Goal: Task Accomplishment & Management: Complete application form

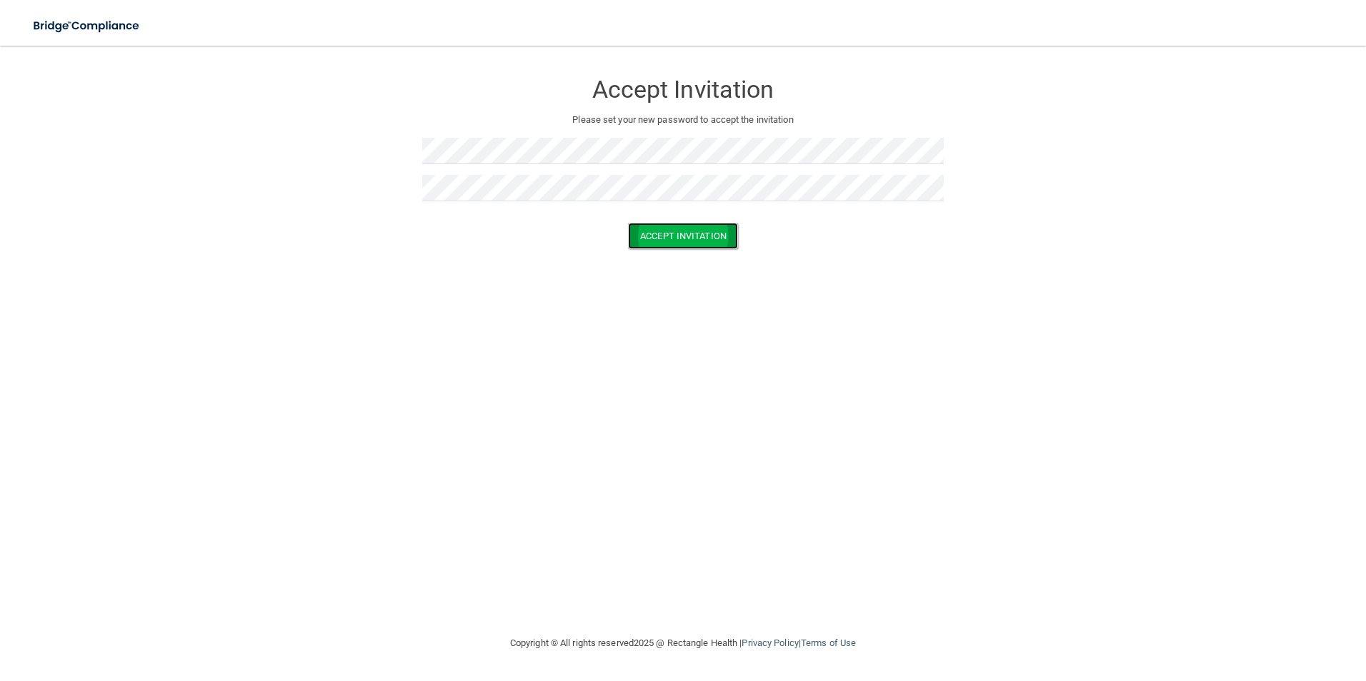
click at [682, 240] on button "Accept Invitation" at bounding box center [683, 236] width 110 height 26
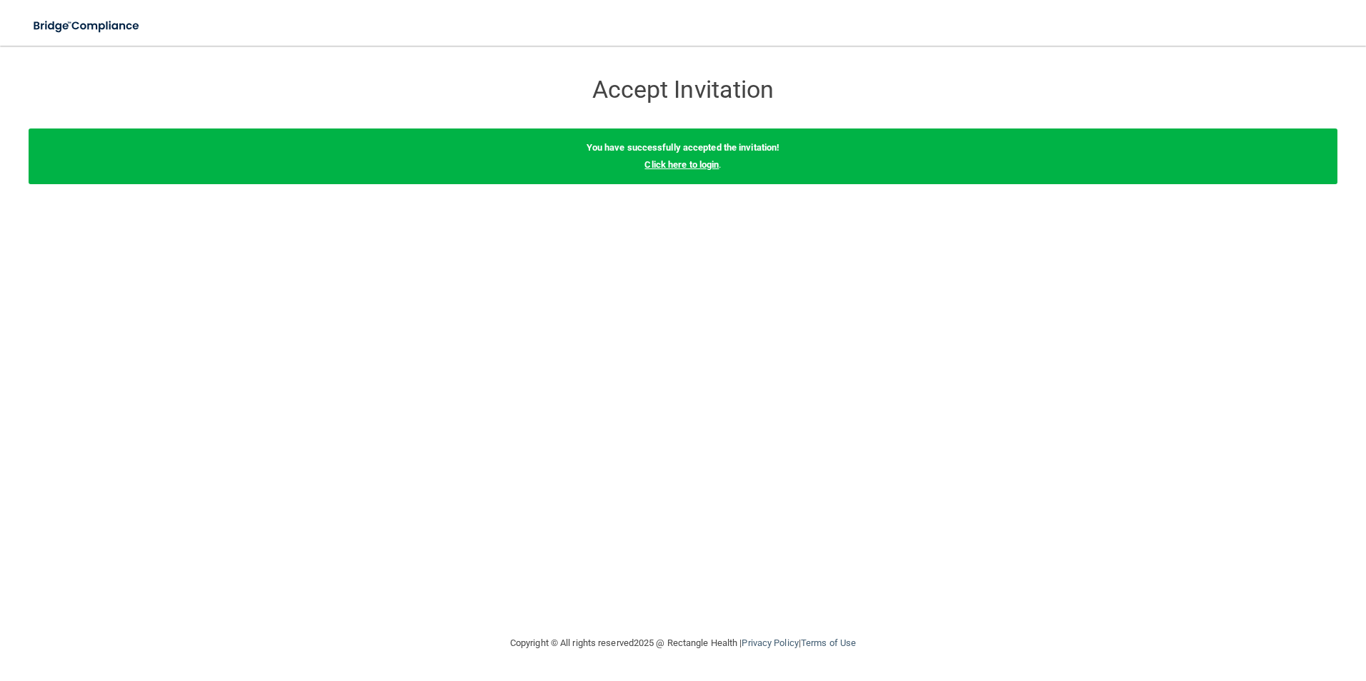
click at [681, 165] on link "Click here to login" at bounding box center [681, 164] width 74 height 11
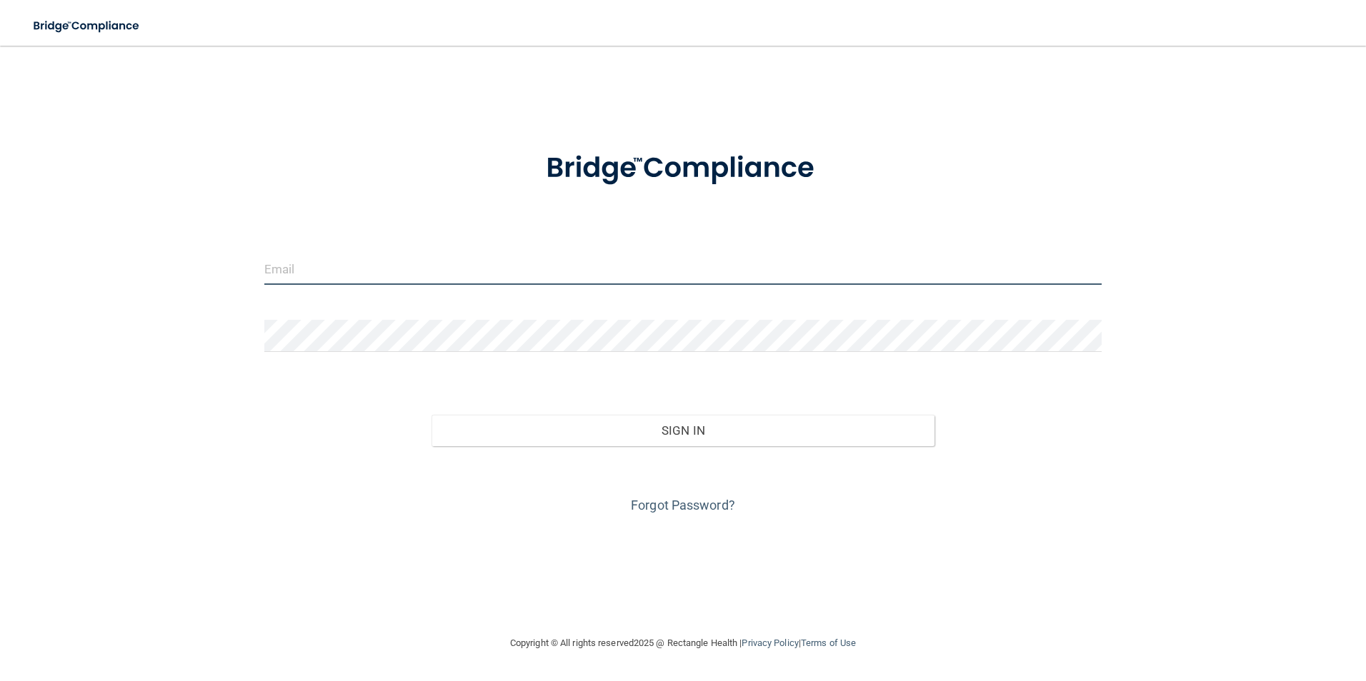
click at [478, 281] on input "email" at bounding box center [683, 269] width 838 height 32
type input "lupe@centralvalleyoms.com"
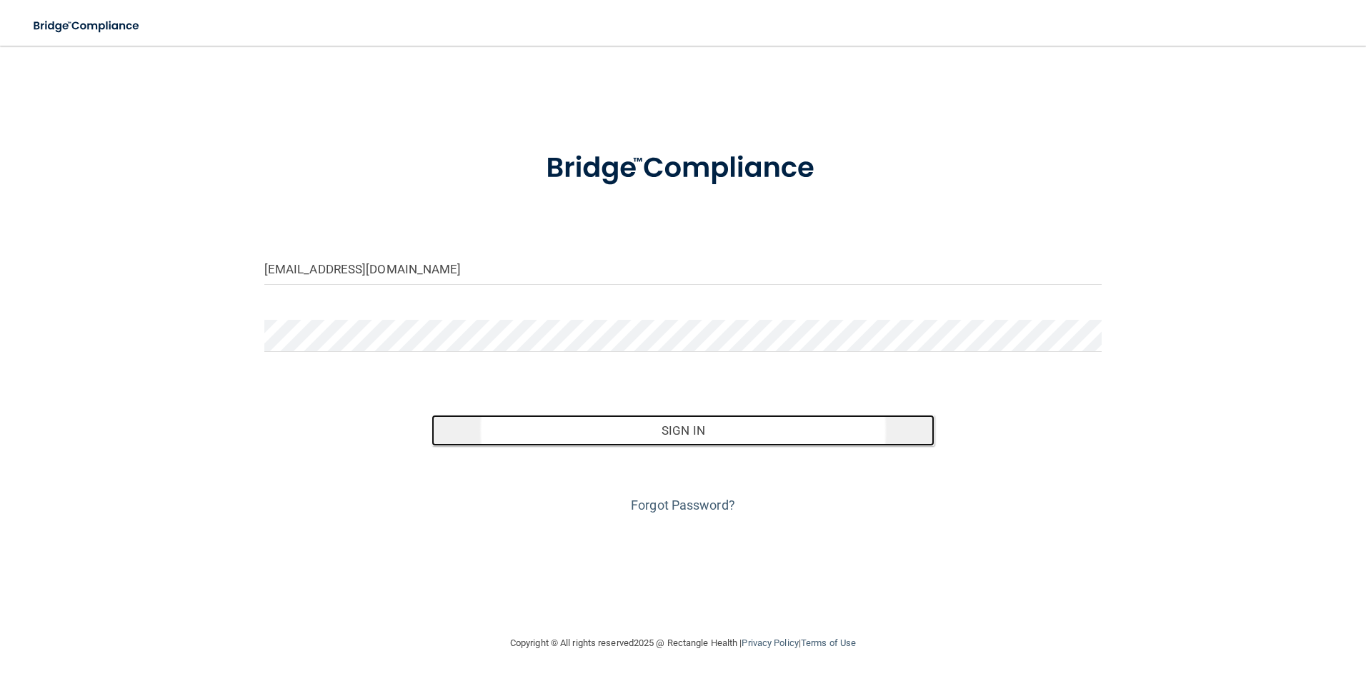
click at [653, 437] on button "Sign In" at bounding box center [682, 430] width 503 height 31
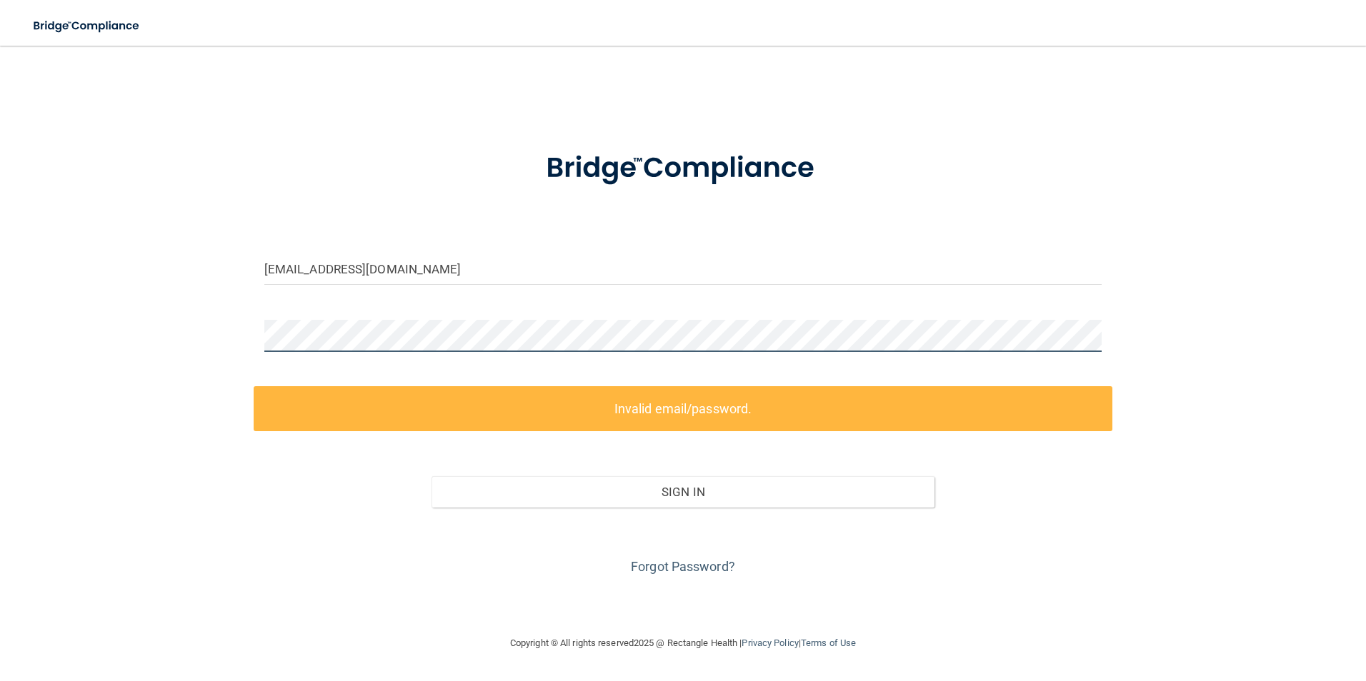
click at [196, 327] on div "lupe@centralvalleyoms.com Invalid email/password. You don't have permission to …" at bounding box center [683, 340] width 1308 height 561
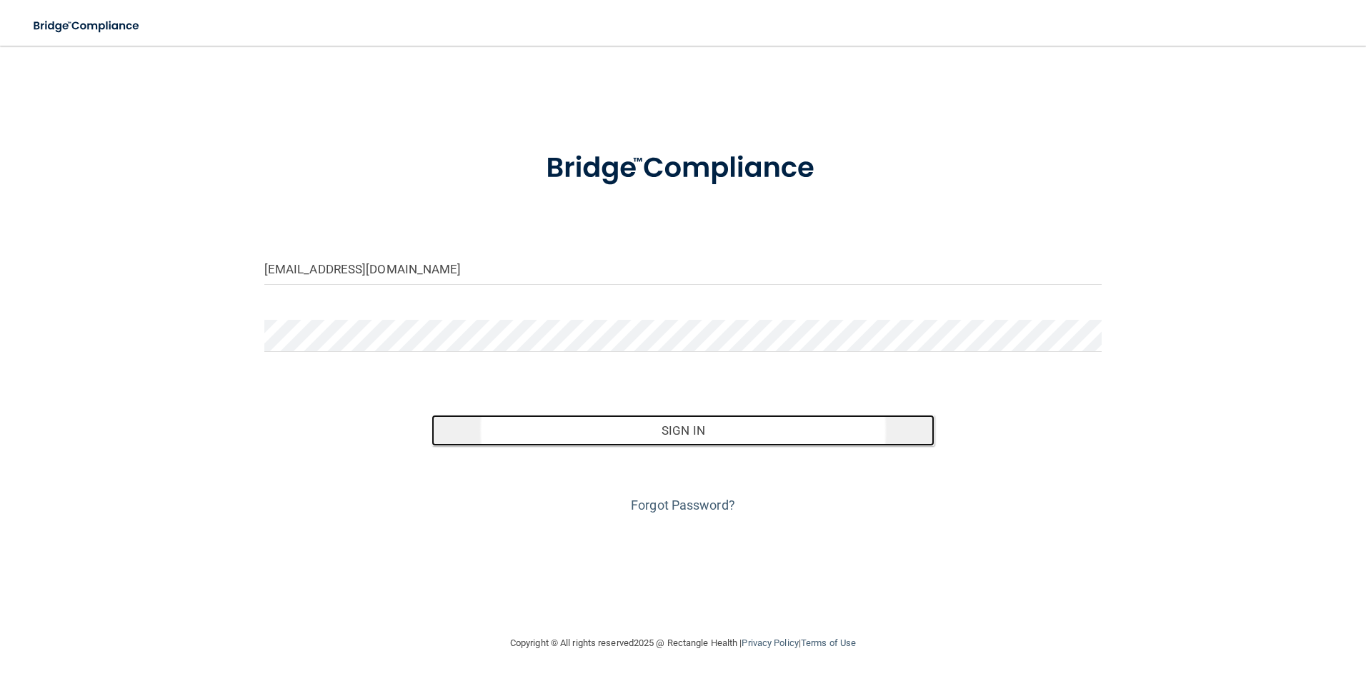
click at [648, 431] on button "Sign In" at bounding box center [682, 430] width 503 height 31
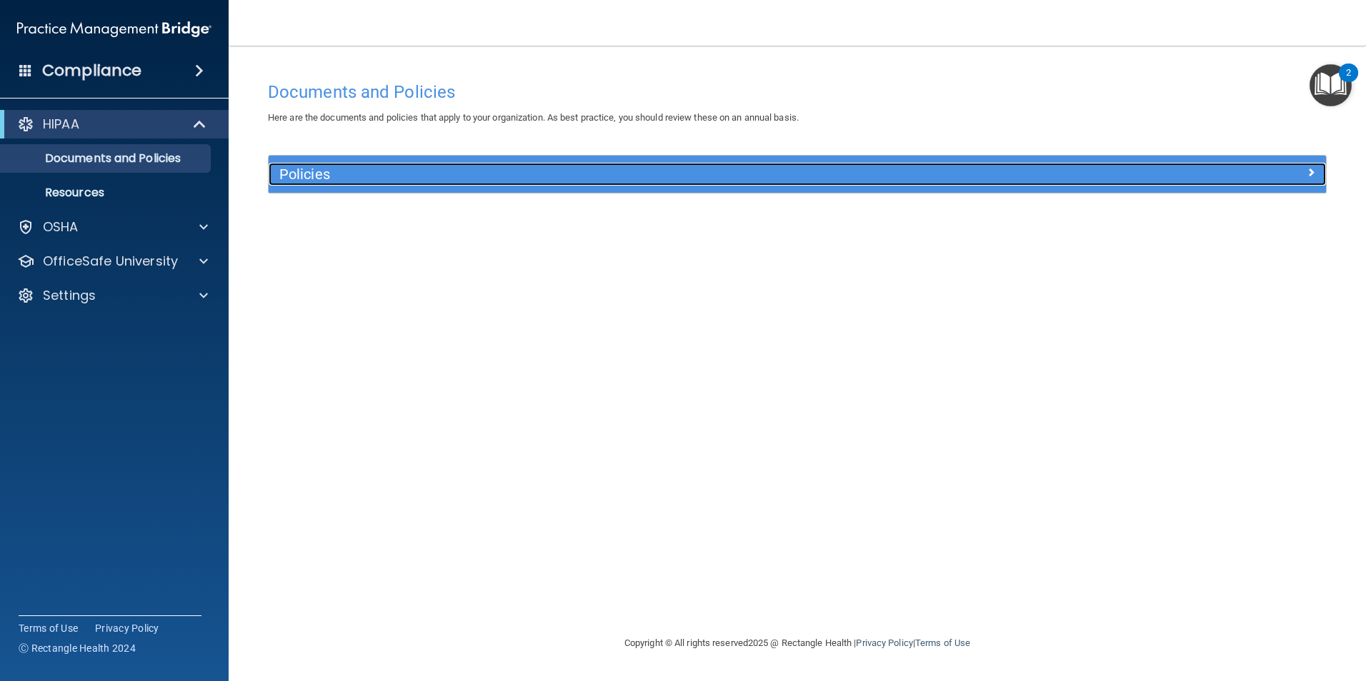
click at [324, 173] on h5 "Policies" at bounding box center [664, 174] width 771 height 16
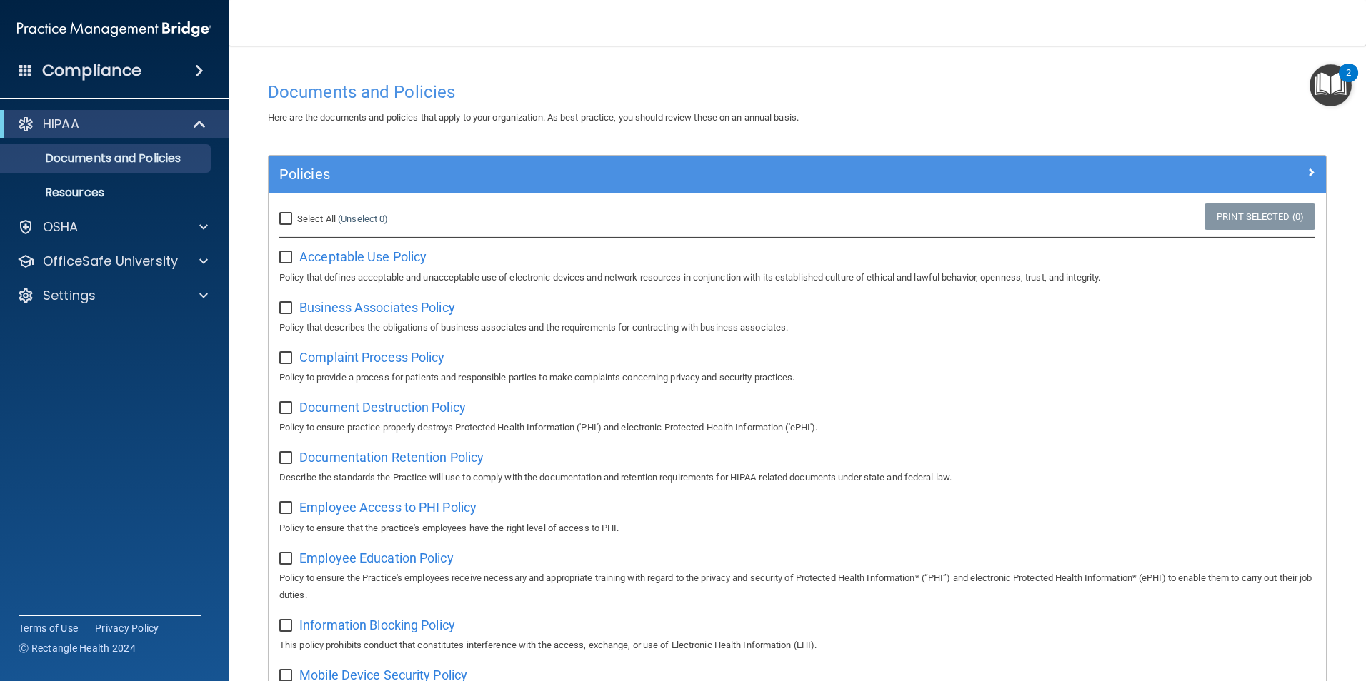
click at [286, 221] on input "Select All (Unselect 0) Unselect All" at bounding box center [287, 219] width 16 height 11
checkbox input "true"
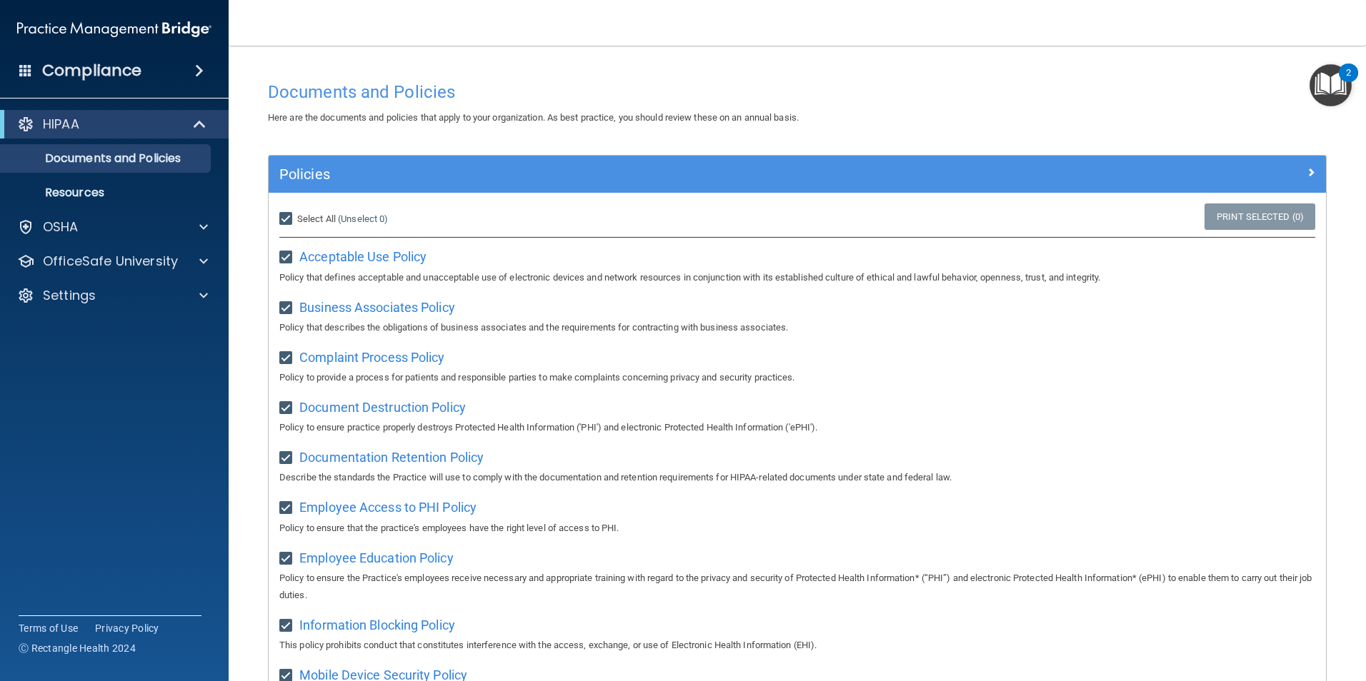
checkbox input "true"
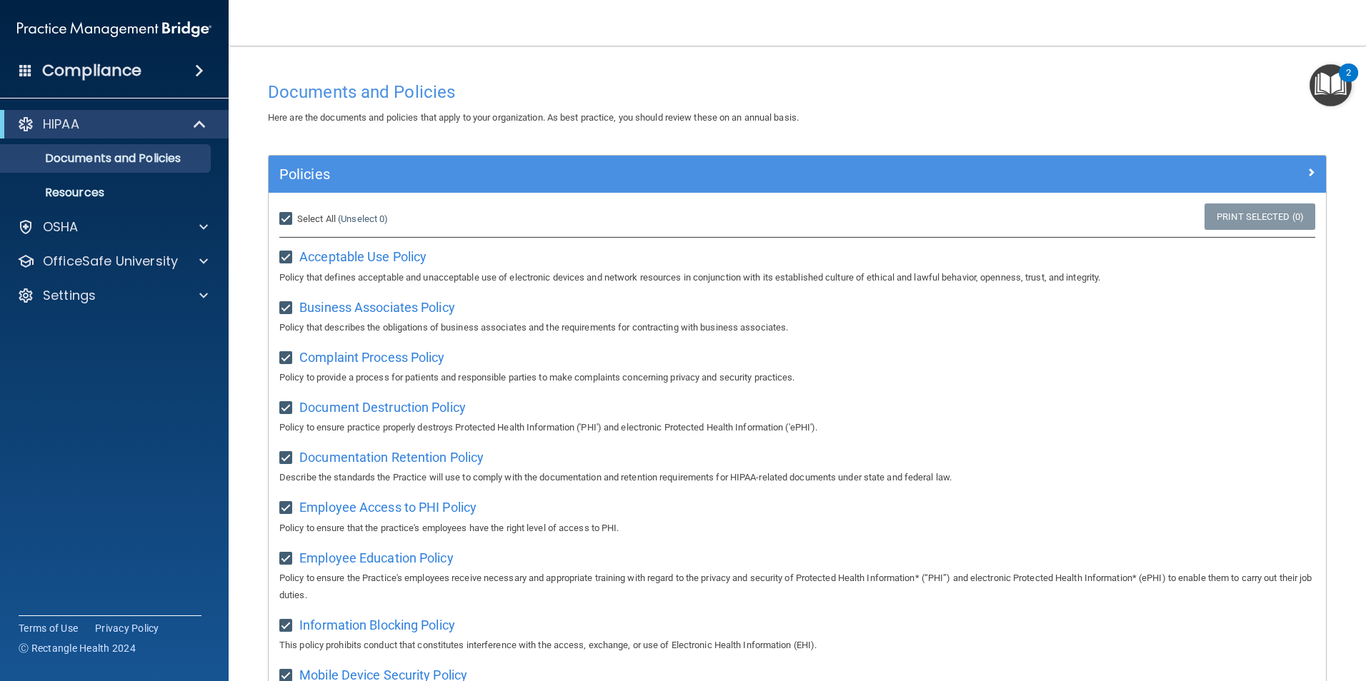
checkbox input "true"
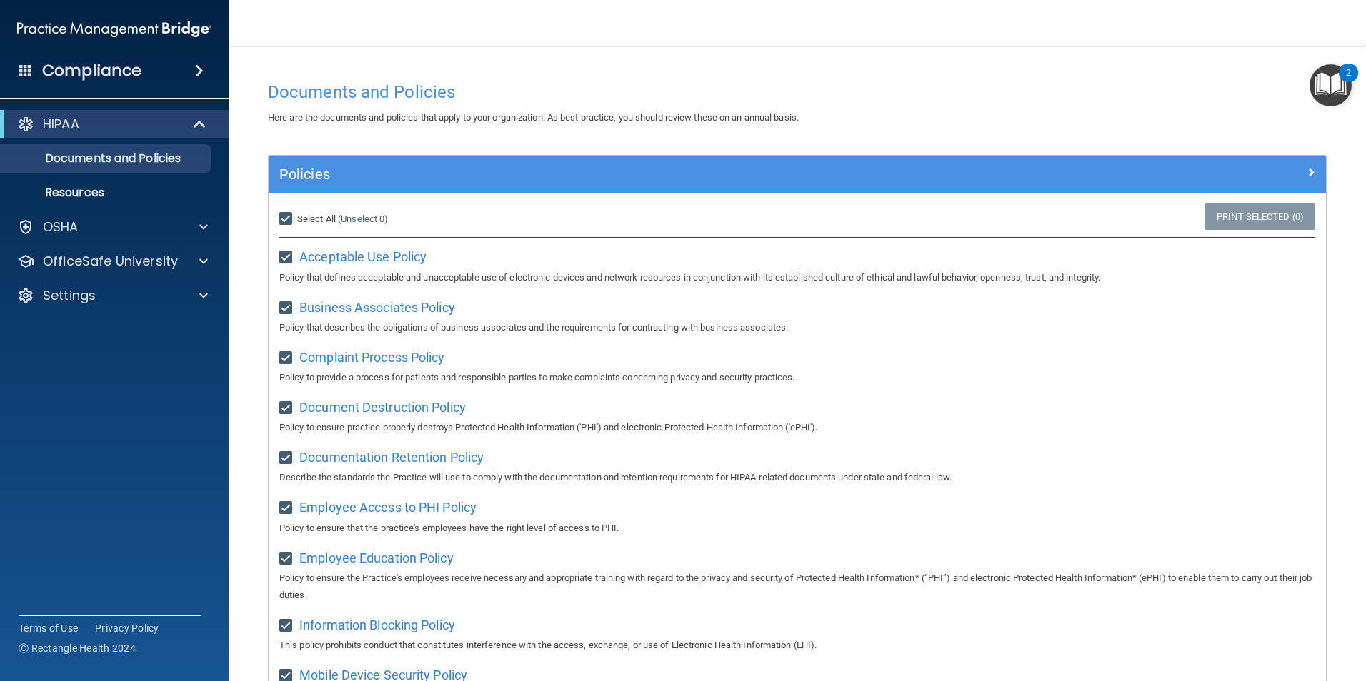
checkbox input "true"
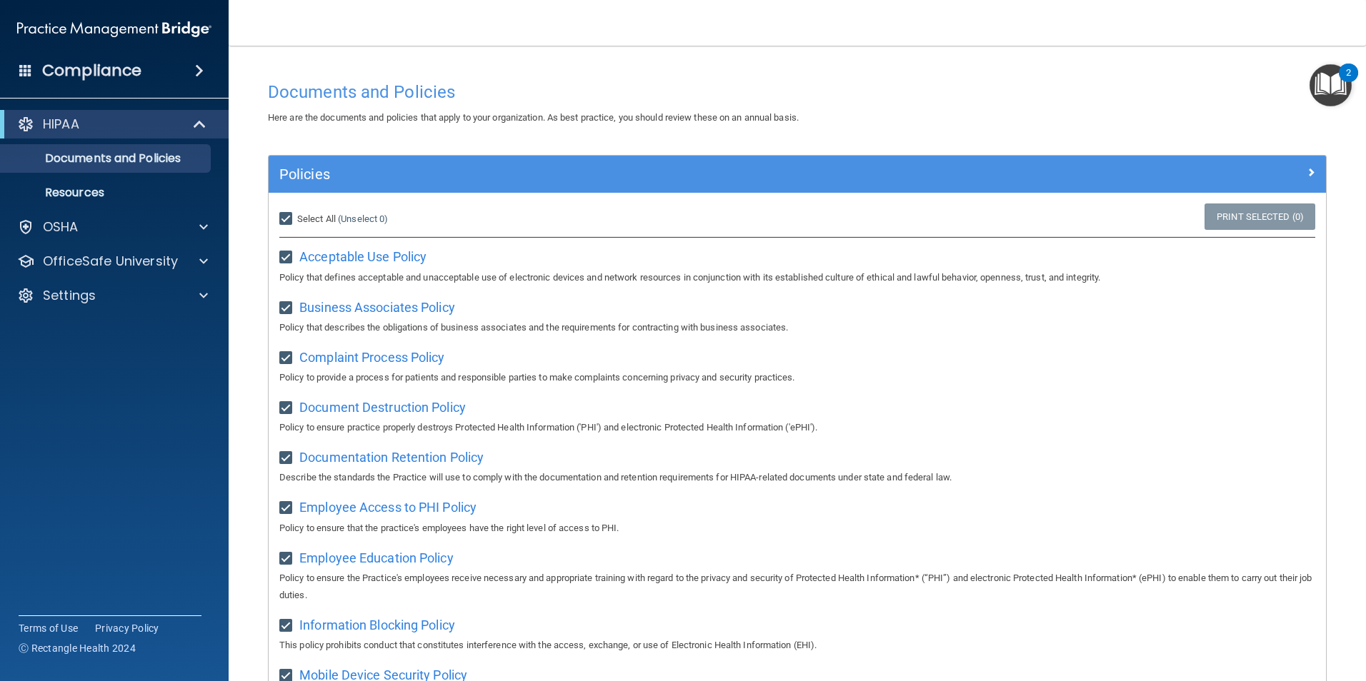
checkbox input "true"
click at [381, 257] on span "Acceptable Use Policy" at bounding box center [362, 256] width 127 height 15
click at [371, 307] on span "Business Associates Policy" at bounding box center [377, 307] width 156 height 15
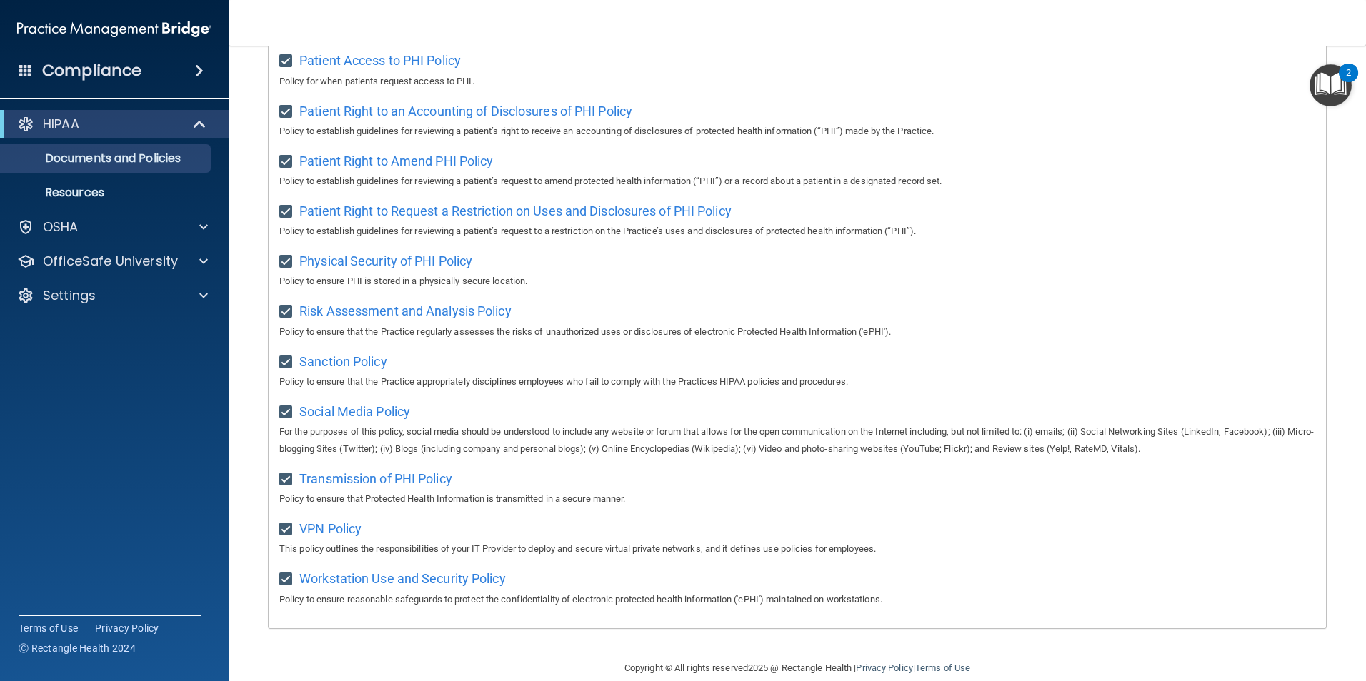
scroll to position [680, 0]
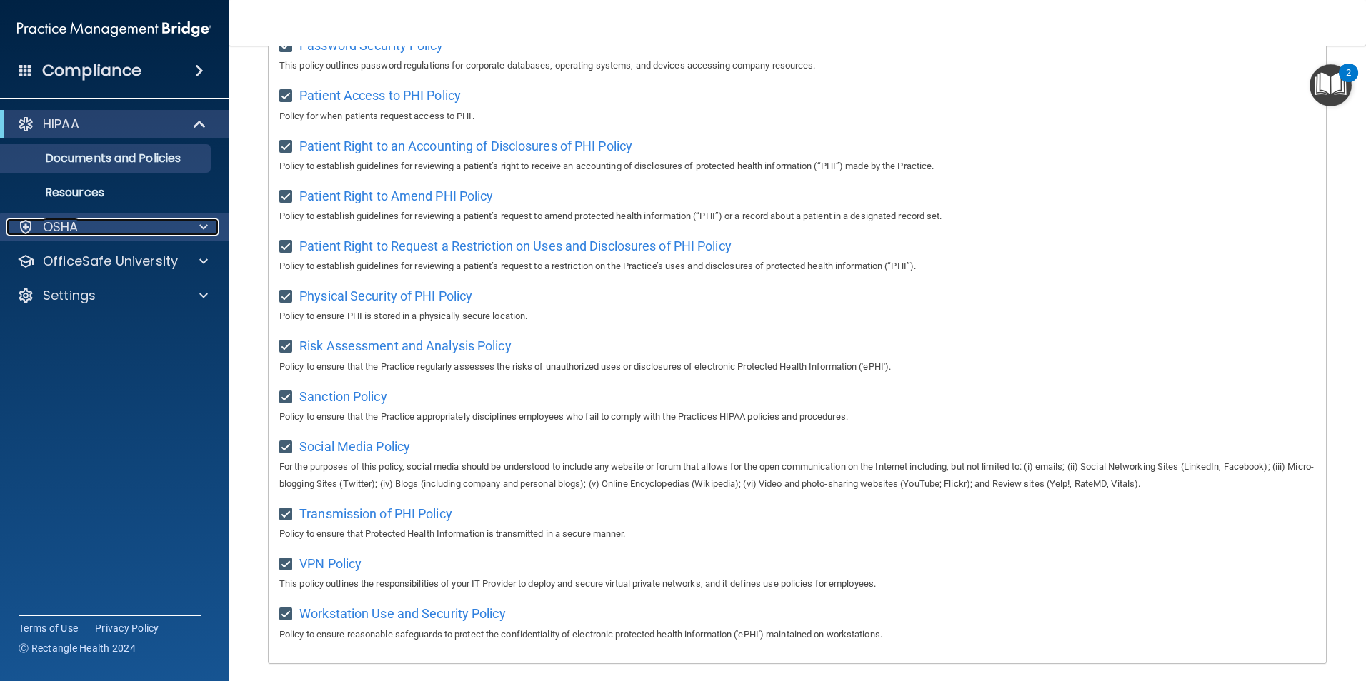
click at [203, 224] on span at bounding box center [203, 227] width 9 height 17
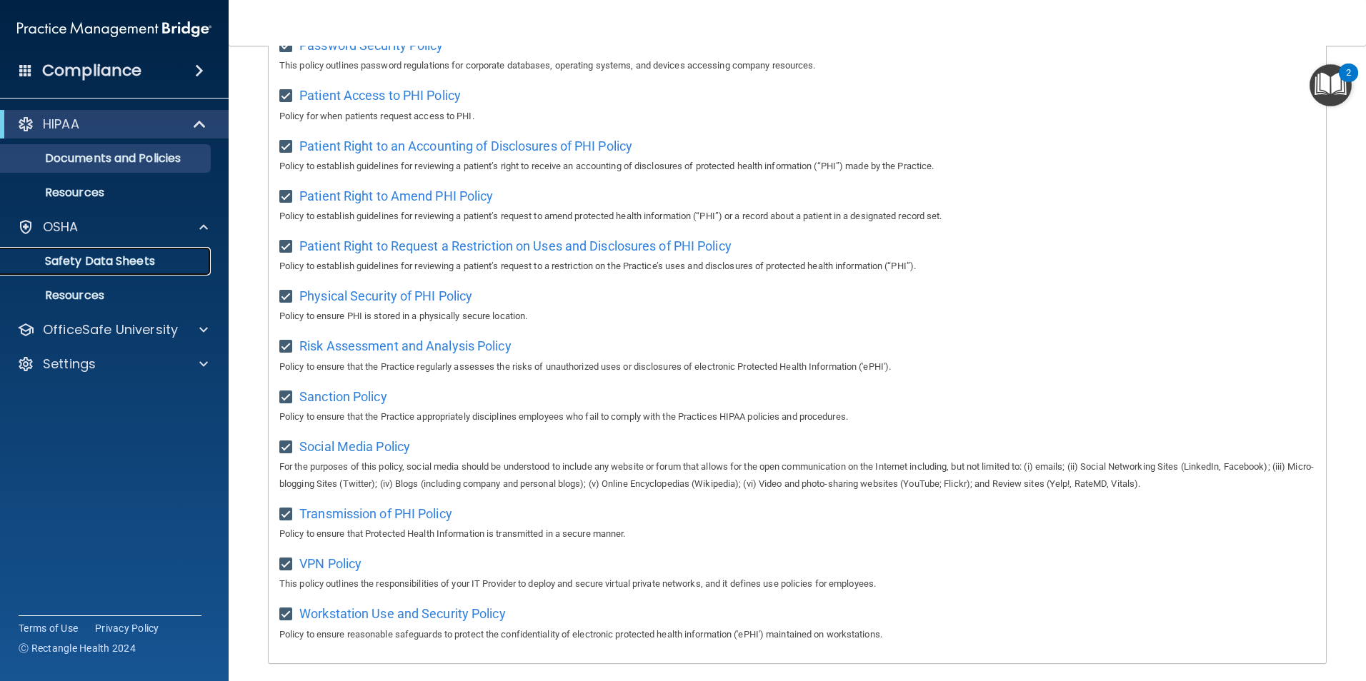
click at [150, 257] on p "Safety Data Sheets" at bounding box center [106, 261] width 195 height 14
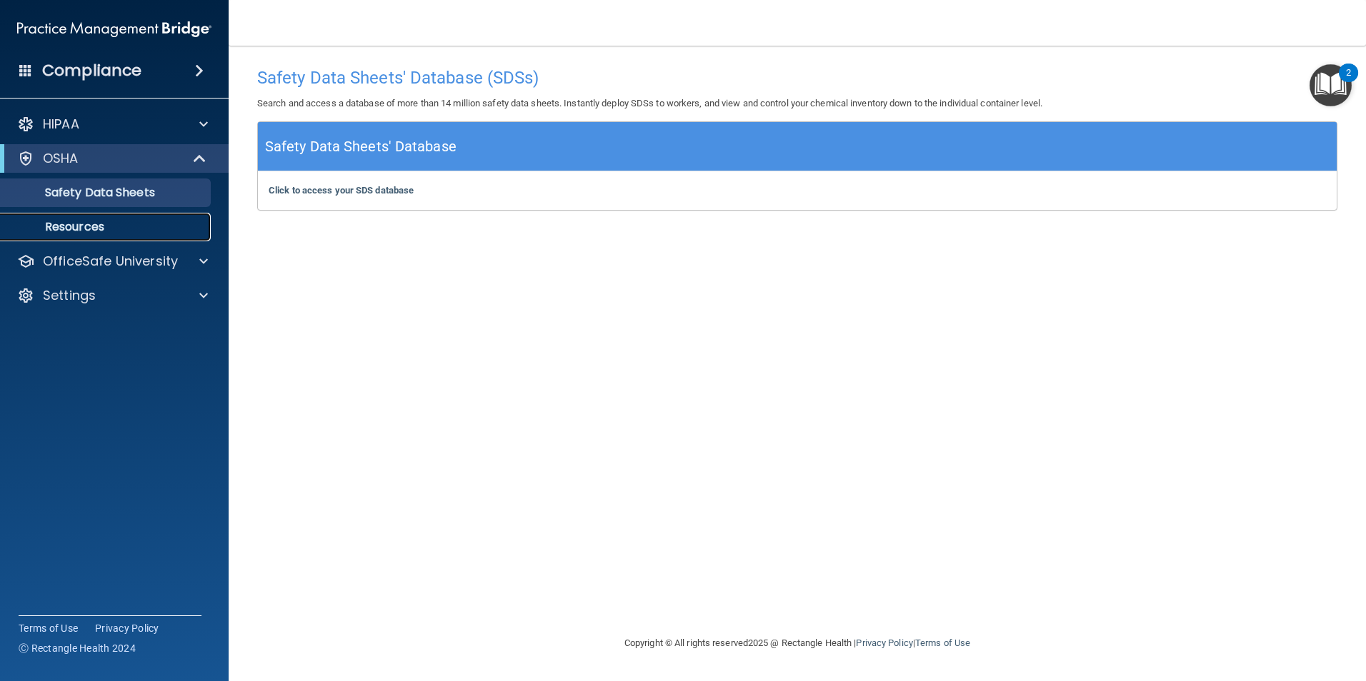
click at [71, 220] on p "Resources" at bounding box center [106, 227] width 195 height 14
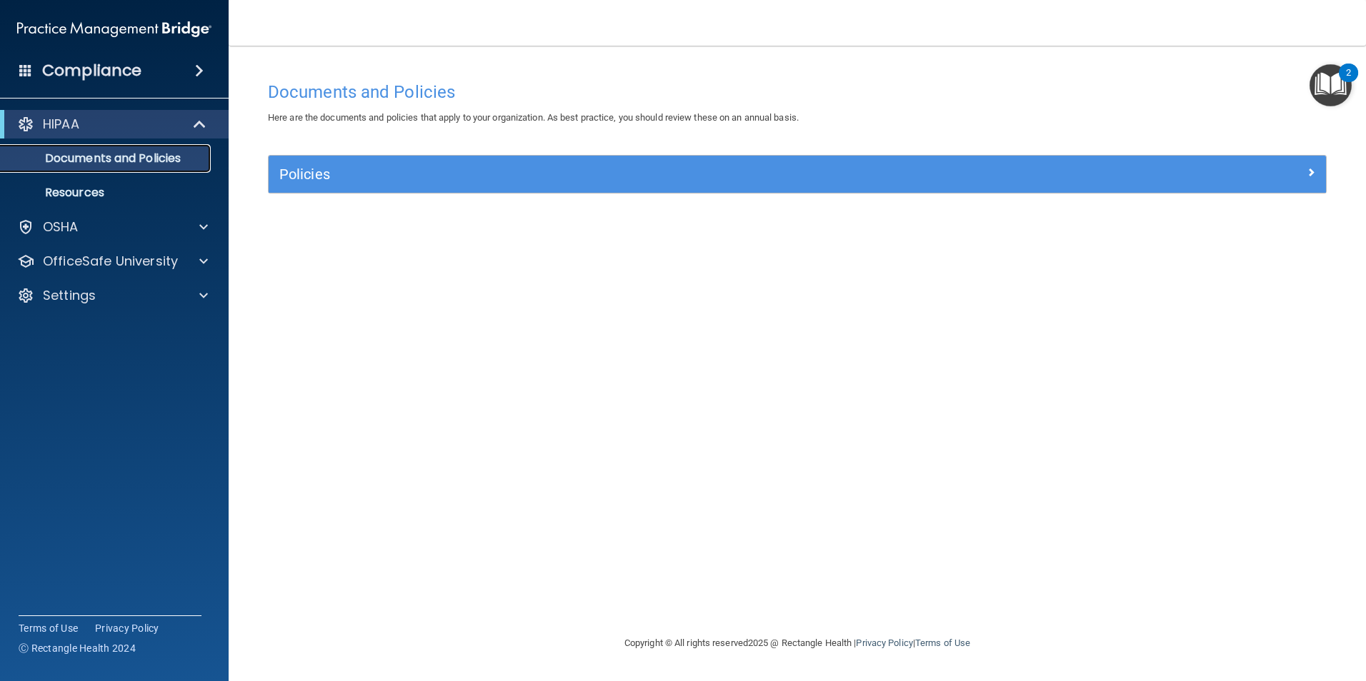
click at [183, 149] on link "Documents and Policies" at bounding box center [98, 158] width 225 height 29
click at [199, 124] on span at bounding box center [201, 124] width 12 height 17
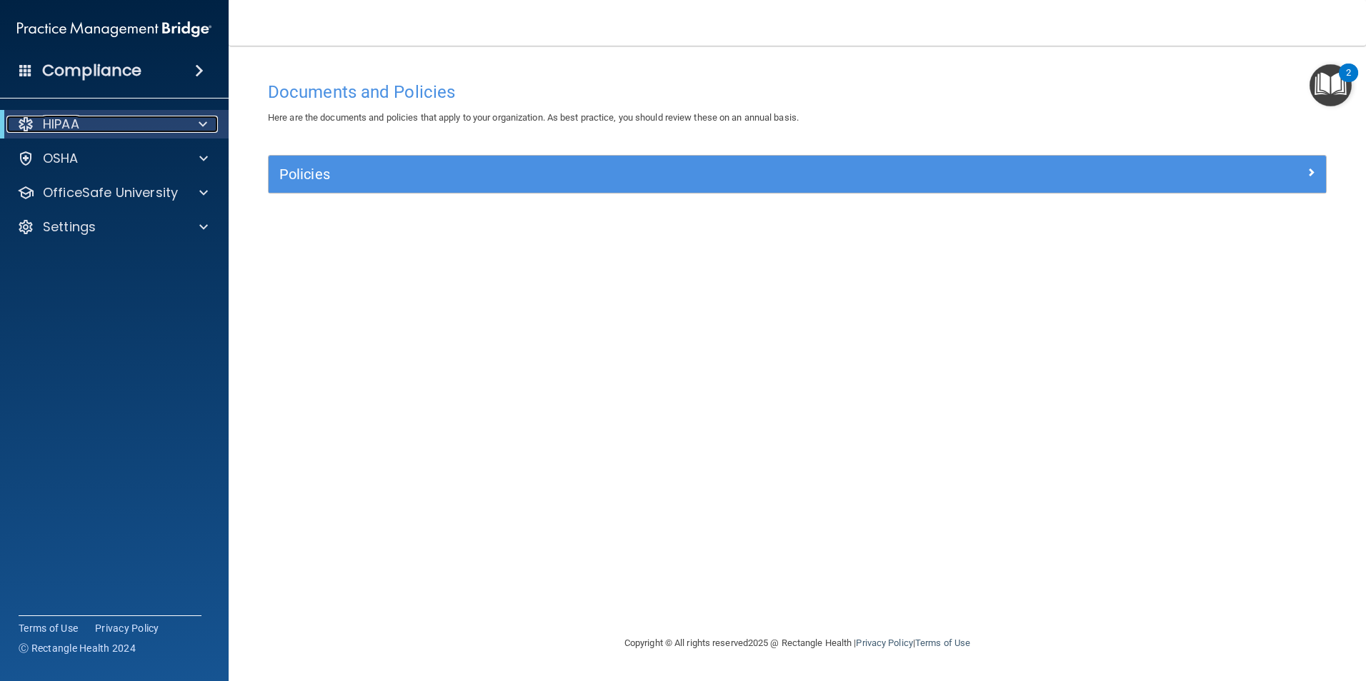
click at [104, 121] on div "HIPAA" at bounding box center [94, 124] width 176 height 17
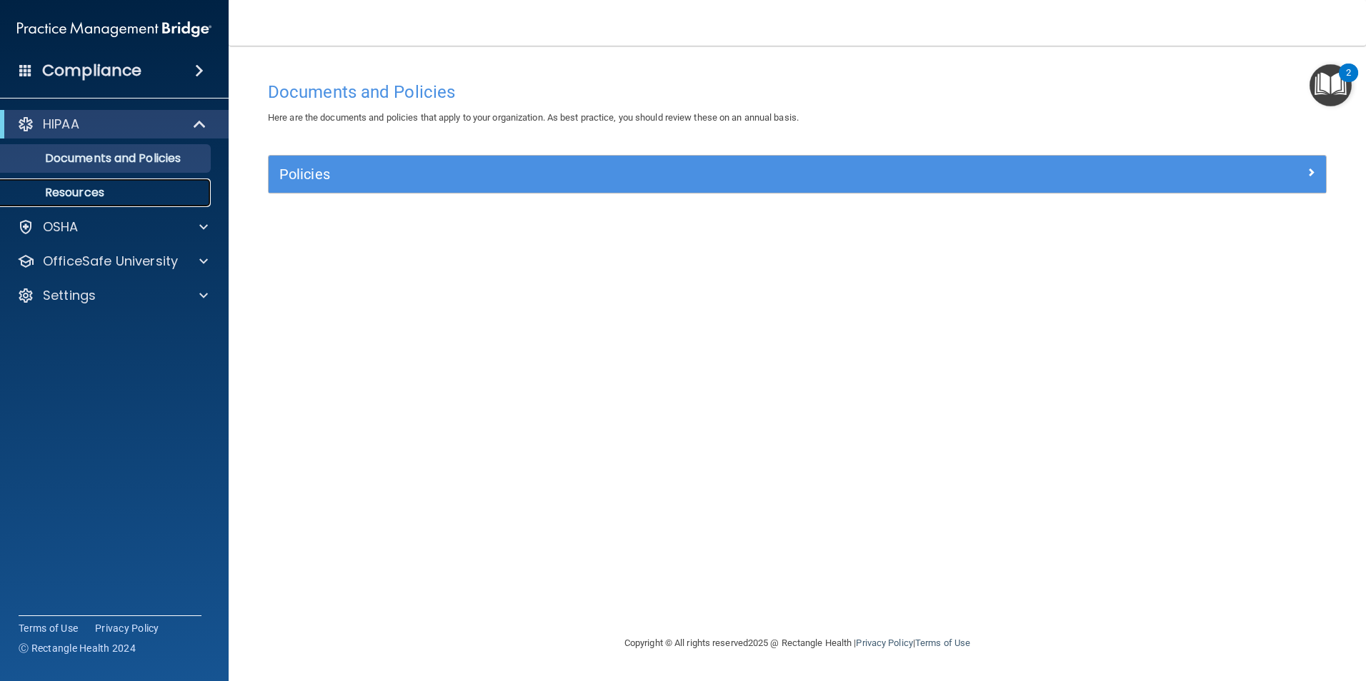
click at [93, 188] on p "Resources" at bounding box center [106, 193] width 195 height 14
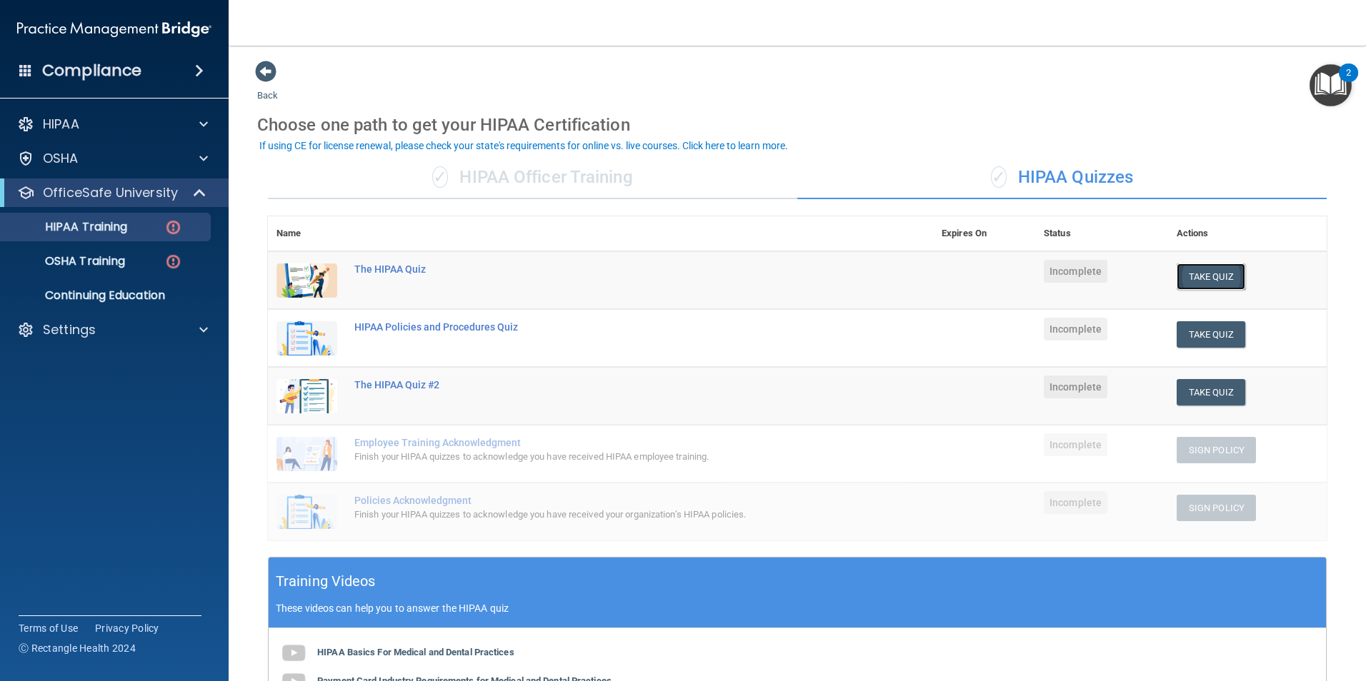
click at [1203, 275] on button "Take Quiz" at bounding box center [1210, 277] width 69 height 26
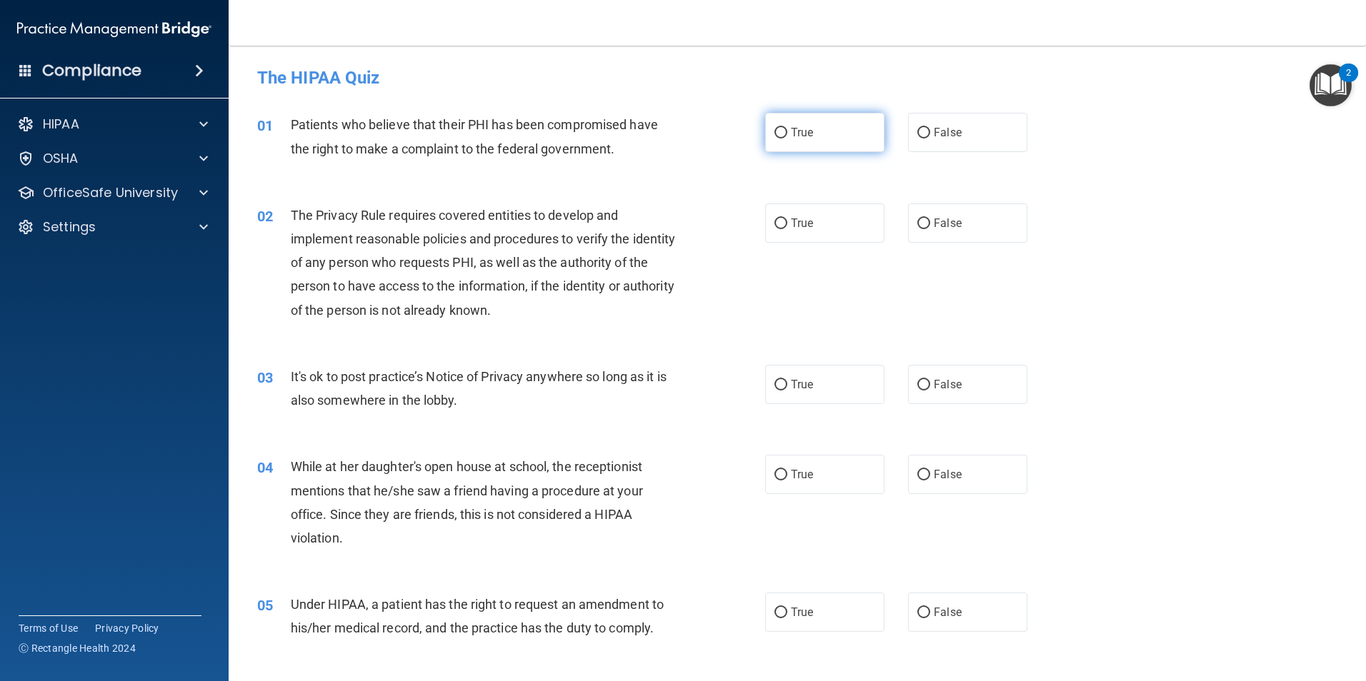
click at [767, 129] on label "True" at bounding box center [824, 132] width 119 height 39
click at [774, 129] on input "True" at bounding box center [780, 133] width 13 height 11
radio input "true"
click at [777, 224] on input "True" at bounding box center [780, 224] width 13 height 11
radio input "true"
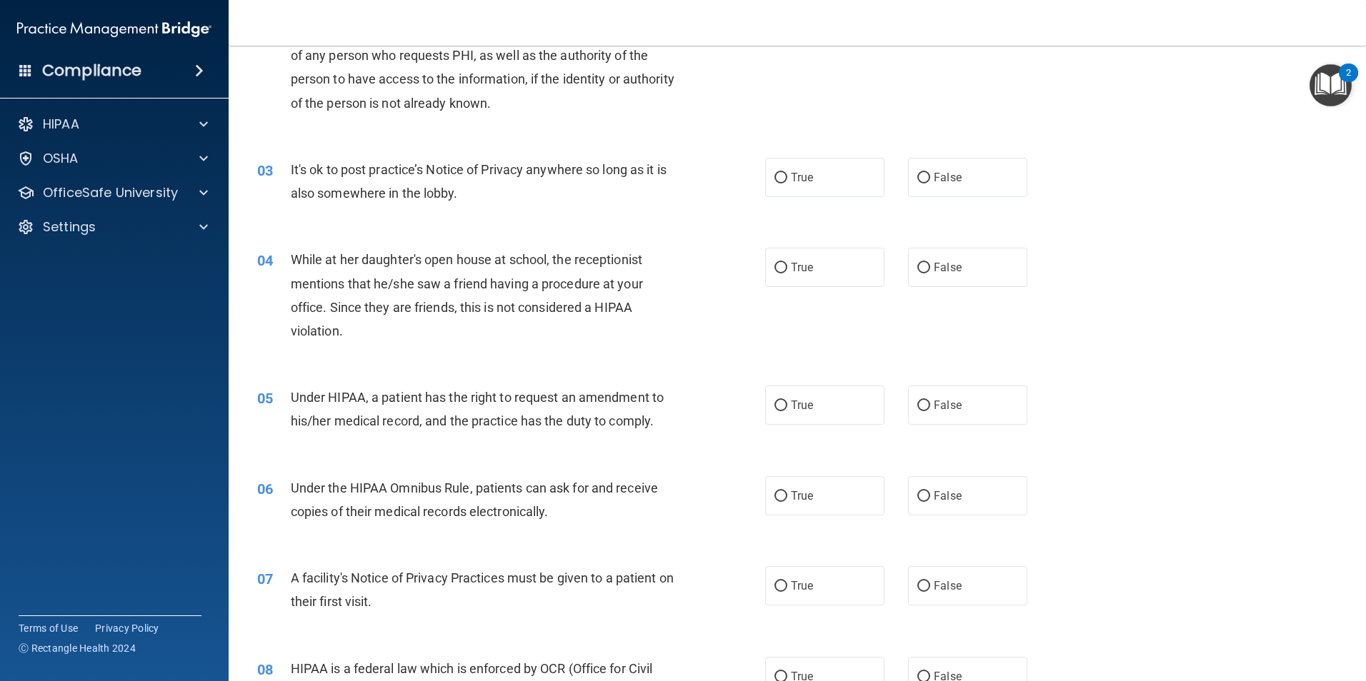
scroll to position [214, 0]
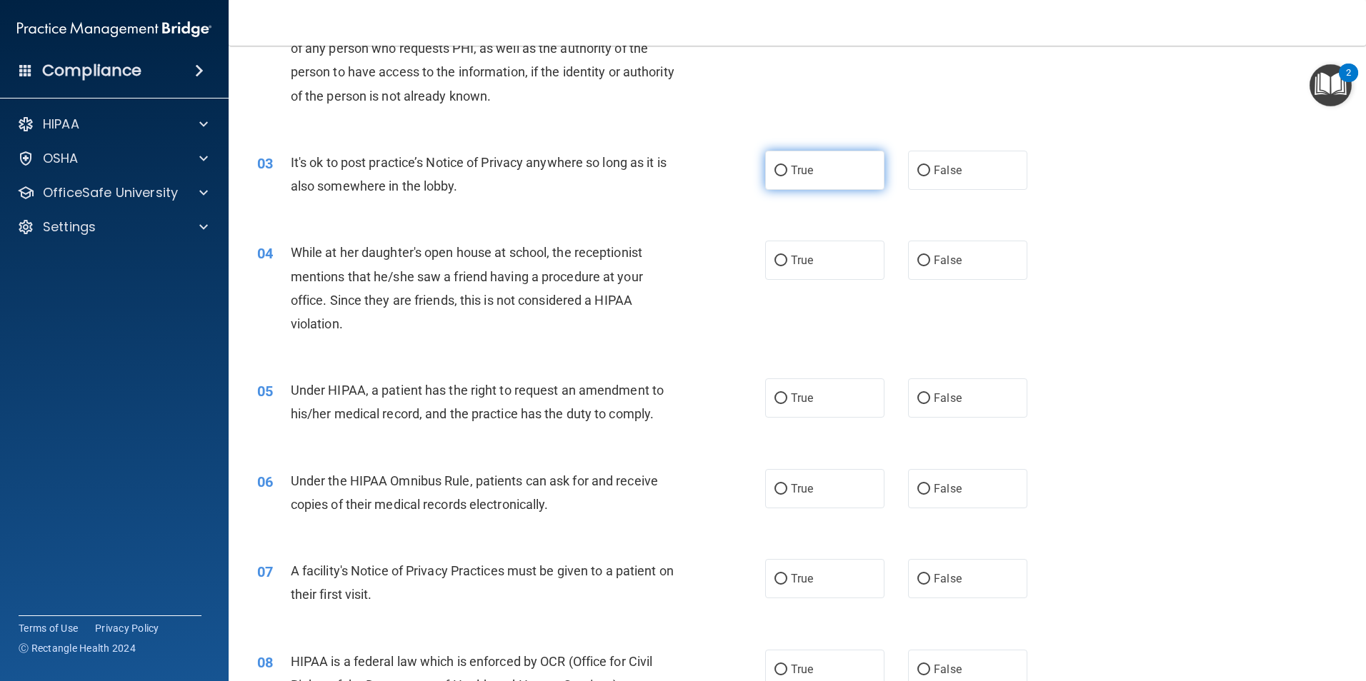
click at [781, 169] on input "True" at bounding box center [780, 171] width 13 height 11
radio input "true"
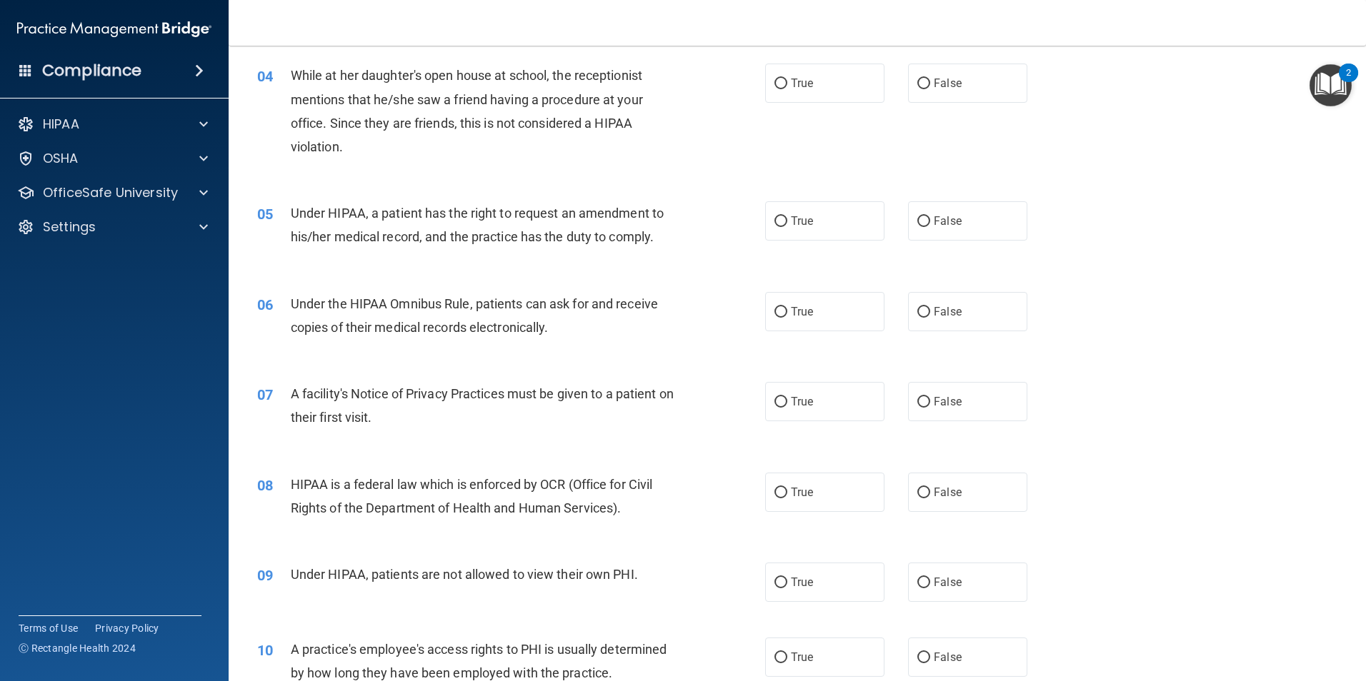
scroll to position [357, 0]
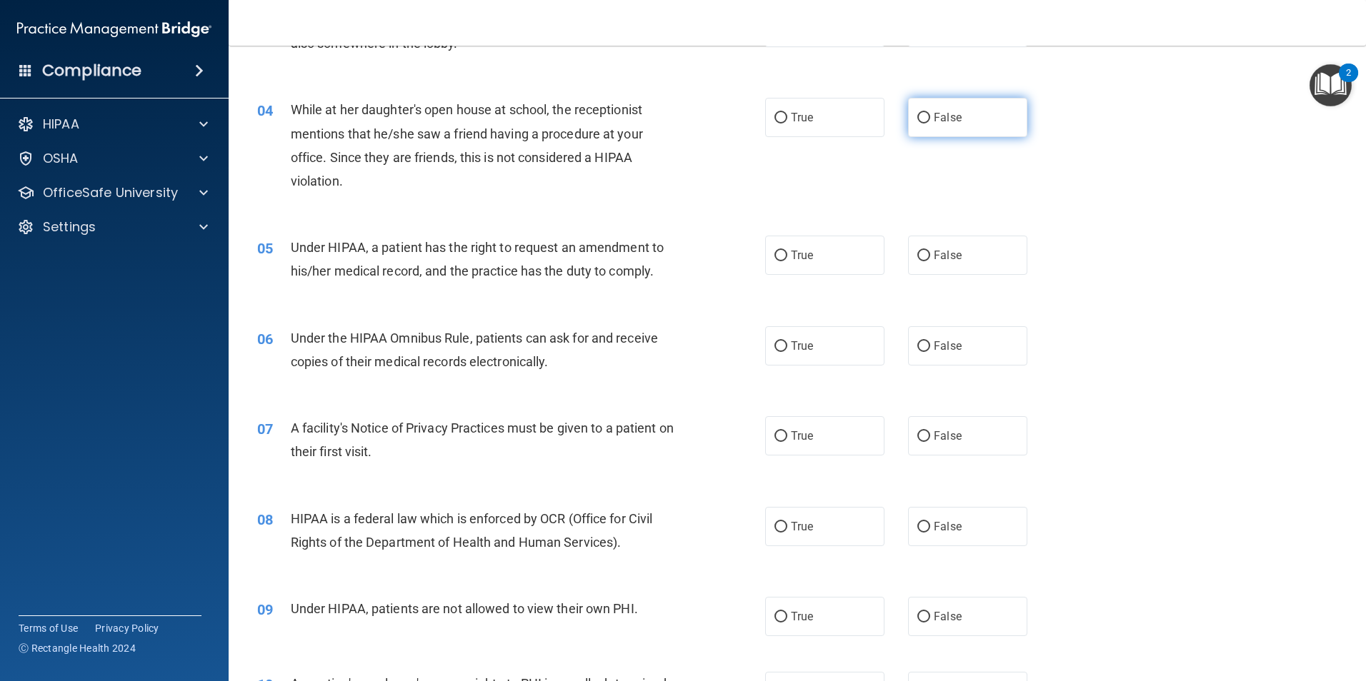
click at [924, 119] on label "False" at bounding box center [967, 117] width 119 height 39
click at [924, 119] on input "False" at bounding box center [923, 118] width 13 height 11
radio input "true"
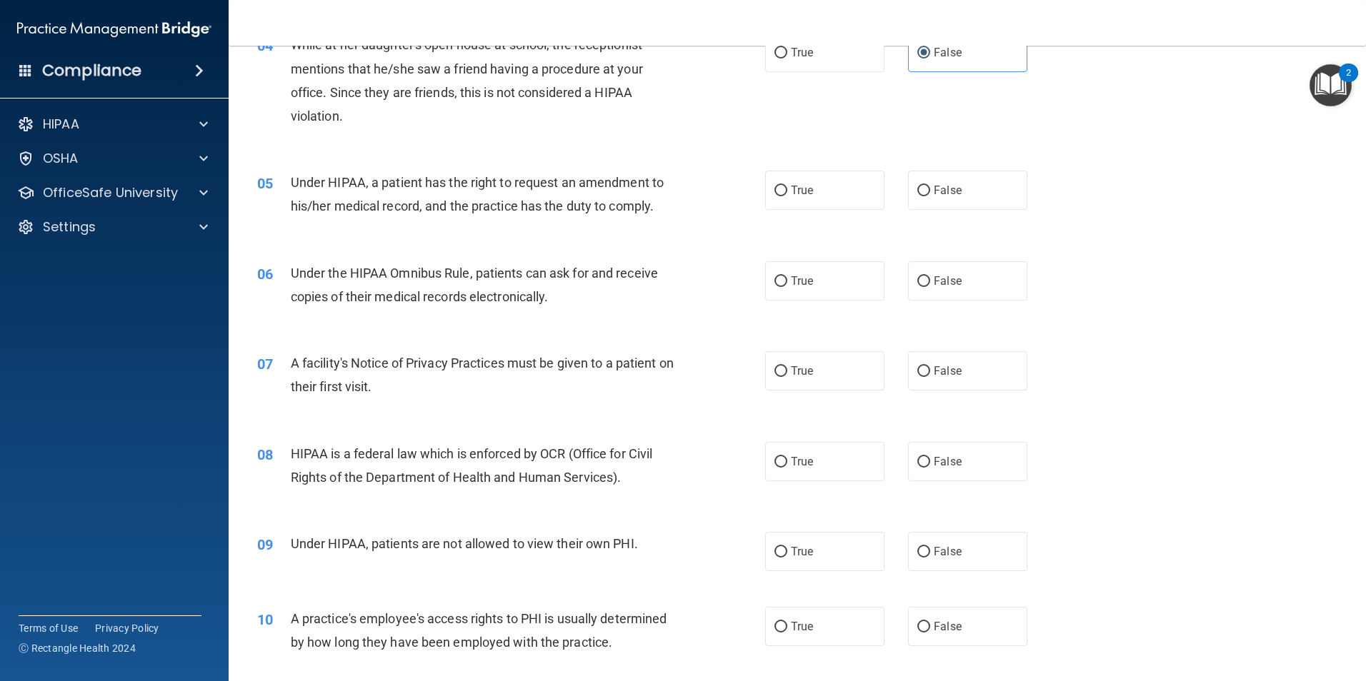
scroll to position [500, 0]
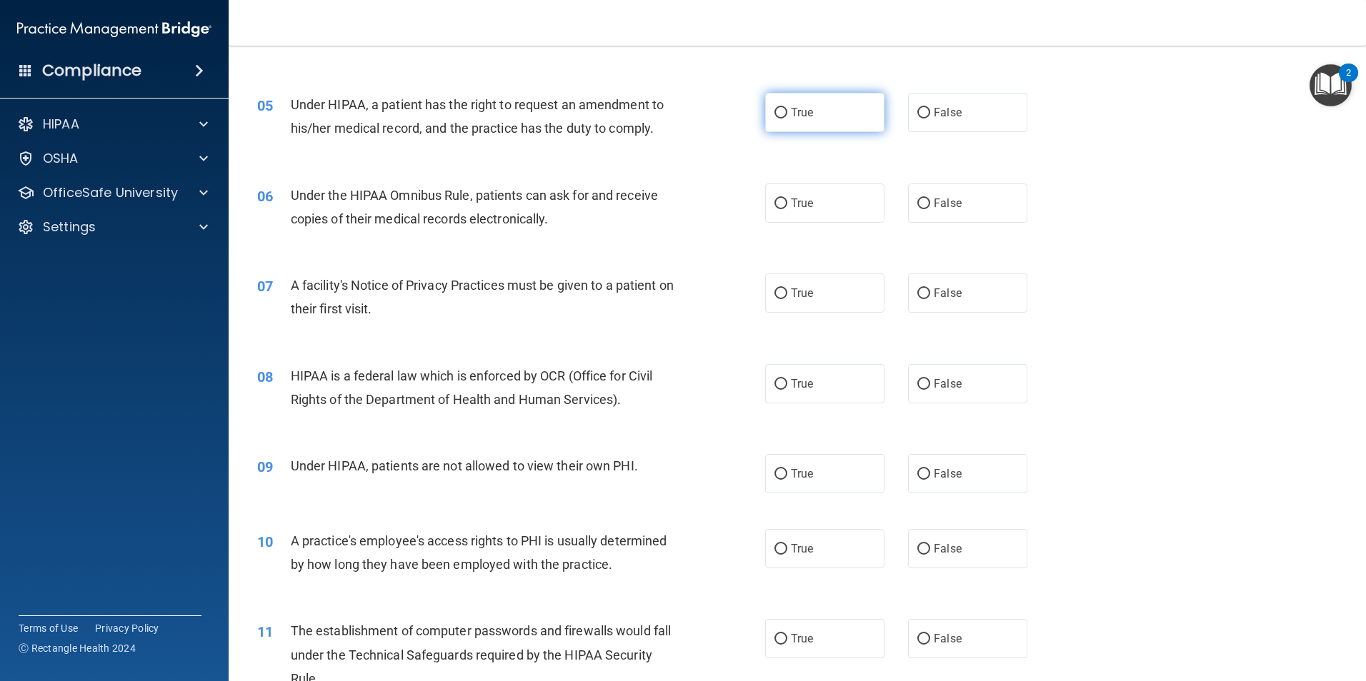
click at [774, 116] on input "True" at bounding box center [780, 113] width 13 height 11
radio input "true"
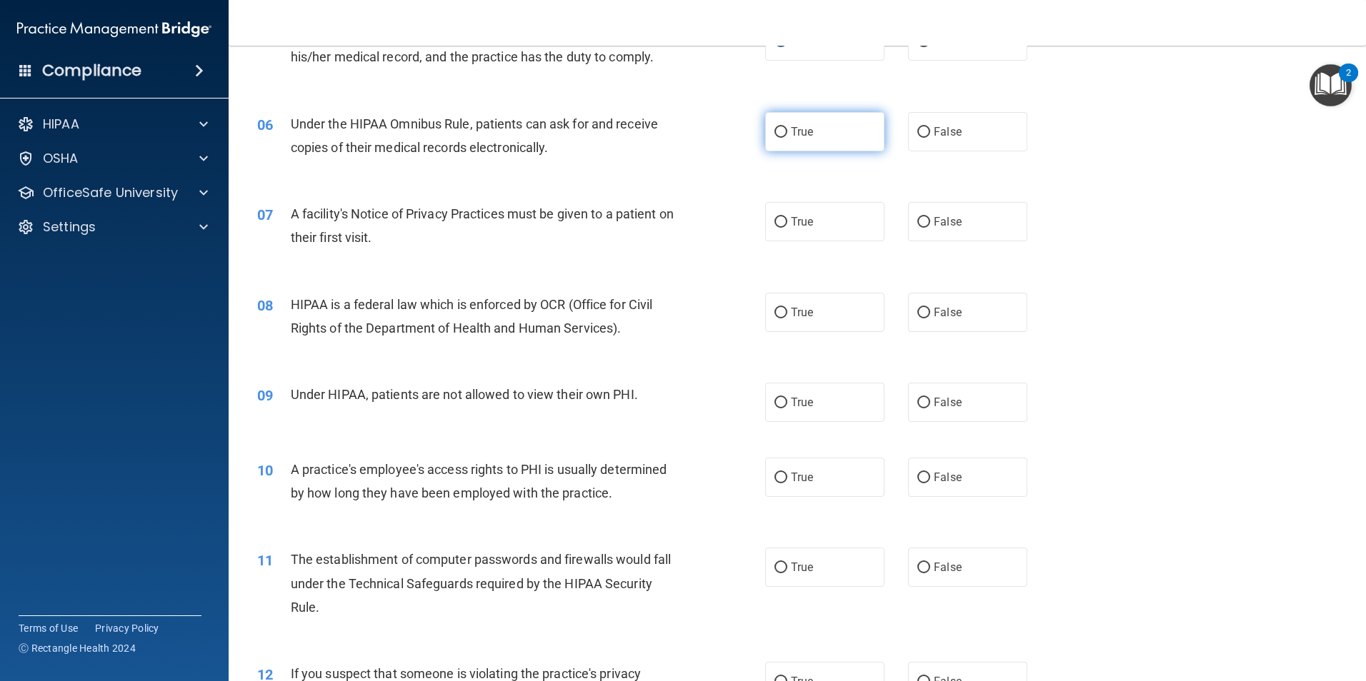
click at [774, 137] on input "True" at bounding box center [780, 132] width 13 height 11
radio input "true"
drag, startPoint x: 389, startPoint y: 124, endPoint x: 466, endPoint y: 125, distance: 77.9
click at [466, 125] on span "Under the HIPAA Omnibus Rule, patients can ask for and receive copies of their …" at bounding box center [474, 135] width 367 height 39
drag, startPoint x: 466, startPoint y: 125, endPoint x: 459, endPoint y: 124, distance: 7.9
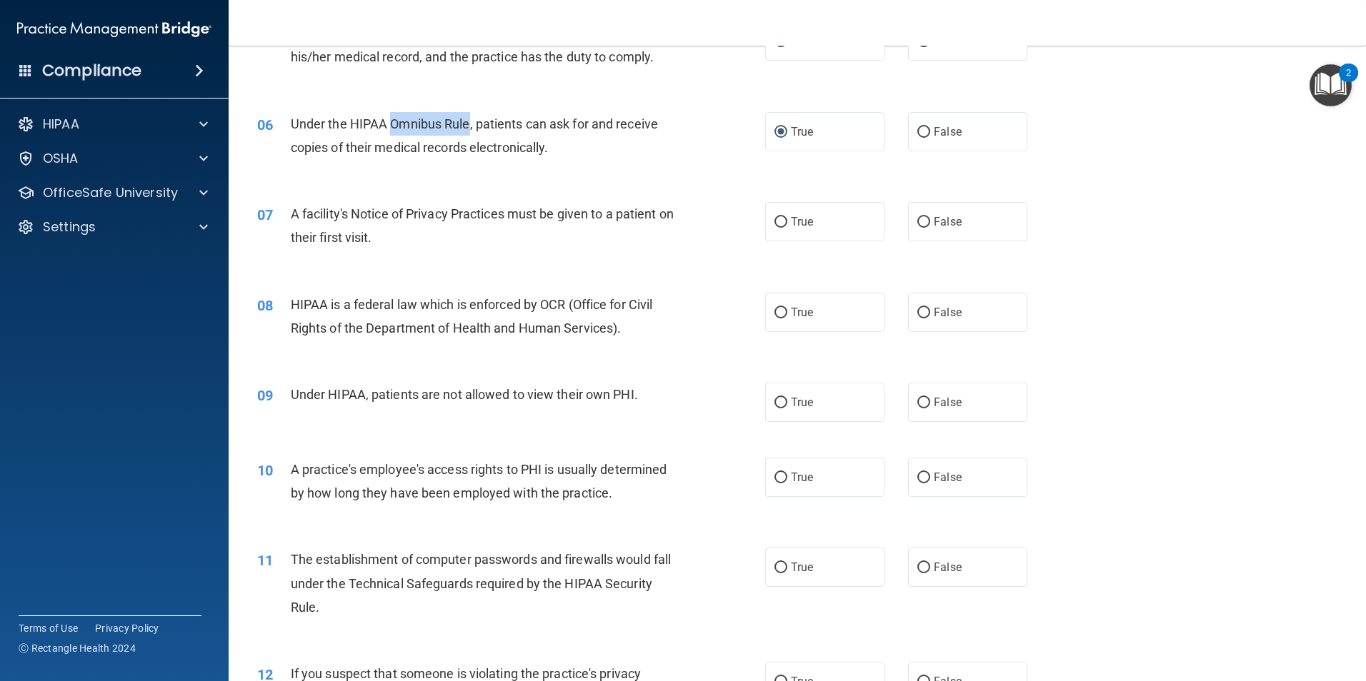
copy span "Omnibus Rule"
click at [791, 224] on span "True" at bounding box center [802, 222] width 22 height 14
click at [787, 224] on input "True" at bounding box center [780, 222] width 13 height 11
radio input "true"
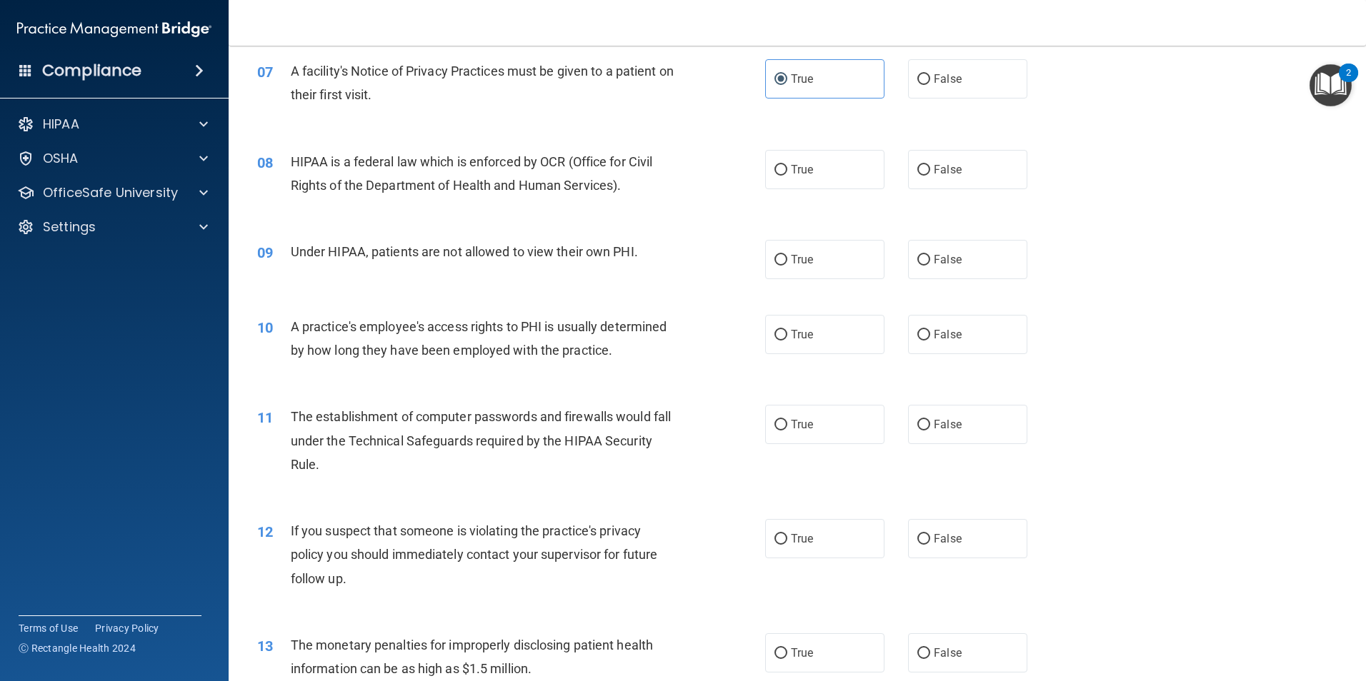
scroll to position [786, 0]
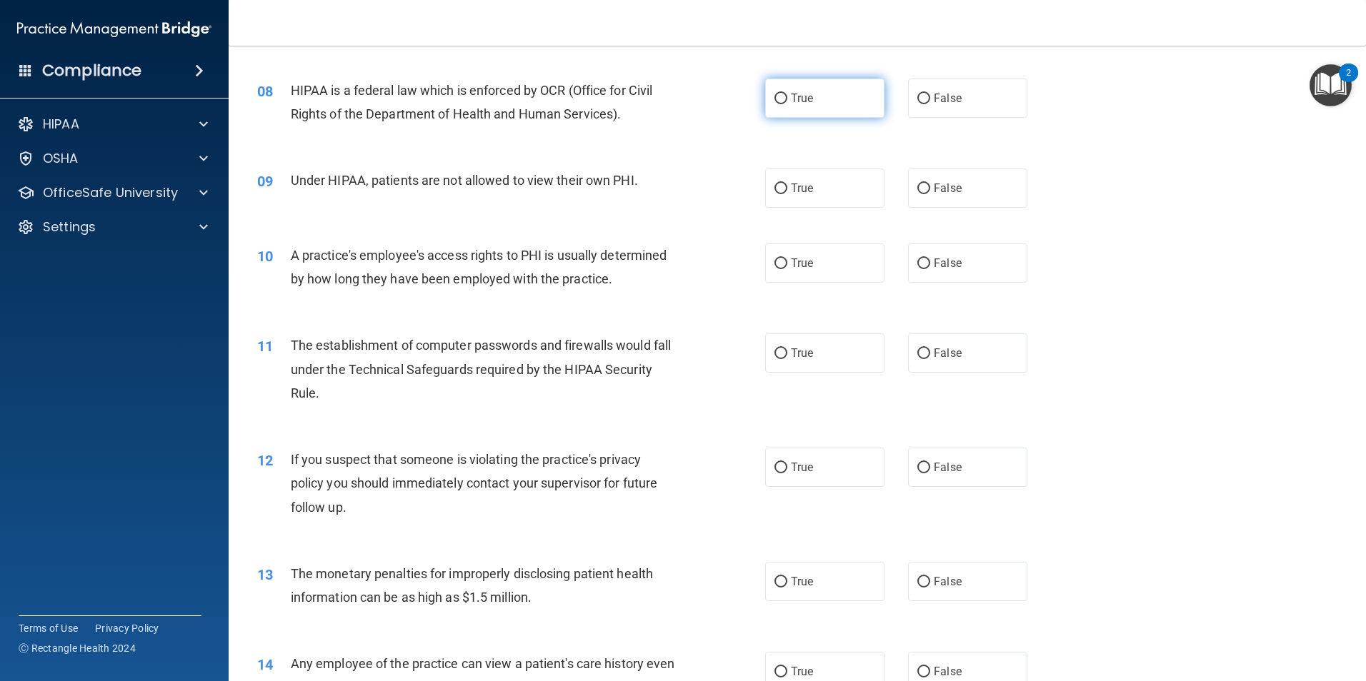
click at [776, 94] on input "True" at bounding box center [780, 99] width 13 height 11
radio input "true"
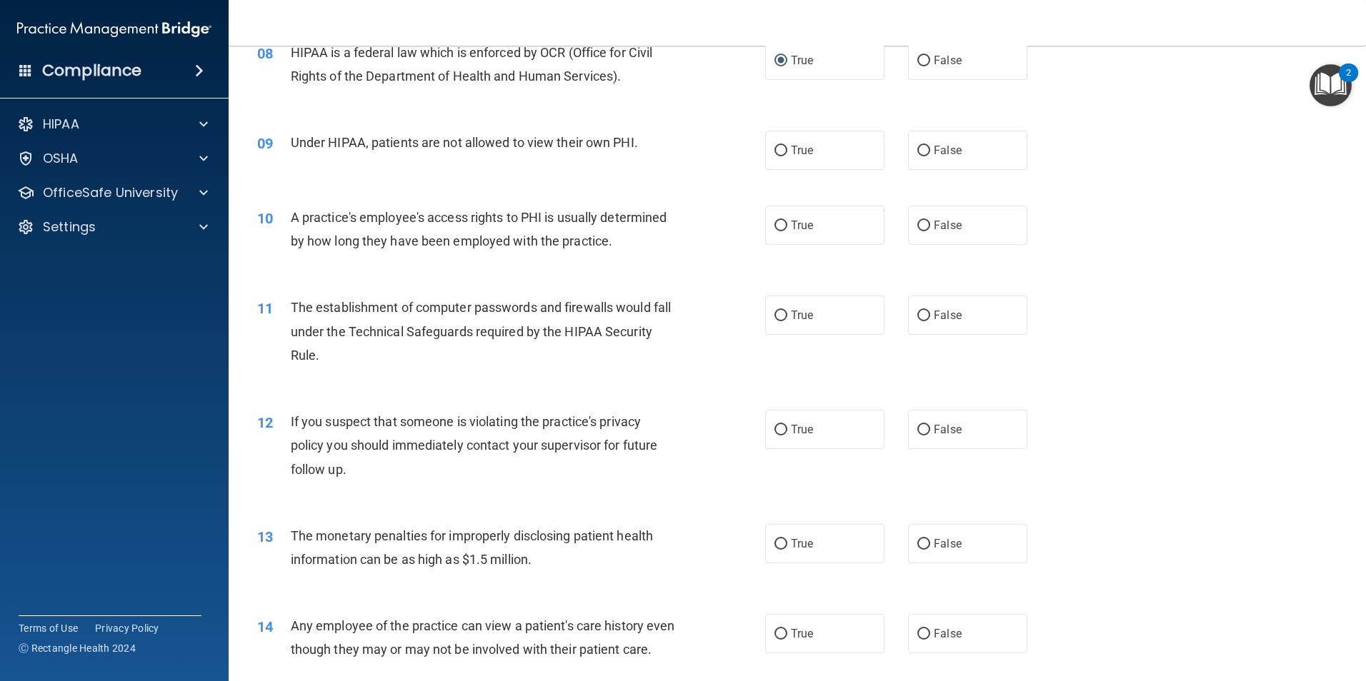
scroll to position [857, 0]
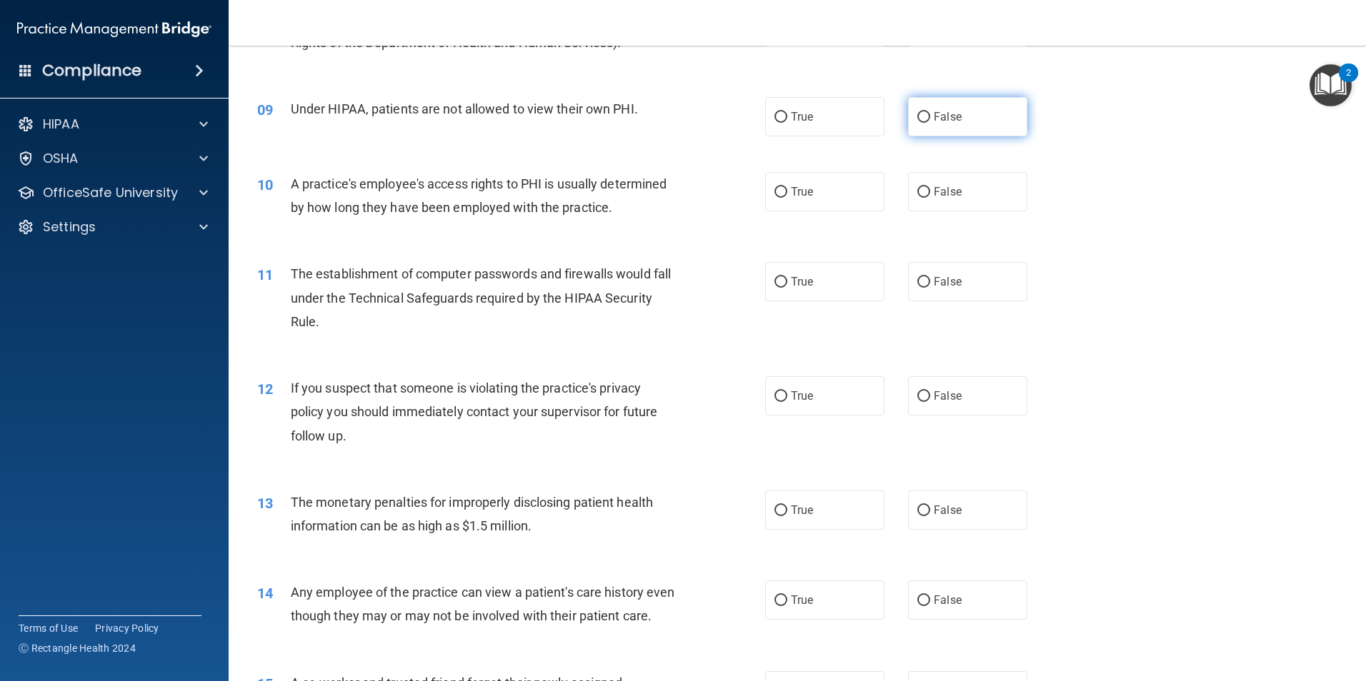
click at [921, 115] on input "False" at bounding box center [923, 117] width 13 height 11
radio input "true"
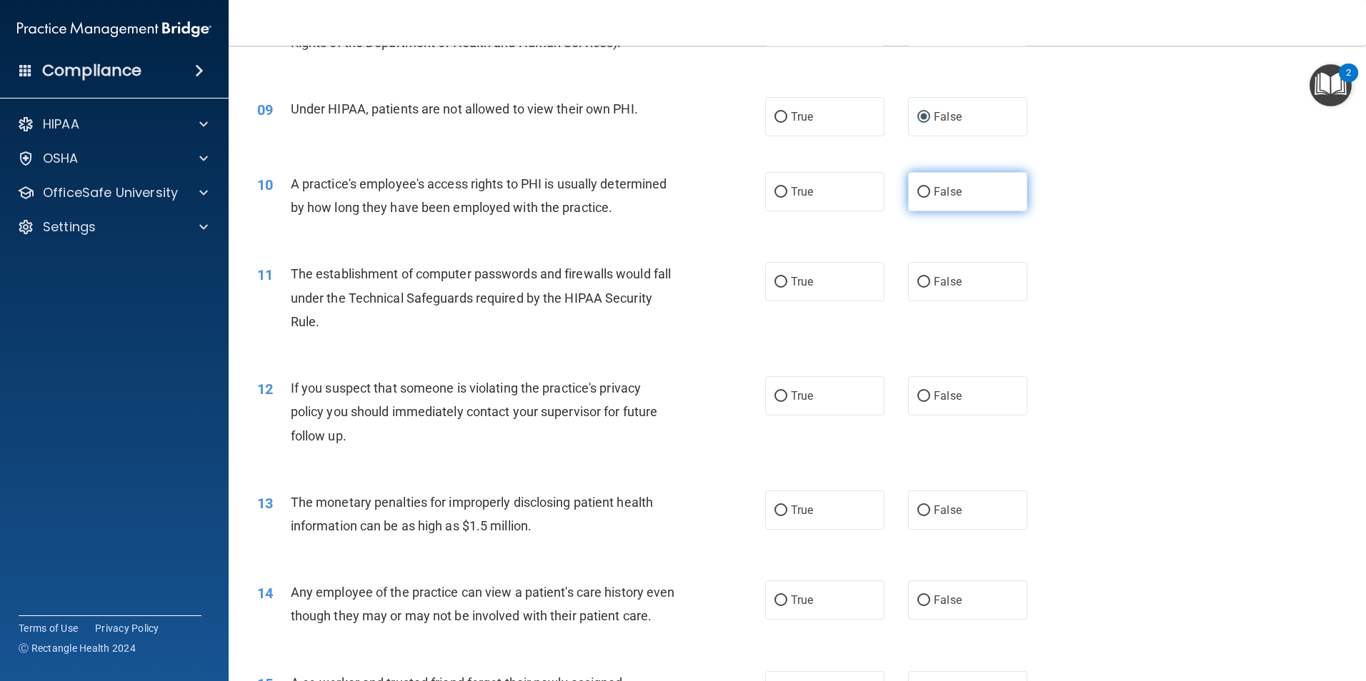
click at [917, 188] on input "False" at bounding box center [923, 192] width 13 height 11
radio input "true"
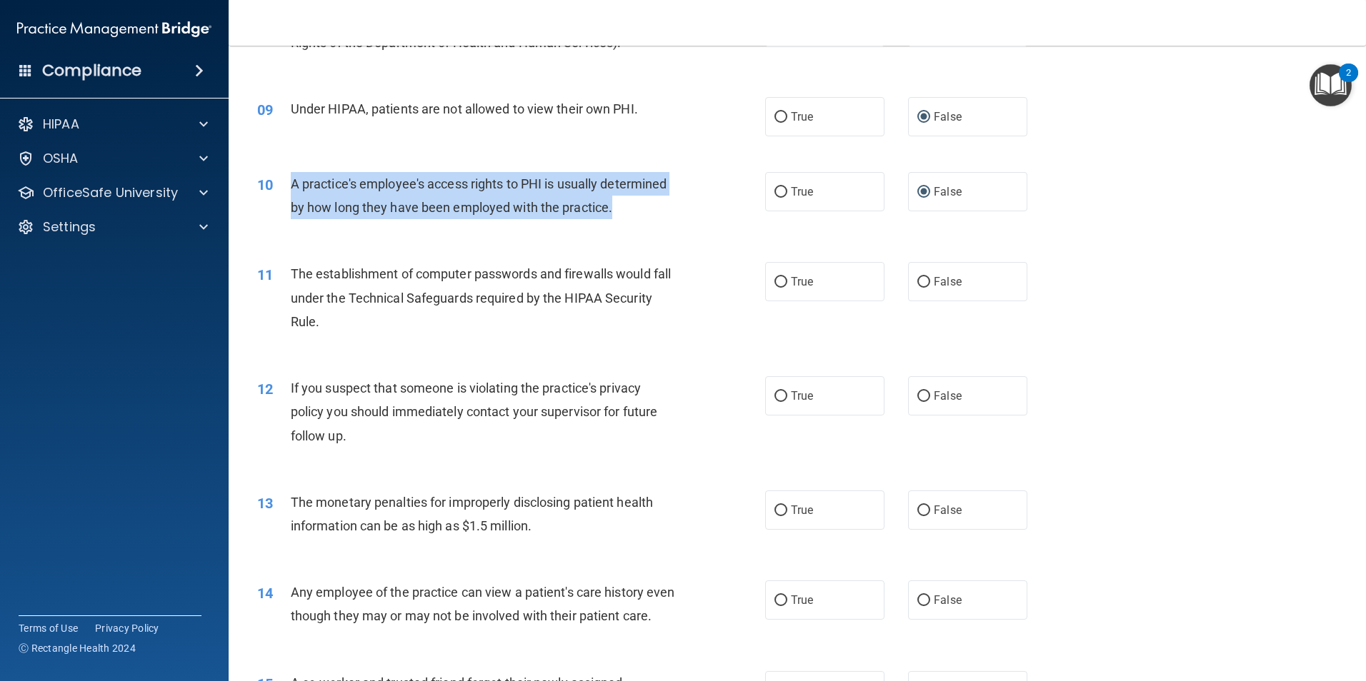
drag, startPoint x: 291, startPoint y: 185, endPoint x: 674, endPoint y: 213, distance: 383.8
click at [674, 213] on div "A practice's employee's access rights to PHI is usually determined by how long …" at bounding box center [489, 195] width 397 height 47
drag, startPoint x: 674, startPoint y: 213, endPoint x: 587, endPoint y: 204, distance: 87.6
copy span "A practice's employee's access rights to PHI is usually determined by how long …"
click at [775, 280] on input "True" at bounding box center [780, 282] width 13 height 11
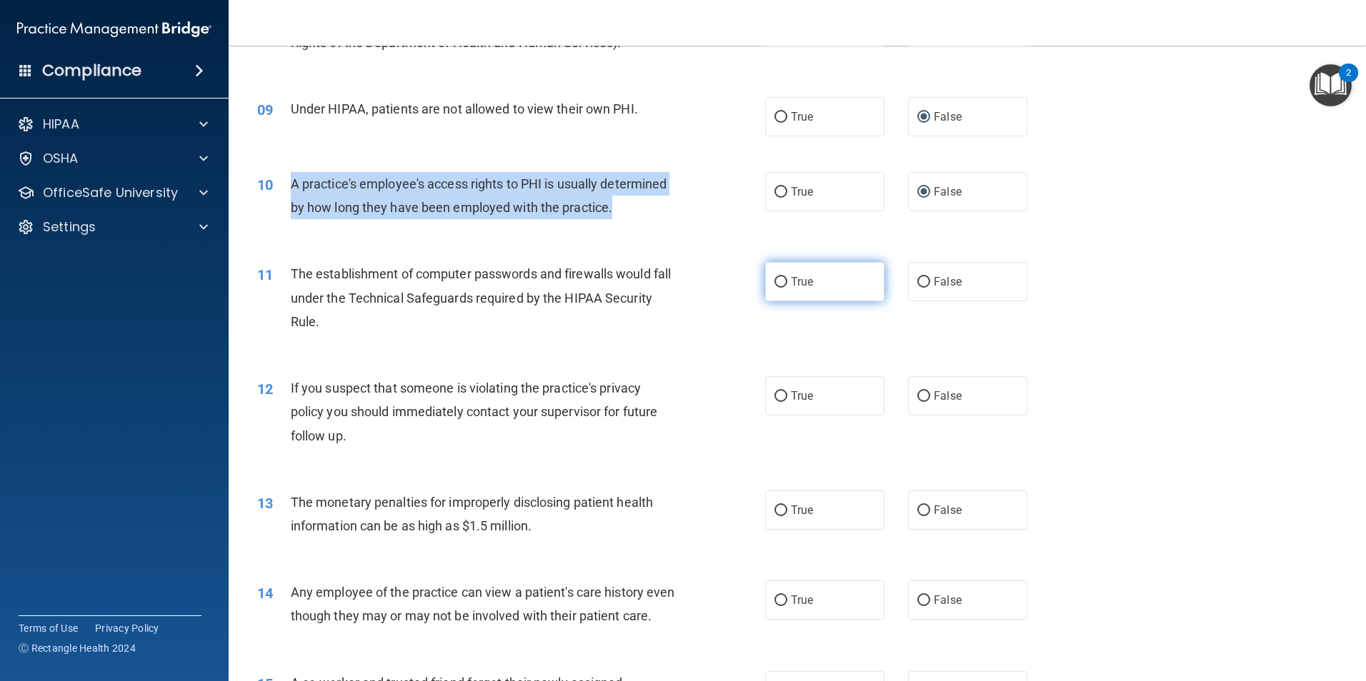
radio input "true"
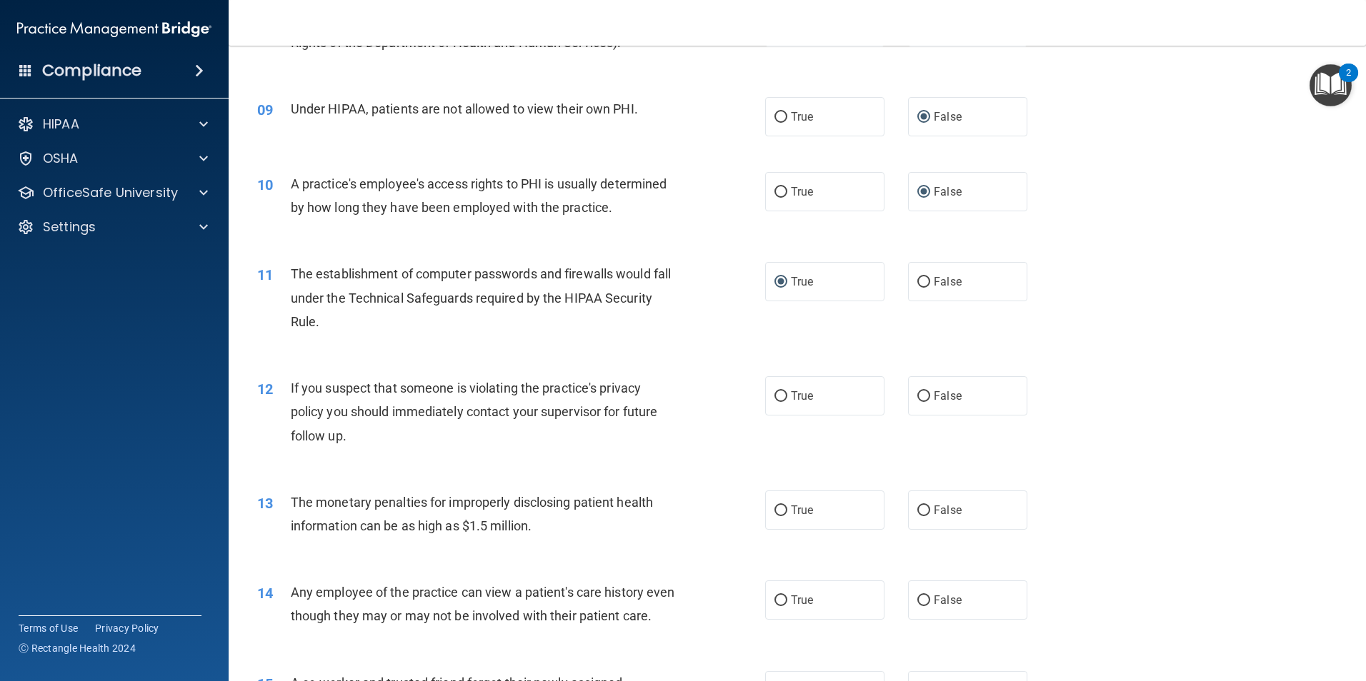
click at [504, 331] on div "The establishment of computer passwords and firewalls would fall under the Tech…" at bounding box center [489, 297] width 397 height 71
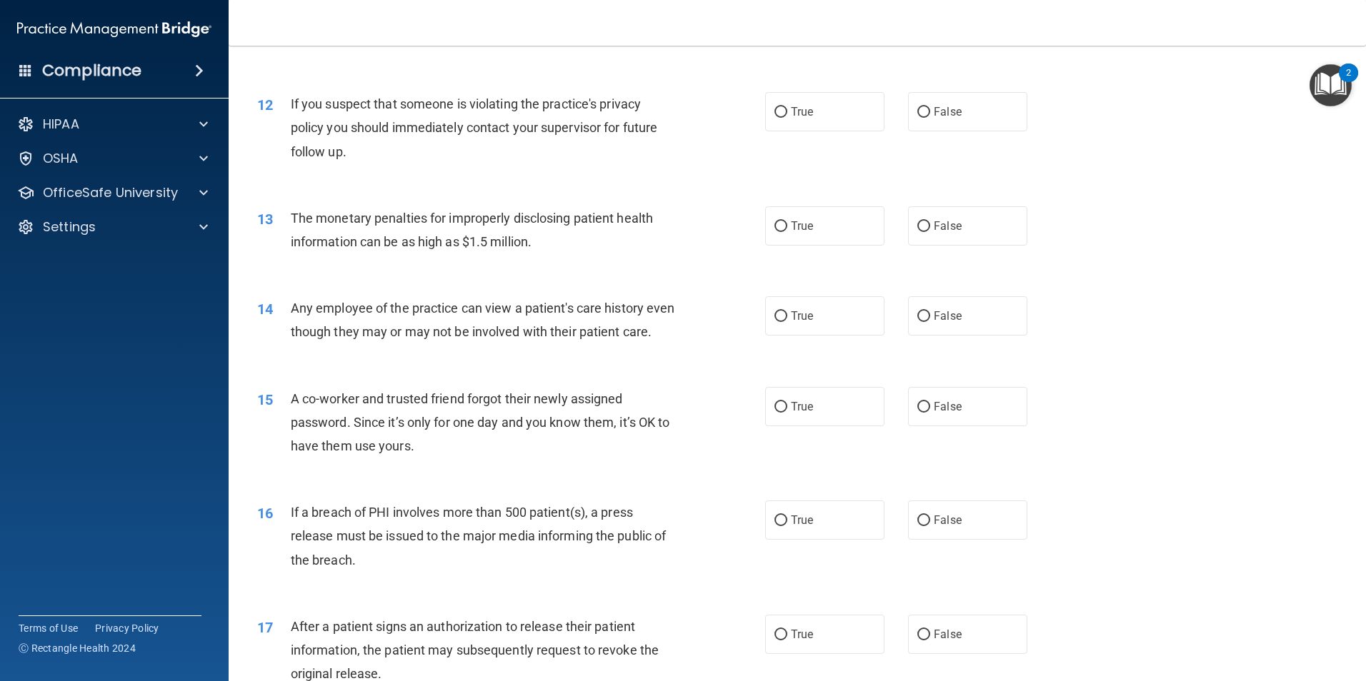
scroll to position [1143, 0]
click at [793, 109] on span "True" at bounding box center [802, 111] width 22 height 14
click at [787, 109] on input "True" at bounding box center [780, 111] width 13 height 11
radio input "true"
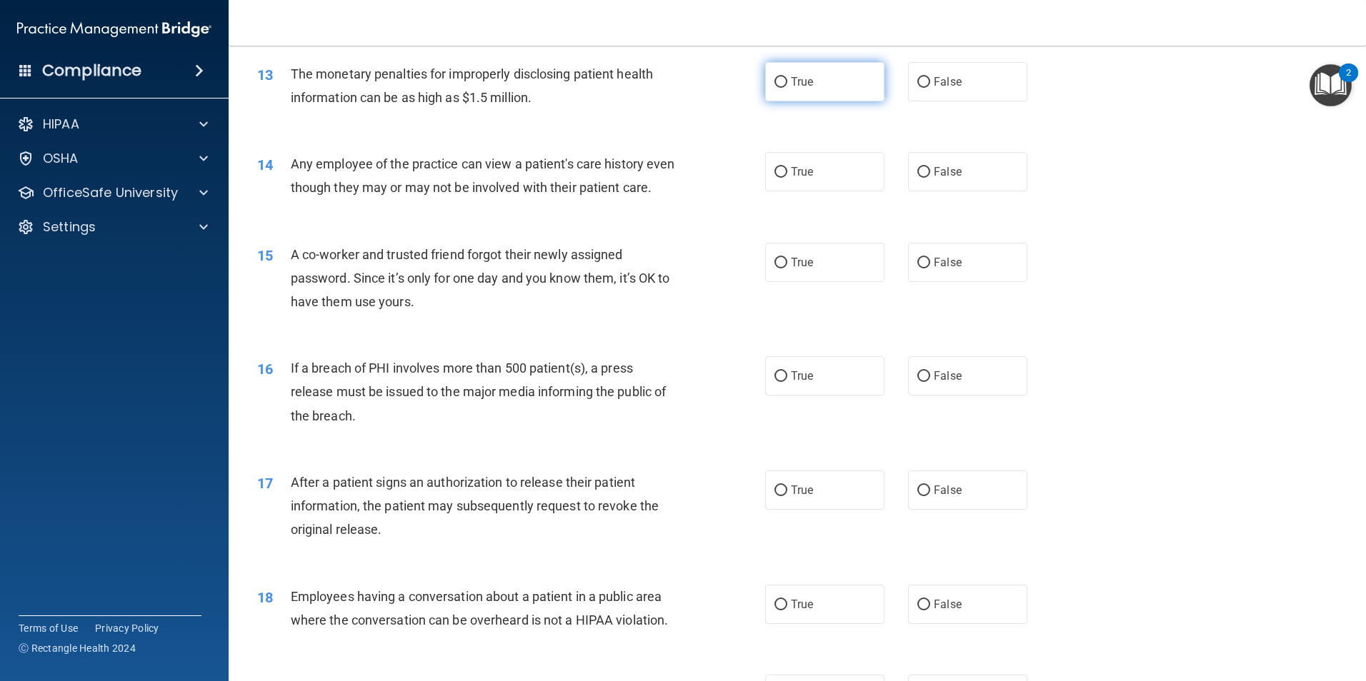
click at [776, 72] on label "True" at bounding box center [824, 81] width 119 height 39
click at [776, 77] on input "True" at bounding box center [780, 82] width 13 height 11
radio input "true"
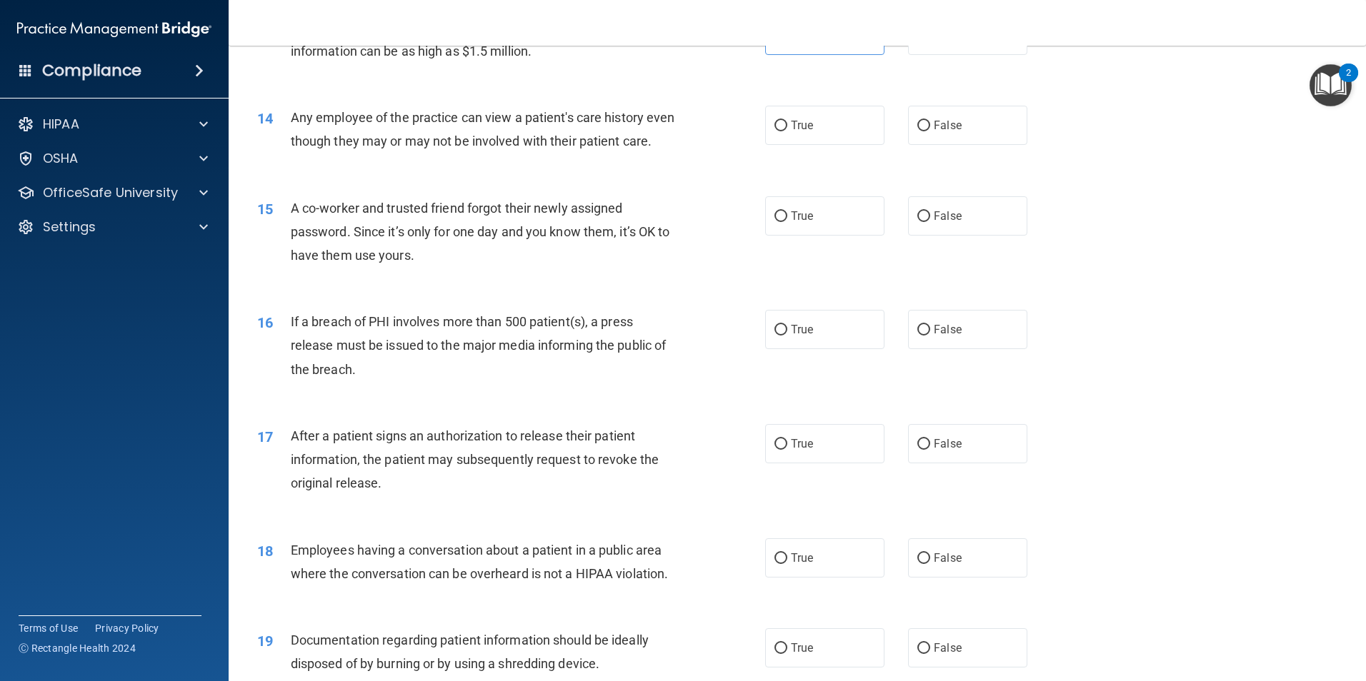
scroll to position [1357, 0]
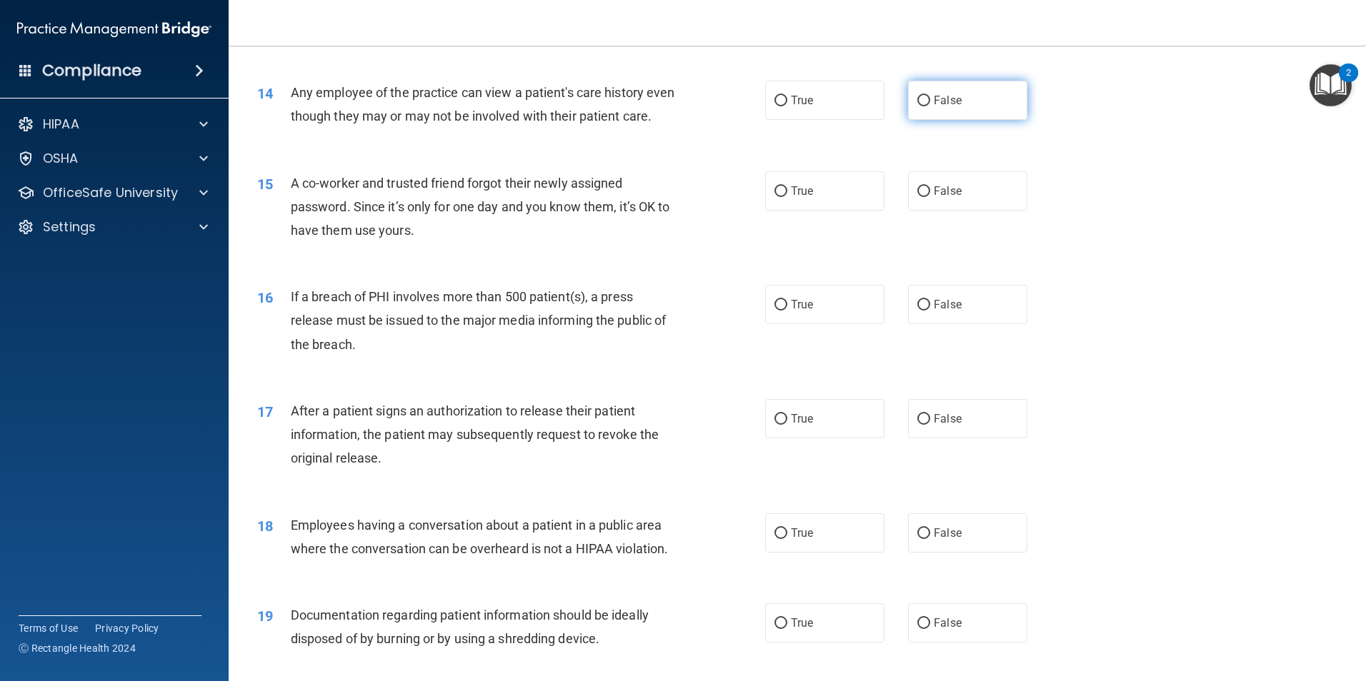
click at [933, 101] on span "False" at bounding box center [947, 101] width 28 height 14
click at [928, 101] on input "False" at bounding box center [923, 101] width 13 height 11
radio input "true"
click at [917, 197] on input "False" at bounding box center [923, 191] width 13 height 11
radio input "true"
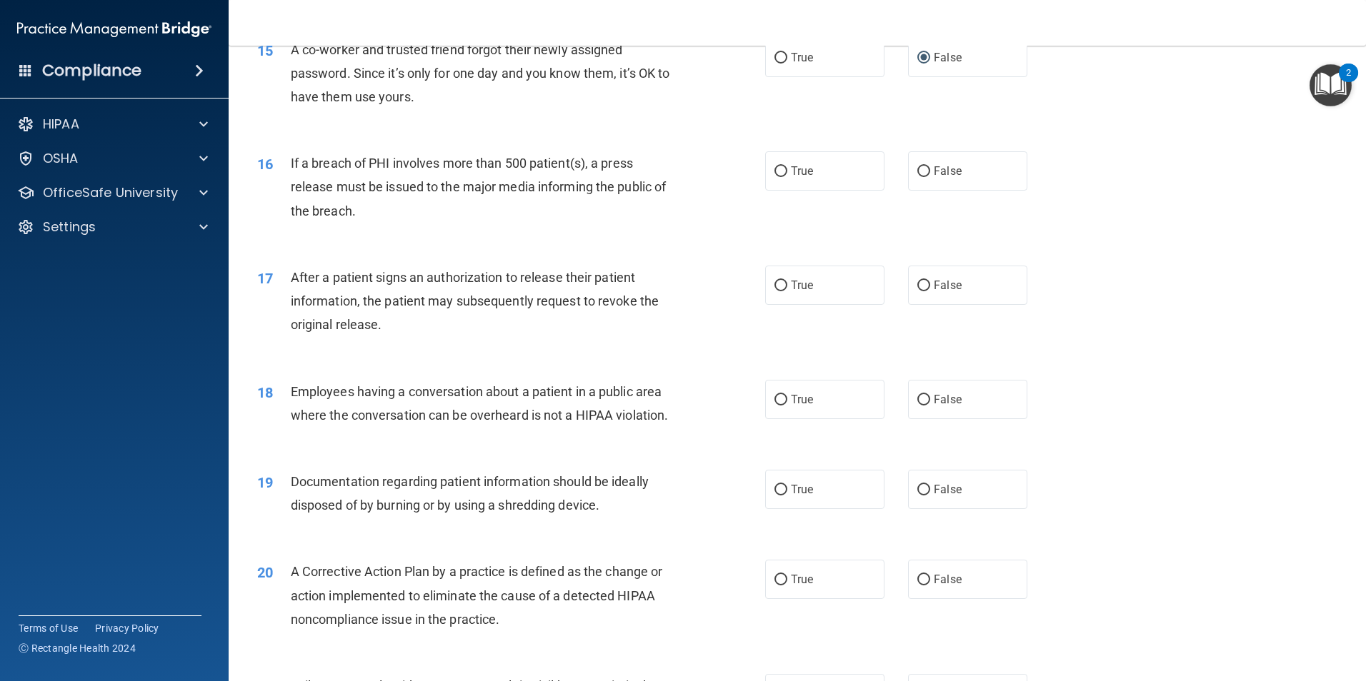
scroll to position [1500, 0]
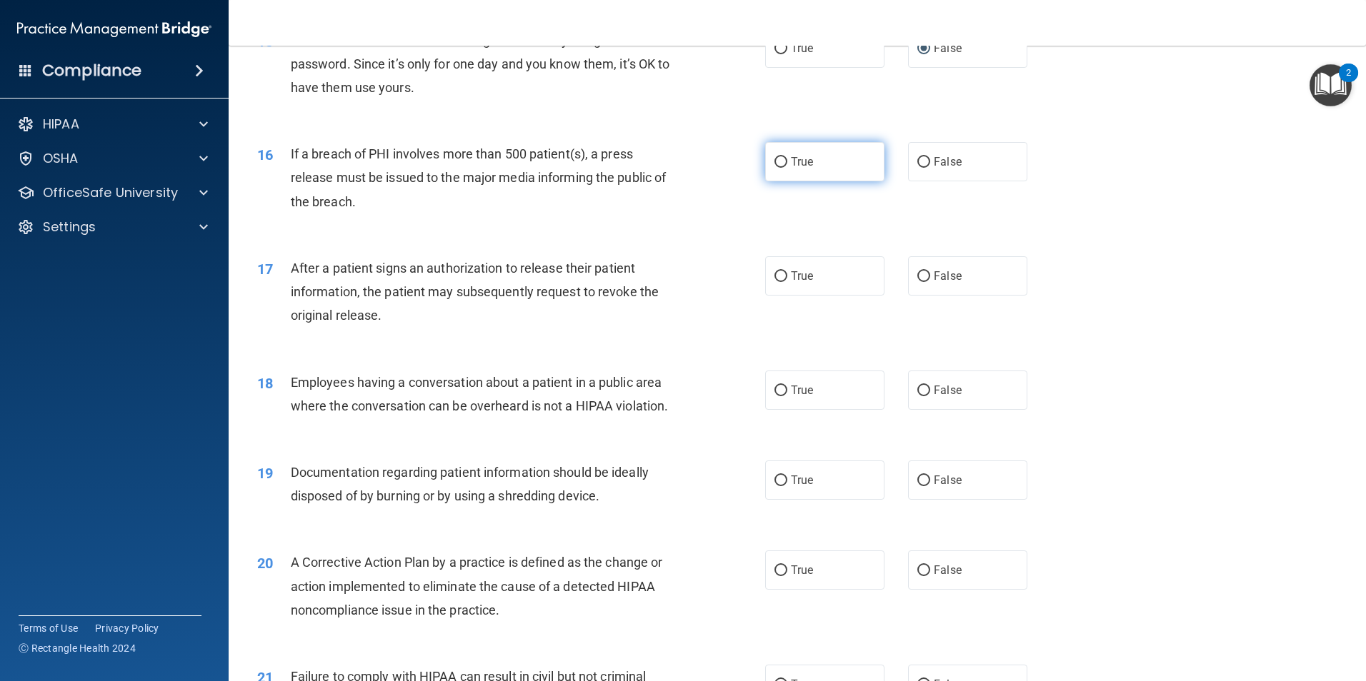
click at [774, 168] on input "True" at bounding box center [780, 162] width 13 height 11
radio input "true"
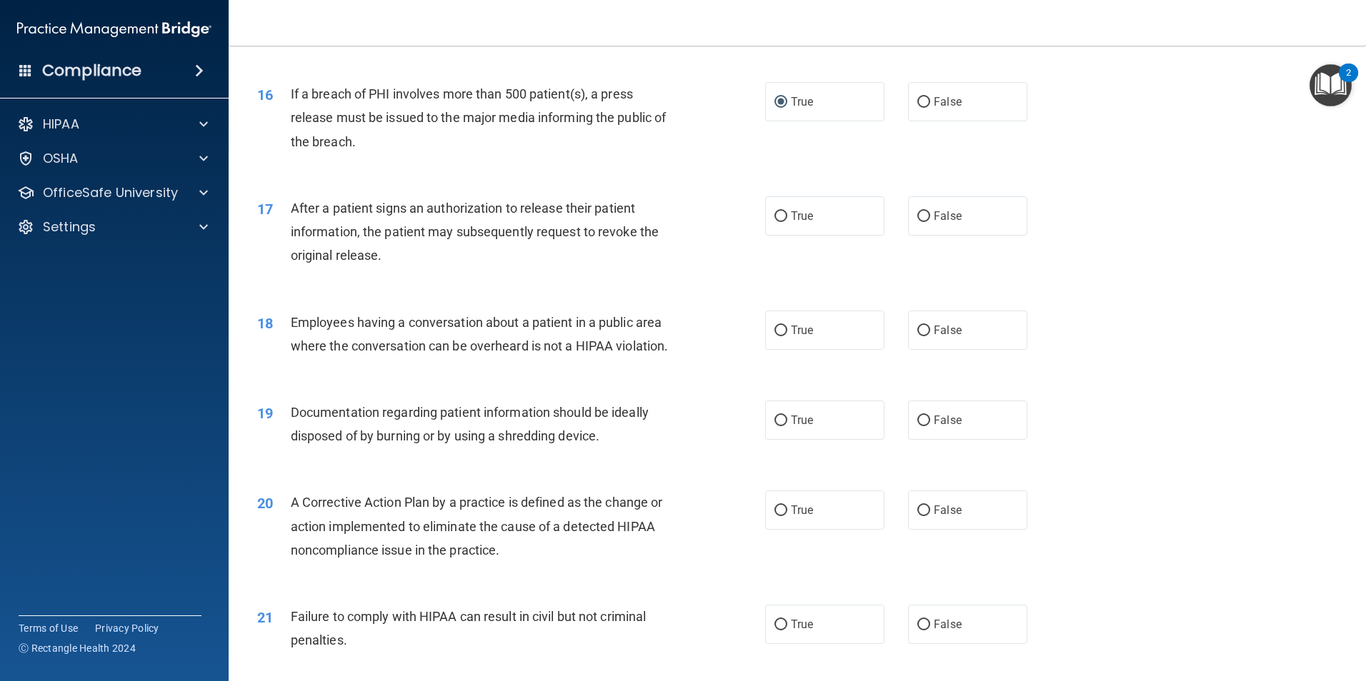
scroll to position [1643, 0]
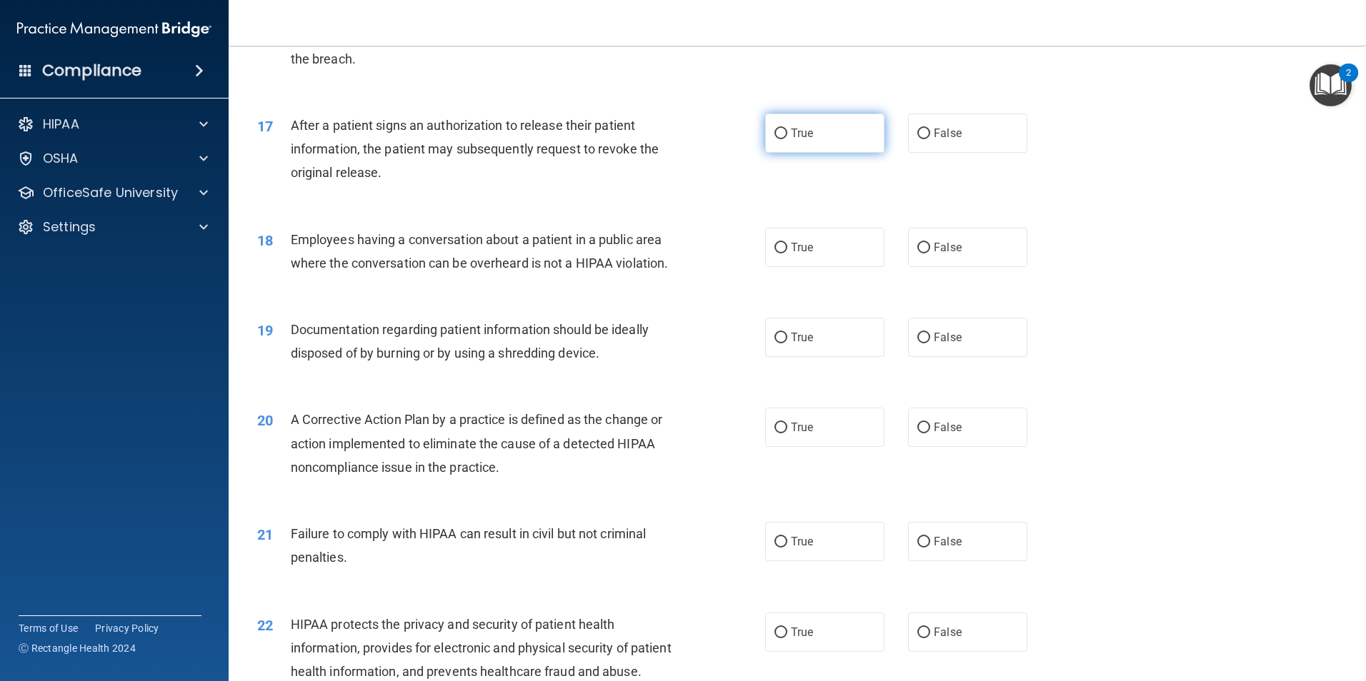
click at [816, 153] on label "True" at bounding box center [824, 133] width 119 height 39
click at [787, 139] on input "True" at bounding box center [780, 134] width 13 height 11
radio input "true"
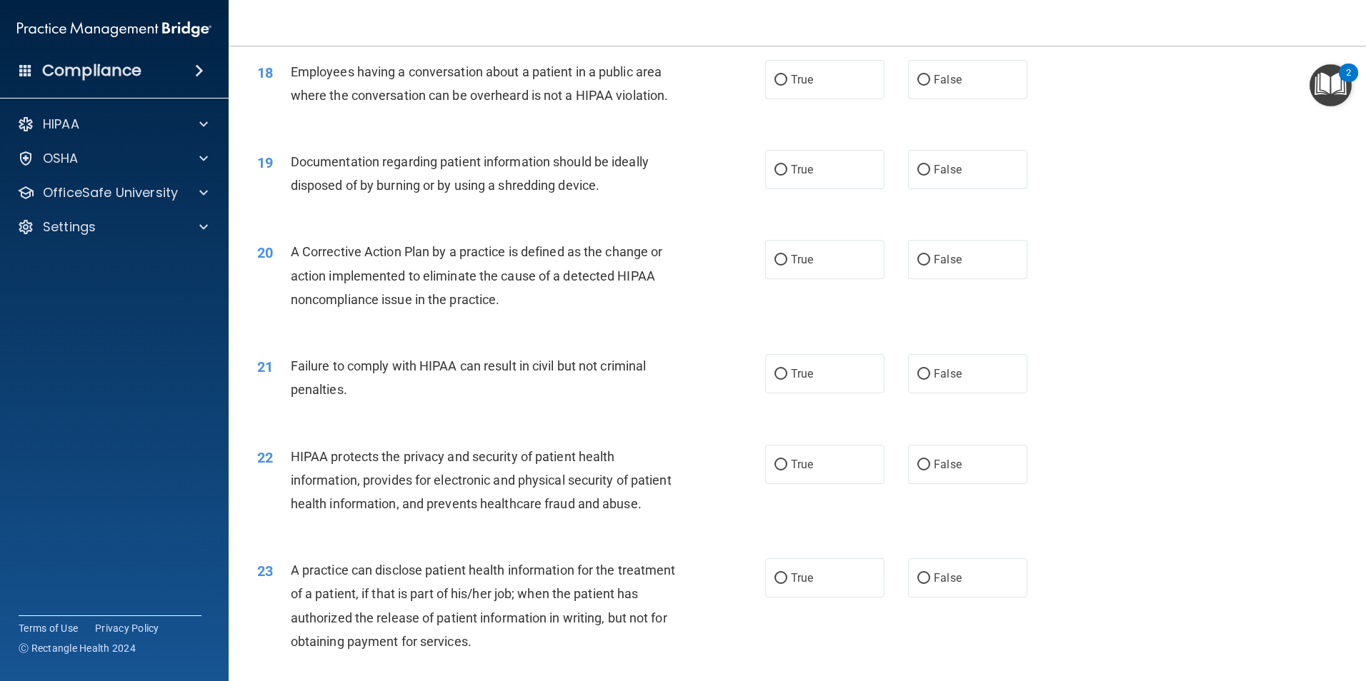
scroll to position [1786, 0]
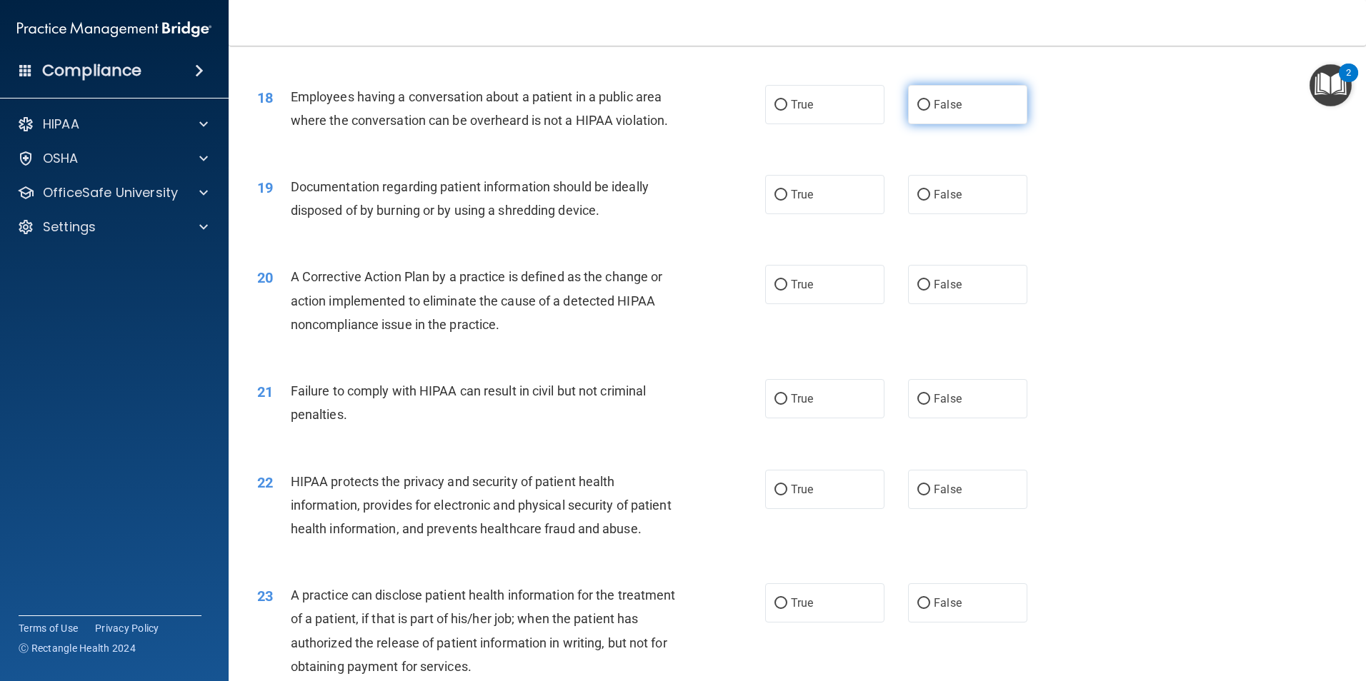
click at [919, 111] on input "False" at bounding box center [923, 105] width 13 height 11
radio input "true"
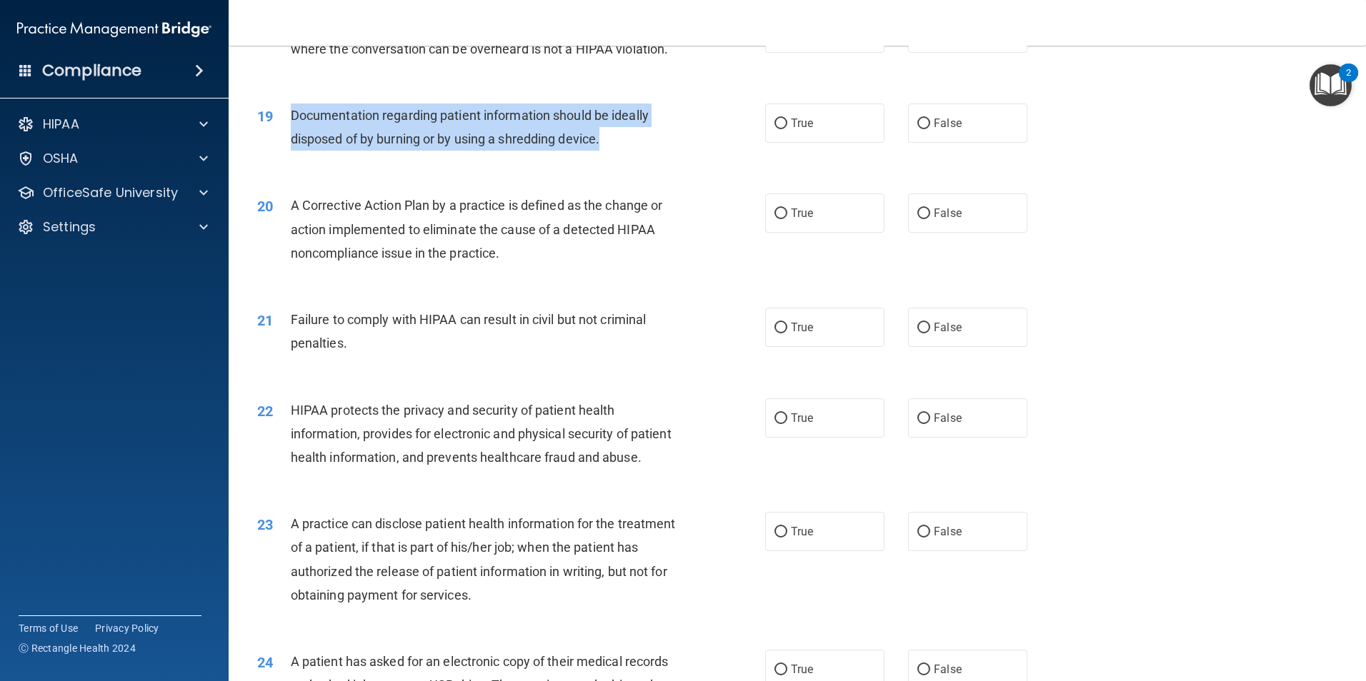
drag, startPoint x: 294, startPoint y: 138, endPoint x: 619, endPoint y: 158, distance: 325.6
click at [619, 151] on div "Documentation regarding patient information should be ideally disposed of by bu…" at bounding box center [489, 127] width 397 height 47
drag, startPoint x: 619, startPoint y: 158, endPoint x: 579, endPoint y: 152, distance: 41.1
copy span "Documentation regarding patient information should be ideally disposed of by bu…"
click at [774, 129] on input "True" at bounding box center [780, 124] width 13 height 11
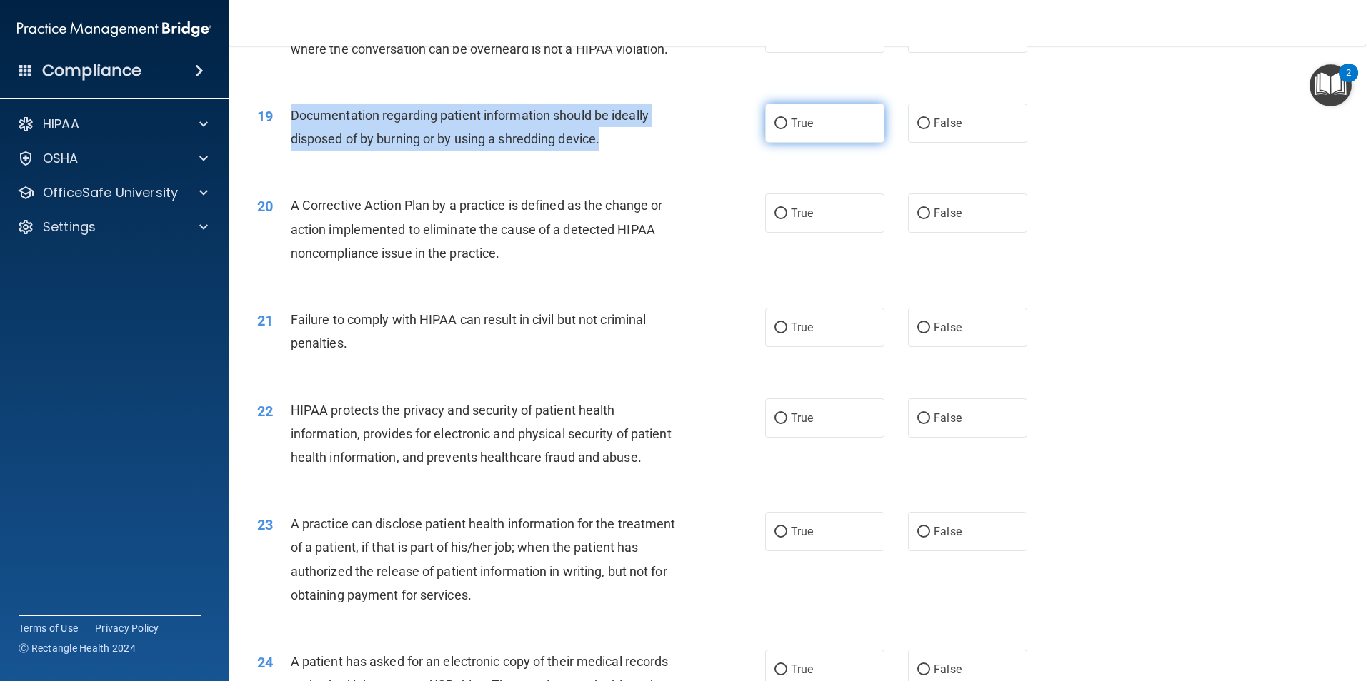
radio input "true"
click at [779, 219] on input "True" at bounding box center [780, 214] width 13 height 11
radio input "true"
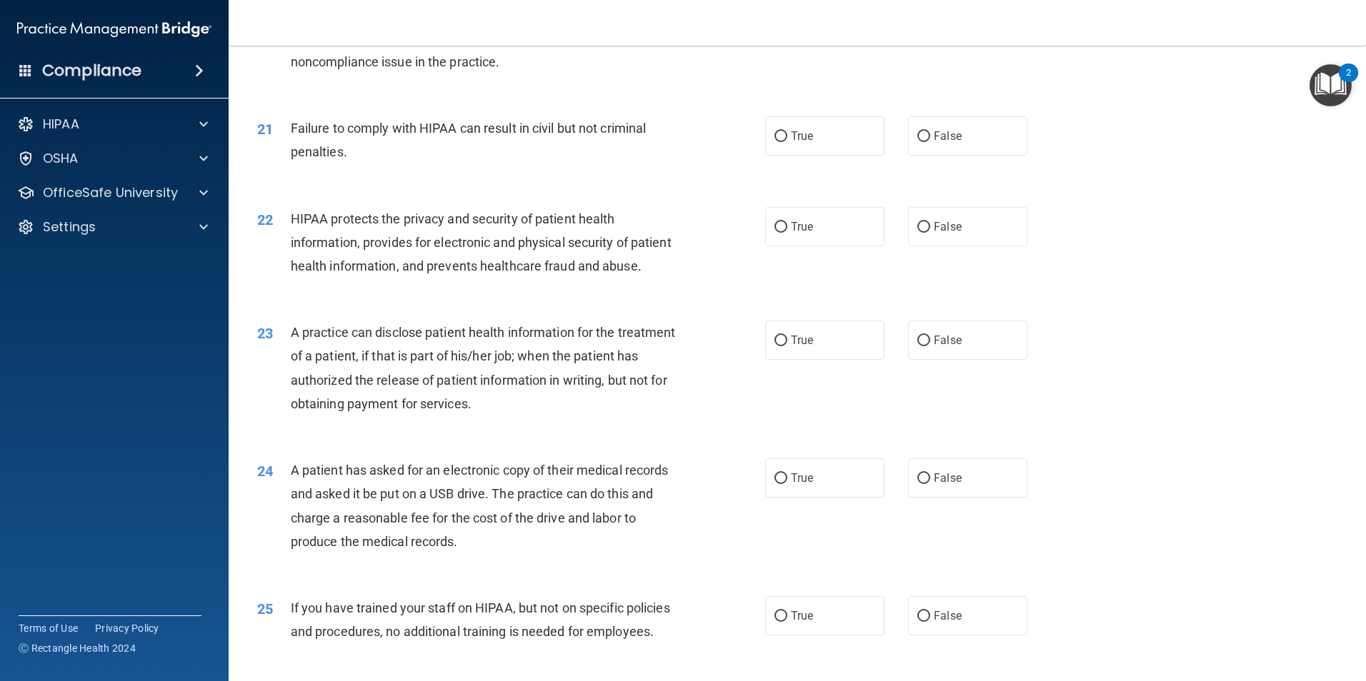
scroll to position [2071, 0]
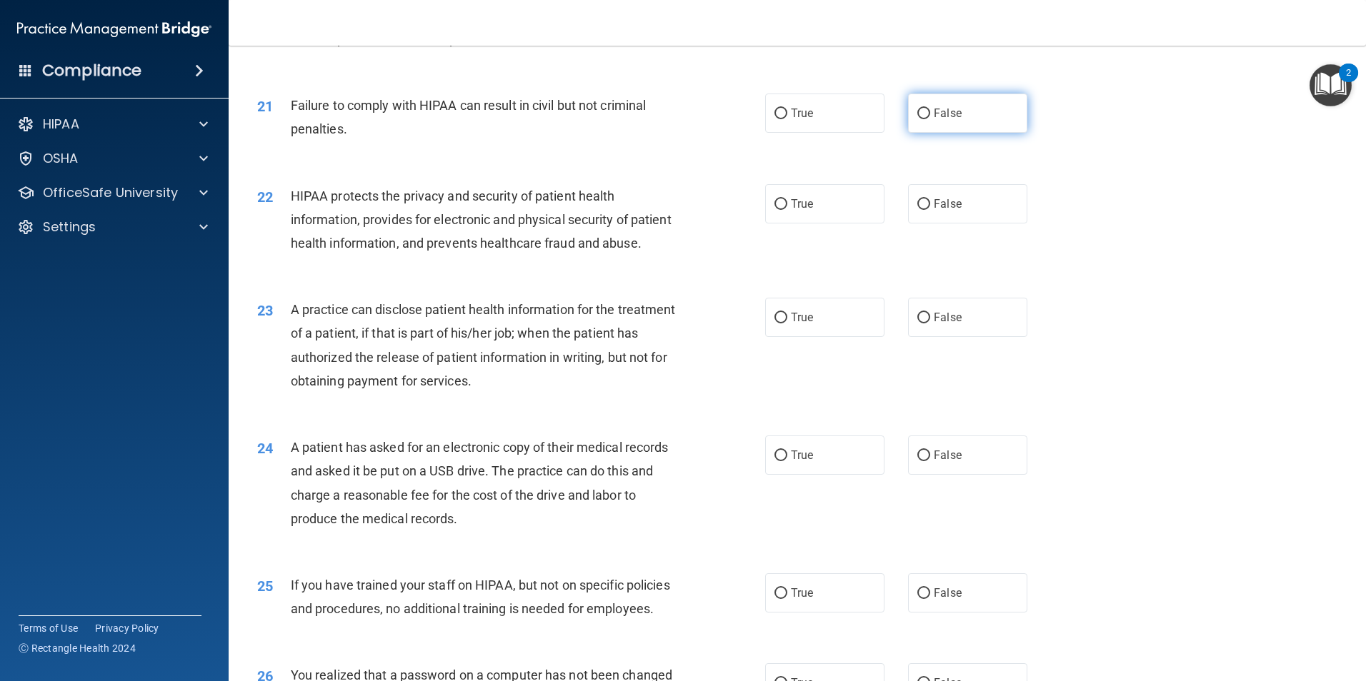
click at [917, 119] on input "False" at bounding box center [923, 114] width 13 height 11
radio input "true"
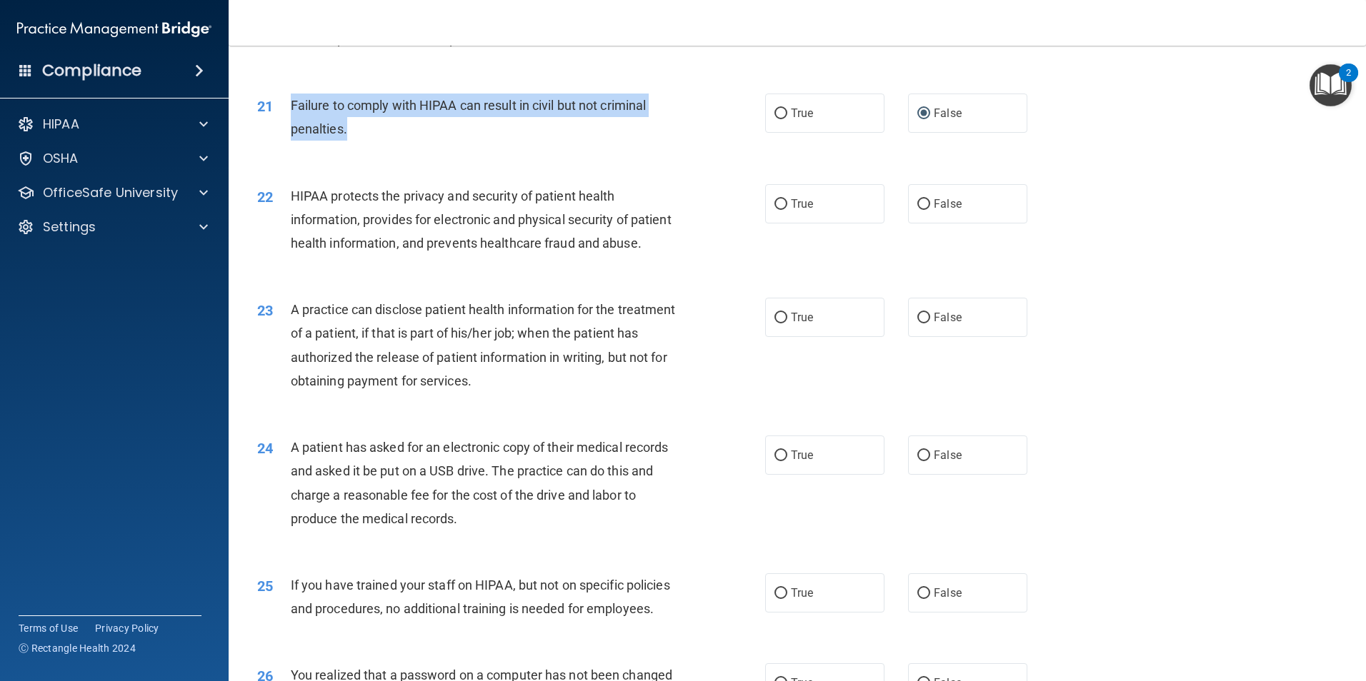
drag, startPoint x: 291, startPoint y: 129, endPoint x: 656, endPoint y: 146, distance: 366.1
click at [656, 141] on div "Failure to comply with HIPAA can result in civil but not criminal penalties." at bounding box center [489, 117] width 397 height 47
drag, startPoint x: 656, startPoint y: 146, endPoint x: 628, endPoint y: 130, distance: 33.0
copy span "Failure to comply with HIPAA can result in civil but not criminal penalties."
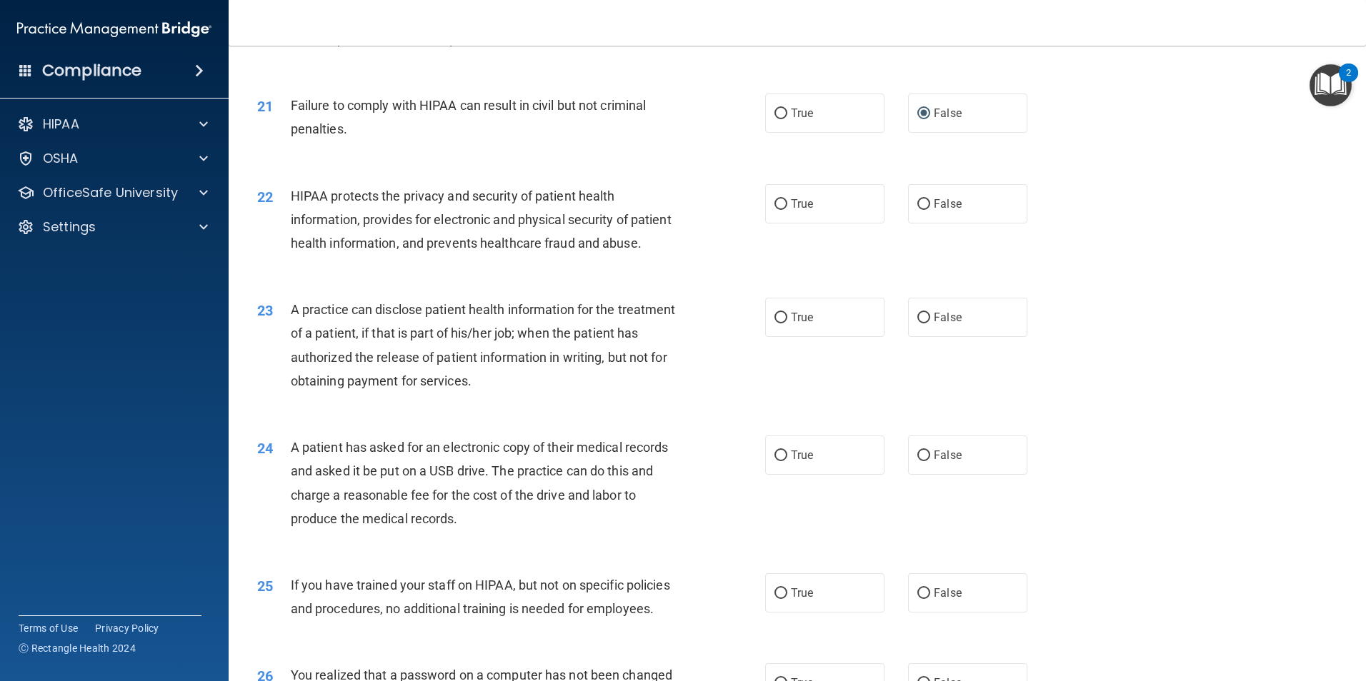
click at [394, 251] on span "HIPAA protects the privacy and security of patient health information, provides…" at bounding box center [481, 220] width 381 height 62
click at [811, 224] on label "True" at bounding box center [824, 203] width 119 height 39
click at [787, 210] on input "True" at bounding box center [780, 204] width 13 height 11
radio input "true"
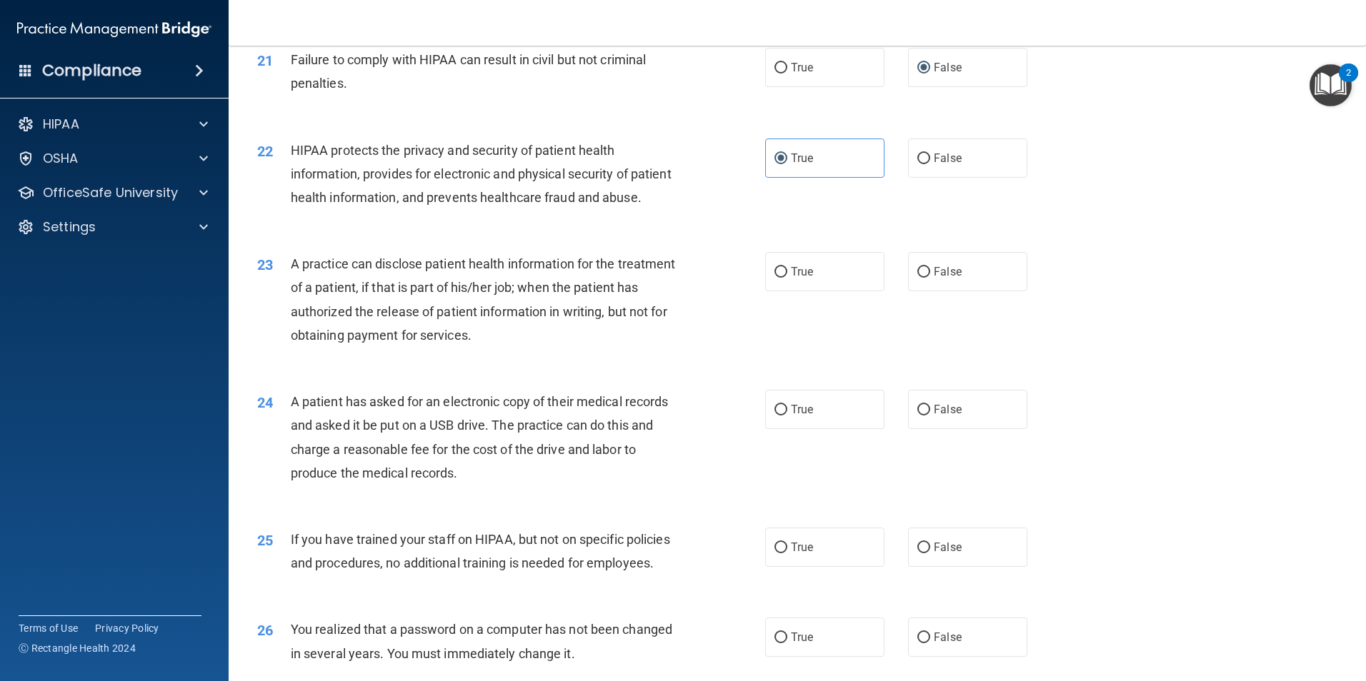
scroll to position [2285, 0]
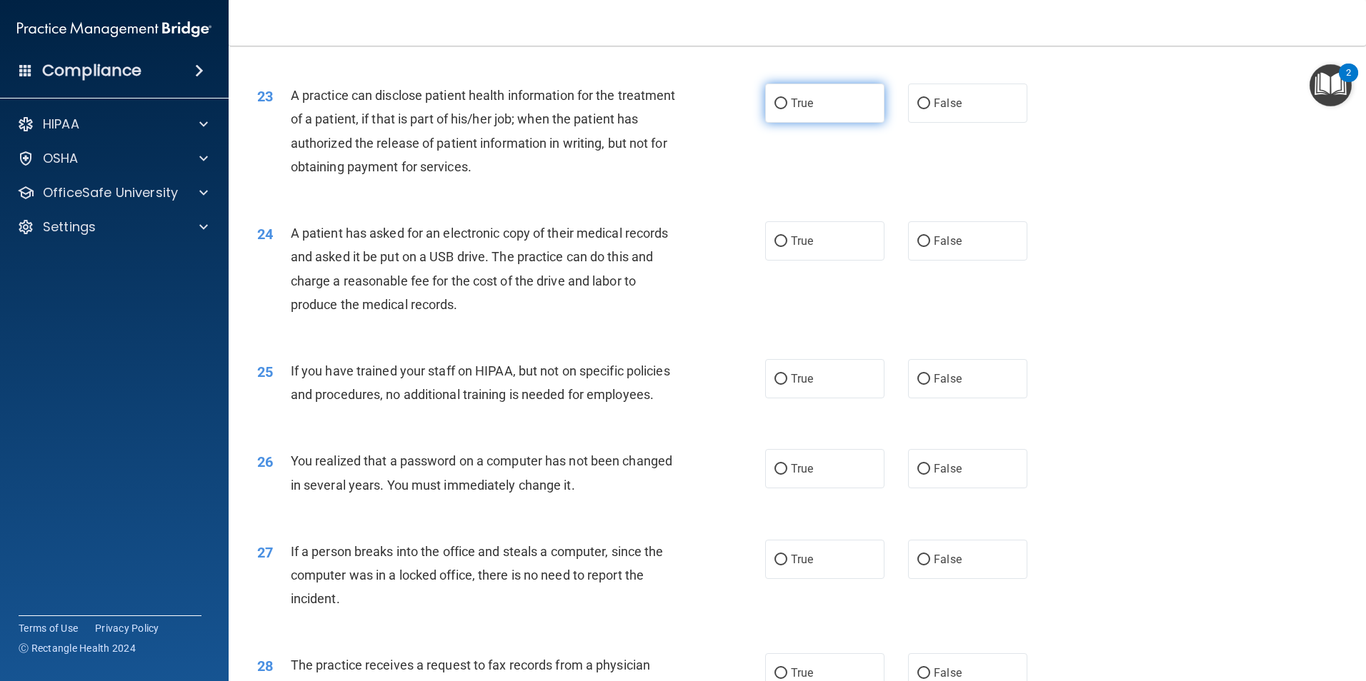
click at [801, 110] on span "True" at bounding box center [802, 103] width 22 height 14
click at [787, 109] on input "True" at bounding box center [780, 104] width 13 height 11
radio input "true"
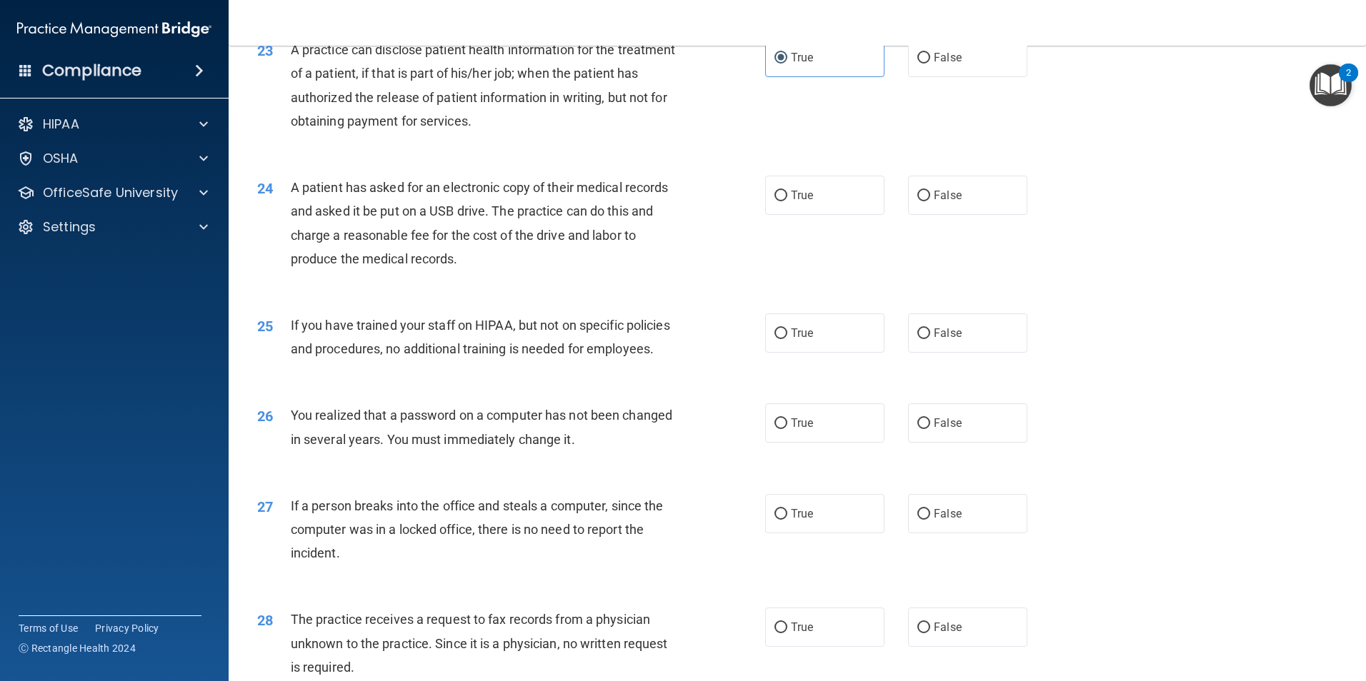
scroll to position [2500, 0]
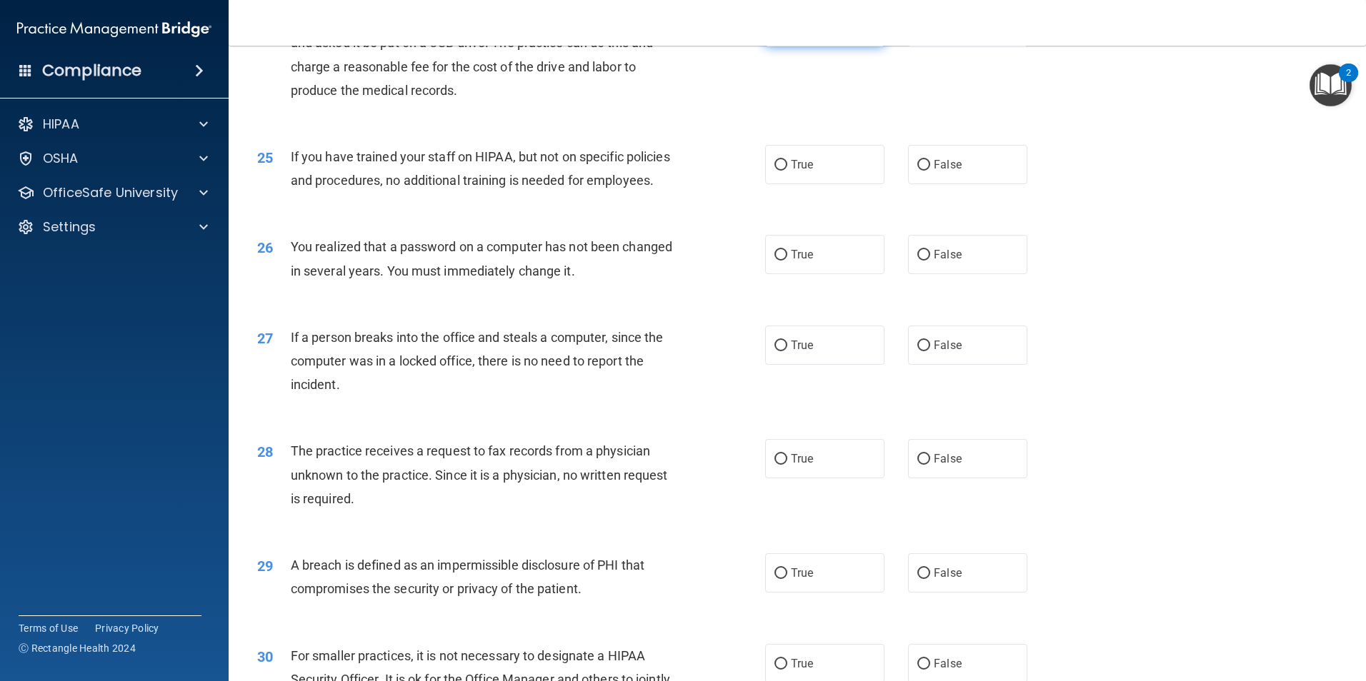
click at [766, 46] on label "True" at bounding box center [824, 26] width 119 height 39
click at [774, 33] on input "True" at bounding box center [780, 27] width 13 height 11
radio input "true"
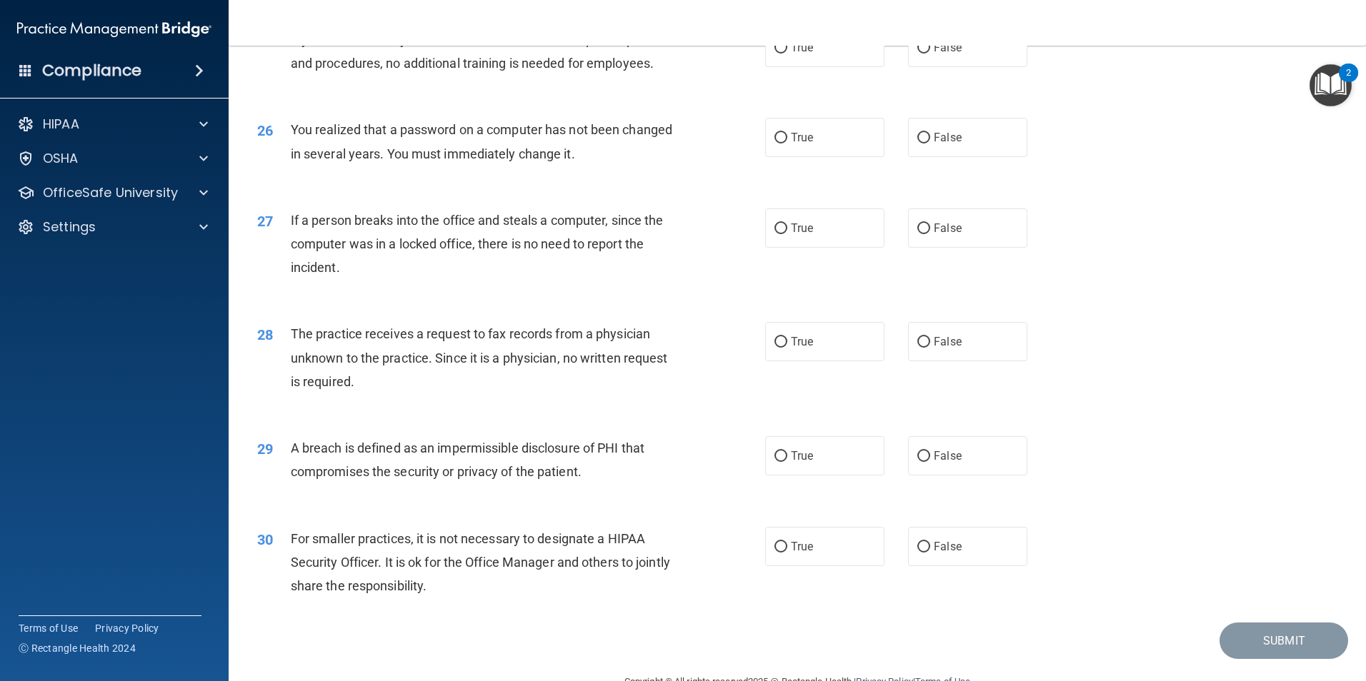
scroll to position [2643, 0]
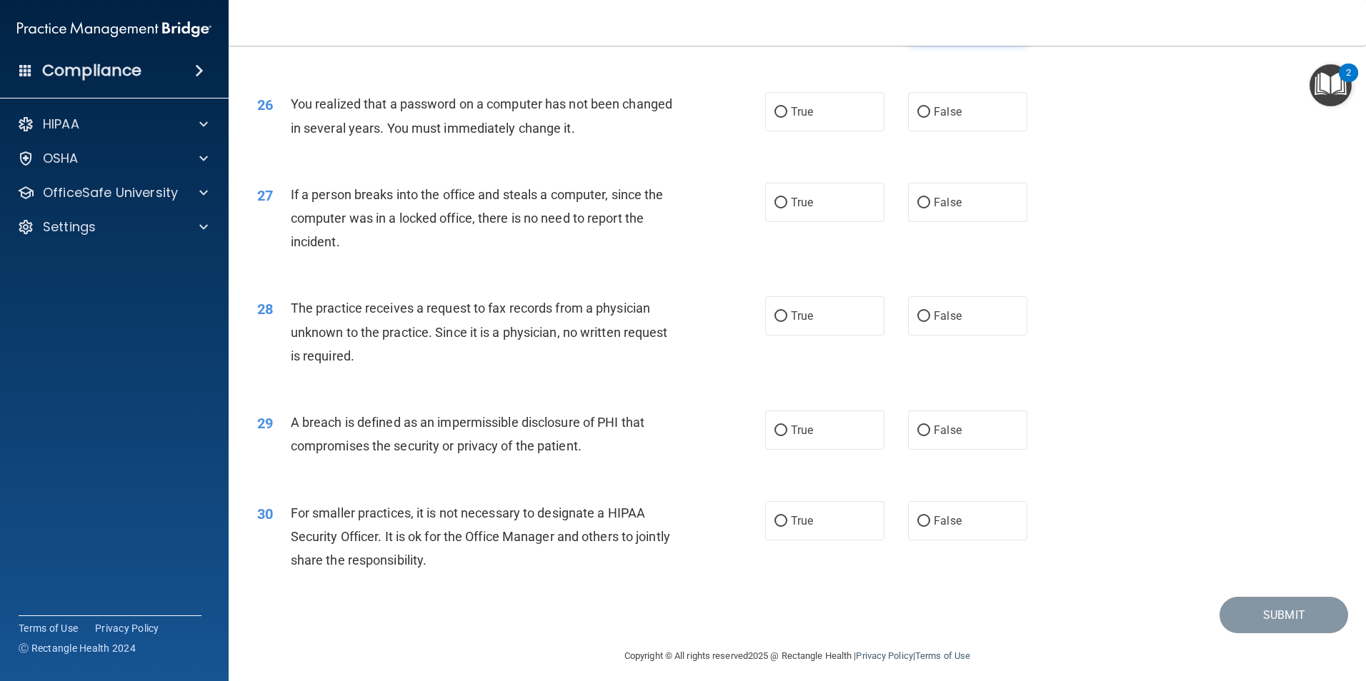
click at [923, 41] on label "False" at bounding box center [967, 21] width 119 height 39
click at [923, 28] on input "False" at bounding box center [923, 22] width 13 height 11
radio input "true"
drag, startPoint x: 356, startPoint y: 109, endPoint x: 291, endPoint y: 63, distance: 79.9
click at [291, 49] on div "If you have trained your staff on HIPAA, but not on specific policies and proce…" at bounding box center [489, 25] width 397 height 47
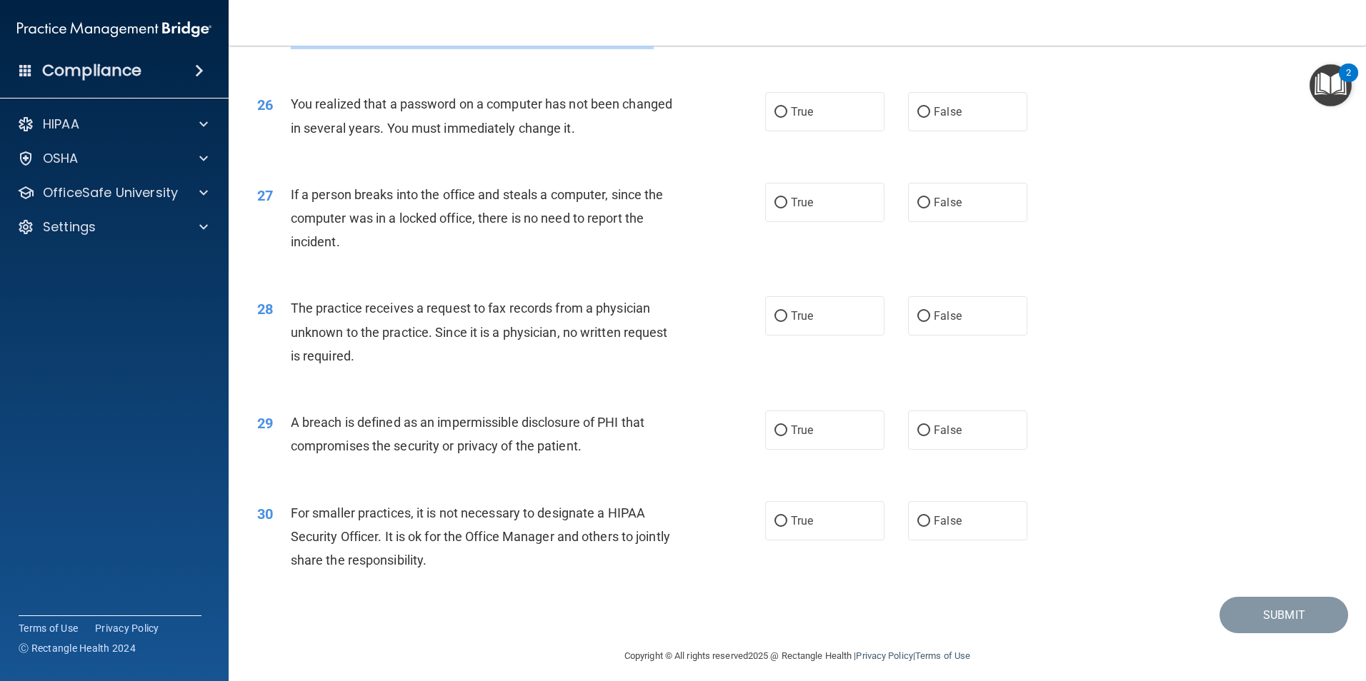
copy span "If you have trained your staff on HIPAA, but not on specific policies and proce…"
click at [359, 164] on div "26 You realized that a password on a computer has not been changed in several y…" at bounding box center [796, 119] width 1101 height 90
click at [792, 119] on span "True" at bounding box center [802, 112] width 22 height 14
click at [787, 118] on input "True" at bounding box center [780, 112] width 13 height 11
radio input "true"
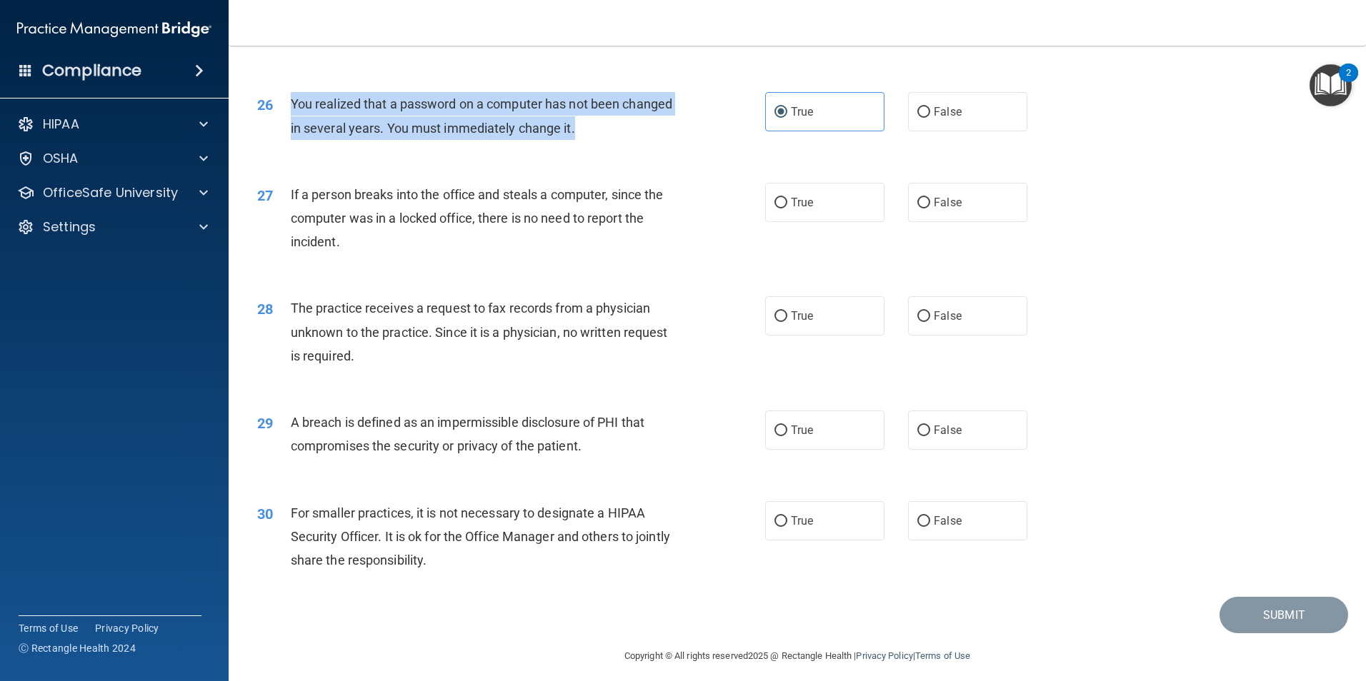
drag, startPoint x: 630, startPoint y: 201, endPoint x: 271, endPoint y: 186, distance: 358.8
click at [271, 146] on div "26 You realized that a password on a computer has not been changed in several y…" at bounding box center [511, 119] width 551 height 54
drag, startPoint x: 271, startPoint y: 186, endPoint x: 304, endPoint y: 182, distance: 33.0
copy div "You realized that a password on a computer has not been changed in several year…"
click at [917, 209] on input "False" at bounding box center [923, 203] width 13 height 11
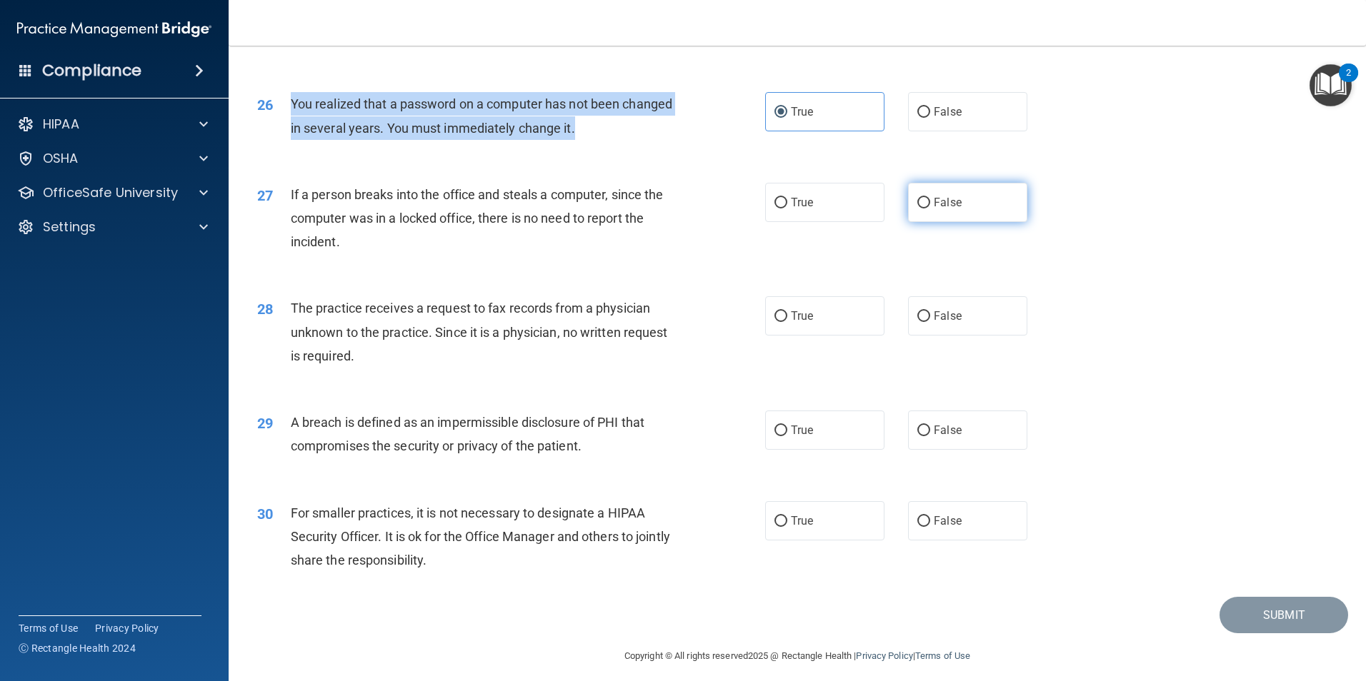
radio input "true"
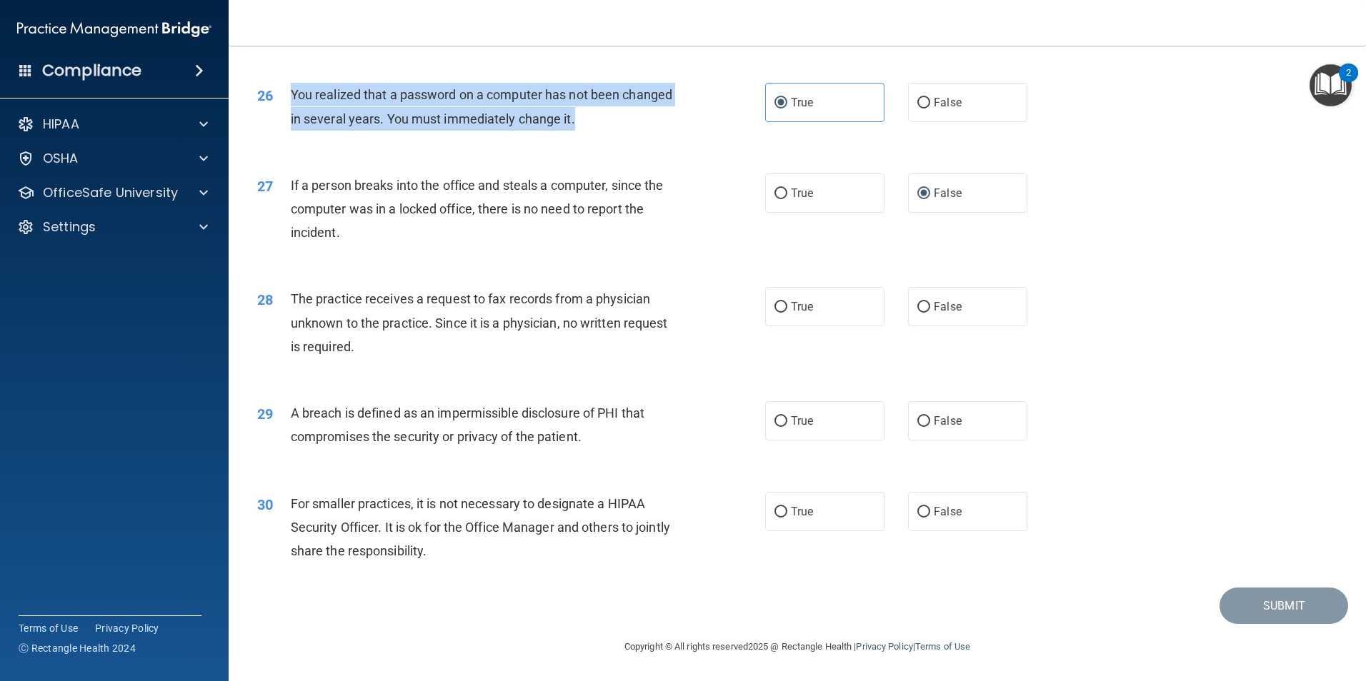
scroll to position [2723, 0]
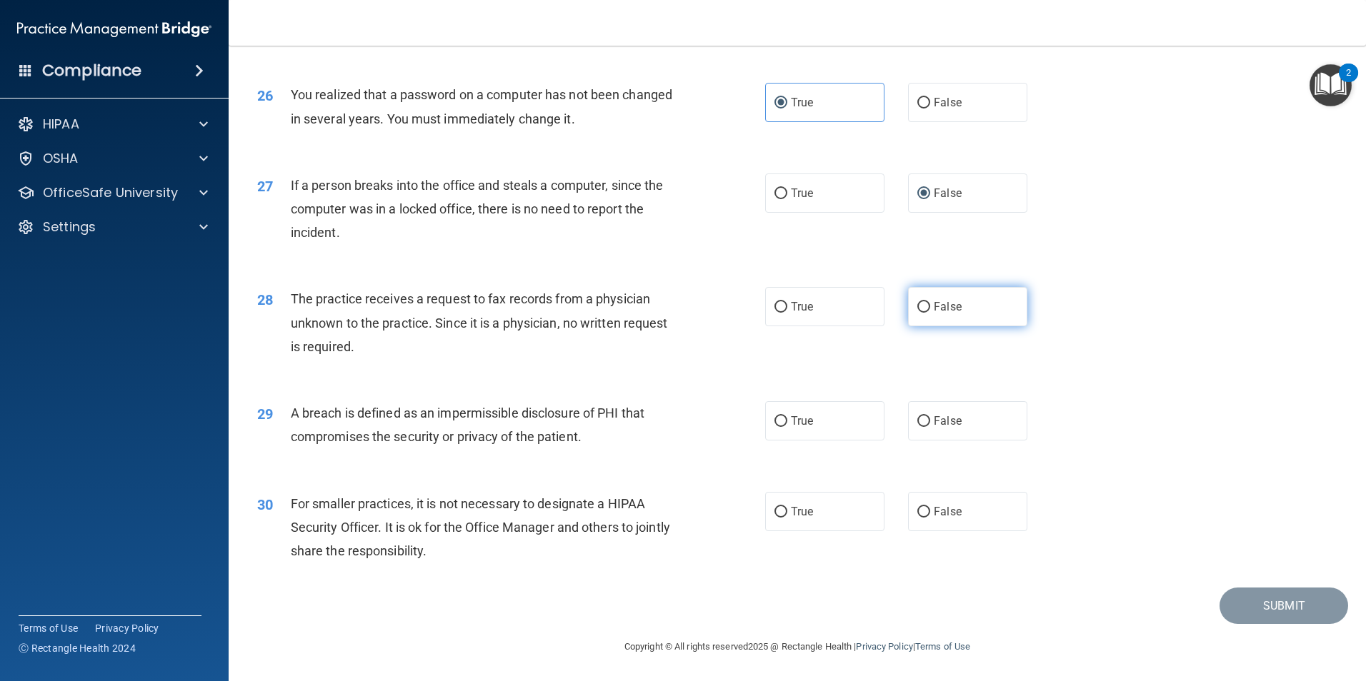
click at [928, 317] on label "False" at bounding box center [967, 306] width 119 height 39
click at [928, 313] on input "False" at bounding box center [923, 307] width 13 height 11
radio input "true"
click at [791, 419] on span "True" at bounding box center [802, 421] width 22 height 14
click at [787, 419] on input "True" at bounding box center [780, 421] width 13 height 11
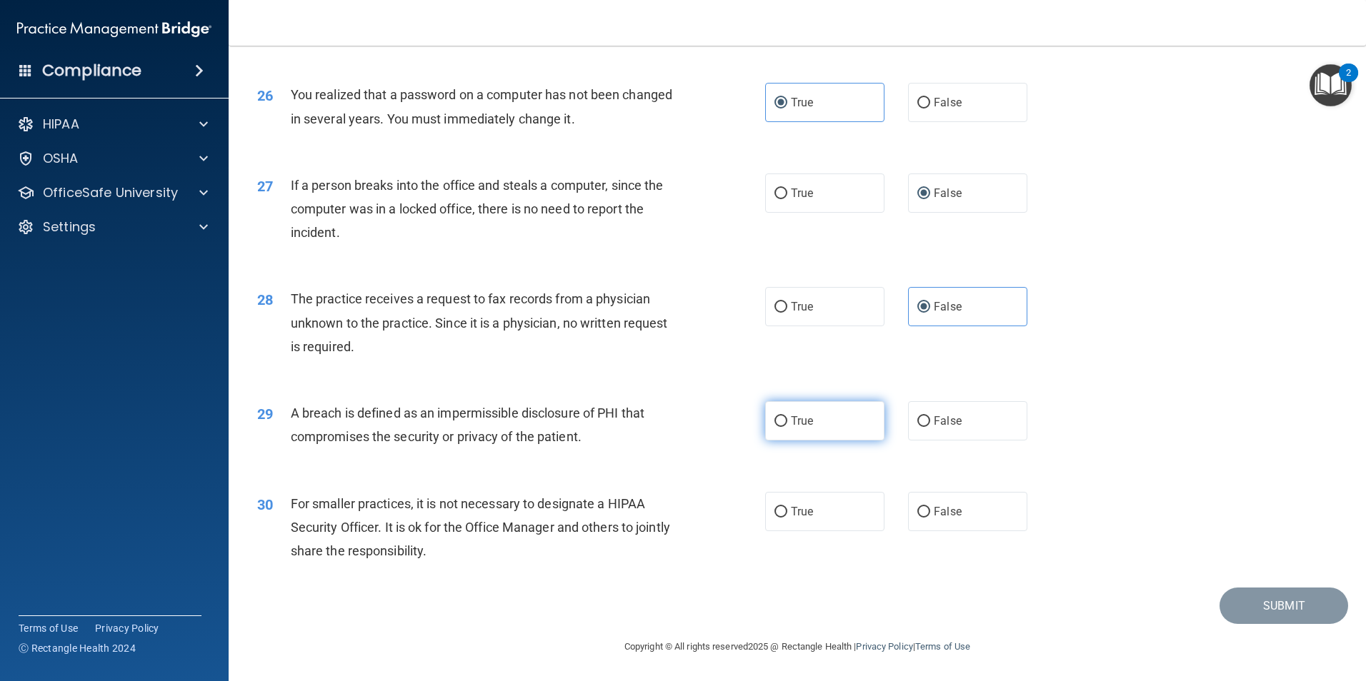
radio input "true"
click at [920, 507] on input "False" at bounding box center [923, 512] width 13 height 11
radio input "true"
click at [1246, 610] on button "Submit" at bounding box center [1283, 606] width 129 height 36
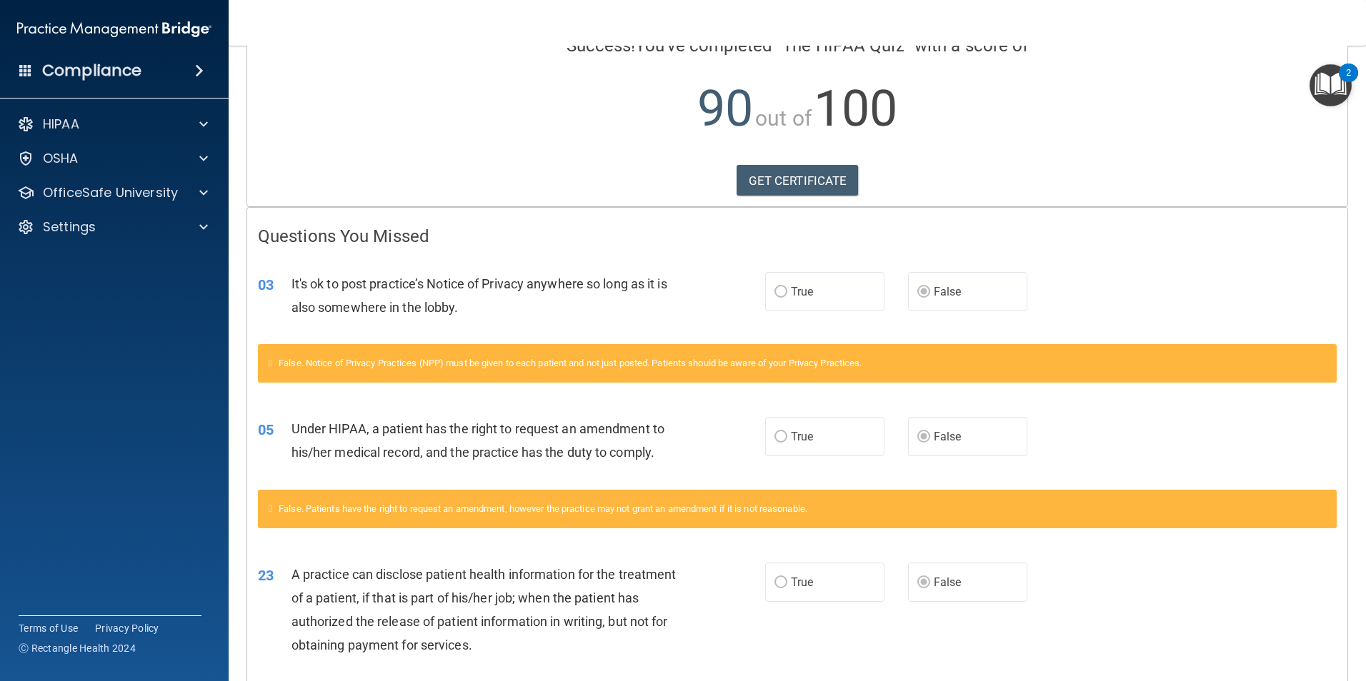
scroll to position [254, 0]
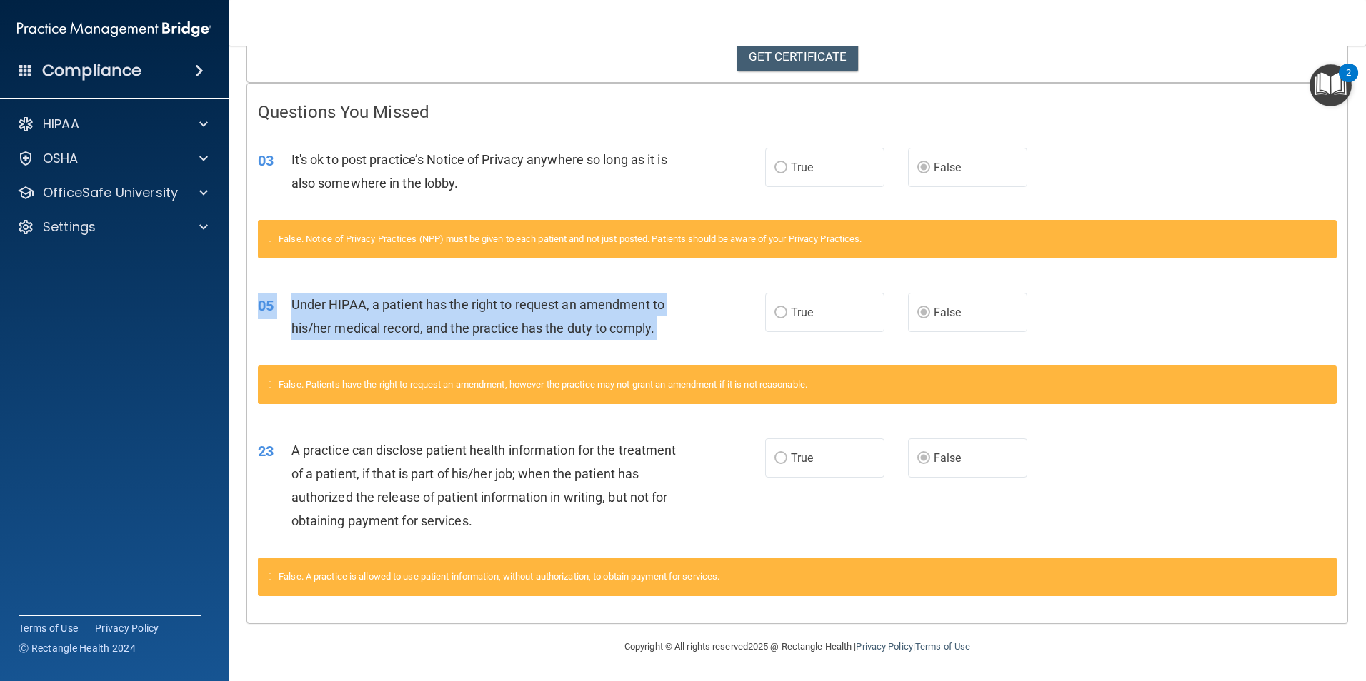
click at [776, 286] on div "05 Under HIPAA, a patient has the right to request an amendment to his/her medi…" at bounding box center [797, 320] width 1100 height 90
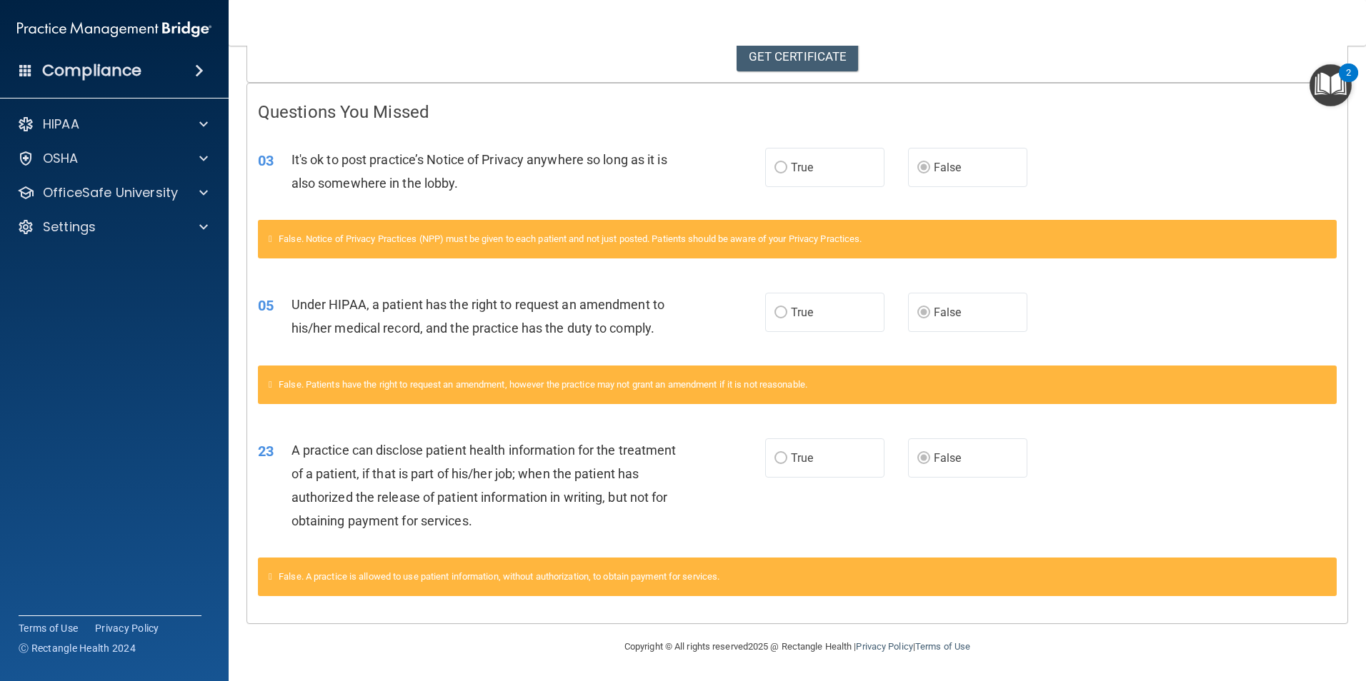
drag, startPoint x: 776, startPoint y: 286, endPoint x: 776, endPoint y: 151, distance: 135.0
click at [776, 151] on label "True" at bounding box center [824, 167] width 119 height 39
click at [1098, 157] on div "03 It's ok to post practice’s Notice of Privacy anywhere so long as it is also …" at bounding box center [797, 175] width 1100 height 90
click at [203, 192] on span at bounding box center [203, 192] width 9 height 17
click at [641, 137] on div "03 It's ok to post practice’s Notice of Privacy anywhere so long as it is also …" at bounding box center [797, 175] width 1100 height 90
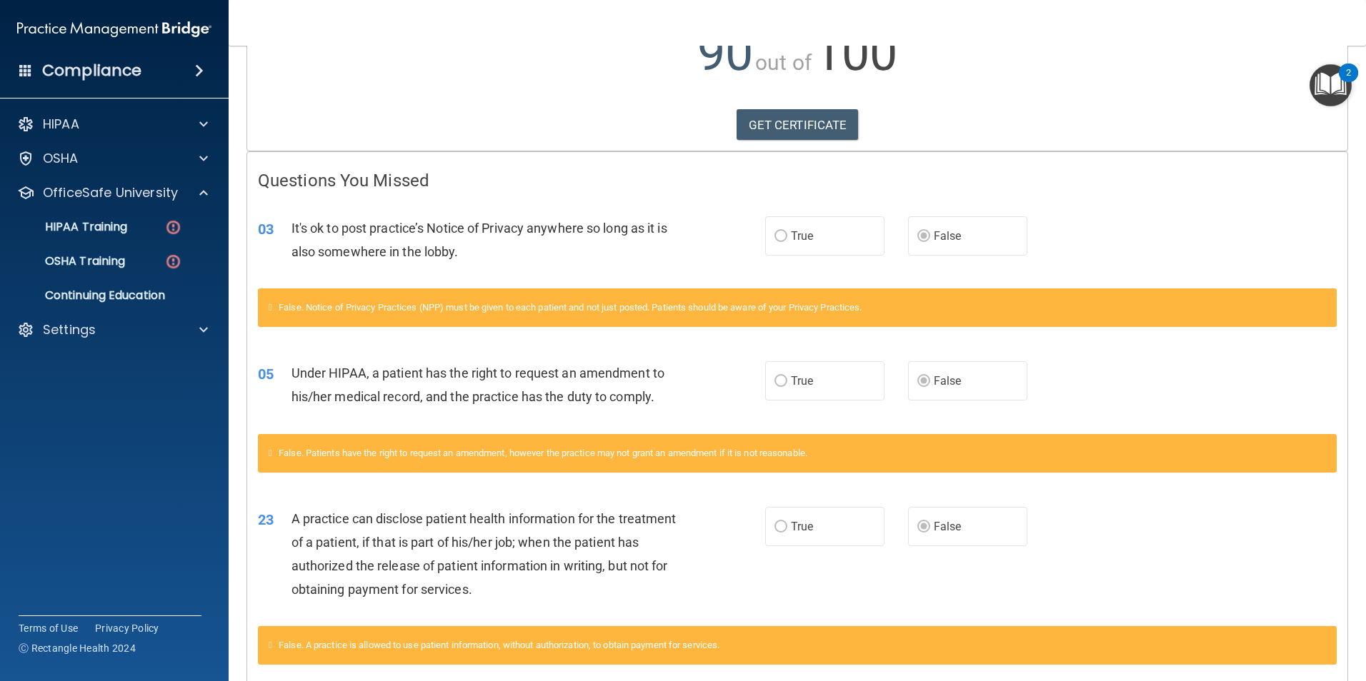
scroll to position [0, 0]
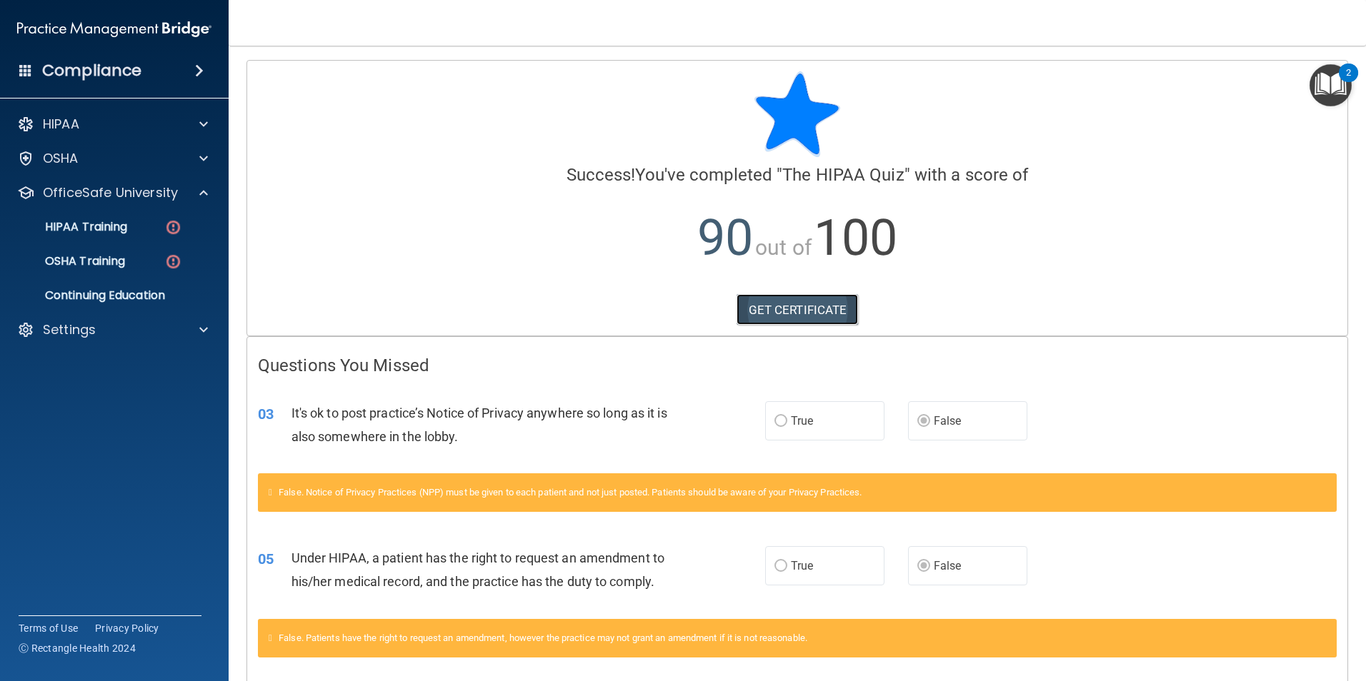
click at [800, 307] on link "GET CERTIFICATE" at bounding box center [797, 309] width 122 height 31
click at [90, 228] on p "HIPAA Training" at bounding box center [68, 227] width 118 height 14
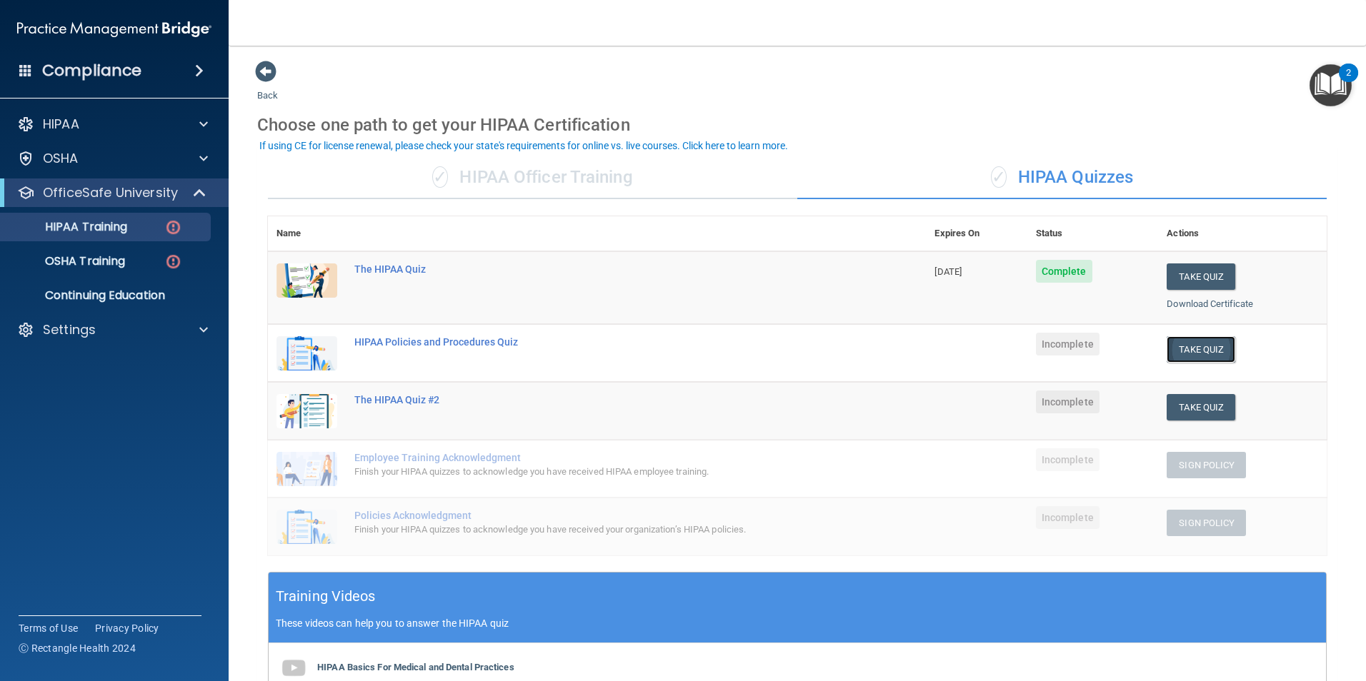
click at [1189, 348] on button "Take Quiz" at bounding box center [1200, 349] width 69 height 26
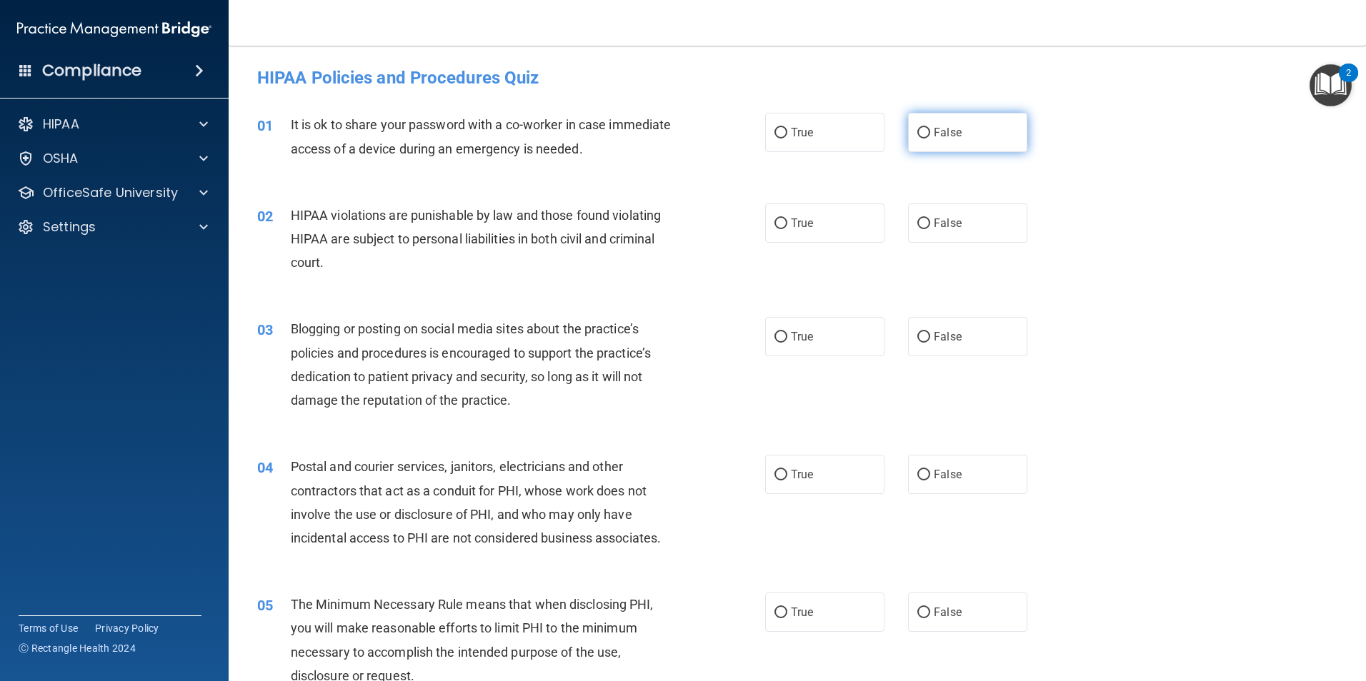
click at [933, 134] on span "False" at bounding box center [947, 133] width 28 height 14
click at [930, 134] on input "False" at bounding box center [923, 133] width 13 height 11
radio input "true"
click at [775, 227] on input "True" at bounding box center [780, 224] width 13 height 11
radio input "true"
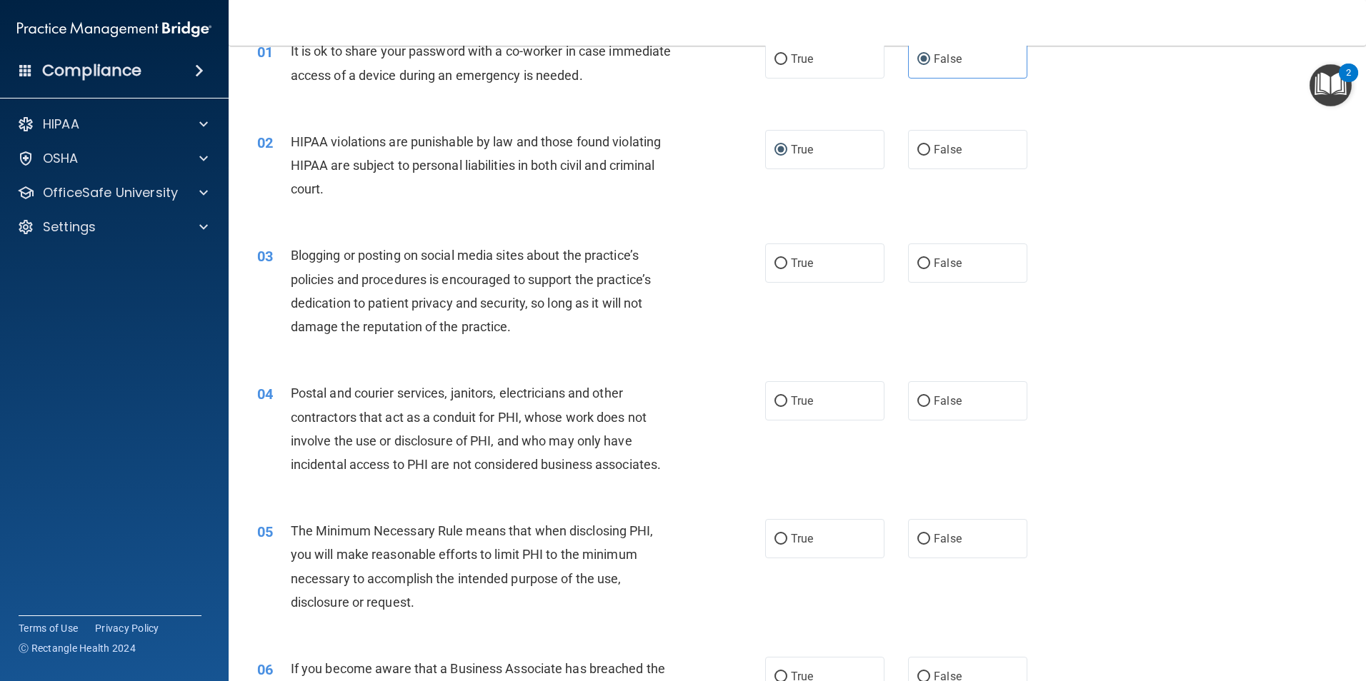
scroll to position [143, 0]
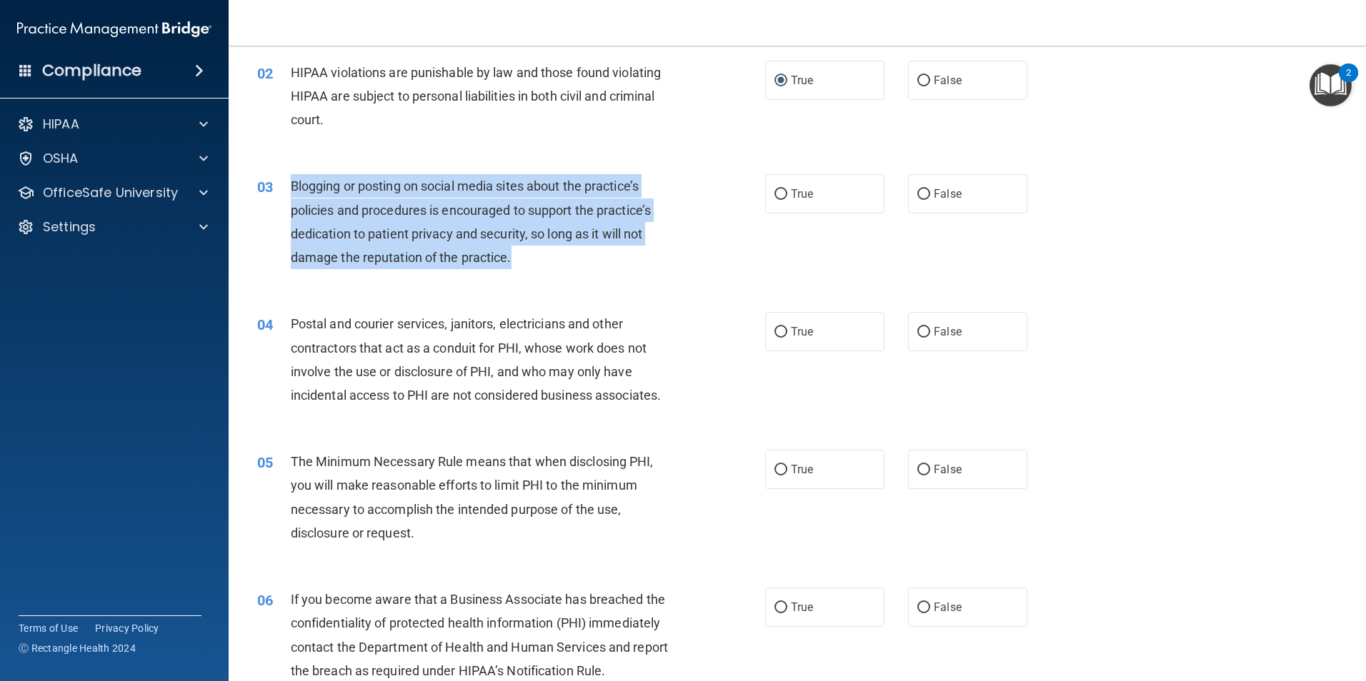
drag, startPoint x: 511, startPoint y: 259, endPoint x: 292, endPoint y: 191, distance: 229.0
click at [292, 191] on span "Blogging or posting on social media sites about the practice’s policies and pro…" at bounding box center [471, 222] width 360 height 86
drag, startPoint x: 292, startPoint y: 191, endPoint x: 304, endPoint y: 205, distance: 18.3
copy span "Blogging or posting on social media sites about the practice’s policies and pro…"
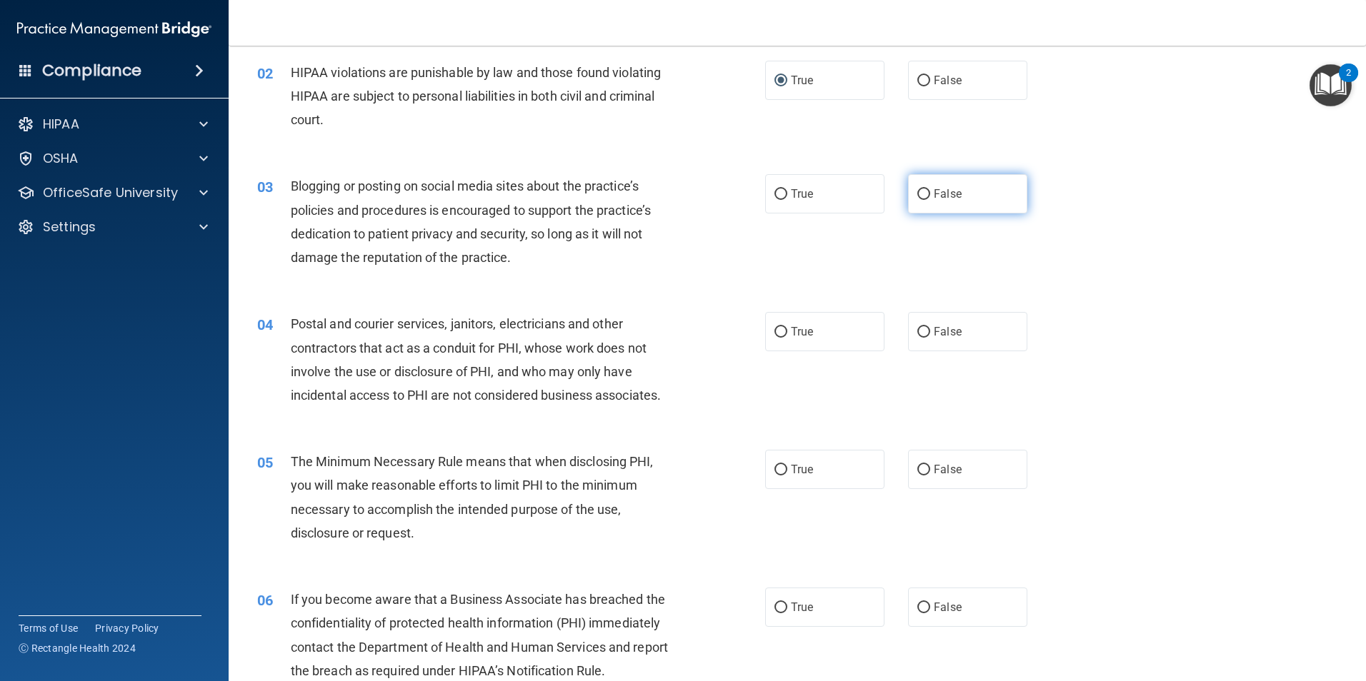
click at [973, 208] on label "False" at bounding box center [967, 193] width 119 height 39
click at [930, 200] on input "False" at bounding box center [923, 194] width 13 height 11
radio input "true"
click at [925, 339] on label "False" at bounding box center [967, 331] width 119 height 39
click at [925, 338] on input "False" at bounding box center [923, 332] width 13 height 11
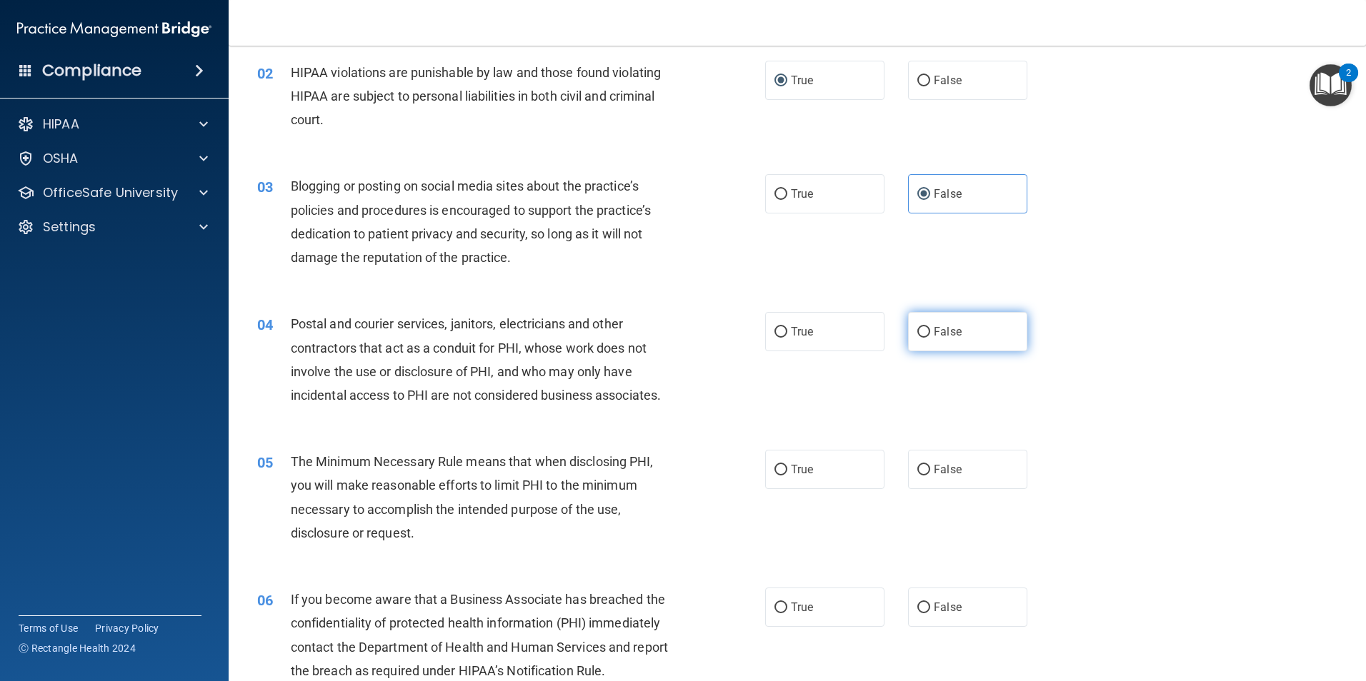
radio input "true"
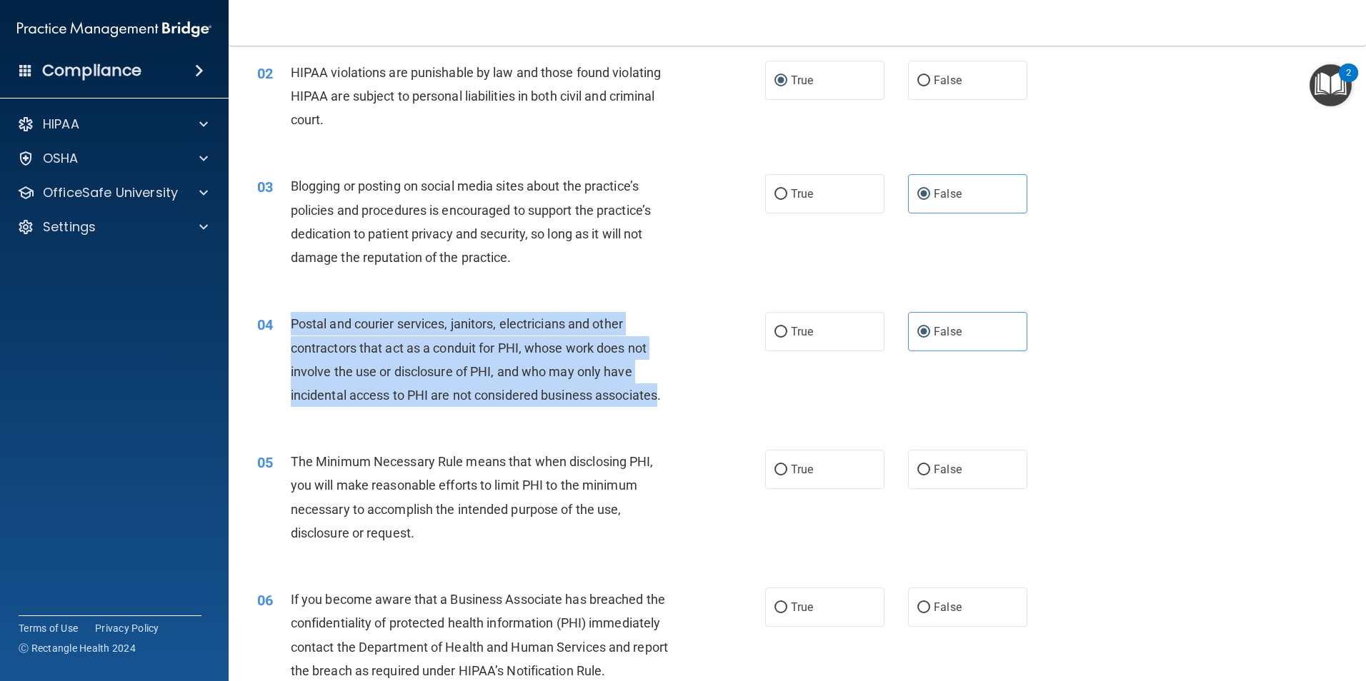
drag, startPoint x: 662, startPoint y: 399, endPoint x: 290, endPoint y: 327, distance: 379.0
click at [291, 327] on span "Postal and courier services, janitors, electricians and other contractors that …" at bounding box center [476, 359] width 370 height 86
drag, startPoint x: 290, startPoint y: 327, endPoint x: 303, endPoint y: 331, distance: 13.6
copy span "Postal and courier services, janitors, electricians and other contractors that …"
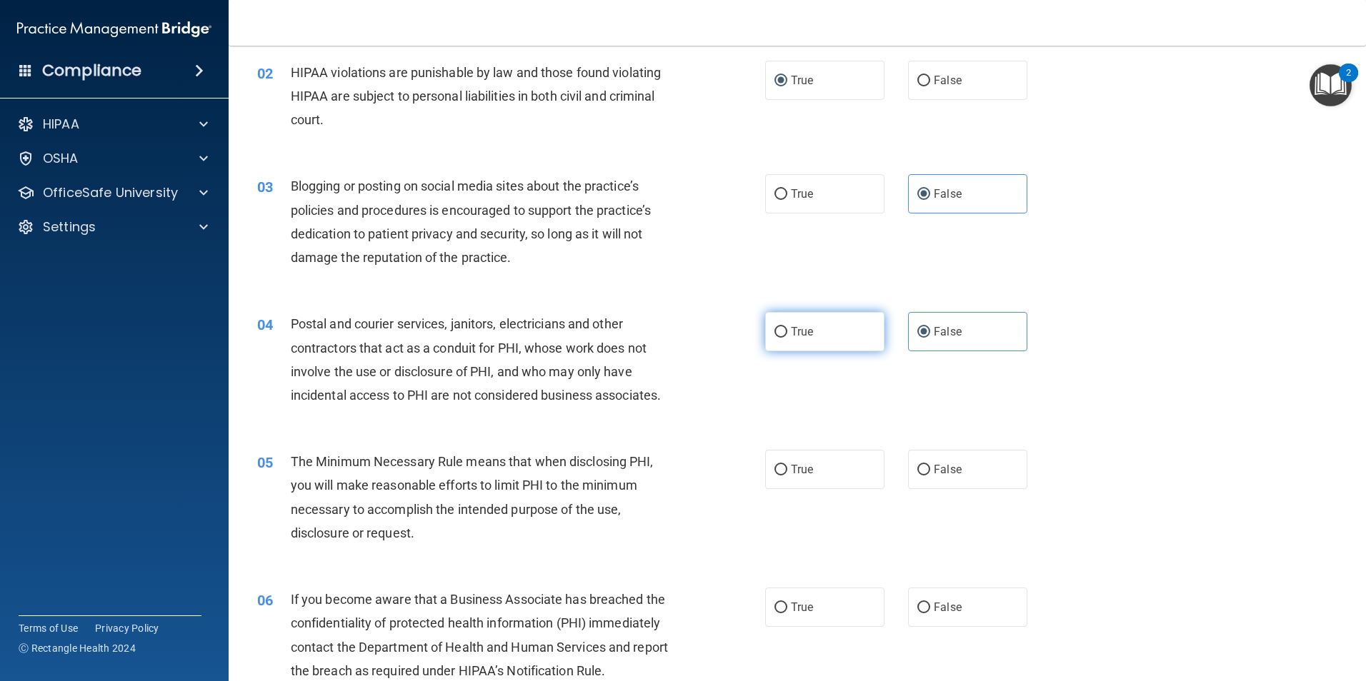
click at [791, 335] on span "True" at bounding box center [802, 332] width 22 height 14
click at [786, 335] on input "True" at bounding box center [780, 332] width 13 height 11
radio input "true"
radio input "false"
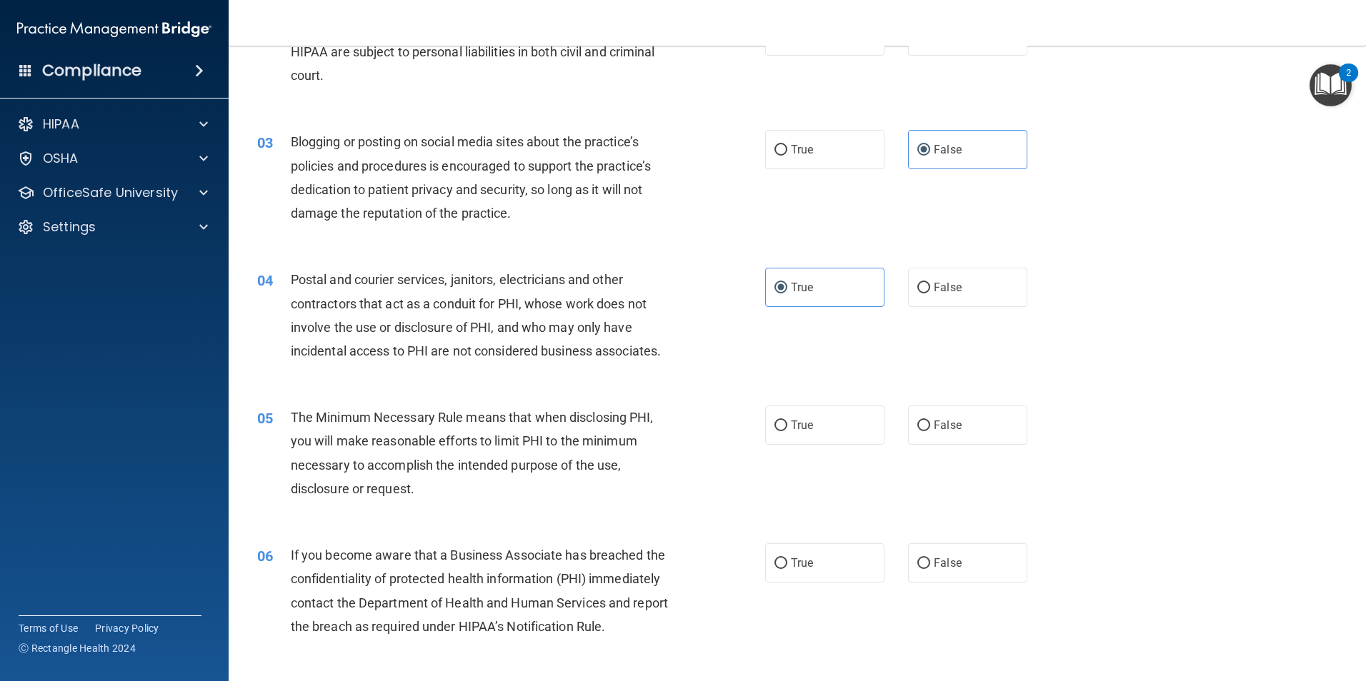
scroll to position [286, 0]
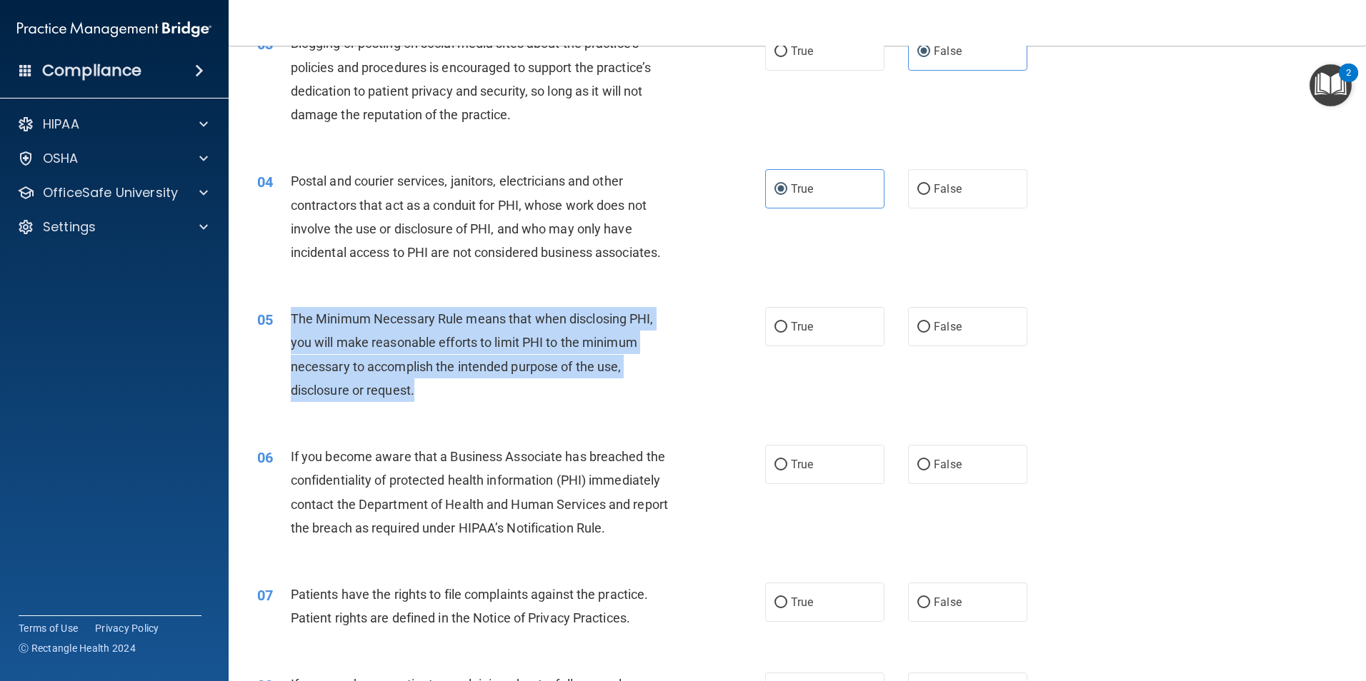
drag, startPoint x: 417, startPoint y: 391, endPoint x: 289, endPoint y: 318, distance: 147.5
click at [289, 318] on div "05 The Minimum Necessary Rule means that when disclosing PHI, you will make rea…" at bounding box center [511, 358] width 551 height 102
drag, startPoint x: 289, startPoint y: 318, endPoint x: 306, endPoint y: 330, distance: 20.4
copy div "The Minimum Necessary Rule means that when disclosing PHI, you will make reason…"
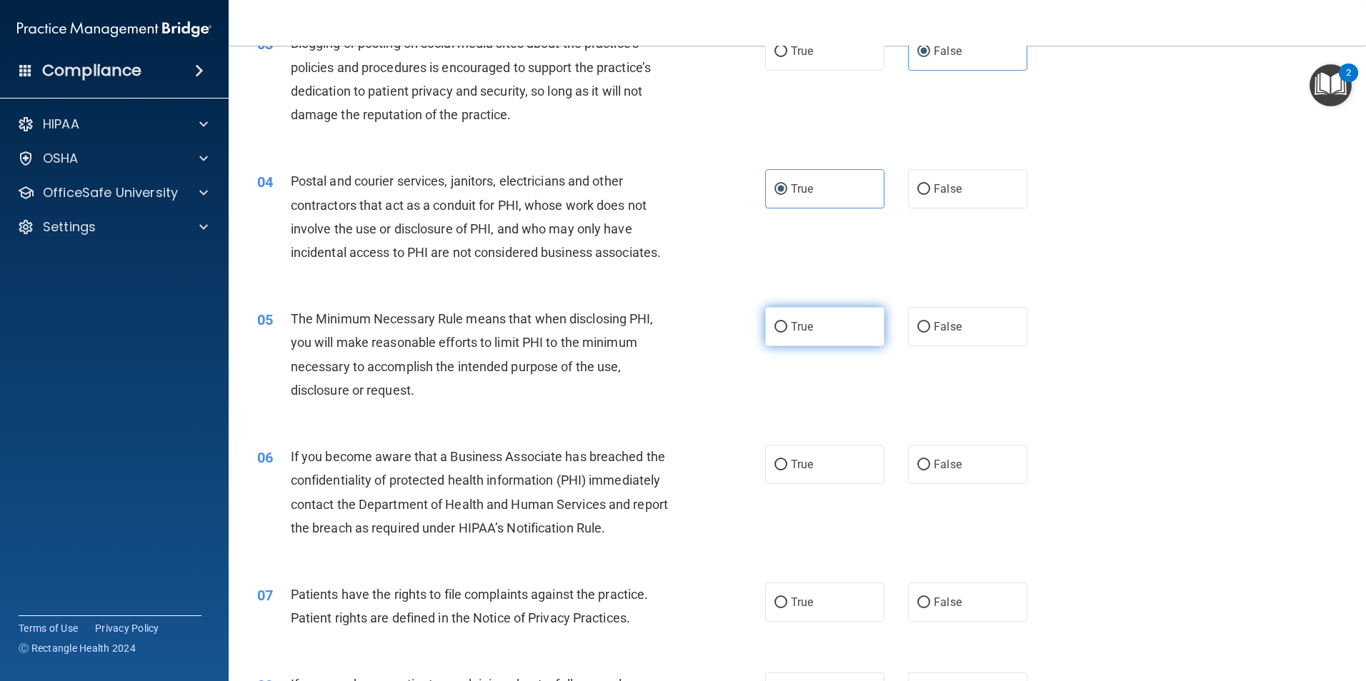
click at [791, 328] on span "True" at bounding box center [802, 327] width 22 height 14
click at [787, 328] on input "True" at bounding box center [780, 327] width 13 height 11
radio input "true"
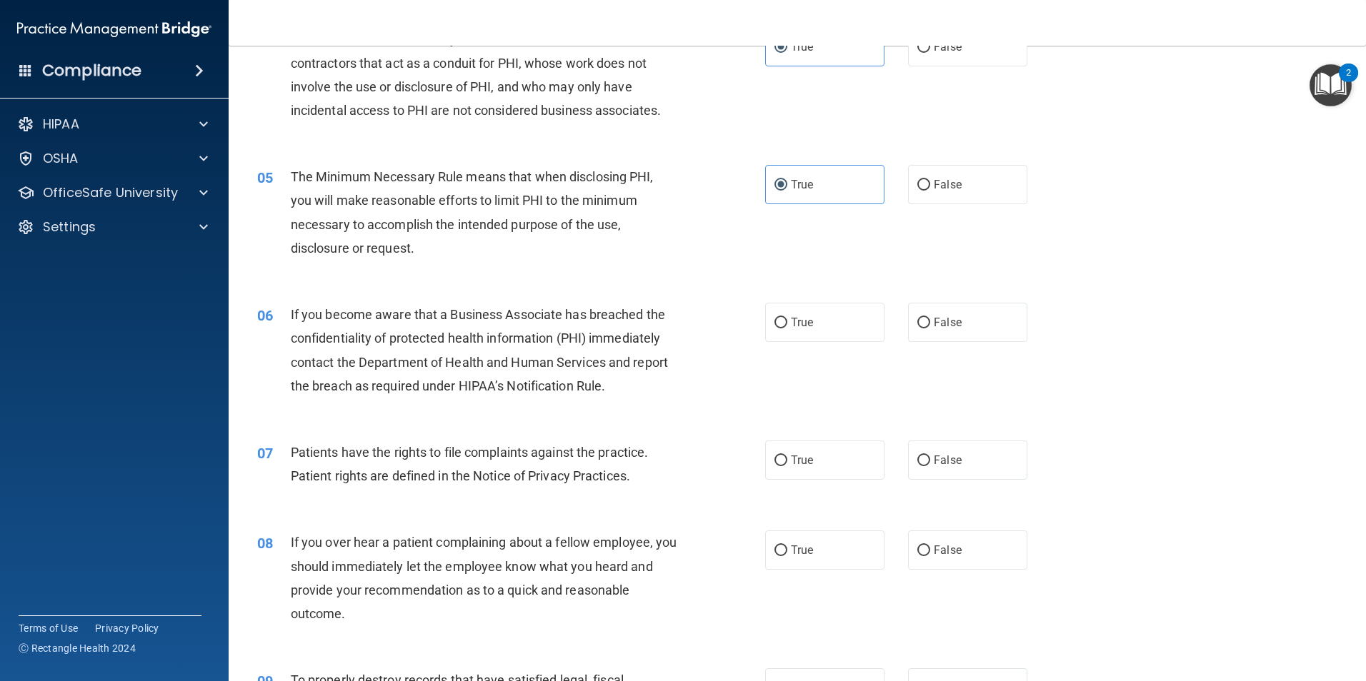
scroll to position [429, 0]
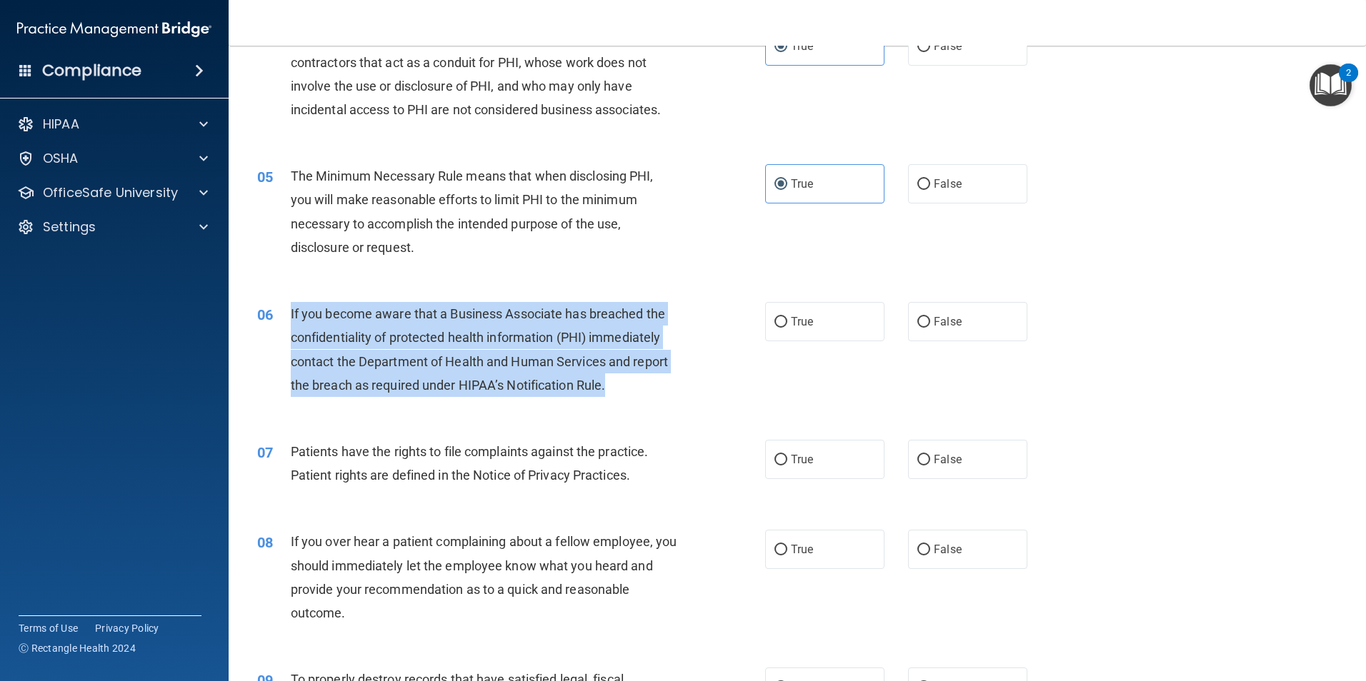
drag, startPoint x: 611, startPoint y: 386, endPoint x: 286, endPoint y: 321, distance: 330.7
click at [286, 321] on div "06 If you become aware that a Business Associate has breached the confidentiali…" at bounding box center [511, 353] width 551 height 102
drag, startPoint x: 286, startPoint y: 321, endPoint x: 321, endPoint y: 335, distance: 37.8
copy div "If you become aware that a Business Associate has breached the confidentiality …"
click at [774, 319] on input "True" at bounding box center [780, 322] width 13 height 11
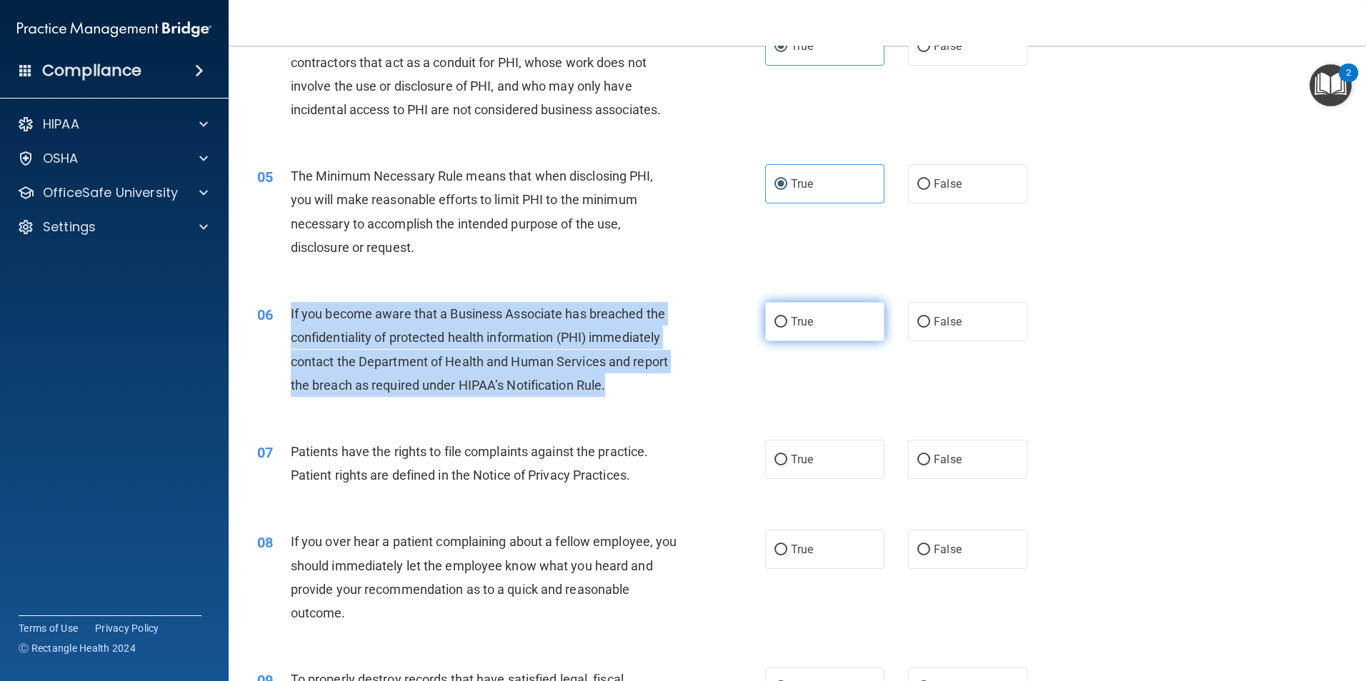
radio input "true"
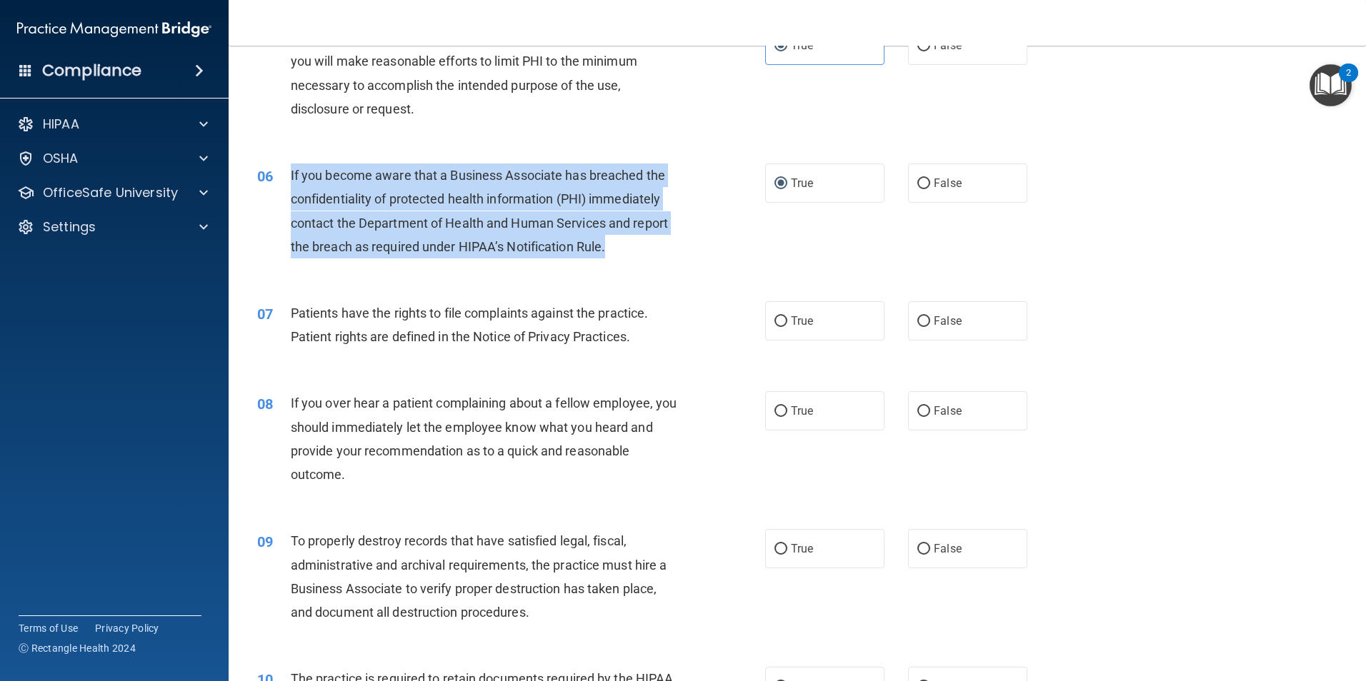
scroll to position [571, 0]
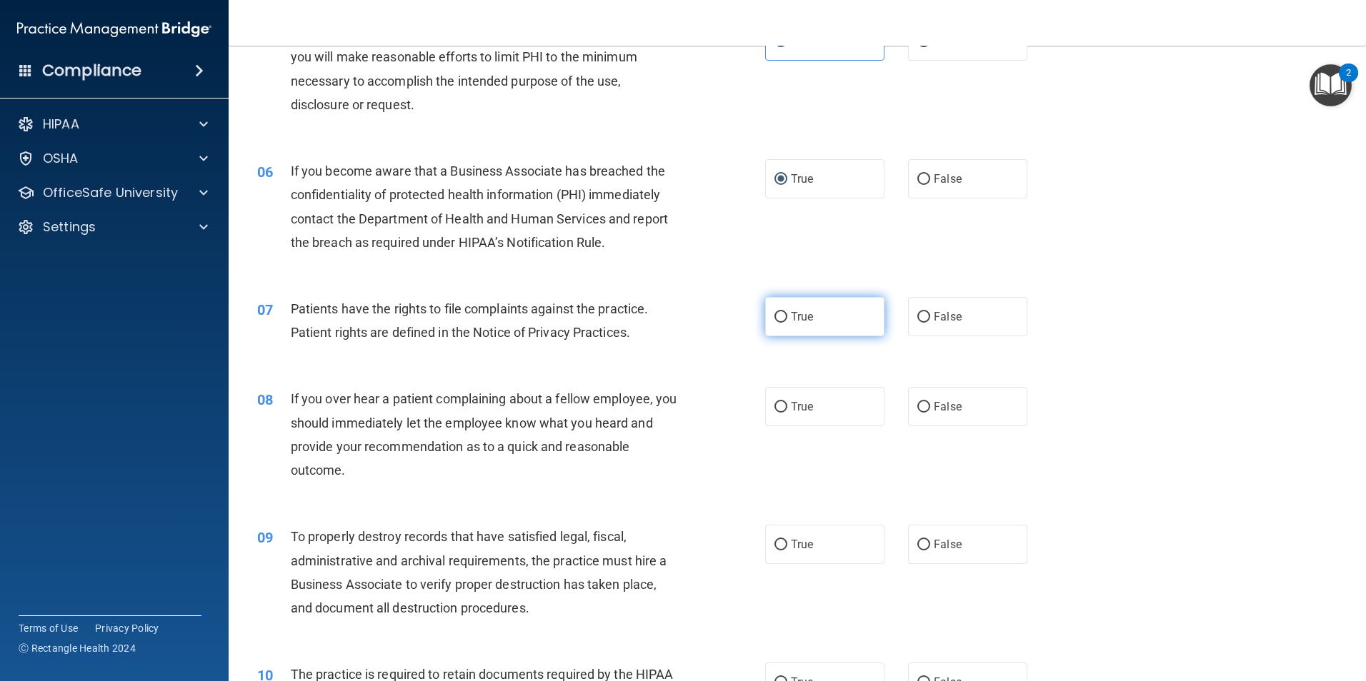
click at [791, 311] on span "True" at bounding box center [802, 317] width 22 height 14
click at [786, 312] on input "True" at bounding box center [780, 317] width 13 height 11
radio input "true"
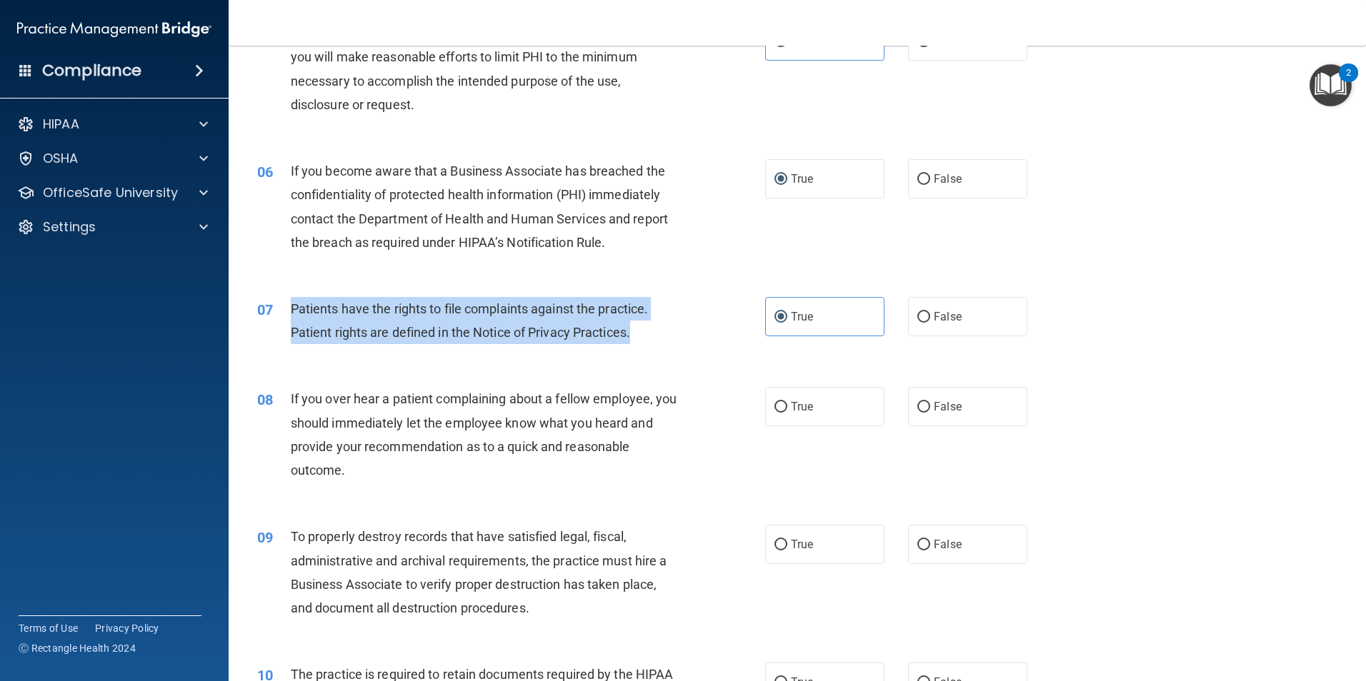
drag, startPoint x: 639, startPoint y: 337, endPoint x: 276, endPoint y: 317, distance: 364.1
click at [276, 317] on div "07 Patients have the rights to file complaints against the practice. Patient ri…" at bounding box center [511, 324] width 551 height 54
drag, startPoint x: 276, startPoint y: 317, endPoint x: 301, endPoint y: 309, distance: 26.9
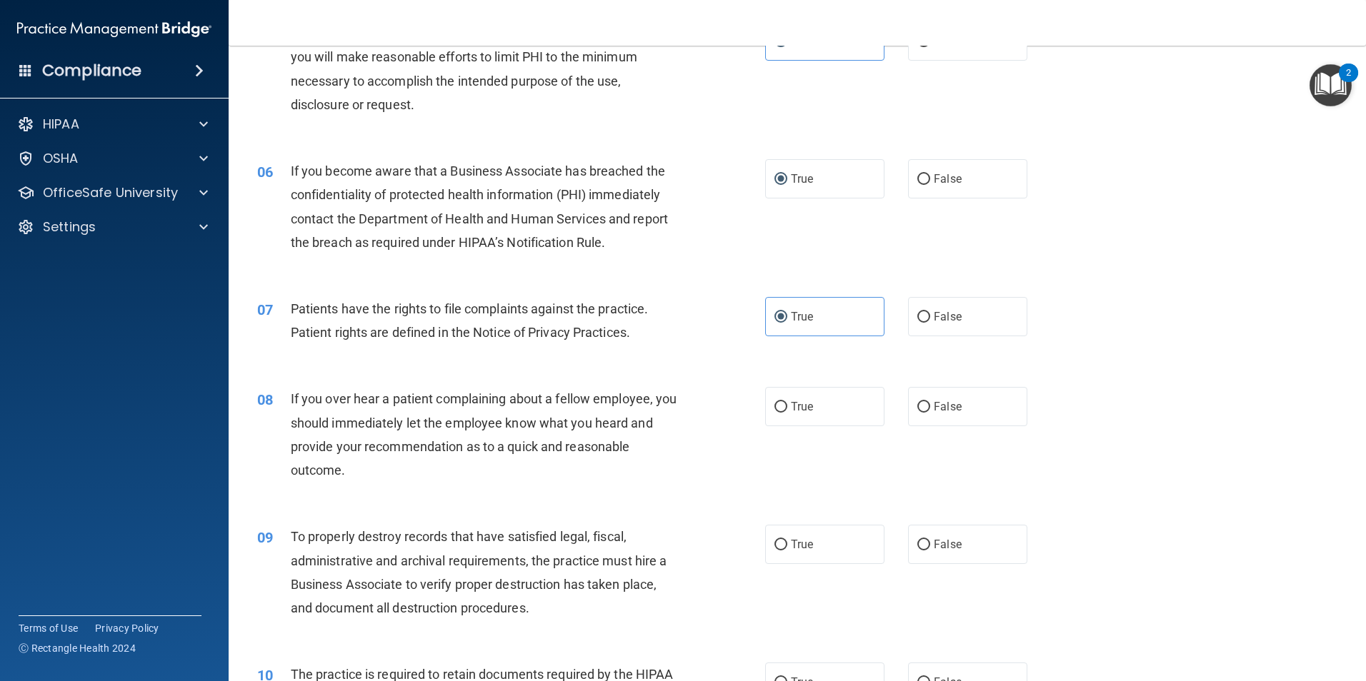
click at [364, 480] on div "If you over hear a patient complaining about a fellow employee, you should imme…" at bounding box center [489, 434] width 397 height 95
click at [777, 407] on input "True" at bounding box center [780, 407] width 13 height 11
radio input "true"
click at [353, 470] on div "If you over hear a patient complaining about a fellow employee, you should imme…" at bounding box center [489, 434] width 397 height 95
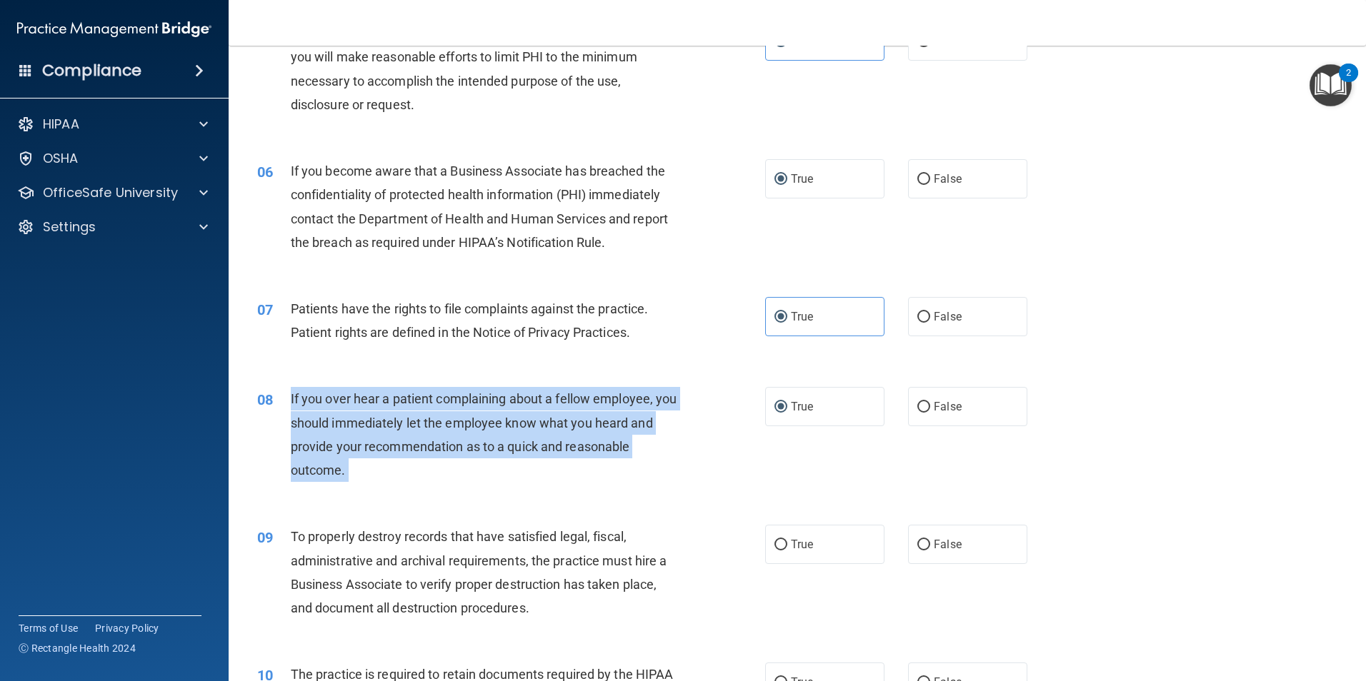
drag, startPoint x: 353, startPoint y: 470, endPoint x: 293, endPoint y: 405, distance: 88.4
click at [293, 405] on div "If you over hear a patient complaining about a fellow employee, you should imme…" at bounding box center [489, 434] width 397 height 95
drag, startPoint x: 293, startPoint y: 405, endPoint x: 301, endPoint y: 412, distance: 11.2
click at [922, 406] on input "False" at bounding box center [923, 407] width 13 height 11
radio input "true"
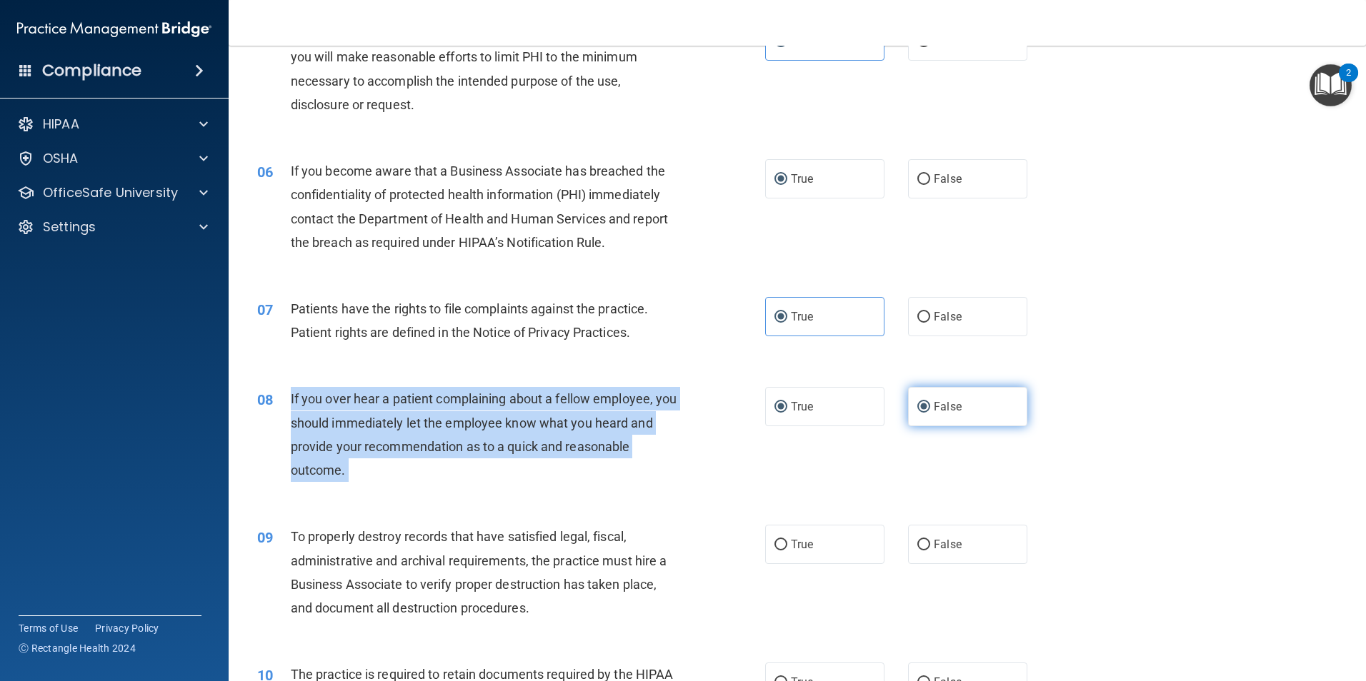
radio input "false"
click at [710, 470] on div "08 If you over hear a patient complaining about a fellow employee, you should i…" at bounding box center [511, 438] width 551 height 102
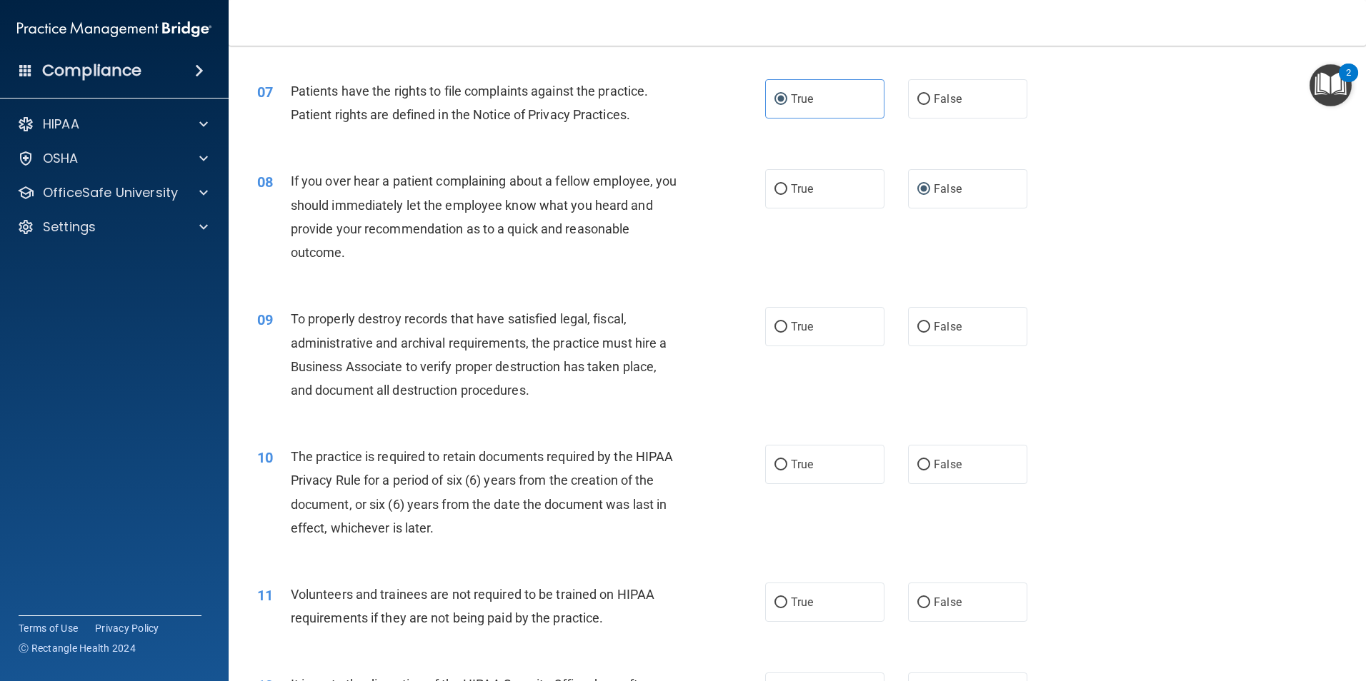
scroll to position [857, 0]
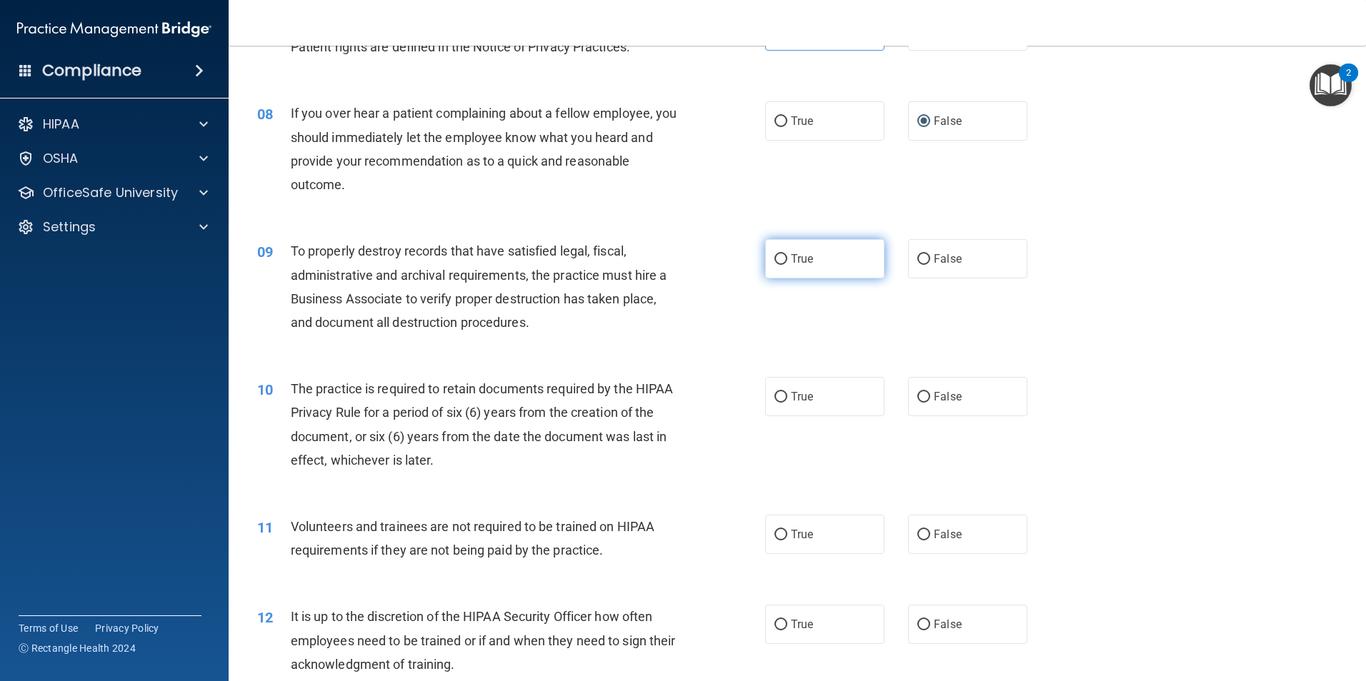
click at [796, 265] on span "True" at bounding box center [802, 259] width 22 height 14
click at [787, 265] on input "True" at bounding box center [780, 259] width 13 height 11
radio input "true"
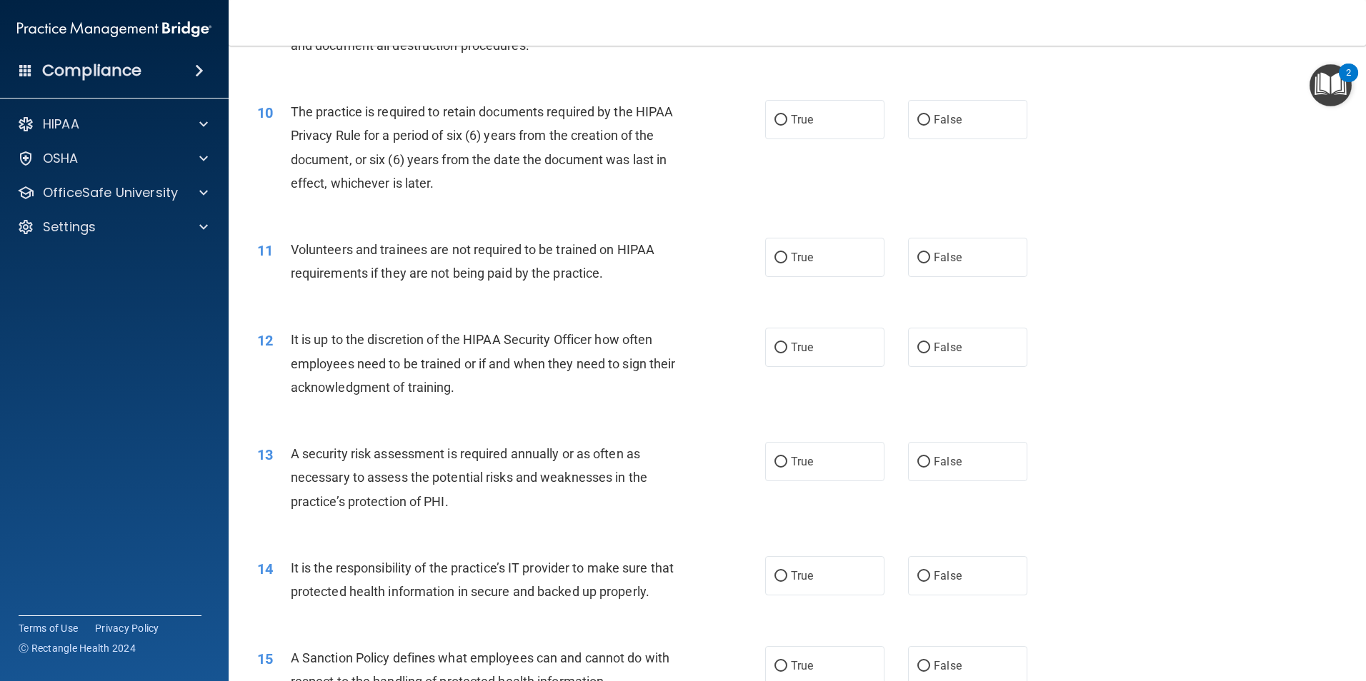
scroll to position [1143, 0]
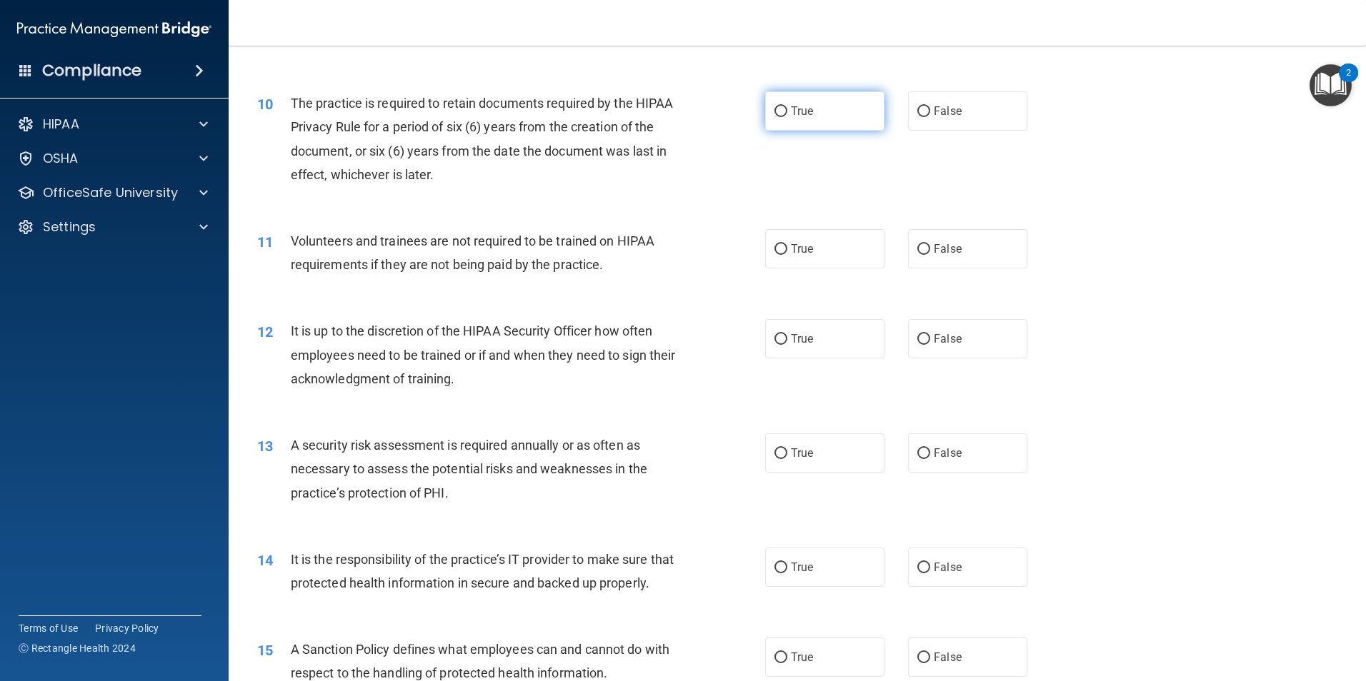
click at [781, 103] on label "True" at bounding box center [824, 110] width 119 height 39
click at [781, 106] on input "True" at bounding box center [780, 111] width 13 height 11
radio input "true"
click at [791, 250] on span "True" at bounding box center [802, 249] width 22 height 14
click at [787, 250] on input "True" at bounding box center [780, 249] width 13 height 11
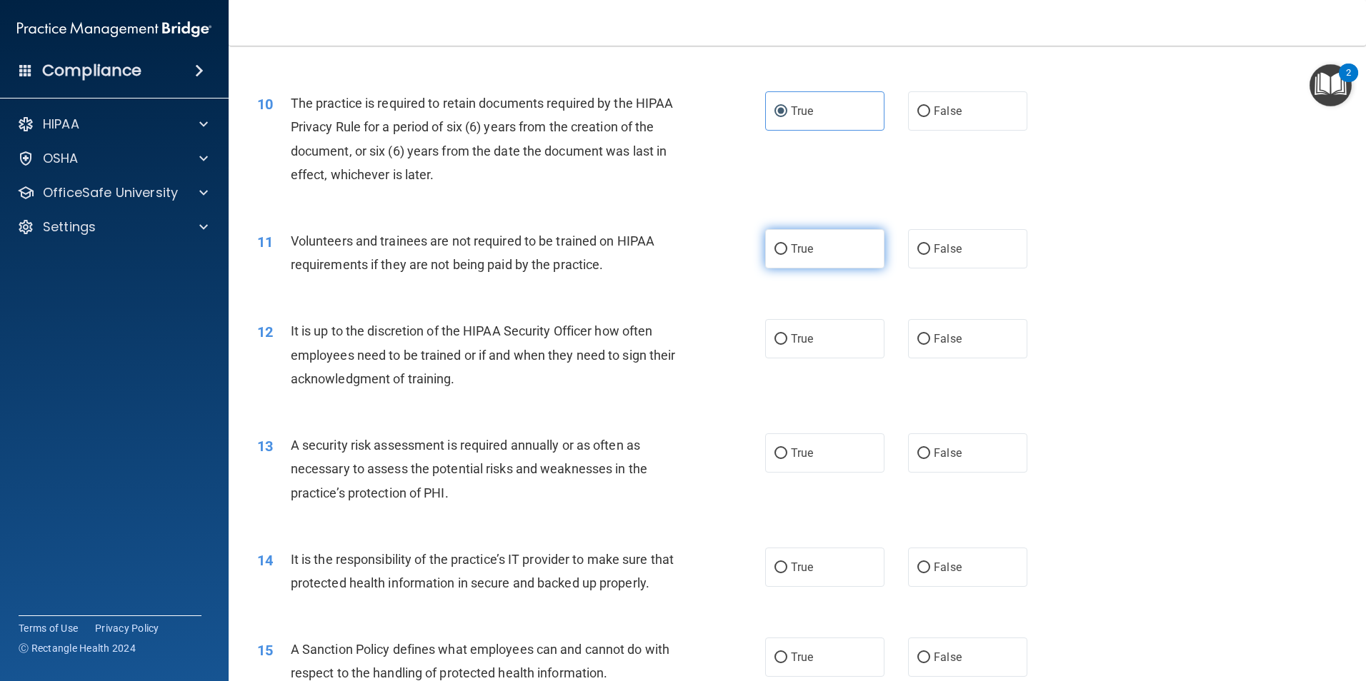
radio input "true"
click at [917, 244] on input "False" at bounding box center [923, 249] width 13 height 11
radio input "true"
radio input "false"
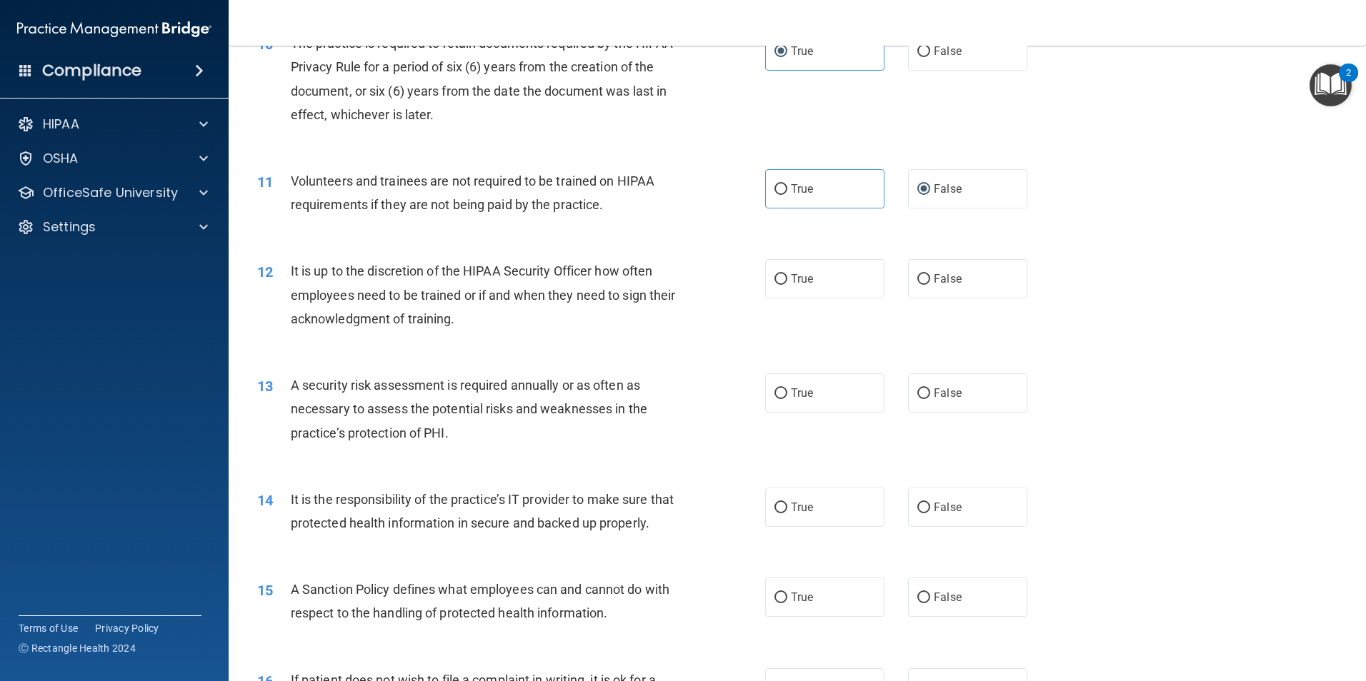
scroll to position [1286, 0]
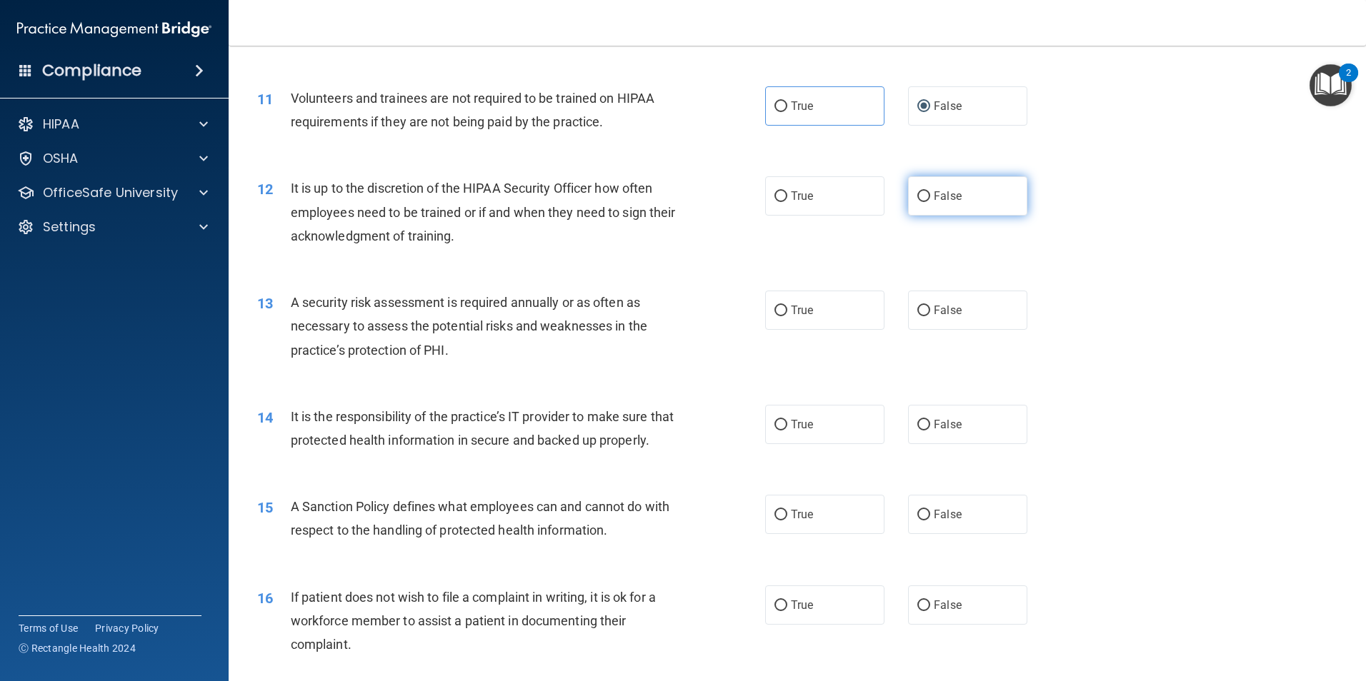
click at [920, 196] on input "False" at bounding box center [923, 196] width 13 height 11
radio input "true"
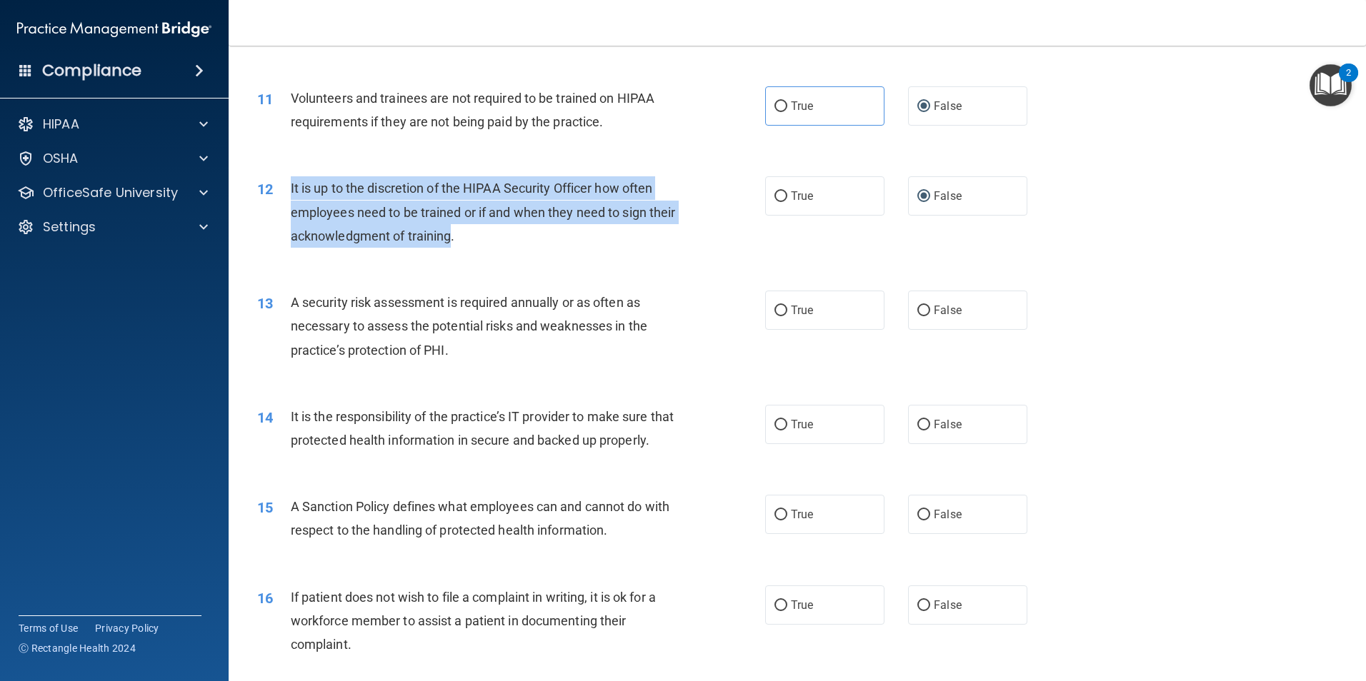
drag, startPoint x: 481, startPoint y: 239, endPoint x: 284, endPoint y: 200, distance: 201.6
click at [284, 200] on div "12 It is up to the discretion of the HIPAA Security Officer how often employees…" at bounding box center [511, 215] width 551 height 79
drag, startPoint x: 284, startPoint y: 200, endPoint x: 335, endPoint y: 218, distance: 54.4
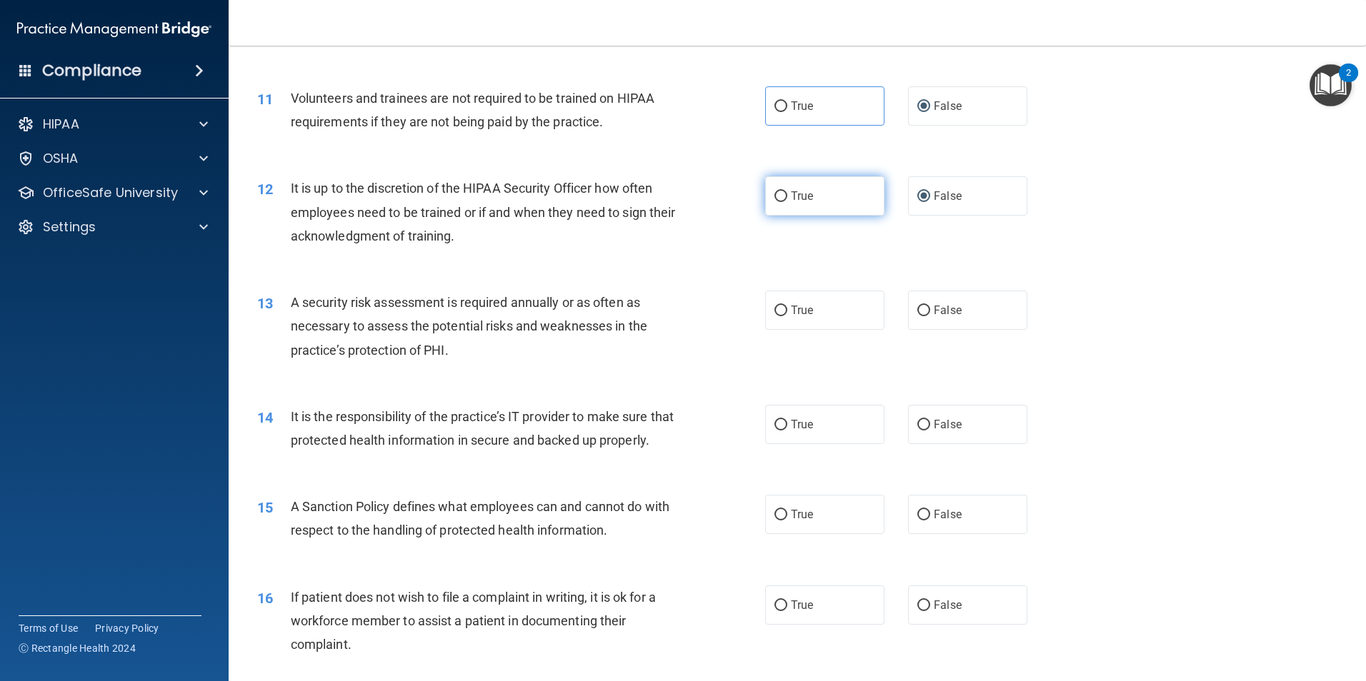
click at [772, 186] on label "True" at bounding box center [824, 195] width 119 height 39
click at [774, 191] on input "True" at bounding box center [780, 196] width 13 height 11
radio input "true"
radio input "false"
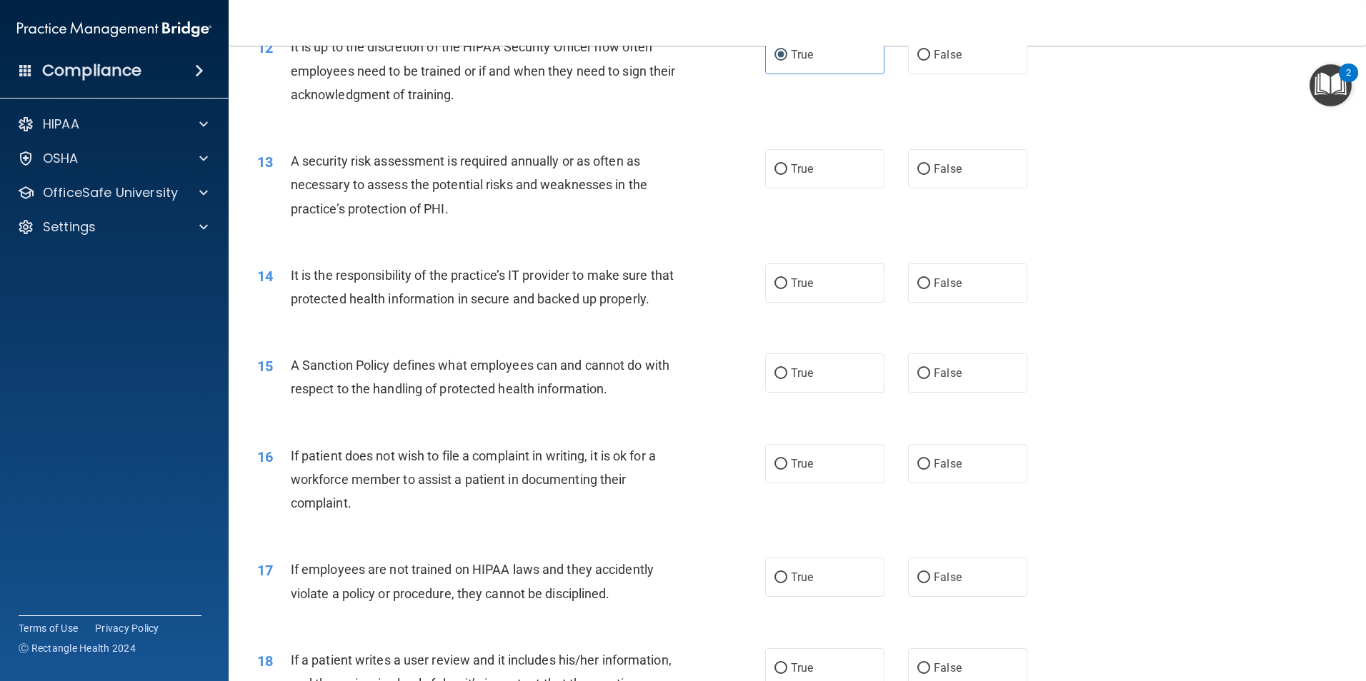
scroll to position [1428, 0]
click at [783, 166] on label "True" at bounding box center [824, 167] width 119 height 39
click at [783, 166] on input "True" at bounding box center [780, 168] width 13 height 11
radio input "true"
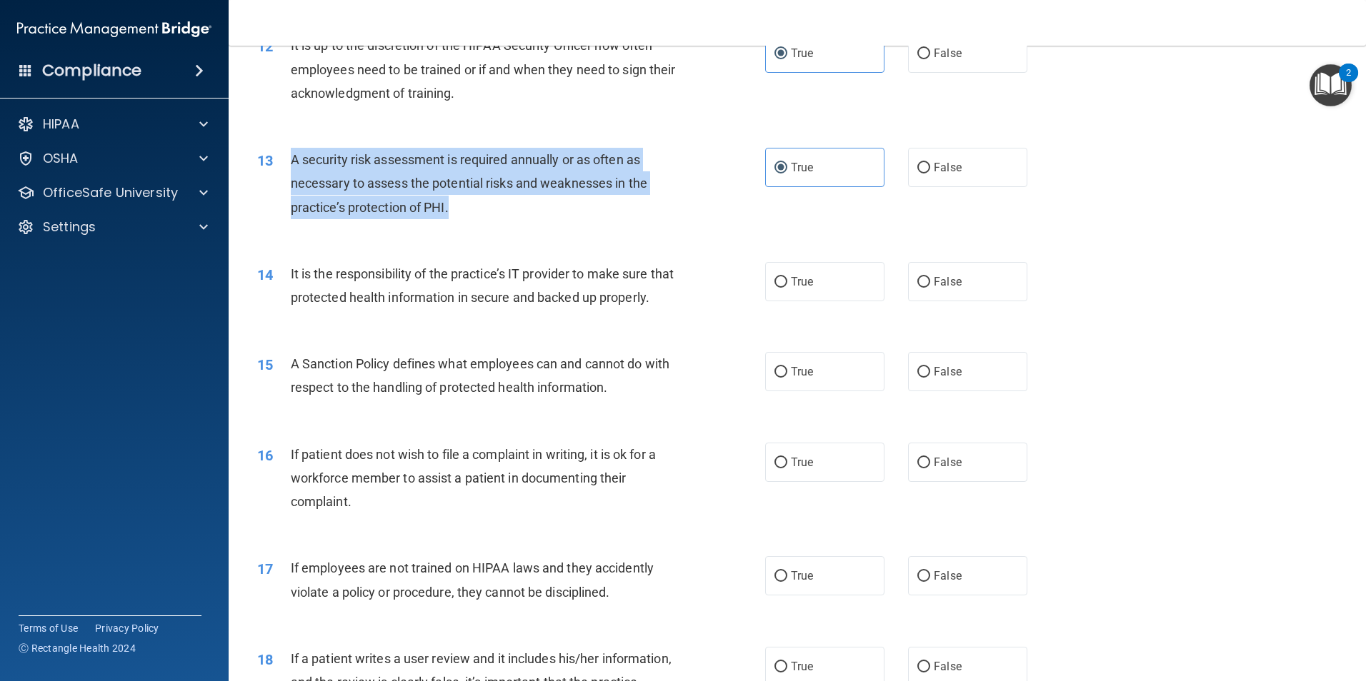
drag, startPoint x: 452, startPoint y: 206, endPoint x: 294, endPoint y: 166, distance: 162.7
click at [294, 166] on div "A security risk assessment is required annually or as often as necessary to ass…" at bounding box center [489, 183] width 397 height 71
drag, startPoint x: 294, startPoint y: 166, endPoint x: 303, endPoint y: 164, distance: 8.8
click at [918, 286] on input "False" at bounding box center [923, 282] width 13 height 11
radio input "true"
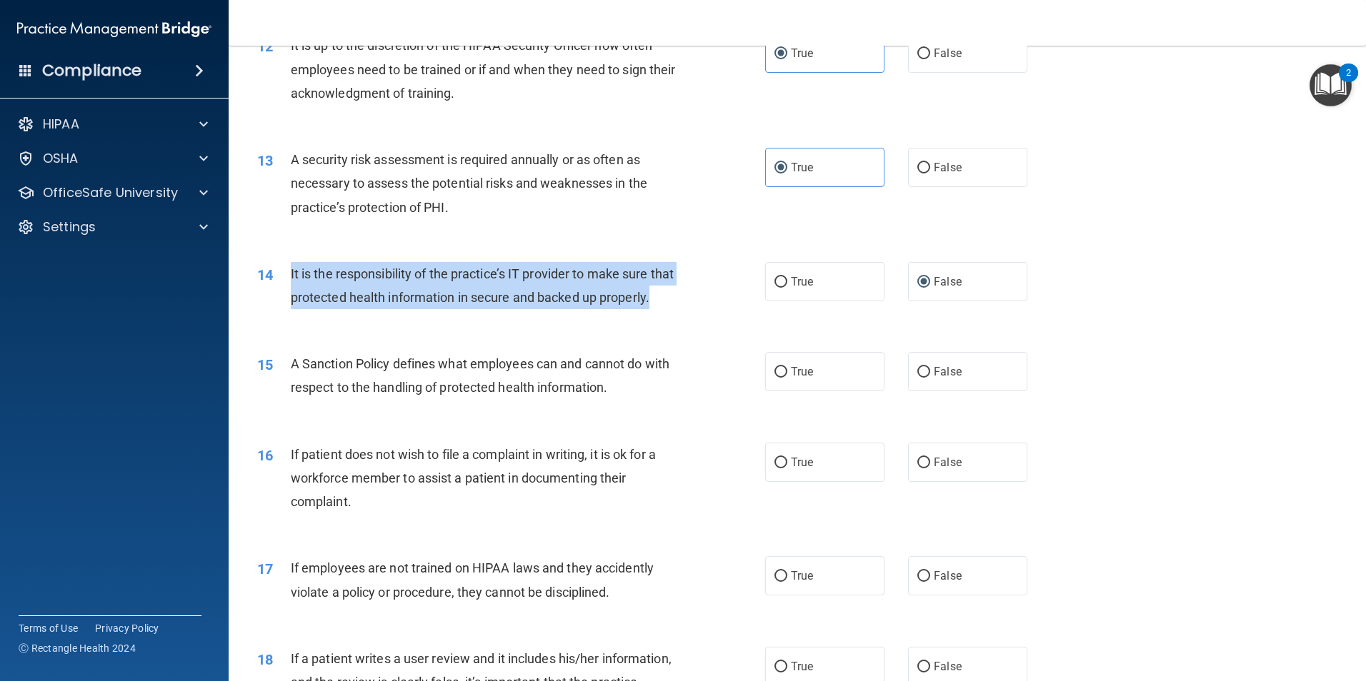
drag, startPoint x: 352, startPoint y: 324, endPoint x: 290, endPoint y: 280, distance: 75.9
click at [291, 280] on div "It is the responsibility of the practice’s IT provider to make sure that protec…" at bounding box center [489, 285] width 397 height 47
drag, startPoint x: 290, startPoint y: 280, endPoint x: 297, endPoint y: 278, distance: 7.5
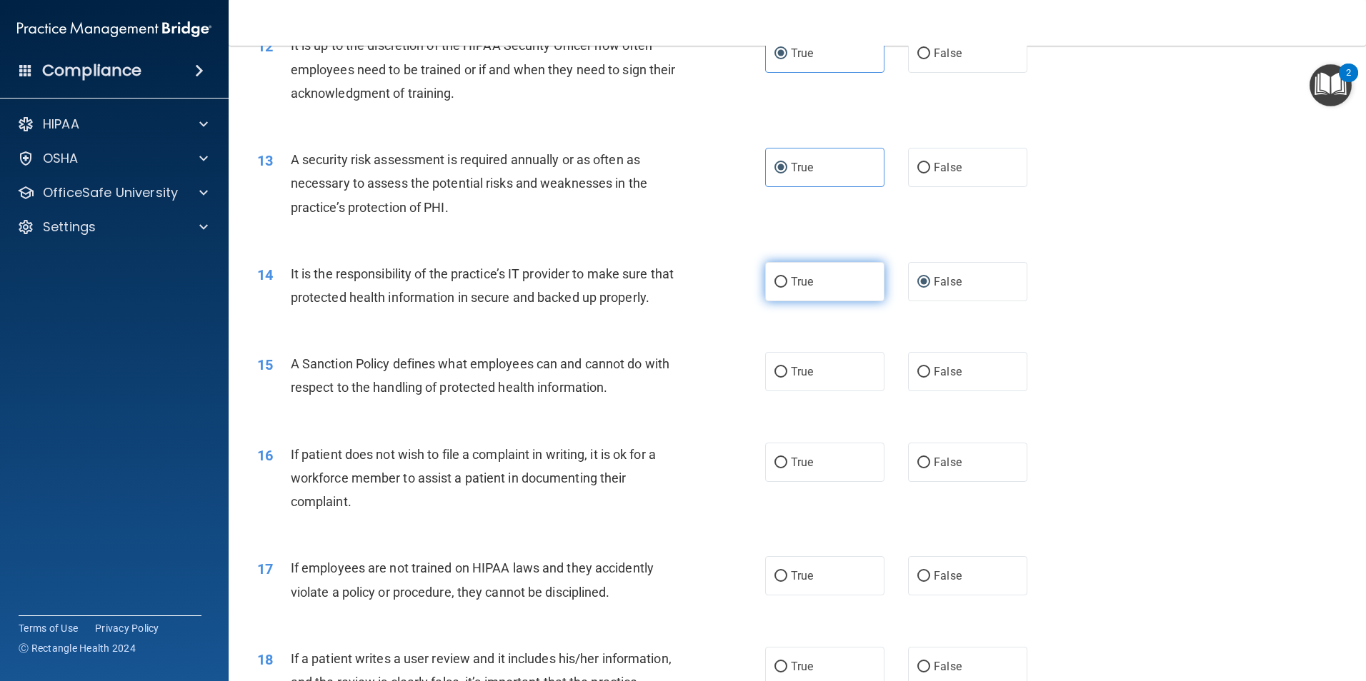
click at [769, 289] on label "True" at bounding box center [824, 281] width 119 height 39
click at [774, 288] on input "True" at bounding box center [780, 282] width 13 height 11
radio input "true"
radio input "false"
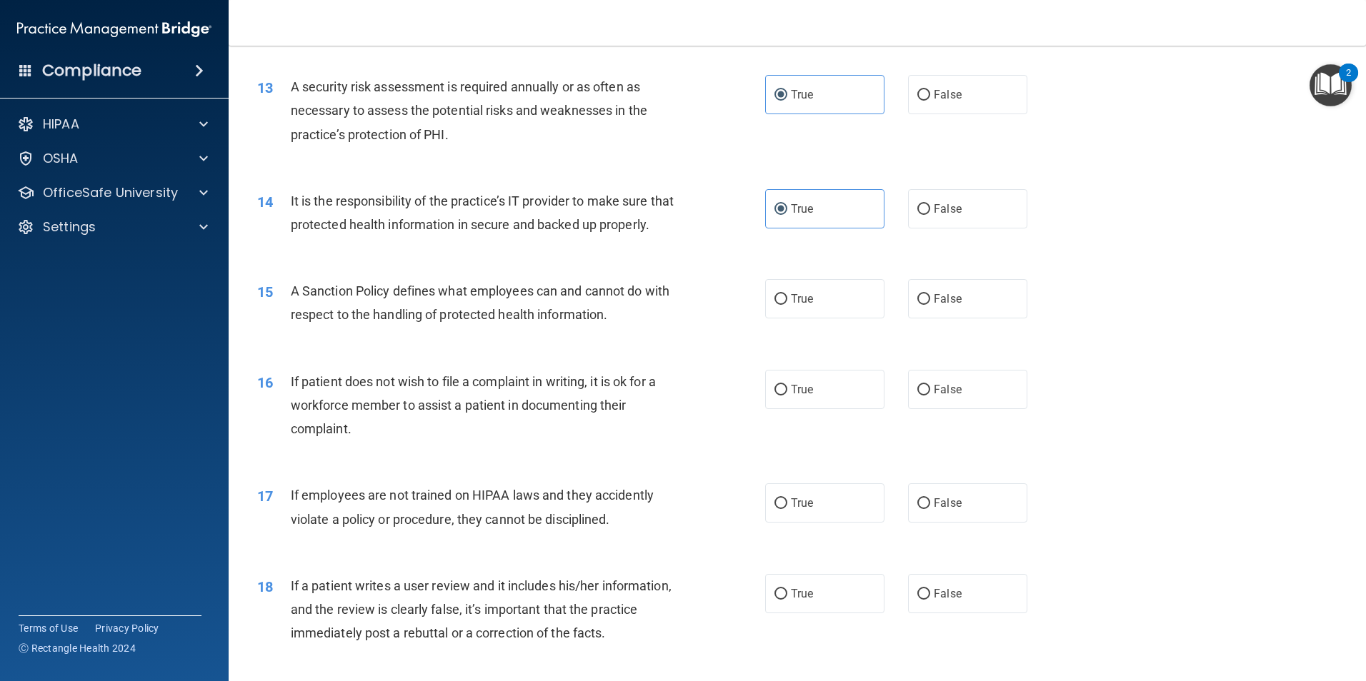
scroll to position [1571, 0]
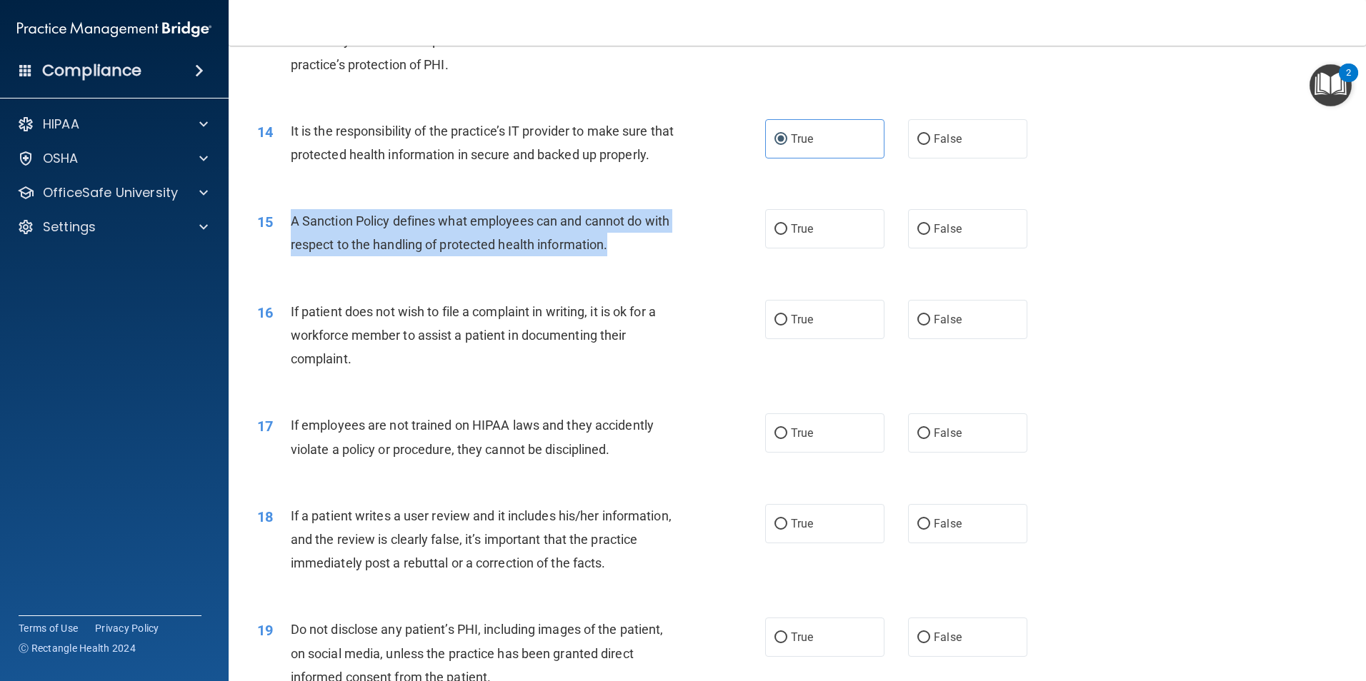
drag, startPoint x: 608, startPoint y: 271, endPoint x: 281, endPoint y: 263, distance: 327.9
click at [281, 263] on div "15 A Sanction Policy defines what employees can and cannot do with respect to t…" at bounding box center [511, 236] width 551 height 54
drag, startPoint x: 281, startPoint y: 263, endPoint x: 321, endPoint y: 272, distance: 41.1
click at [775, 235] on input "True" at bounding box center [780, 229] width 13 height 11
radio input "true"
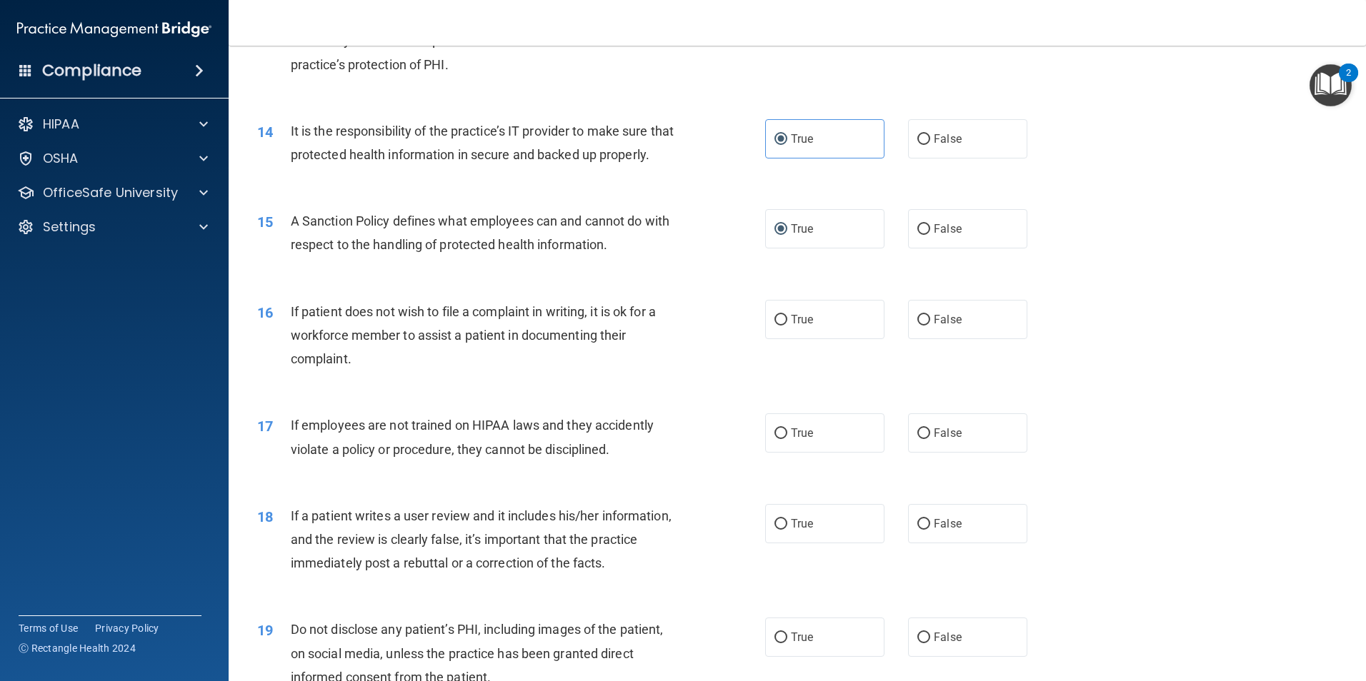
click at [371, 379] on div "16 If patient does not wish to file a complaint in writing, it is ok for a work…" at bounding box center [511, 339] width 551 height 79
click at [933, 326] on span "False" at bounding box center [947, 320] width 28 height 14
click at [930, 326] on input "False" at bounding box center [923, 320] width 13 height 11
radio input "true"
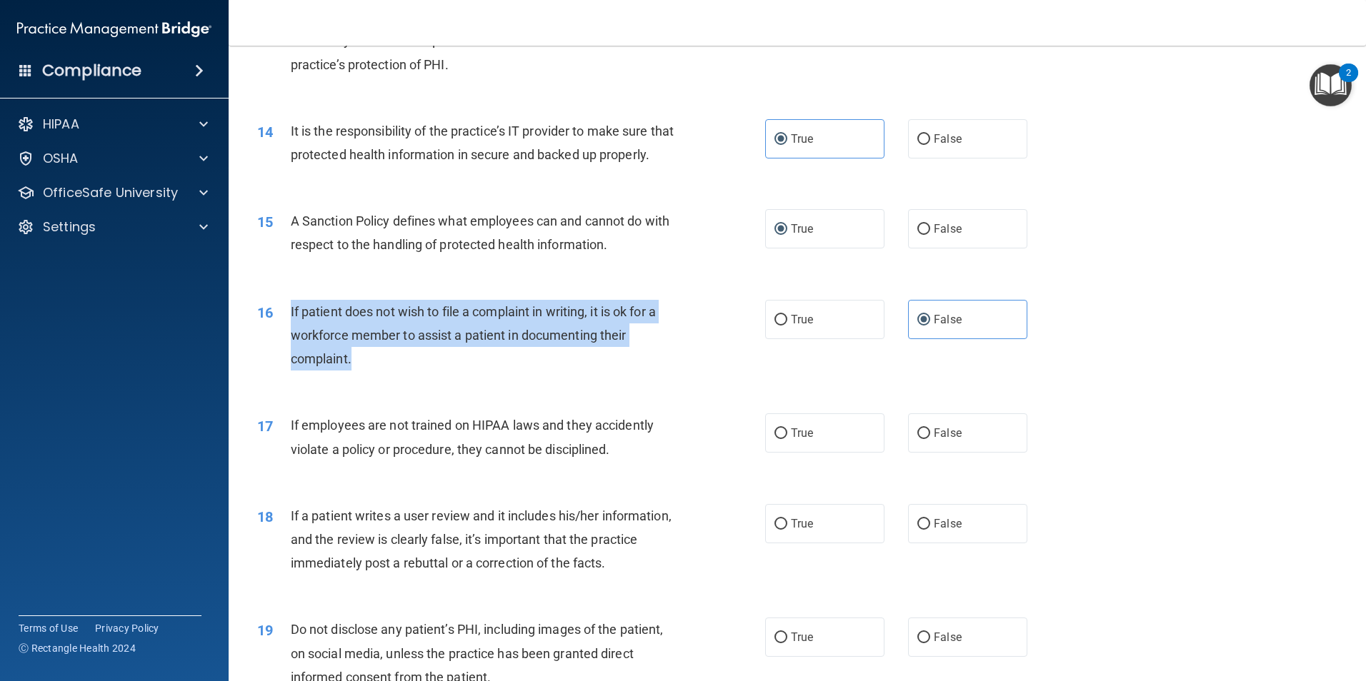
drag, startPoint x: 356, startPoint y: 385, endPoint x: 290, endPoint y: 344, distance: 77.7
click at [291, 344] on div "If patient does not wish to file a complaint in writing, it is ok for a workfor…" at bounding box center [489, 335] width 397 height 71
drag, startPoint x: 290, startPoint y: 344, endPoint x: 314, endPoint y: 354, distance: 25.9
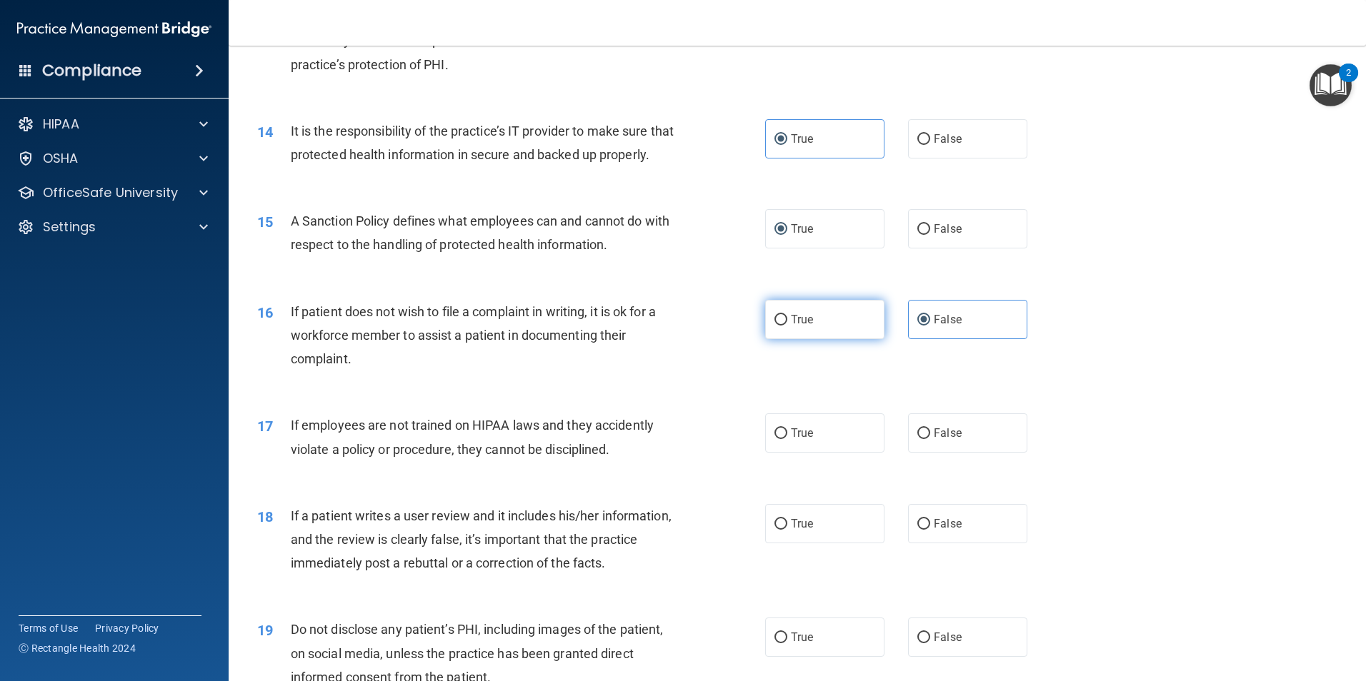
click at [780, 339] on label "True" at bounding box center [824, 319] width 119 height 39
click at [780, 326] on input "True" at bounding box center [780, 320] width 13 height 11
radio input "true"
radio input "false"
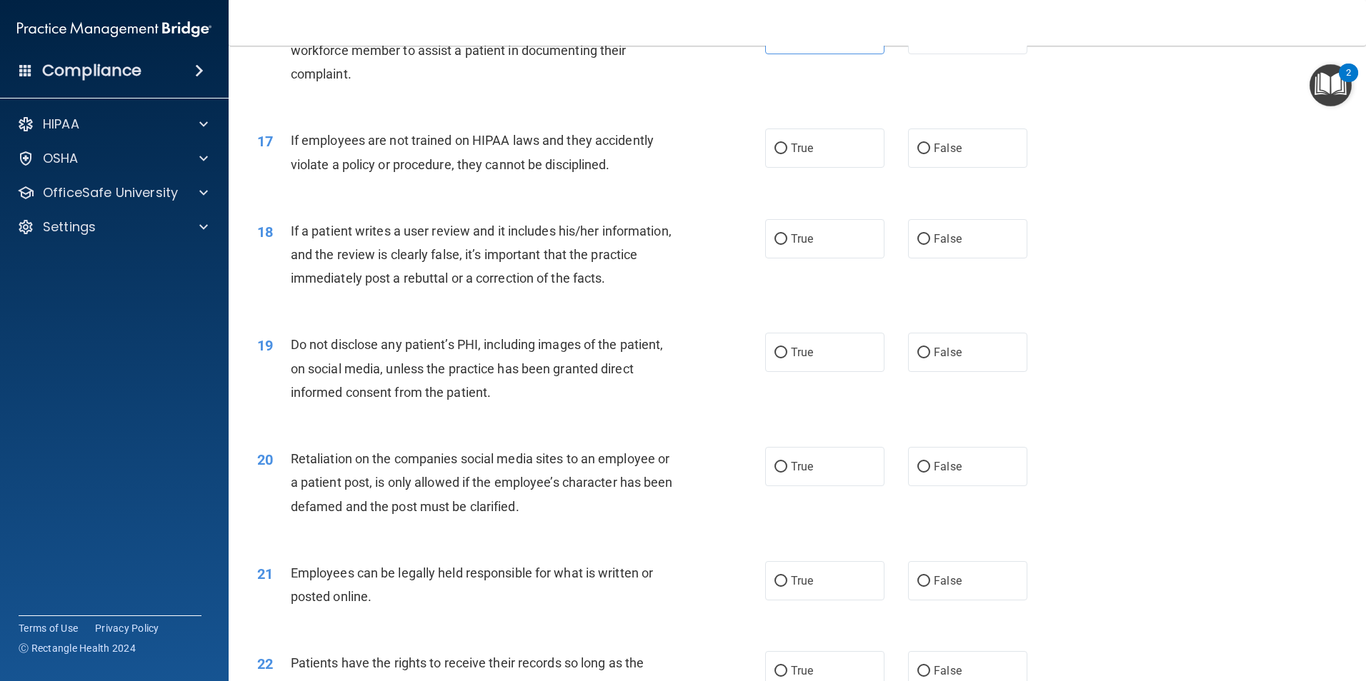
scroll to position [1857, 0]
click at [774, 154] on input "True" at bounding box center [780, 148] width 13 height 11
radio input "true"
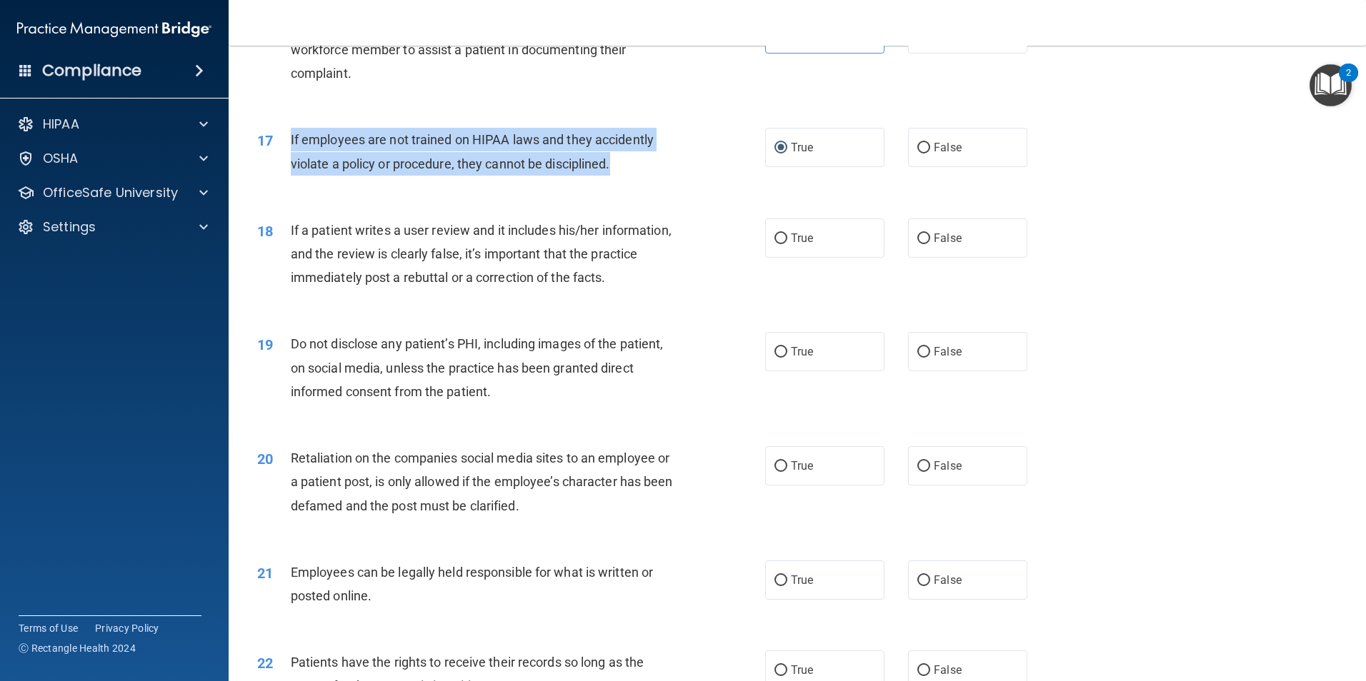
drag, startPoint x: 620, startPoint y: 184, endPoint x: 279, endPoint y: 184, distance: 340.7
click at [279, 182] on div "17 If employees are not trained on HIPAA laws and they accidently violate a pol…" at bounding box center [511, 155] width 551 height 54
drag, startPoint x: 279, startPoint y: 184, endPoint x: 388, endPoint y: 183, distance: 108.6
click at [917, 154] on input "False" at bounding box center [923, 148] width 13 height 11
radio input "true"
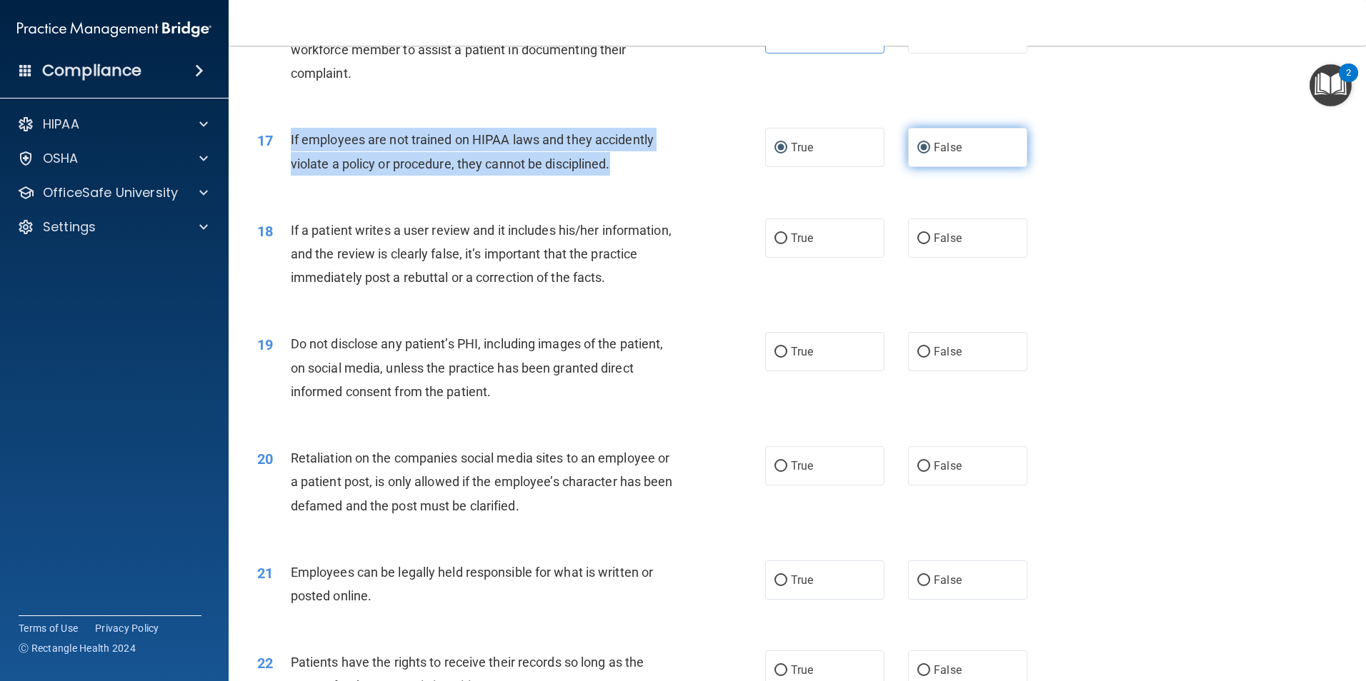
radio input "false"
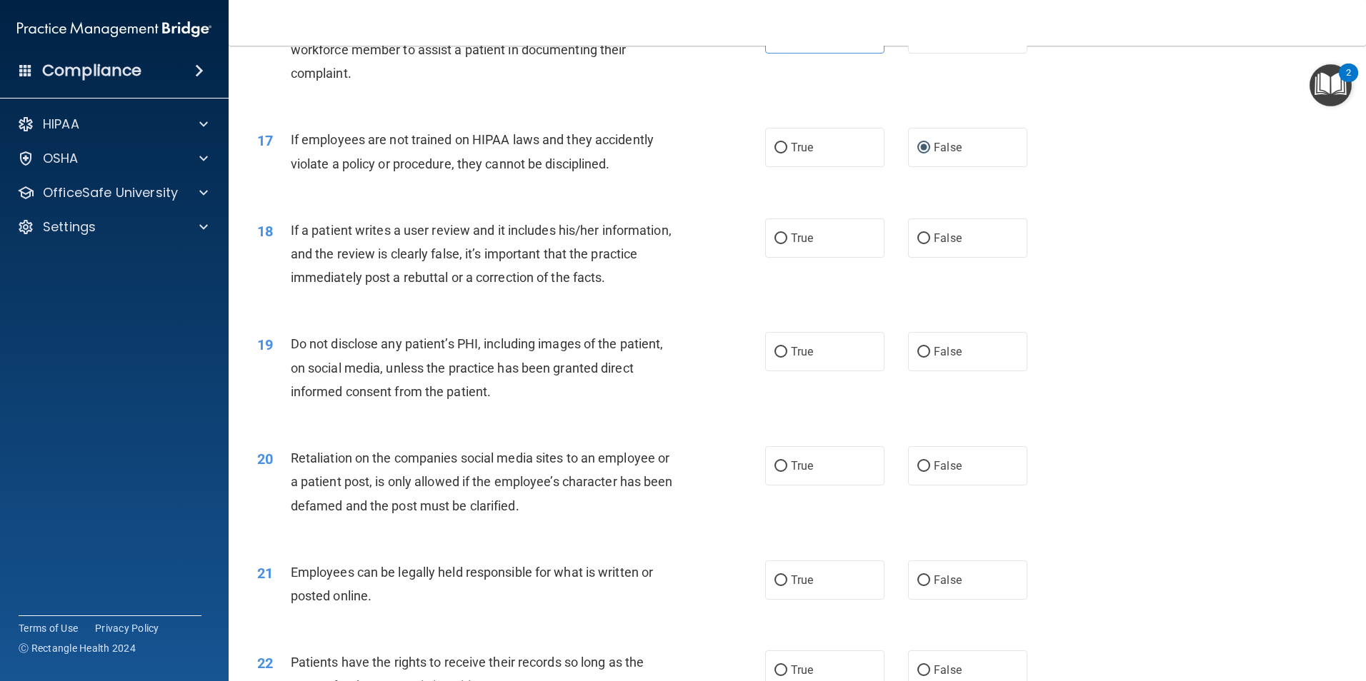
click at [635, 232] on div "18 If a patient writes a user review and it includes his/her information, and t…" at bounding box center [796, 258] width 1101 height 114
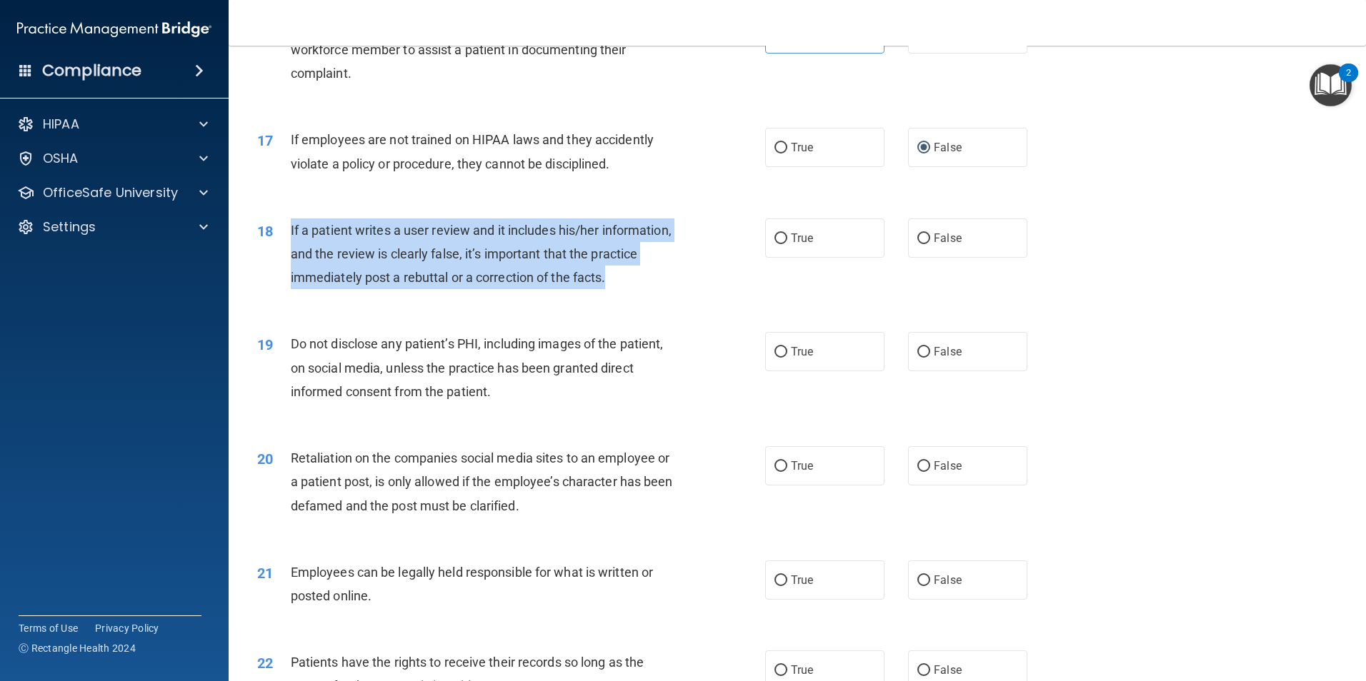
drag, startPoint x: 289, startPoint y: 252, endPoint x: 666, endPoint y: 296, distance: 378.9
click at [666, 296] on div "18 If a patient writes a user review and it includes his/her information, and t…" at bounding box center [511, 258] width 551 height 79
drag, startPoint x: 666, startPoint y: 296, endPoint x: 624, endPoint y: 299, distance: 41.5
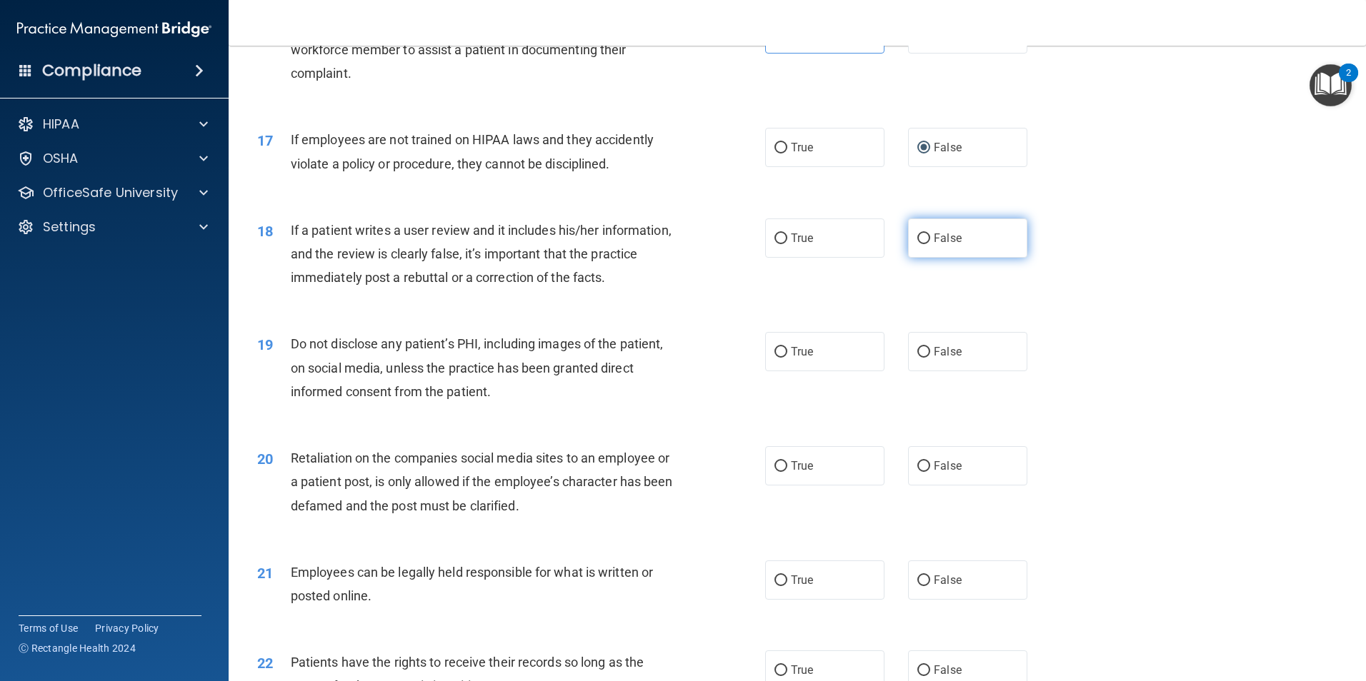
click at [933, 245] on span "False" at bounding box center [947, 238] width 28 height 14
click at [928, 244] on input "False" at bounding box center [923, 239] width 13 height 11
radio input "true"
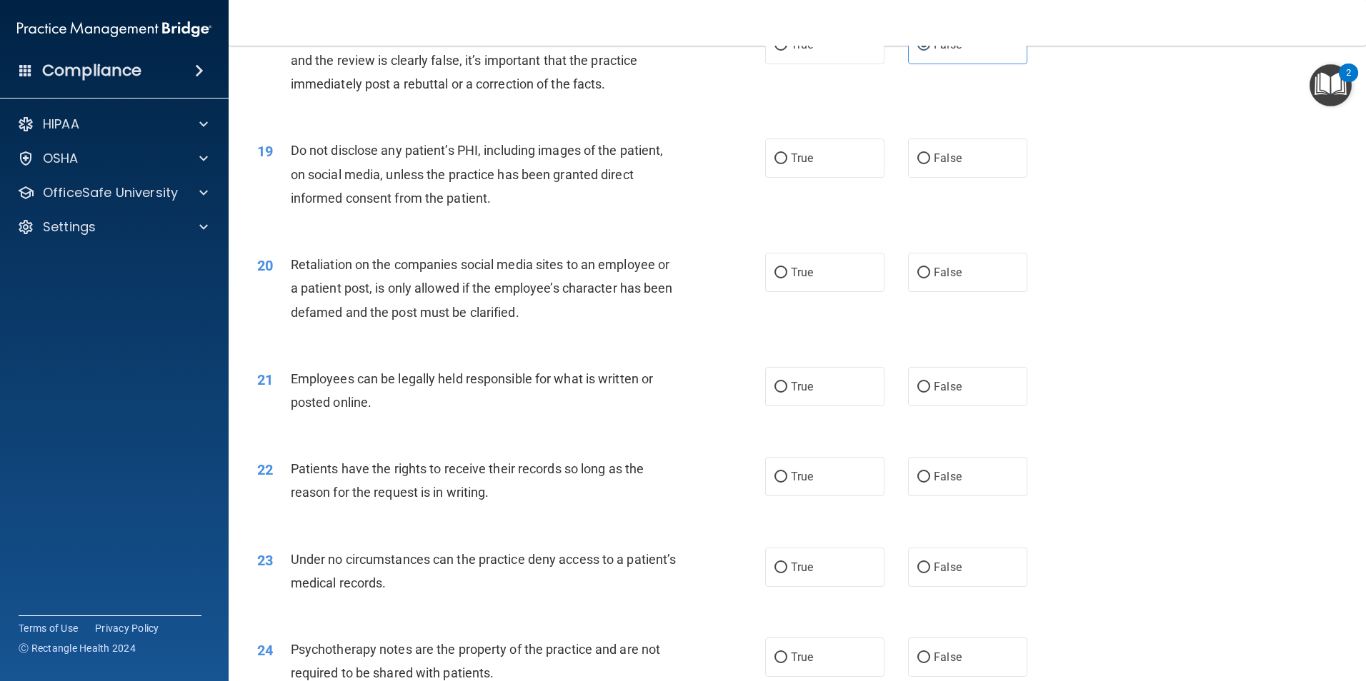
scroll to position [2071, 0]
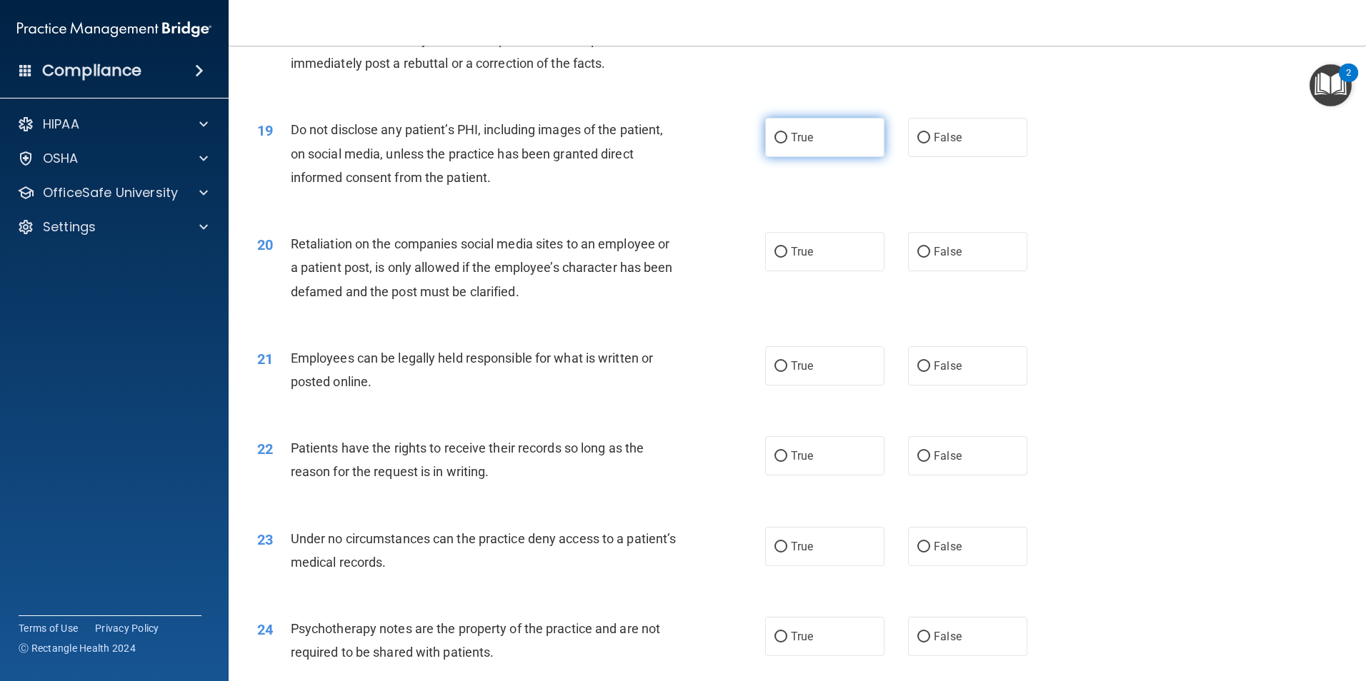
click at [774, 144] on input "True" at bounding box center [780, 138] width 13 height 11
radio input "true"
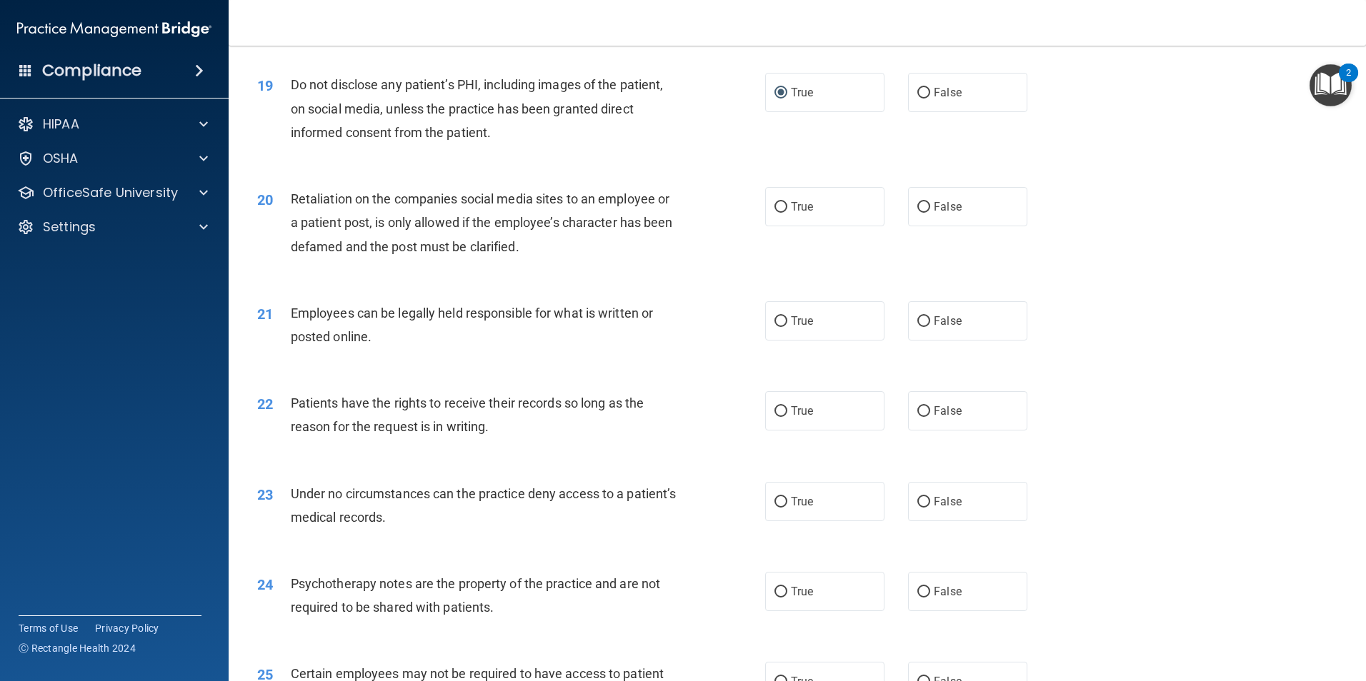
scroll to position [2214, 0]
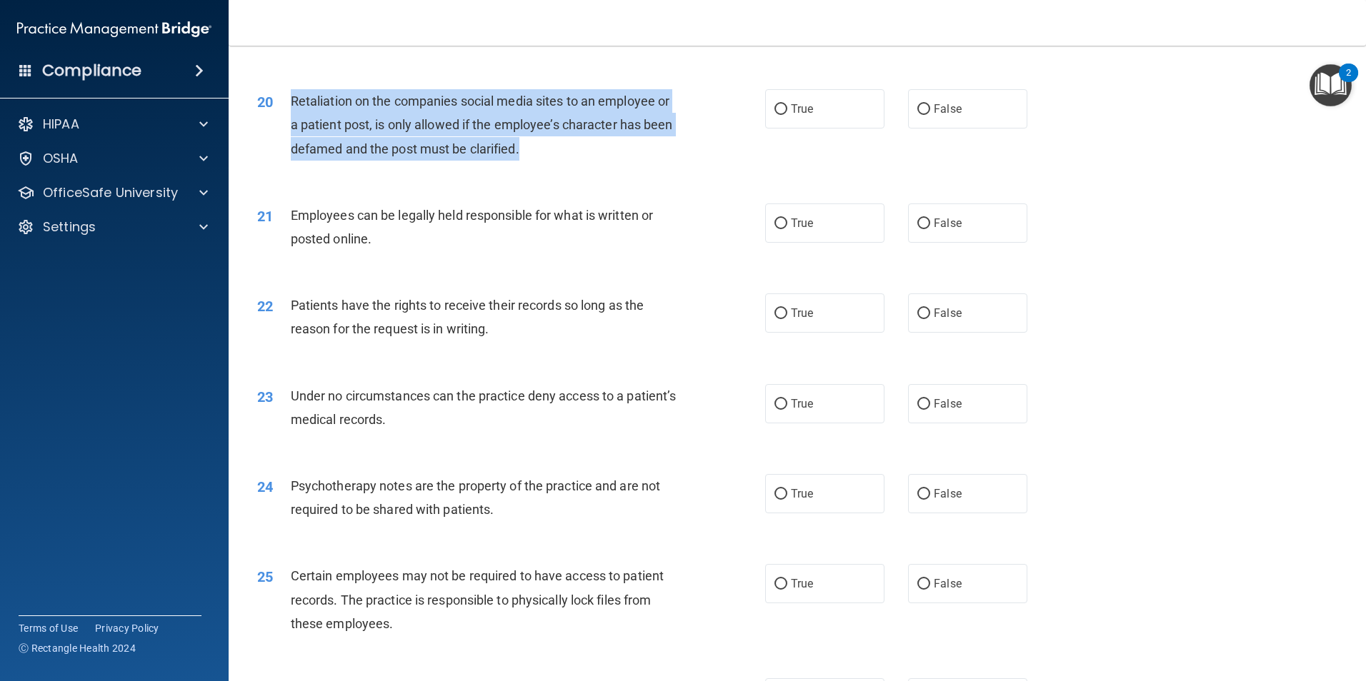
drag, startPoint x: 554, startPoint y: 174, endPoint x: 283, endPoint y: 125, distance: 275.8
click at [283, 125] on div "20 Retaliation on the companies social media sites to an employee or a patient …" at bounding box center [511, 128] width 551 height 79
drag, startPoint x: 283, startPoint y: 125, endPoint x: 317, endPoint y: 142, distance: 38.3
click at [920, 115] on input "False" at bounding box center [923, 109] width 13 height 11
radio input "true"
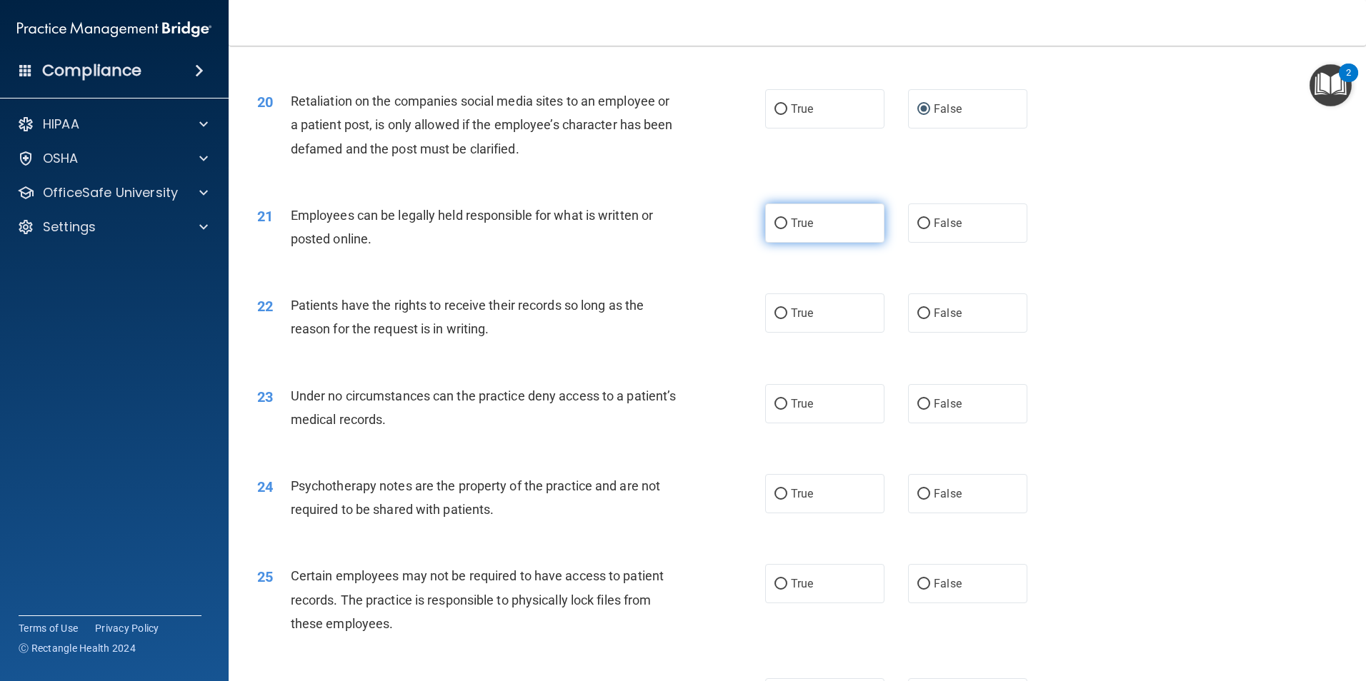
click at [782, 243] on label "True" at bounding box center [824, 223] width 119 height 39
click at [782, 229] on input "True" at bounding box center [780, 224] width 13 height 11
radio input "true"
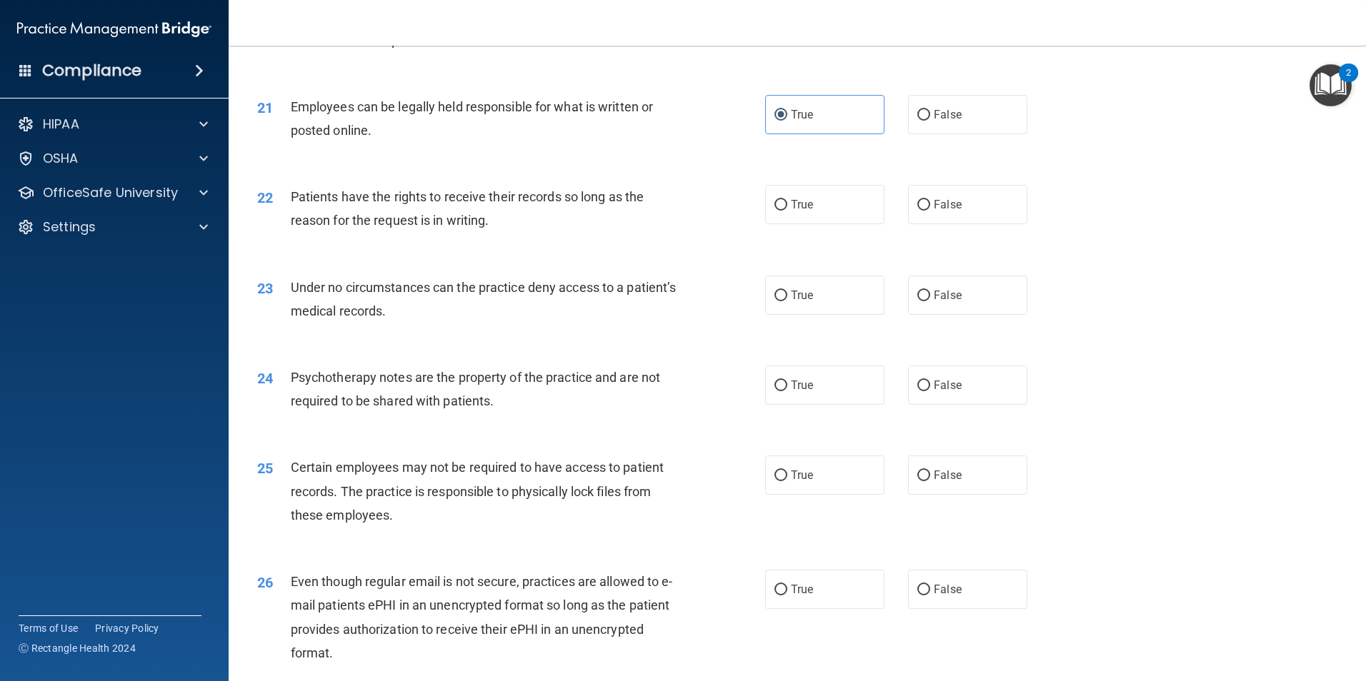
scroll to position [2357, 0]
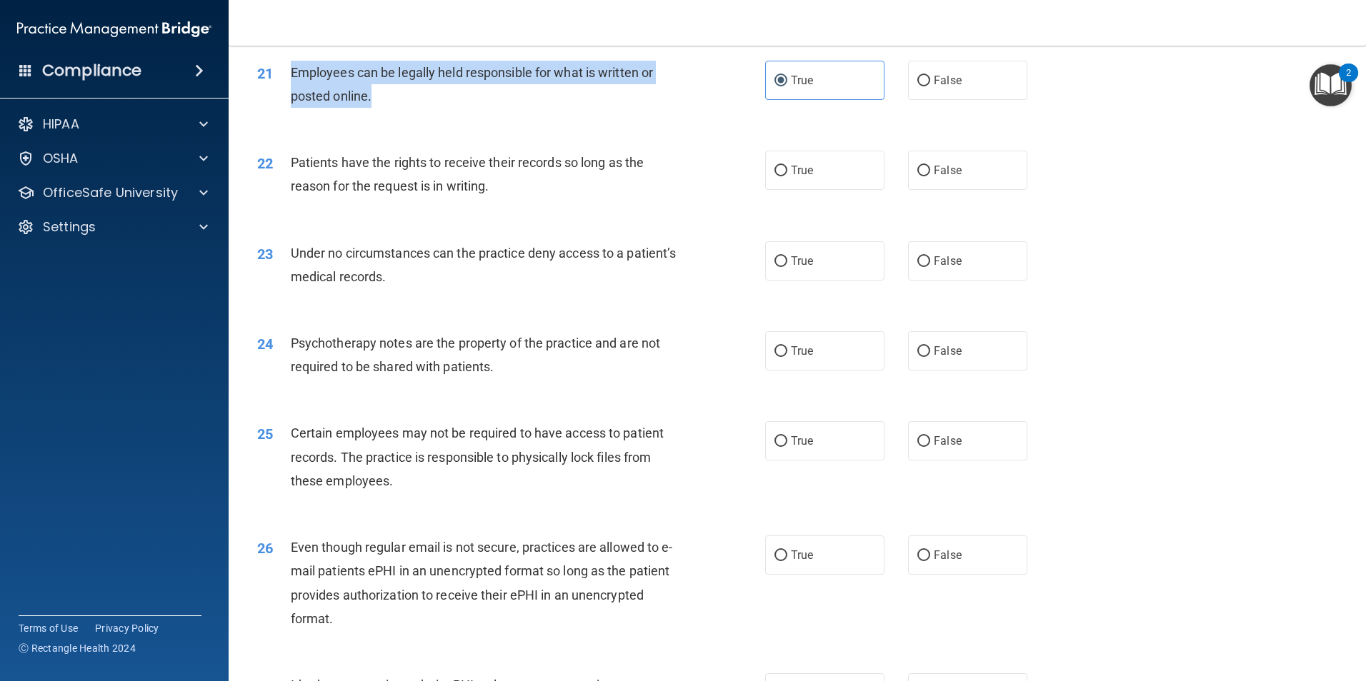
drag, startPoint x: 371, startPoint y: 121, endPoint x: 282, endPoint y: 100, distance: 91.0
click at [282, 100] on div "21 Employees can be legally held responsible for what is written or posted onli…" at bounding box center [511, 88] width 551 height 54
click at [532, 108] on div "Employees can be legally held responsible for what is written or posted online." at bounding box center [489, 84] width 397 height 47
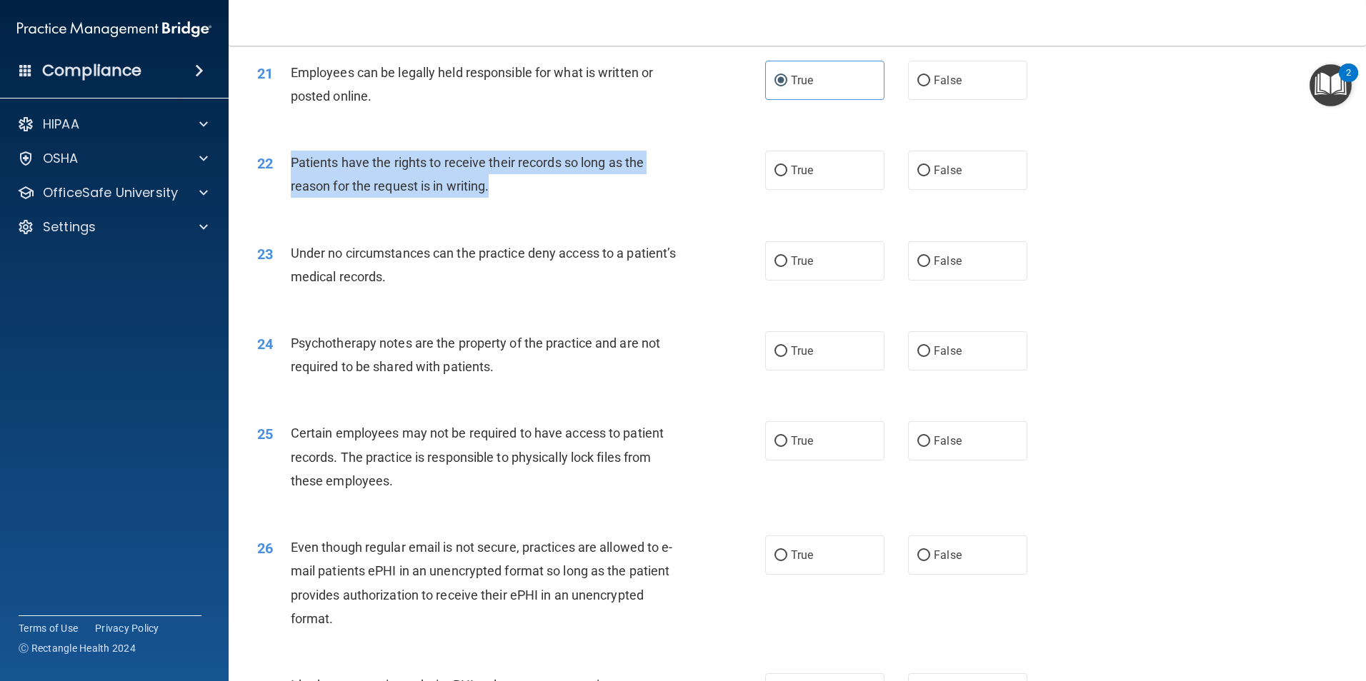
drag, startPoint x: 490, startPoint y: 214, endPoint x: 292, endPoint y: 191, distance: 199.1
click at [292, 191] on span "Patients have the rights to receive their records so long as the reason for the…" at bounding box center [467, 174] width 353 height 39
click at [779, 176] on input "True" at bounding box center [780, 171] width 13 height 11
radio input "true"
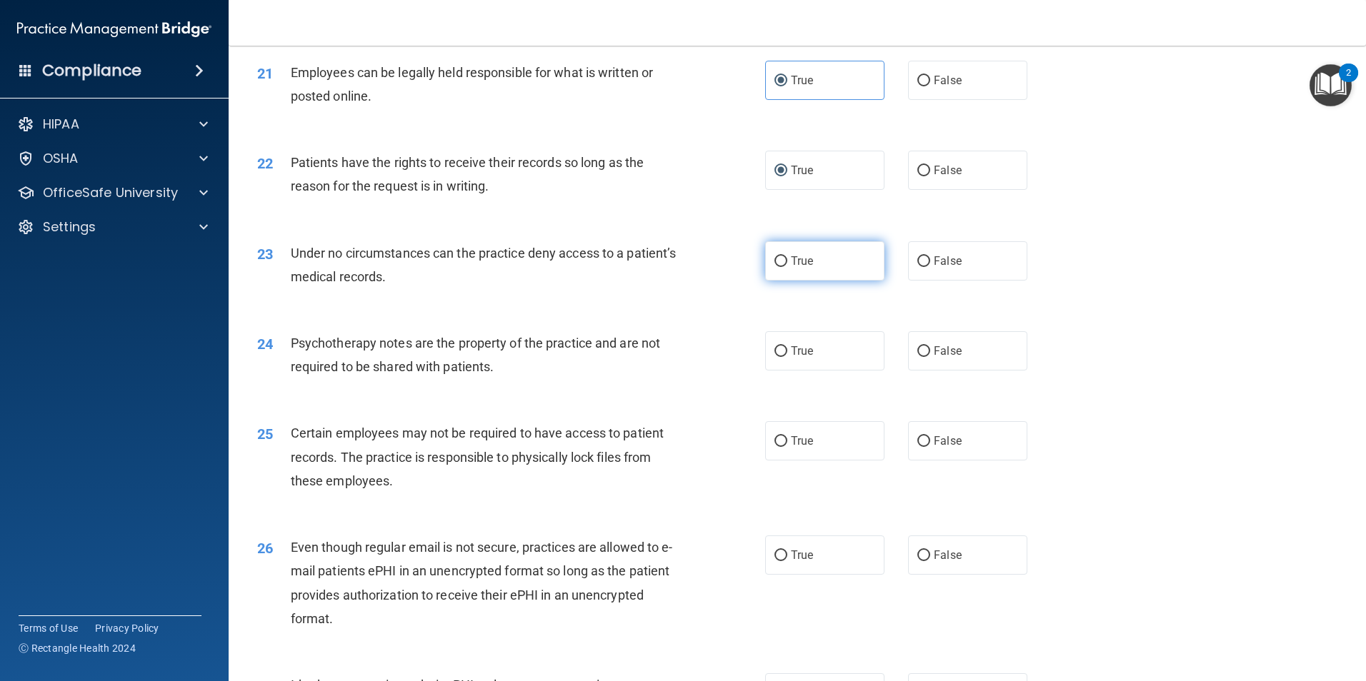
click at [784, 281] on label "True" at bounding box center [824, 260] width 119 height 39
click at [784, 267] on input "True" at bounding box center [780, 261] width 13 height 11
radio input "true"
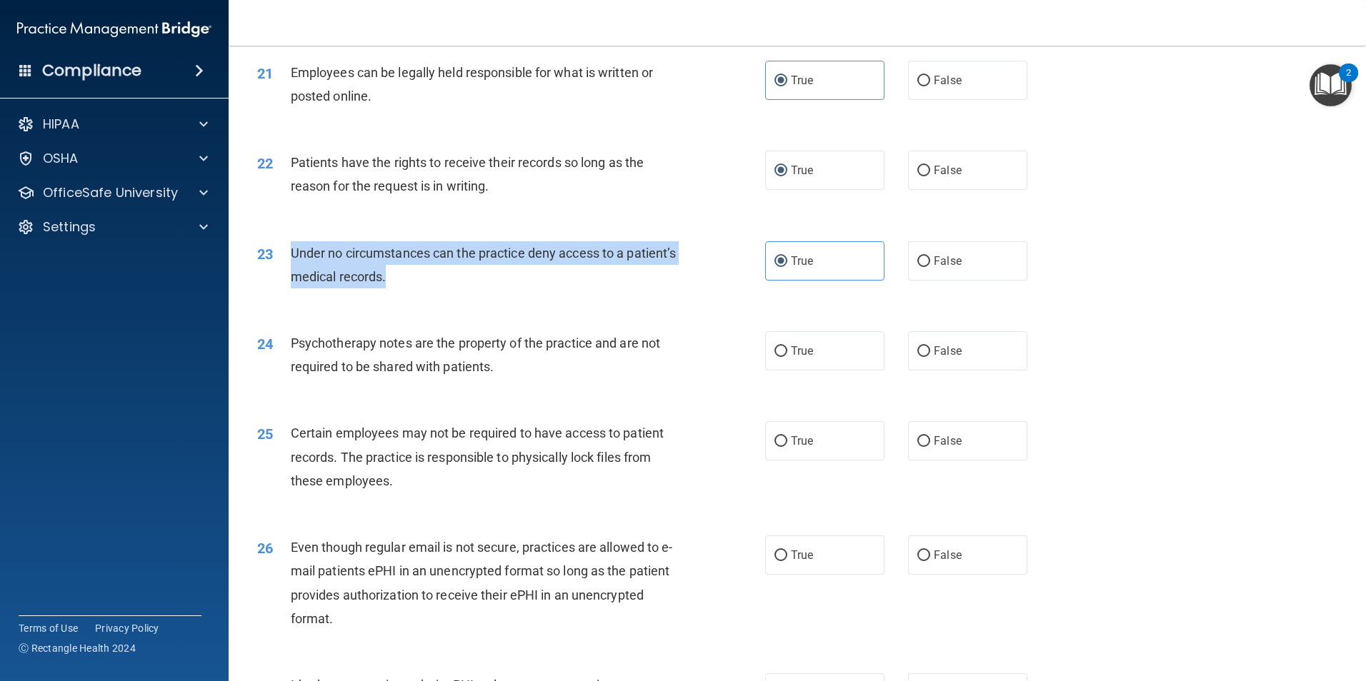
drag, startPoint x: 442, startPoint y: 299, endPoint x: 287, endPoint y: 294, distance: 155.1
click at [287, 294] on div "23 Under no circumstances can the practice deny access to a patient’s medical r…" at bounding box center [511, 268] width 551 height 54
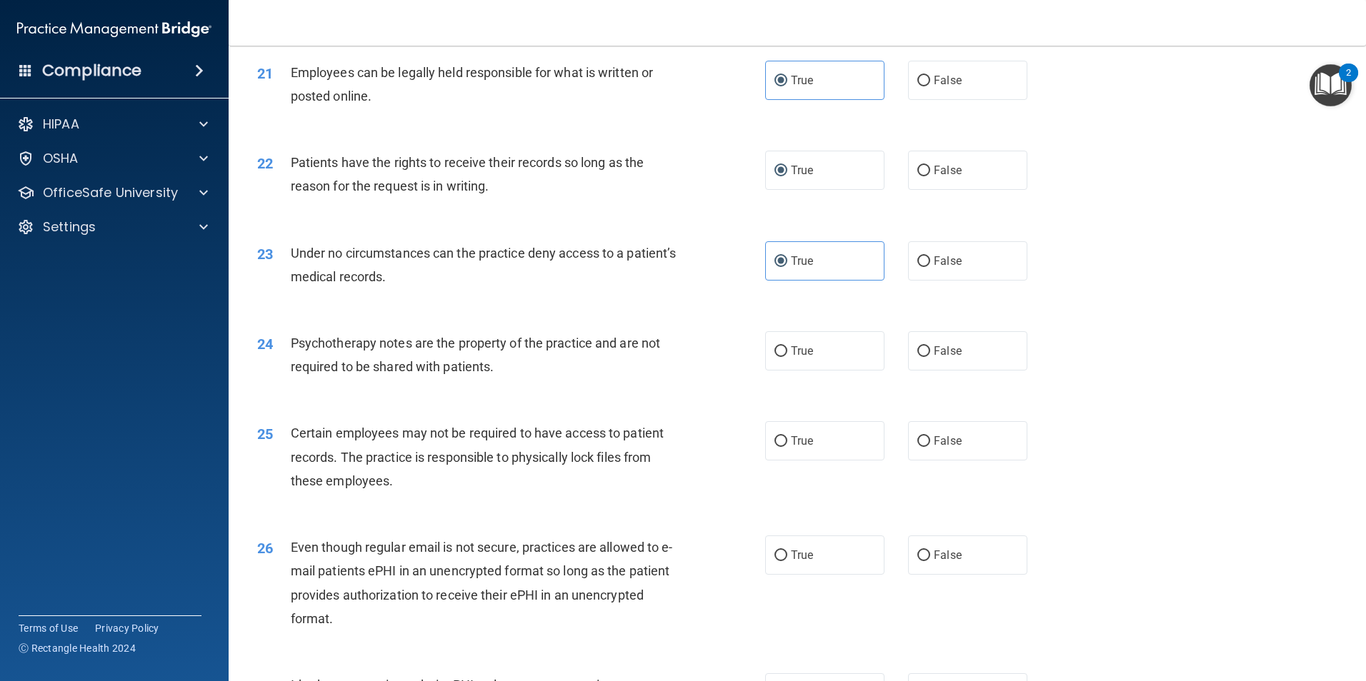
drag, startPoint x: 287, startPoint y: 294, endPoint x: 306, endPoint y: 287, distance: 20.3
drag, startPoint x: 306, startPoint y: 287, endPoint x: 611, endPoint y: 316, distance: 305.7
click at [611, 296] on div "23 Under no circumstances can the practice deny access to a patient’s medical r…" at bounding box center [511, 268] width 551 height 54
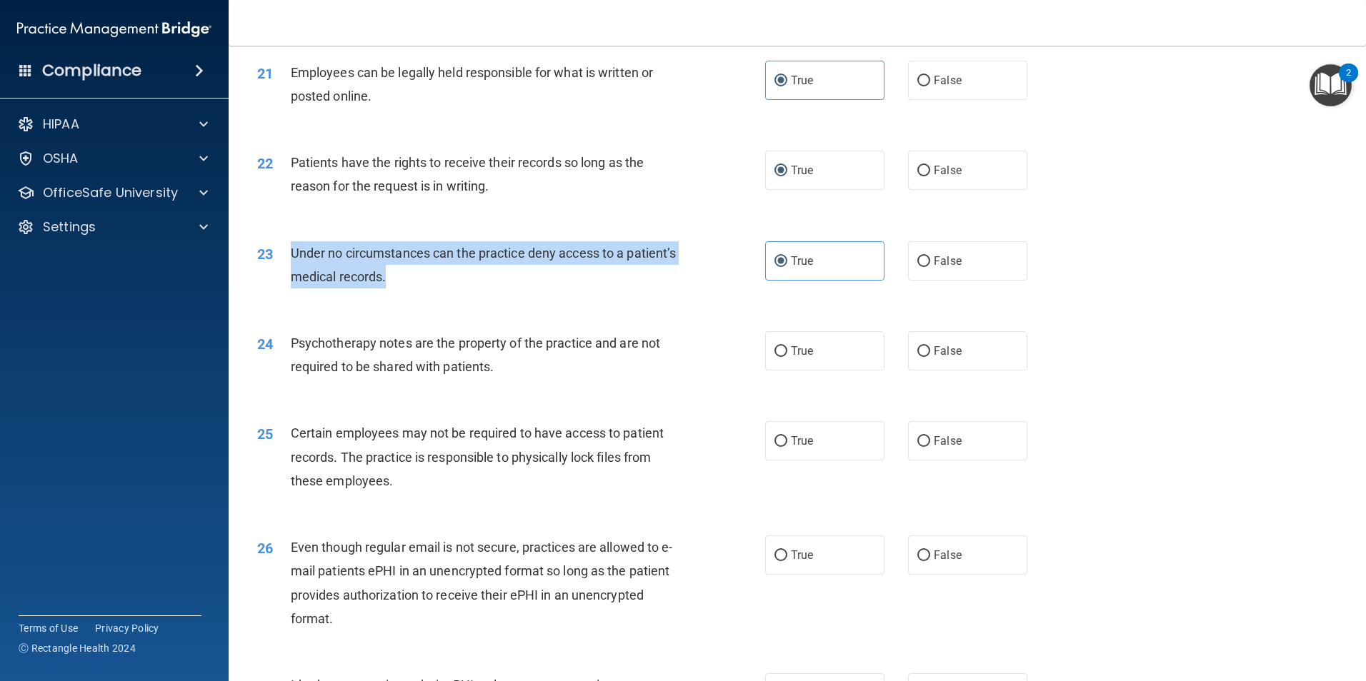
drag, startPoint x: 446, startPoint y: 304, endPoint x: 279, endPoint y: 284, distance: 169.1
click at [279, 284] on div "23 Under no circumstances can the practice deny access to a patient’s medical r…" at bounding box center [511, 268] width 551 height 54
drag, startPoint x: 279, startPoint y: 284, endPoint x: 334, endPoint y: 286, distance: 55.7
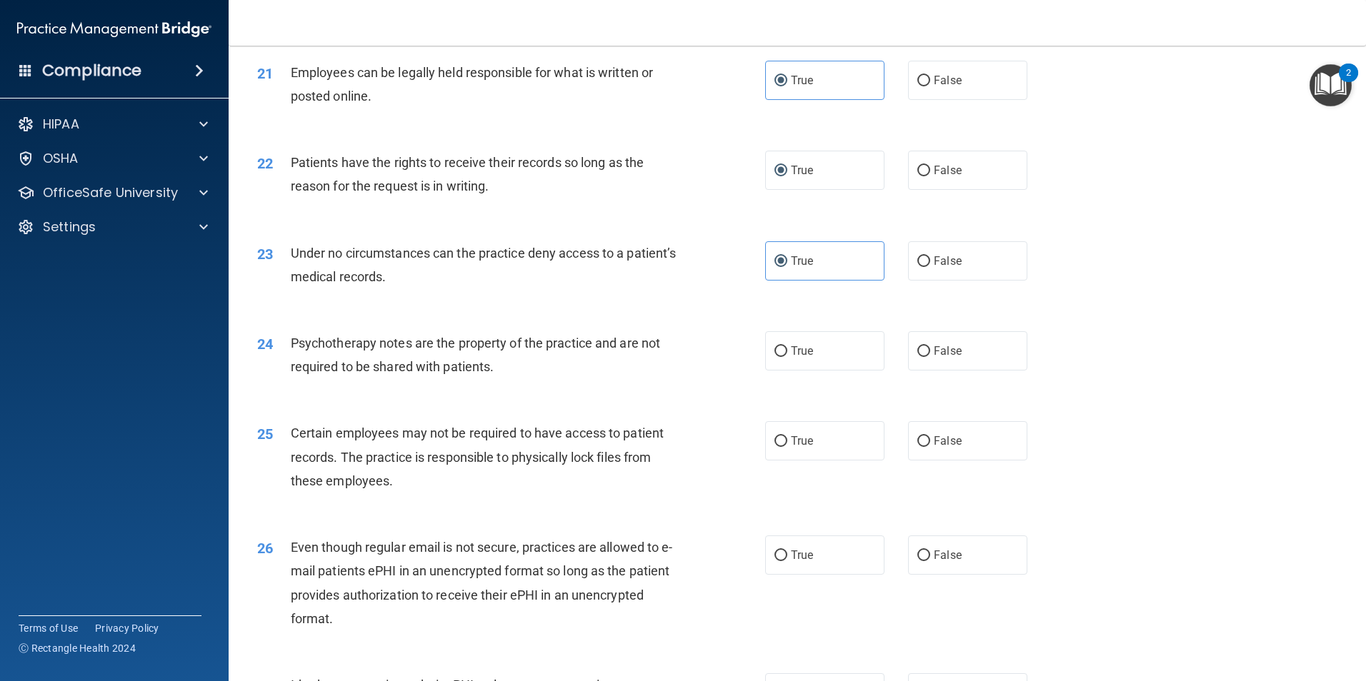
click at [507, 379] on div "Psychotherapy notes are the property of the practice and are not required to be…" at bounding box center [489, 354] width 397 height 47
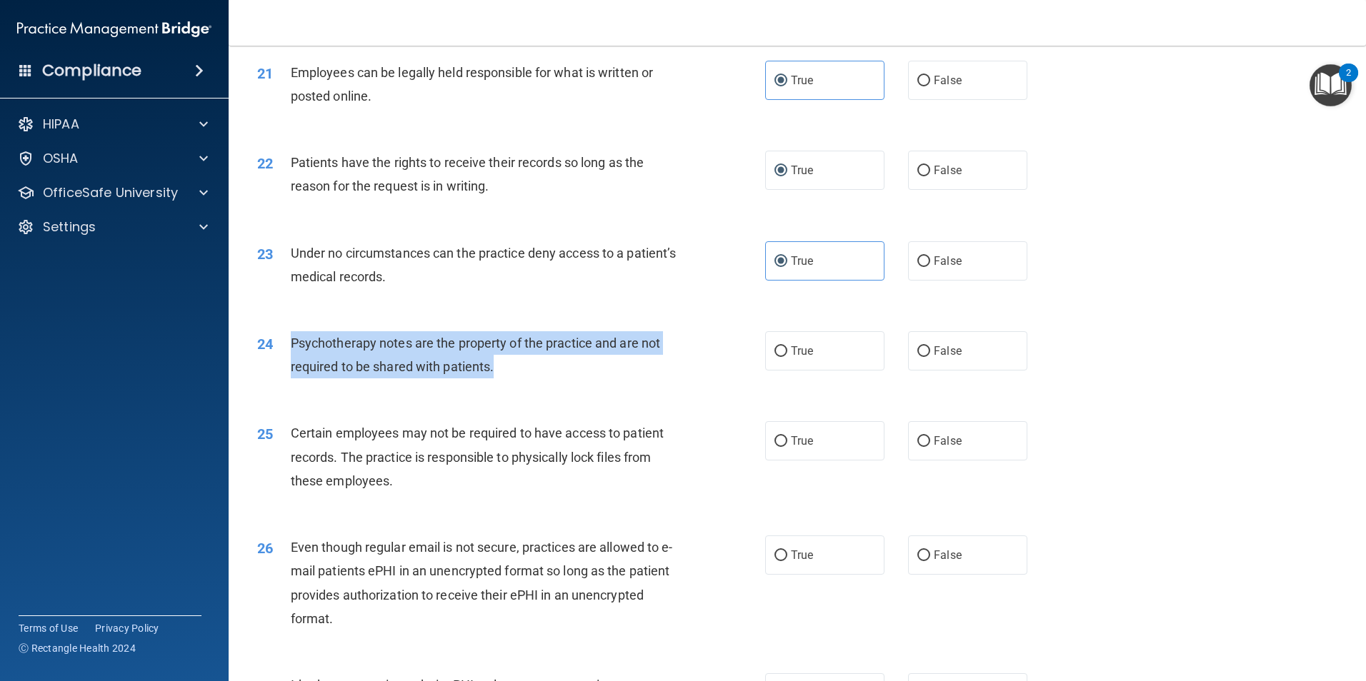
drag, startPoint x: 494, startPoint y: 391, endPoint x: 283, endPoint y: 381, distance: 211.6
click at [283, 381] on div "24 Psychotherapy notes are the property of the practice and are not required to…" at bounding box center [511, 358] width 551 height 54
drag, startPoint x: 283, startPoint y: 381, endPoint x: 334, endPoint y: 380, distance: 51.4
click at [549, 379] on div "Psychotherapy notes are the property of the practice and are not required to be…" at bounding box center [489, 354] width 397 height 47
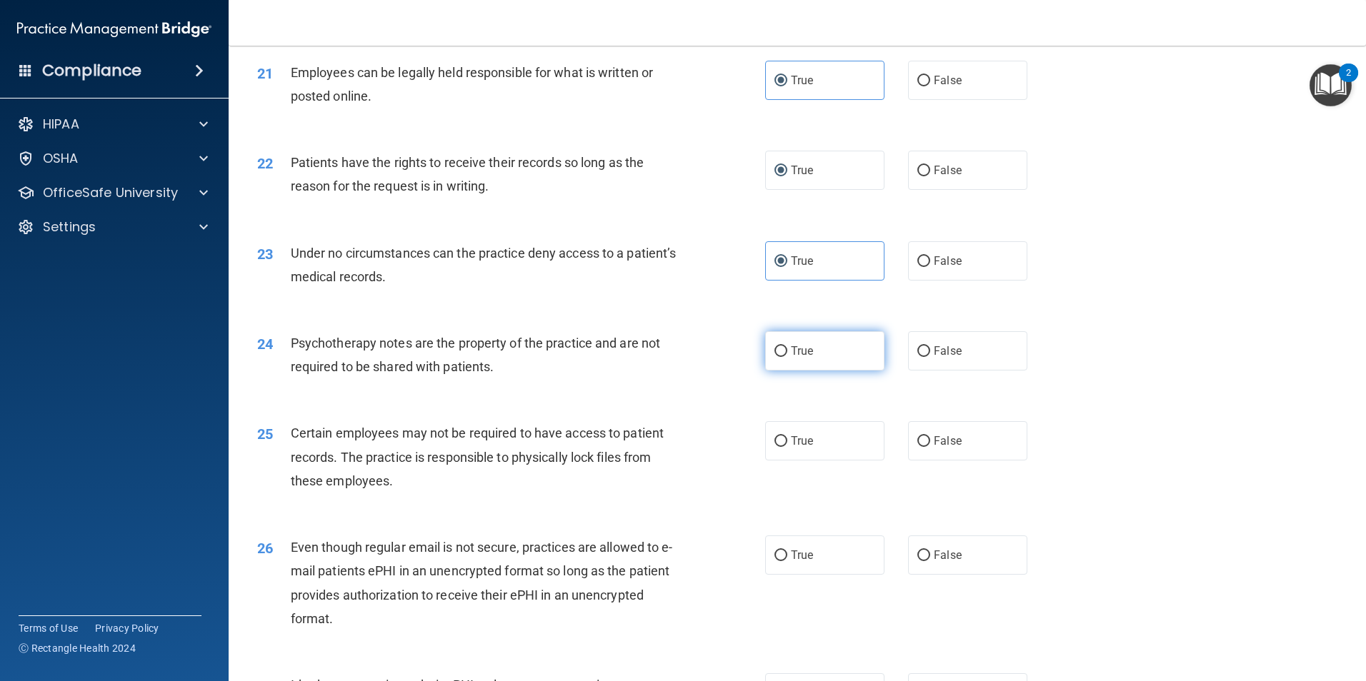
click at [791, 358] on span "True" at bounding box center [802, 351] width 22 height 14
click at [787, 357] on input "True" at bounding box center [780, 351] width 13 height 11
radio input "true"
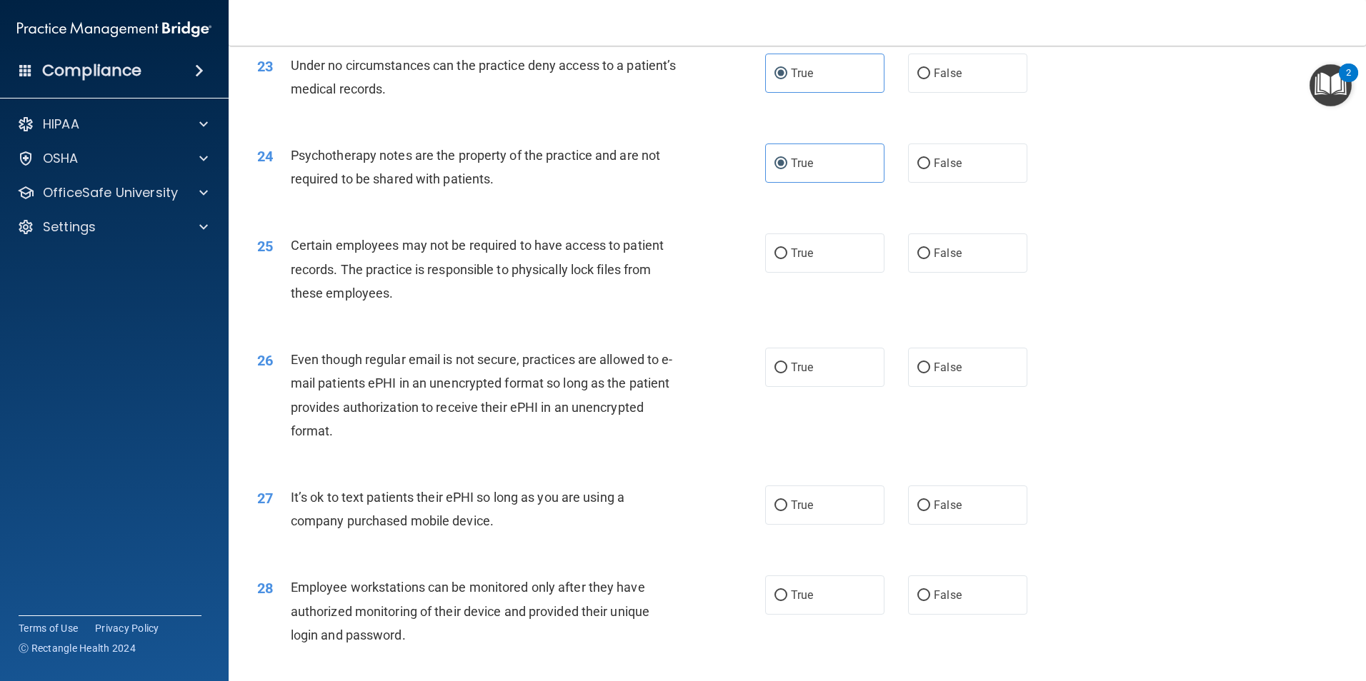
scroll to position [2643, 0]
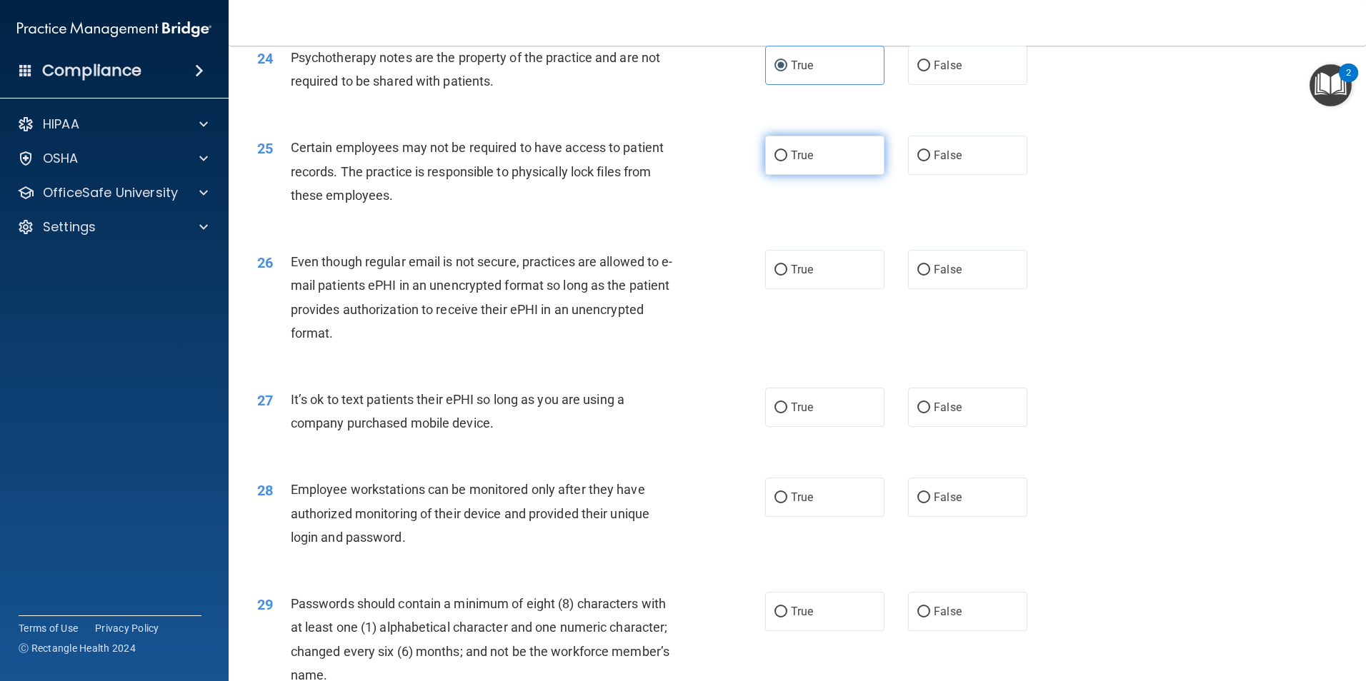
click at [771, 175] on label "True" at bounding box center [824, 155] width 119 height 39
click at [776, 161] on input "True" at bounding box center [780, 156] width 13 height 11
radio input "true"
click at [785, 289] on label "True" at bounding box center [824, 269] width 119 height 39
click at [785, 276] on input "True" at bounding box center [780, 270] width 13 height 11
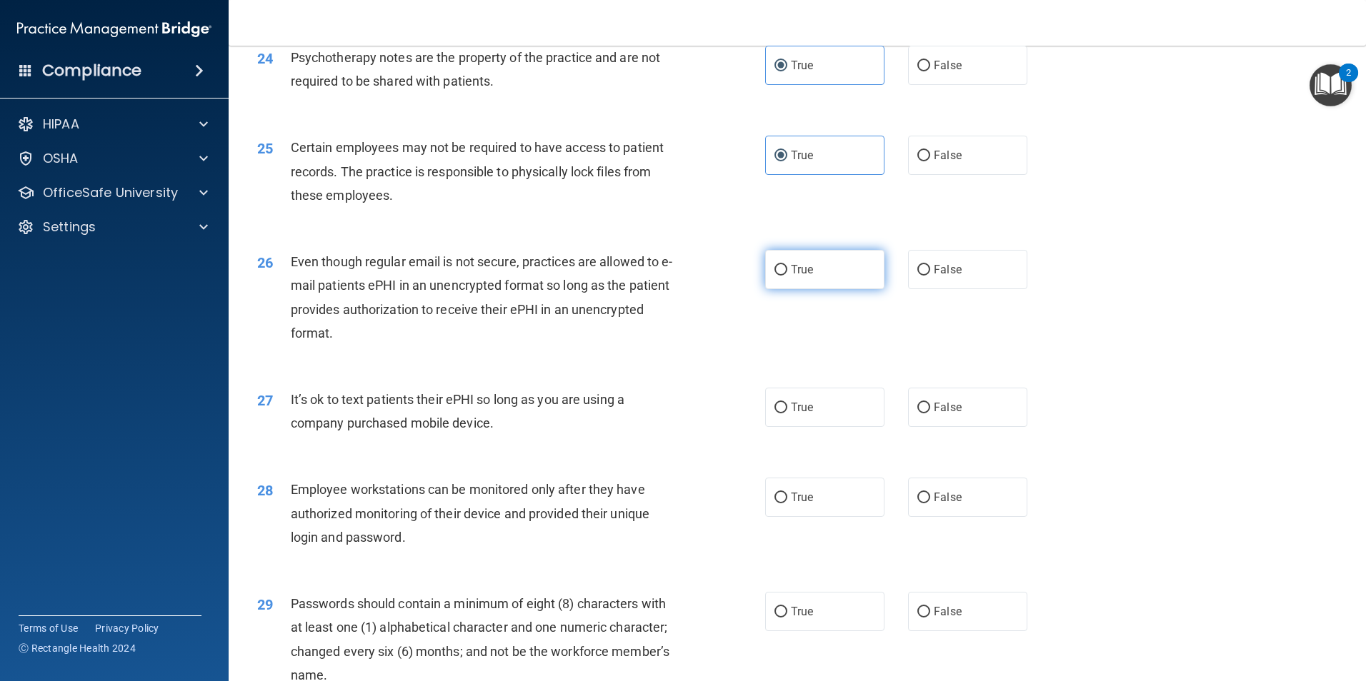
radio input "true"
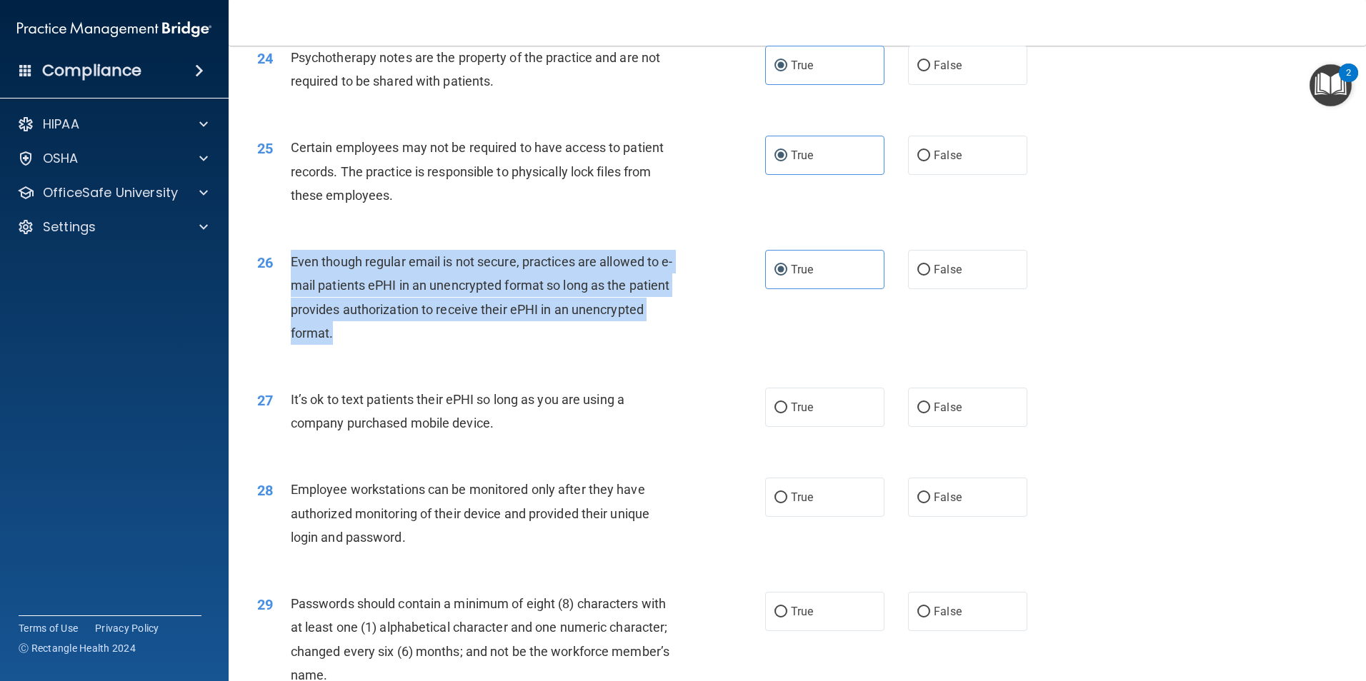
drag, startPoint x: 414, startPoint y: 356, endPoint x: 284, endPoint y: 289, distance: 146.3
click at [284, 289] on div "26 Even though regular email is not secure, practices are allowed to e-mail pat…" at bounding box center [511, 301] width 551 height 102
drag, startPoint x: 284, startPoint y: 289, endPoint x: 313, endPoint y: 309, distance: 34.9
click at [917, 276] on input "False" at bounding box center [923, 270] width 13 height 11
radio input "true"
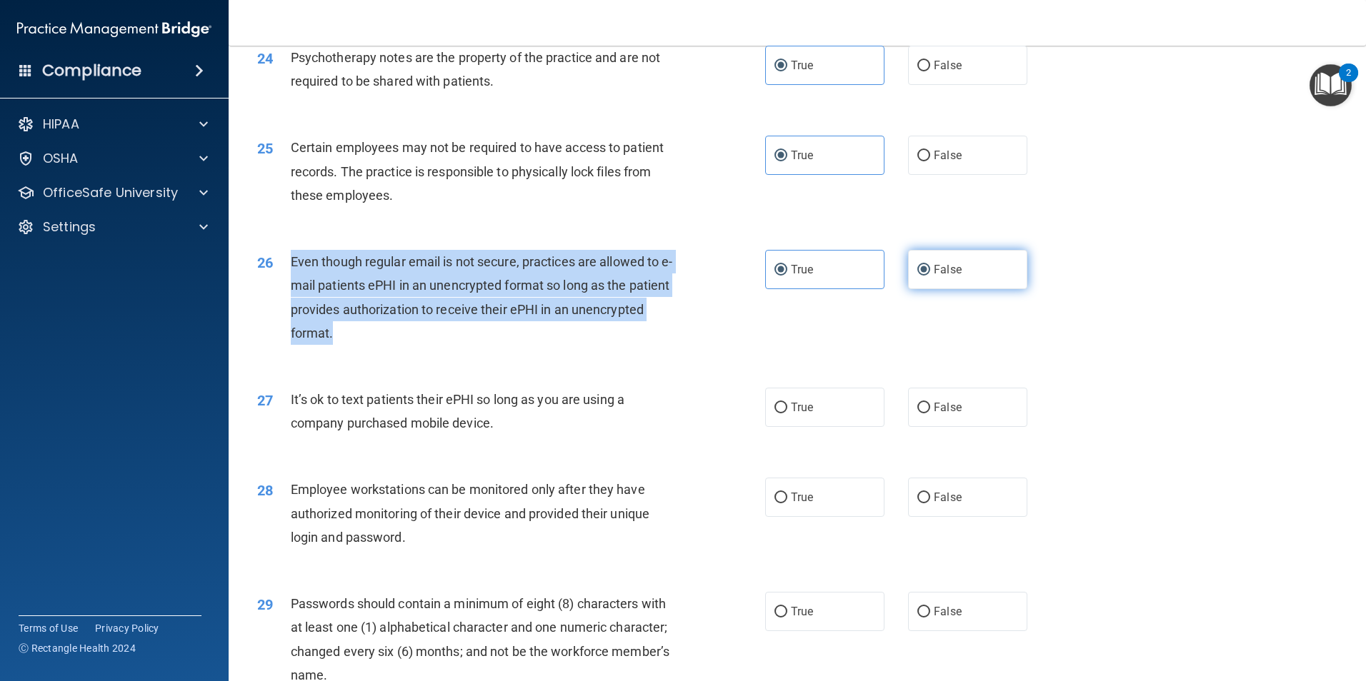
radio input "false"
click at [633, 345] on div "Even though regular email is not secure, practices are allowed to e-mail patien…" at bounding box center [489, 297] width 397 height 95
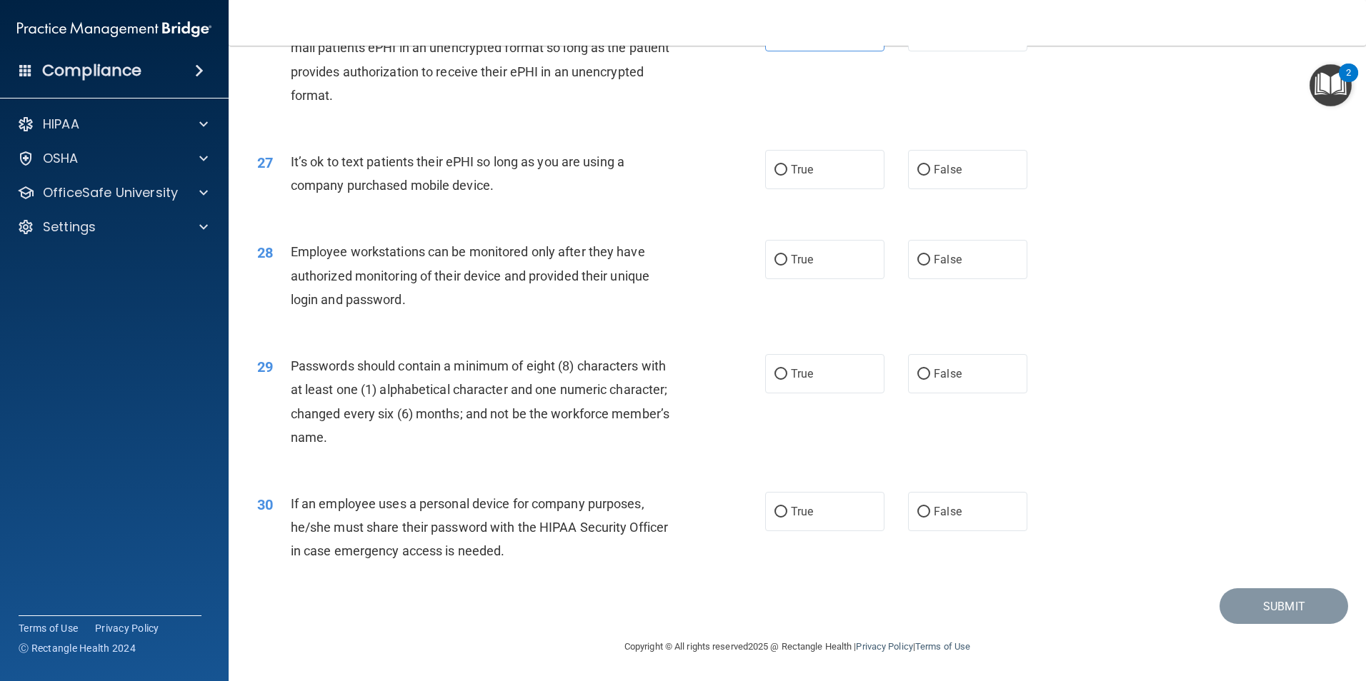
scroll to position [2904, 0]
drag, startPoint x: 496, startPoint y: 186, endPoint x: 274, endPoint y: 171, distance: 221.9
click at [274, 171] on div "27 It’s ok to text patients their ePHI so long as you are using a company purch…" at bounding box center [511, 177] width 551 height 54
drag, startPoint x: 274, startPoint y: 171, endPoint x: 327, endPoint y: 176, distance: 53.0
click at [774, 166] on input "True" at bounding box center [780, 170] width 13 height 11
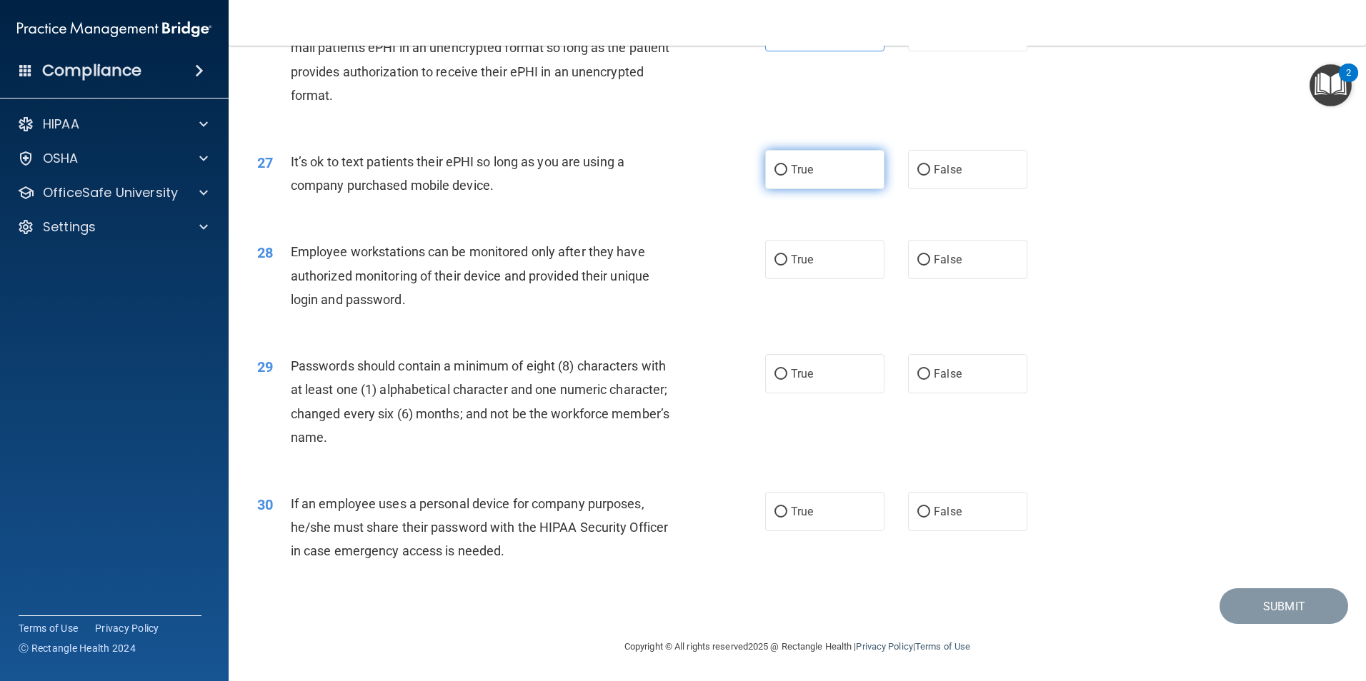
radio input "true"
click at [436, 319] on div "28 Employee workstations can be monitored only after they have authorized monit…" at bounding box center [796, 279] width 1101 height 114
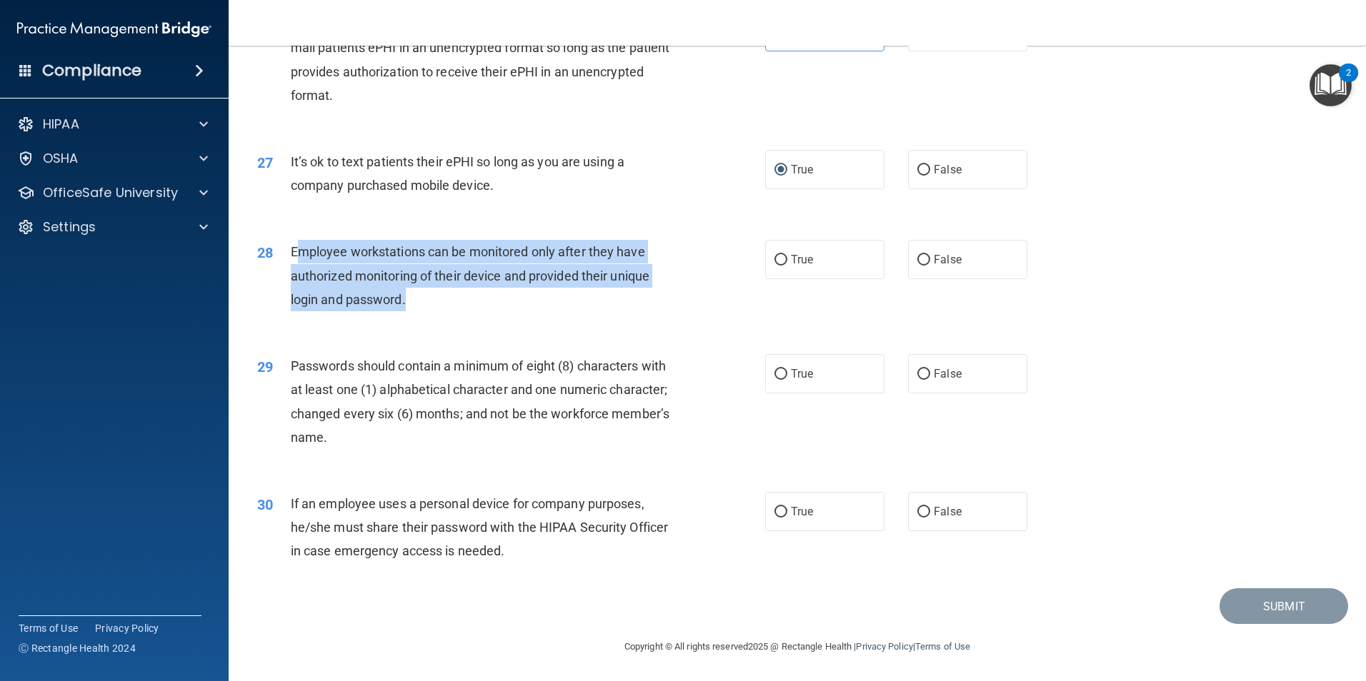
drag, startPoint x: 419, startPoint y: 299, endPoint x: 295, endPoint y: 253, distance: 131.7
click at [295, 253] on div "Employee workstations can be monitored only after they have authorized monitori…" at bounding box center [489, 275] width 397 height 71
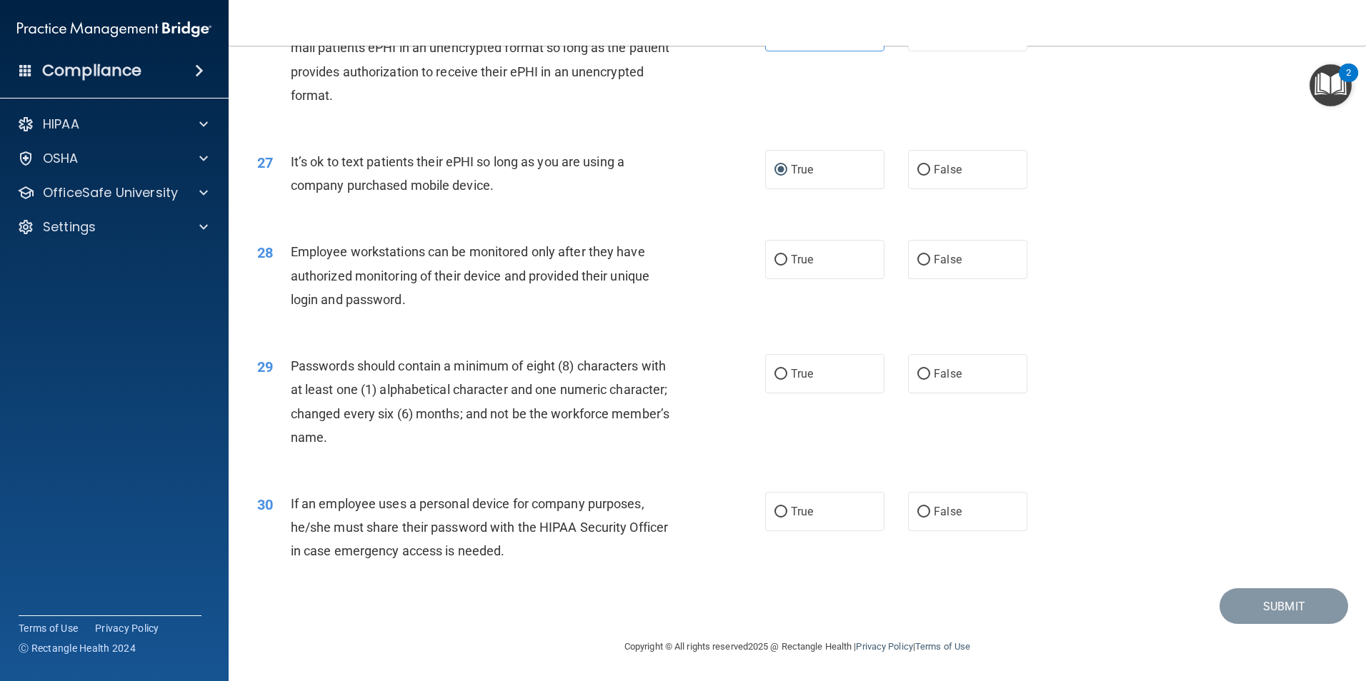
drag, startPoint x: 295, startPoint y: 253, endPoint x: 437, endPoint y: 318, distance: 156.3
click at [440, 322] on div "28 Employee workstations can be monitored only after they have authorized monit…" at bounding box center [796, 279] width 1101 height 114
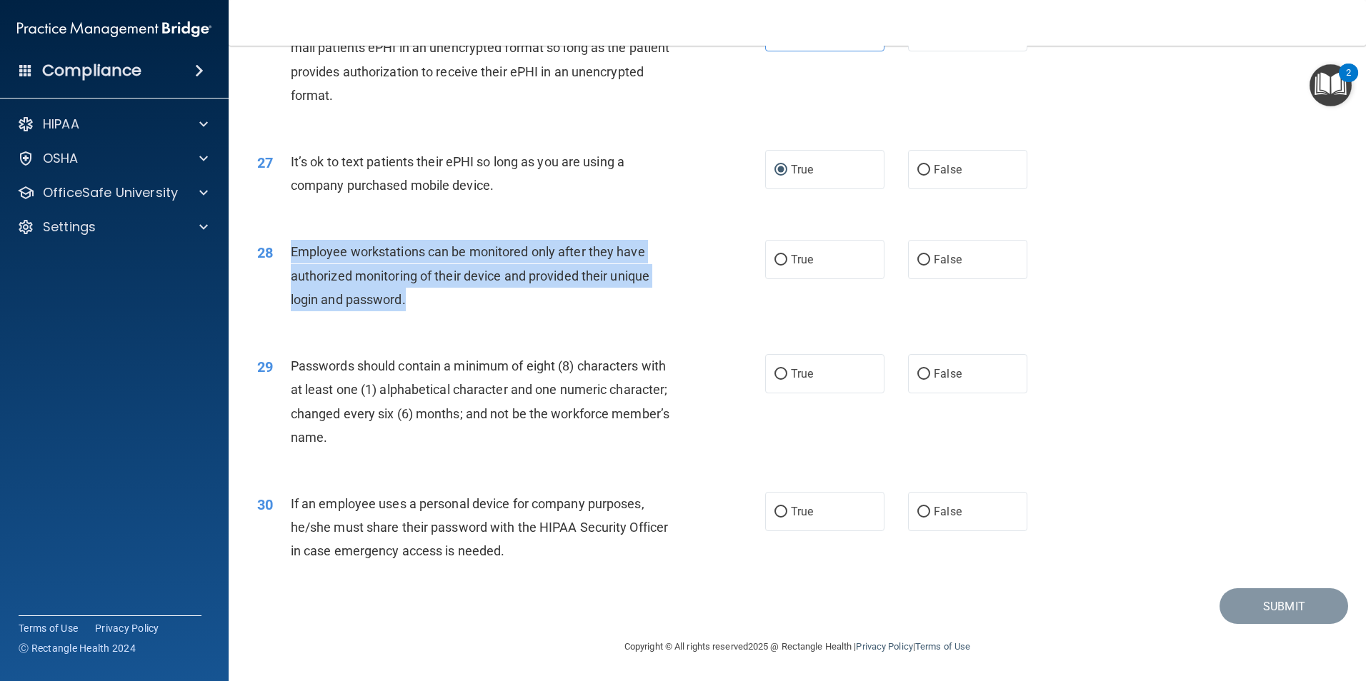
drag, startPoint x: 381, startPoint y: 304, endPoint x: 283, endPoint y: 261, distance: 107.5
click at [283, 261] on div "28 Employee workstations can be monitored only after they have authorized monit…" at bounding box center [511, 279] width 551 height 79
drag, startPoint x: 283, startPoint y: 261, endPoint x: 328, endPoint y: 276, distance: 47.7
click at [917, 263] on input "False" at bounding box center [923, 260] width 13 height 11
radio input "true"
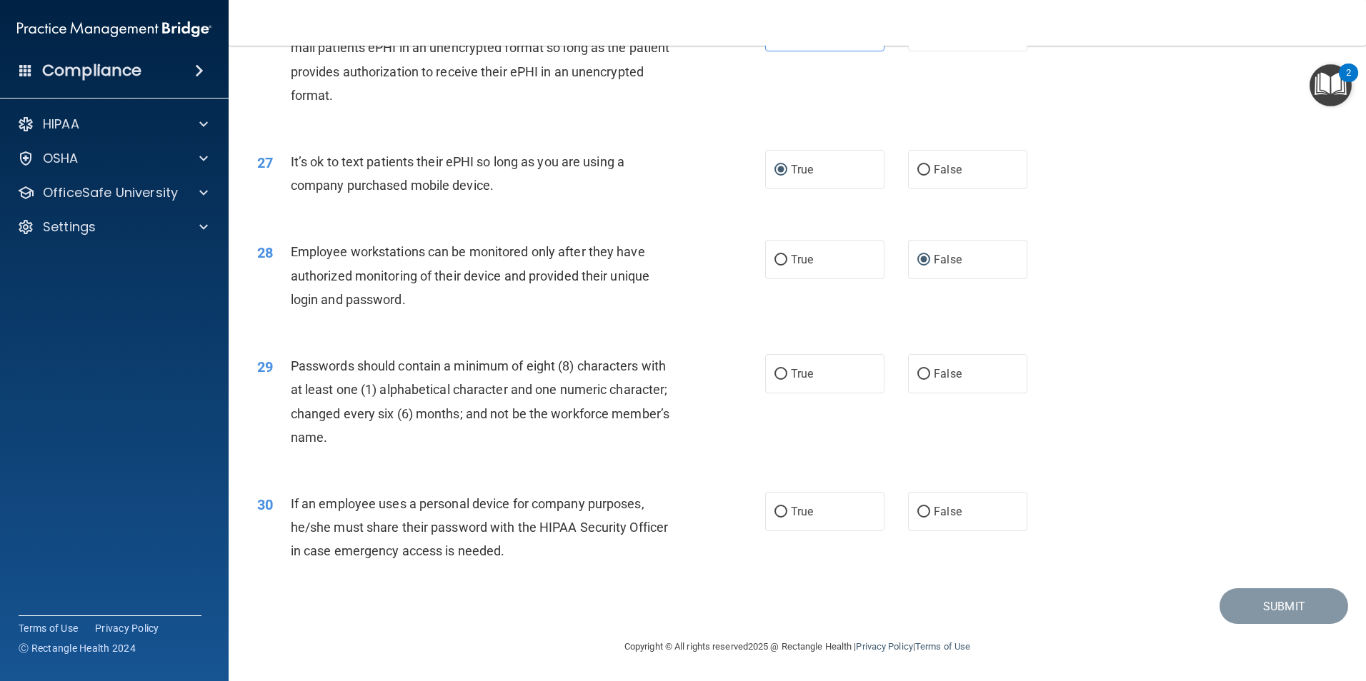
click at [691, 322] on div "28 Employee workstations can be monitored only after they have authorized monit…" at bounding box center [796, 279] width 1101 height 114
click at [786, 381] on label "True" at bounding box center [824, 373] width 119 height 39
click at [786, 380] on input "True" at bounding box center [780, 374] width 13 height 11
radio input "true"
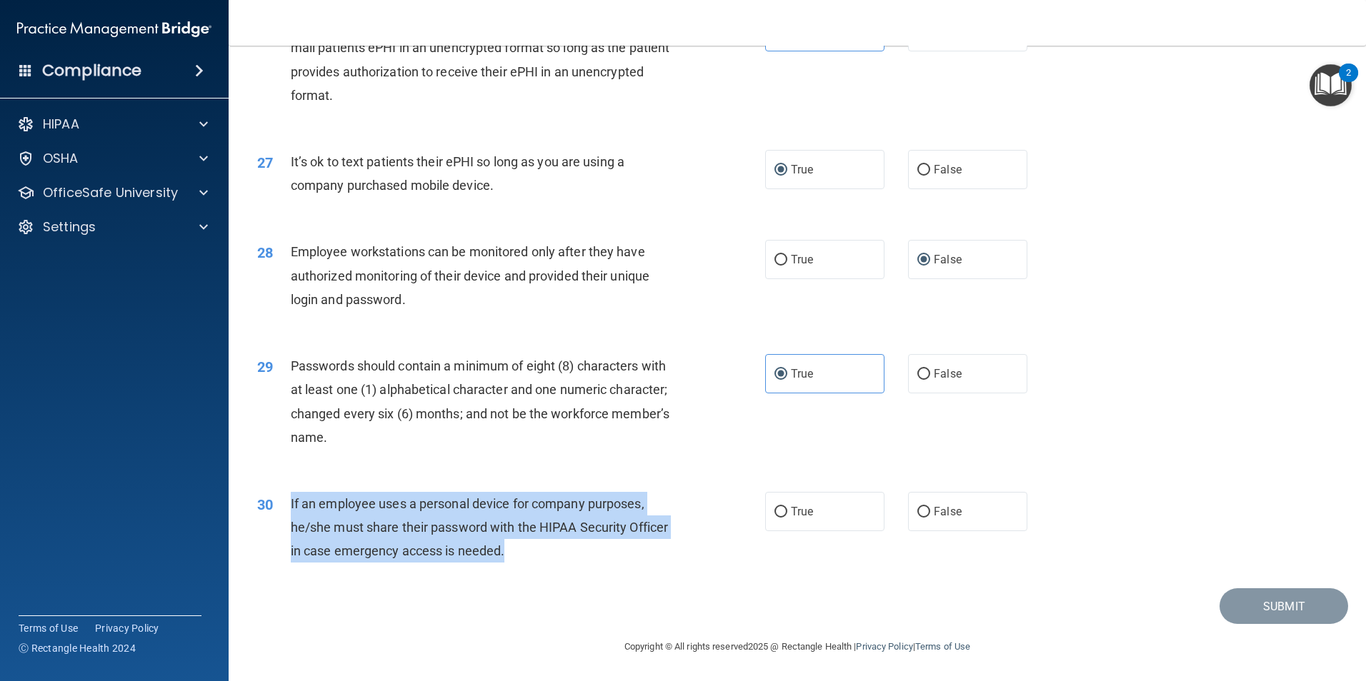
drag, startPoint x: 504, startPoint y: 550, endPoint x: 290, endPoint y: 510, distance: 218.0
click at [291, 510] on span "If an employee uses a personal device for company purposes, he/she must share t…" at bounding box center [479, 527] width 377 height 62
drag, startPoint x: 290, startPoint y: 510, endPoint x: 313, endPoint y: 525, distance: 27.3
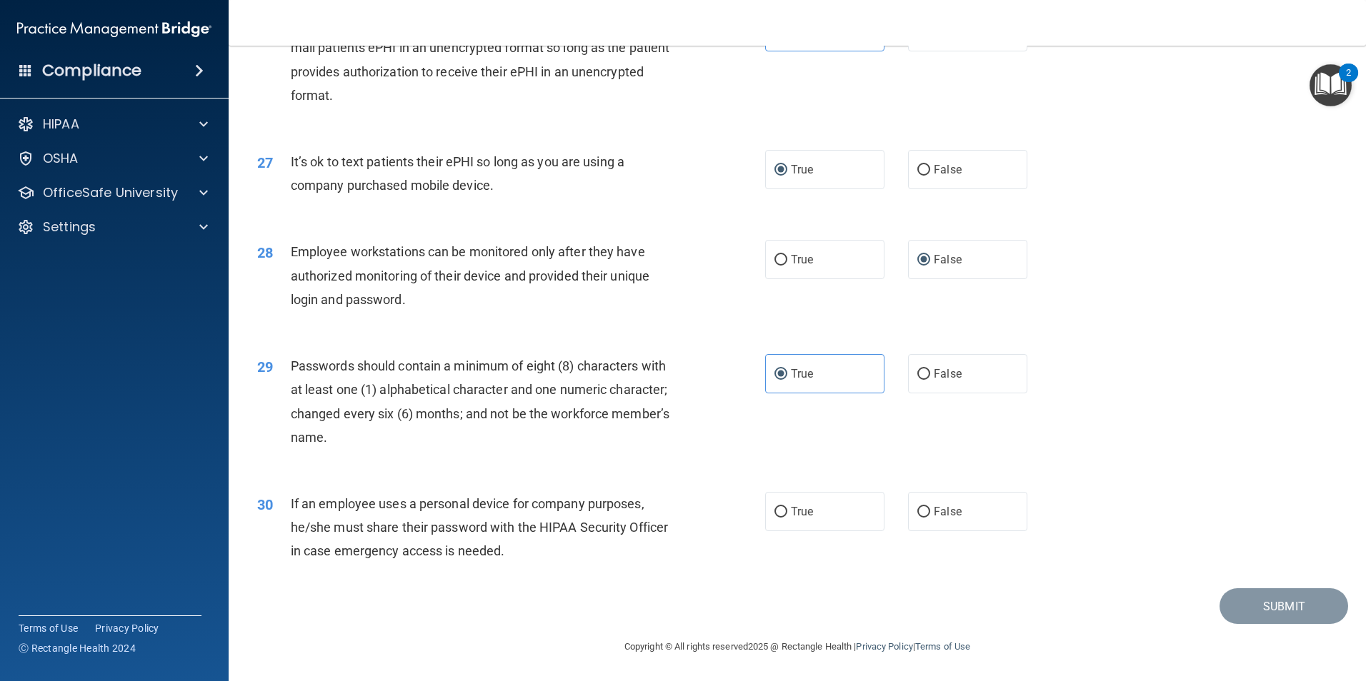
click at [722, 598] on div "Submit" at bounding box center [796, 607] width 1101 height 36
click at [917, 514] on input "False" at bounding box center [923, 512] width 13 height 11
radio input "true"
click at [1276, 613] on button "Submit" at bounding box center [1283, 607] width 129 height 36
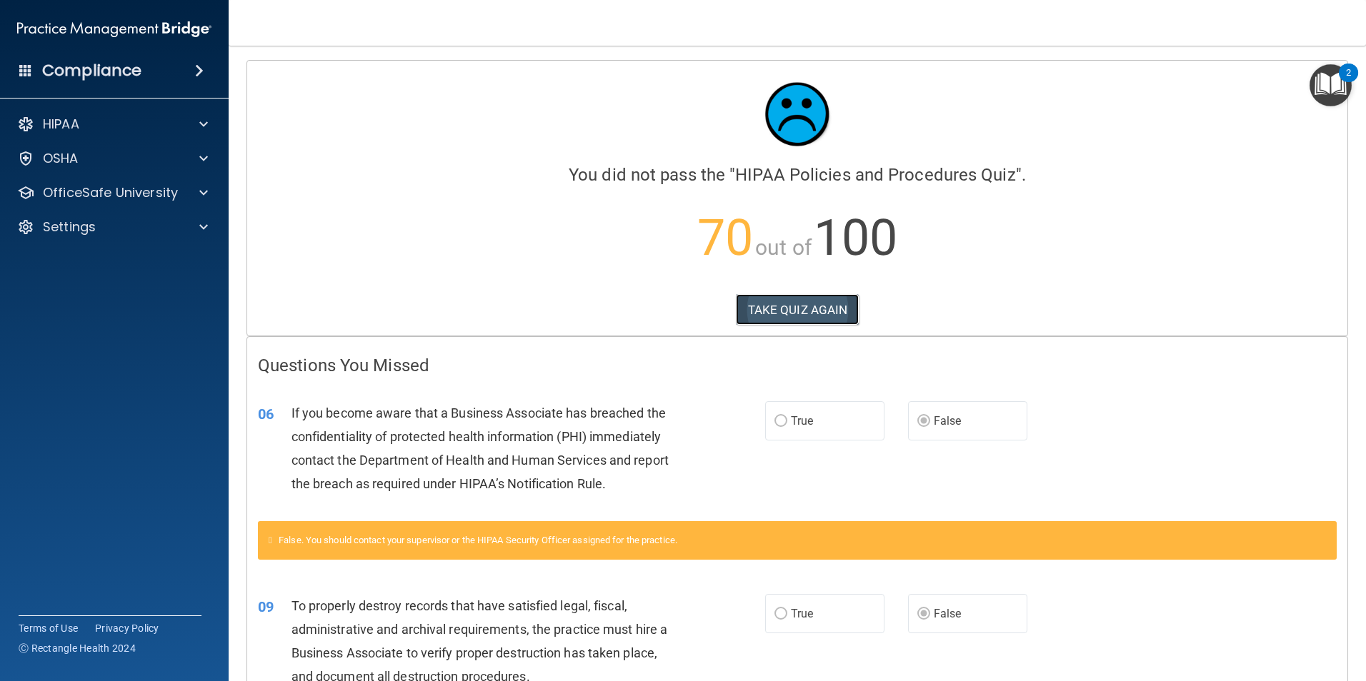
click at [798, 304] on button "TAKE QUIZ AGAIN" at bounding box center [798, 309] width 124 height 31
click at [775, 324] on button "TAKE QUIZ AGAIN" at bounding box center [798, 309] width 124 height 31
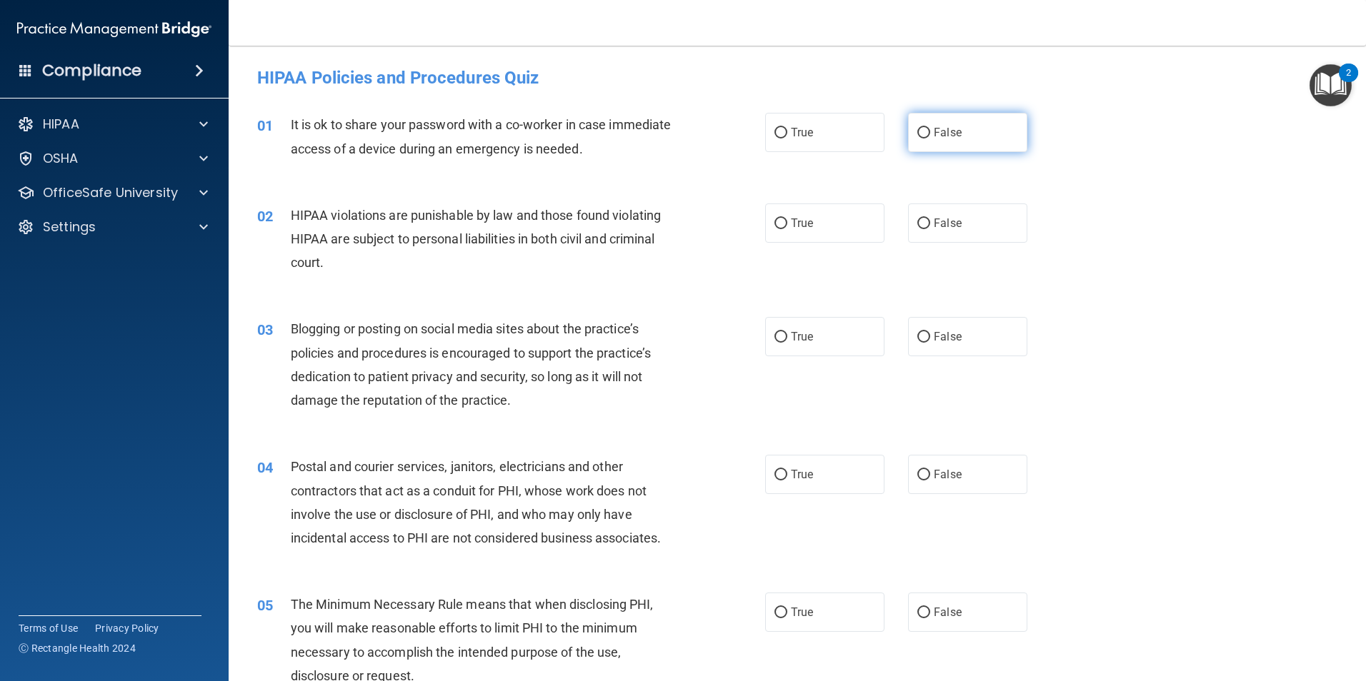
click at [933, 127] on span "False" at bounding box center [947, 133] width 28 height 14
click at [930, 128] on input "False" at bounding box center [923, 133] width 13 height 11
radio input "true"
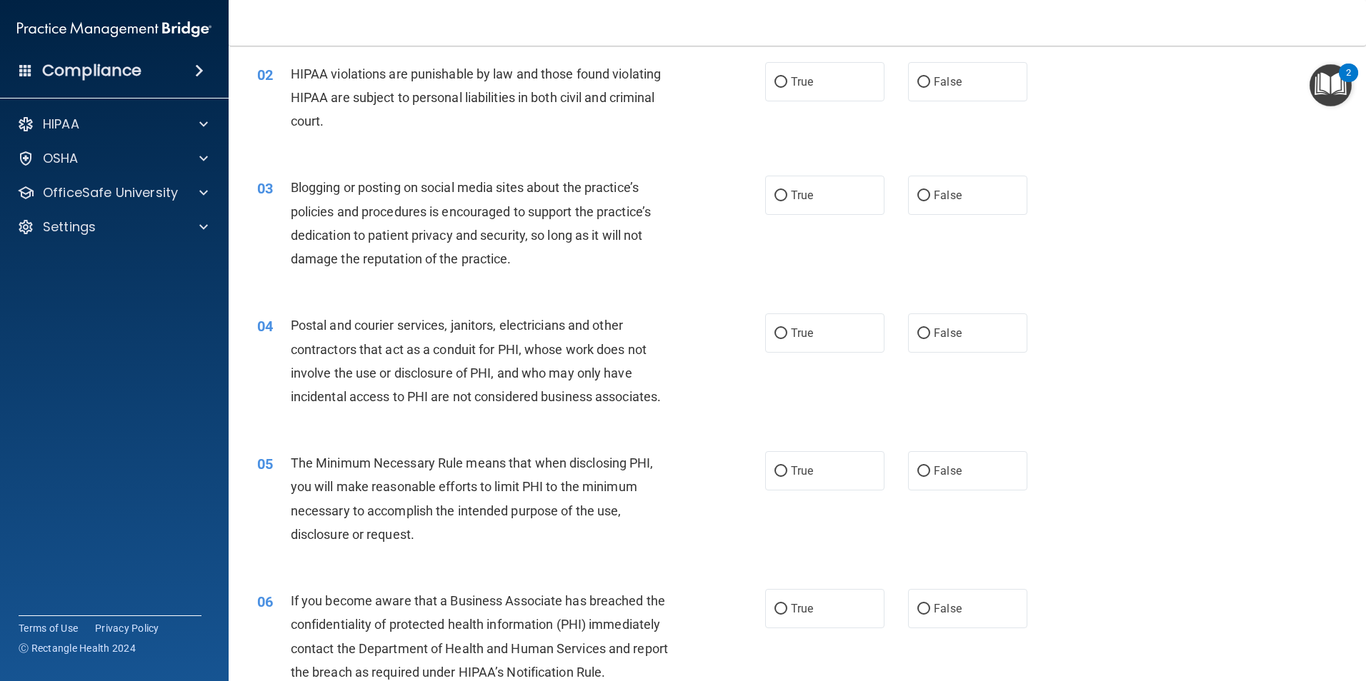
scroll to position [143, 0]
click at [780, 83] on input "True" at bounding box center [780, 81] width 13 height 11
radio input "true"
click at [920, 196] on input "False" at bounding box center [923, 194] width 13 height 11
radio input "true"
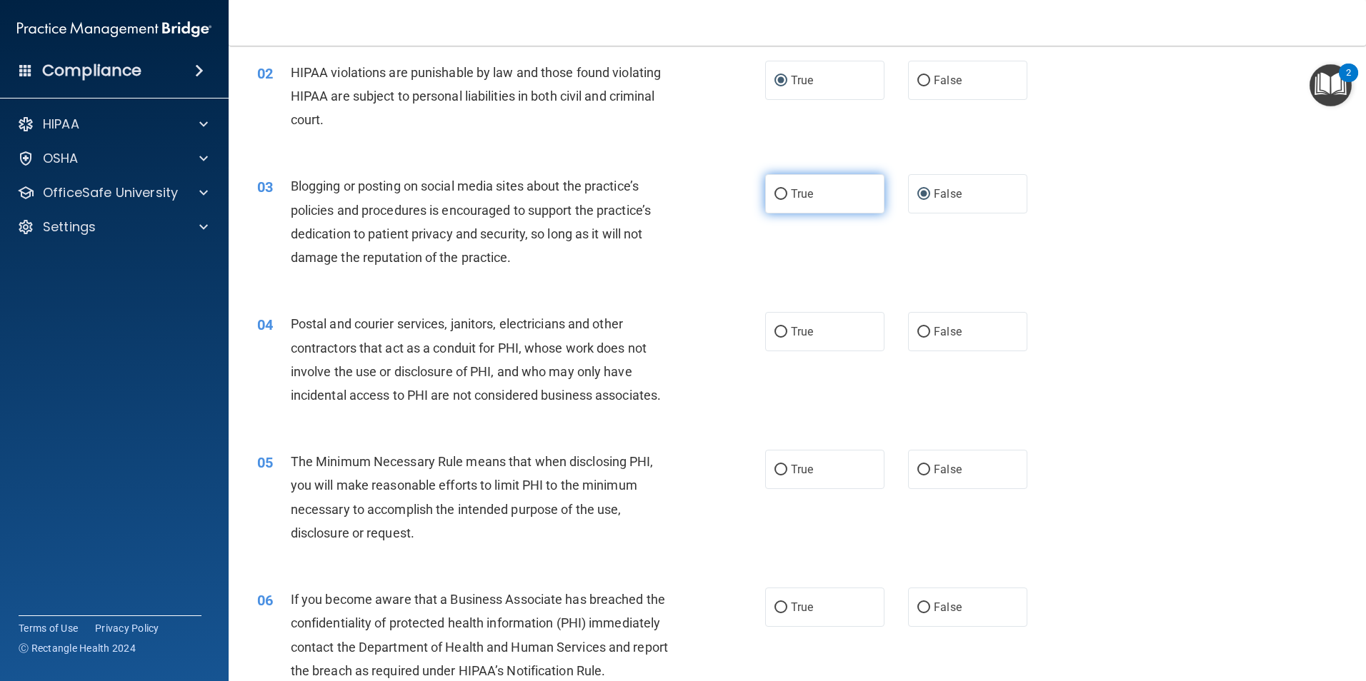
click at [778, 192] on input "True" at bounding box center [780, 194] width 13 height 11
radio input "true"
radio input "false"
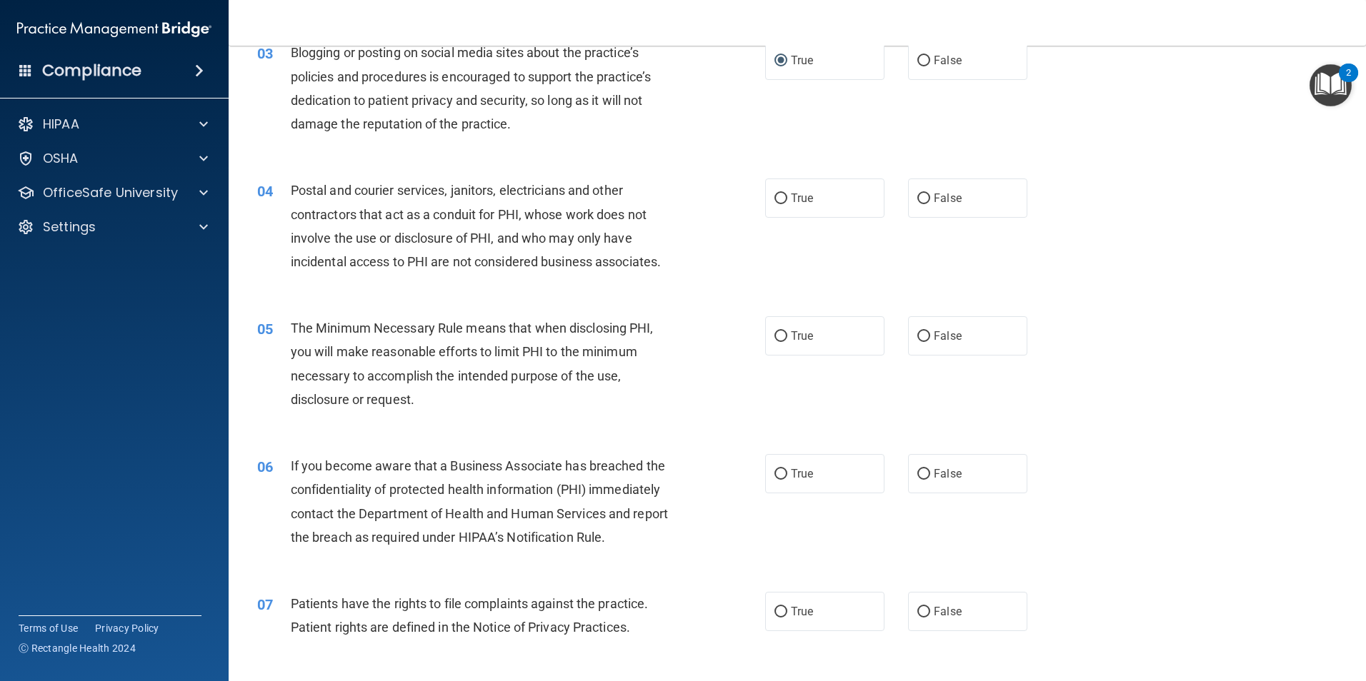
scroll to position [286, 0]
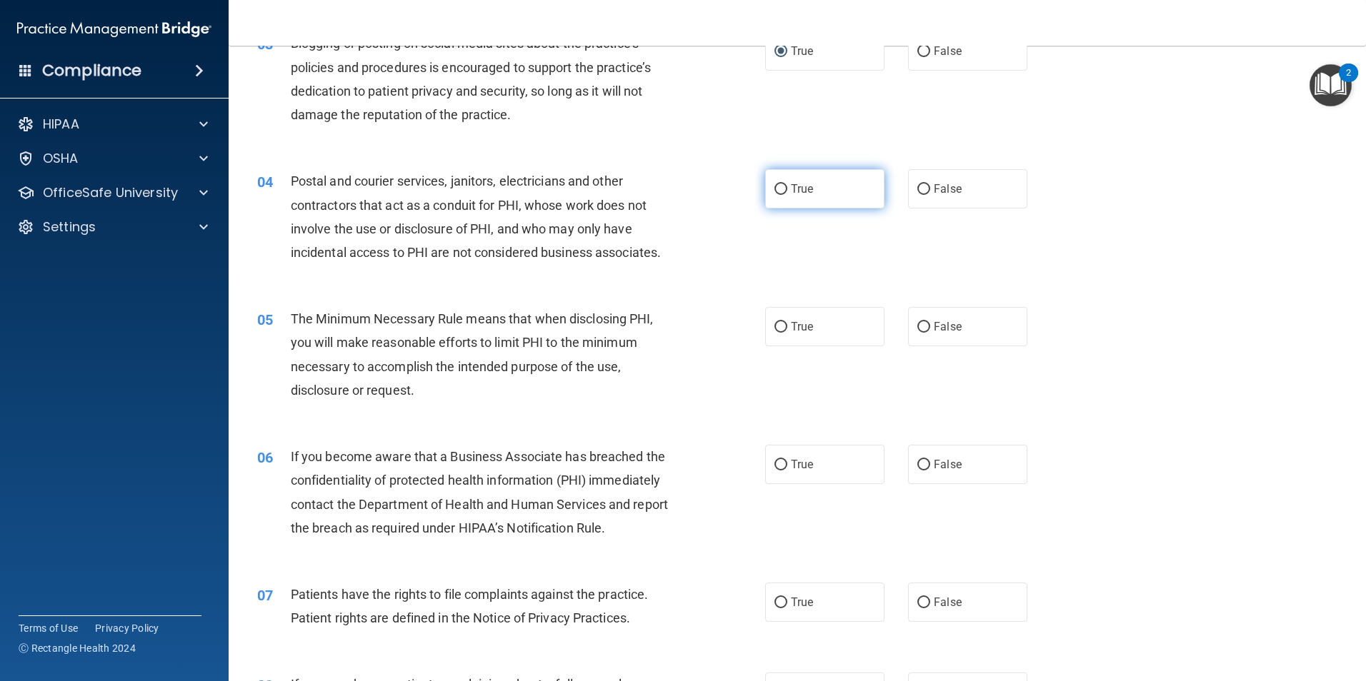
click at [783, 189] on label "True" at bounding box center [824, 188] width 119 height 39
click at [783, 189] on input "True" at bounding box center [780, 189] width 13 height 11
radio input "true"
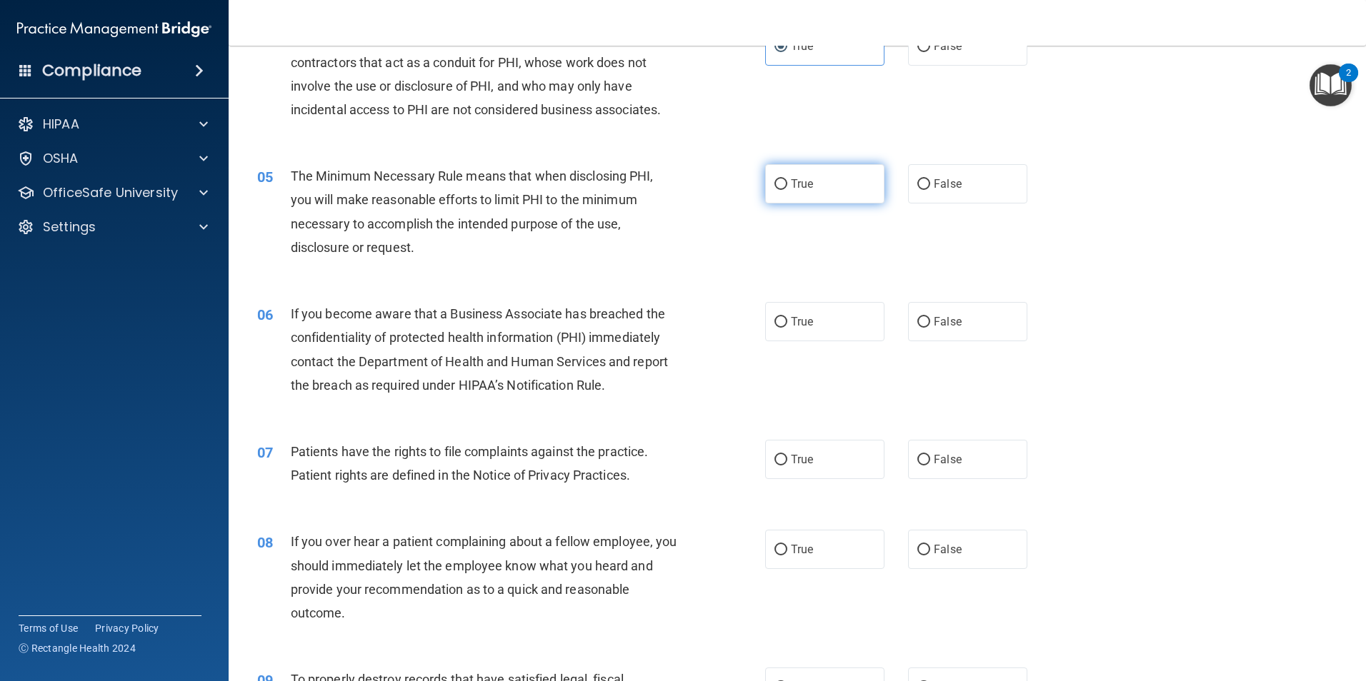
click at [774, 191] on label "True" at bounding box center [824, 183] width 119 height 39
click at [774, 190] on input "True" at bounding box center [780, 184] width 13 height 11
radio input "true"
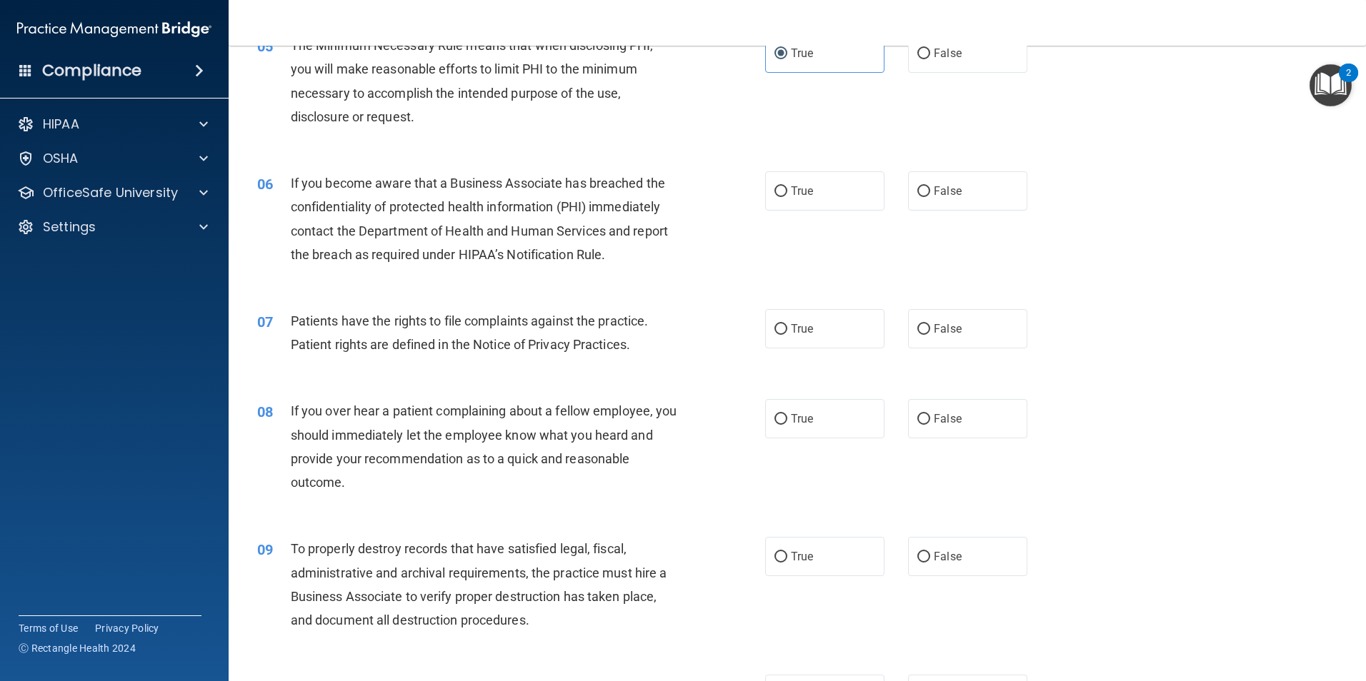
scroll to position [571, 0]
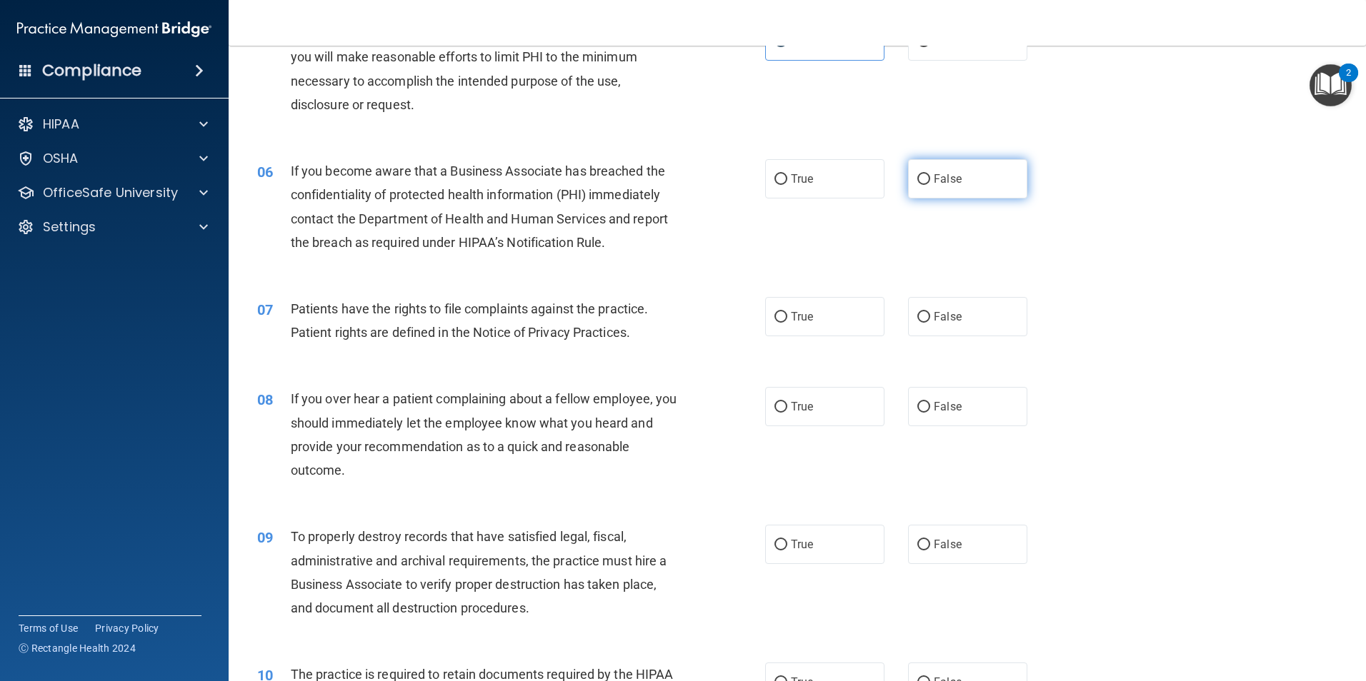
click at [918, 187] on label "False" at bounding box center [967, 178] width 119 height 39
click at [918, 185] on input "False" at bounding box center [923, 179] width 13 height 11
radio input "true"
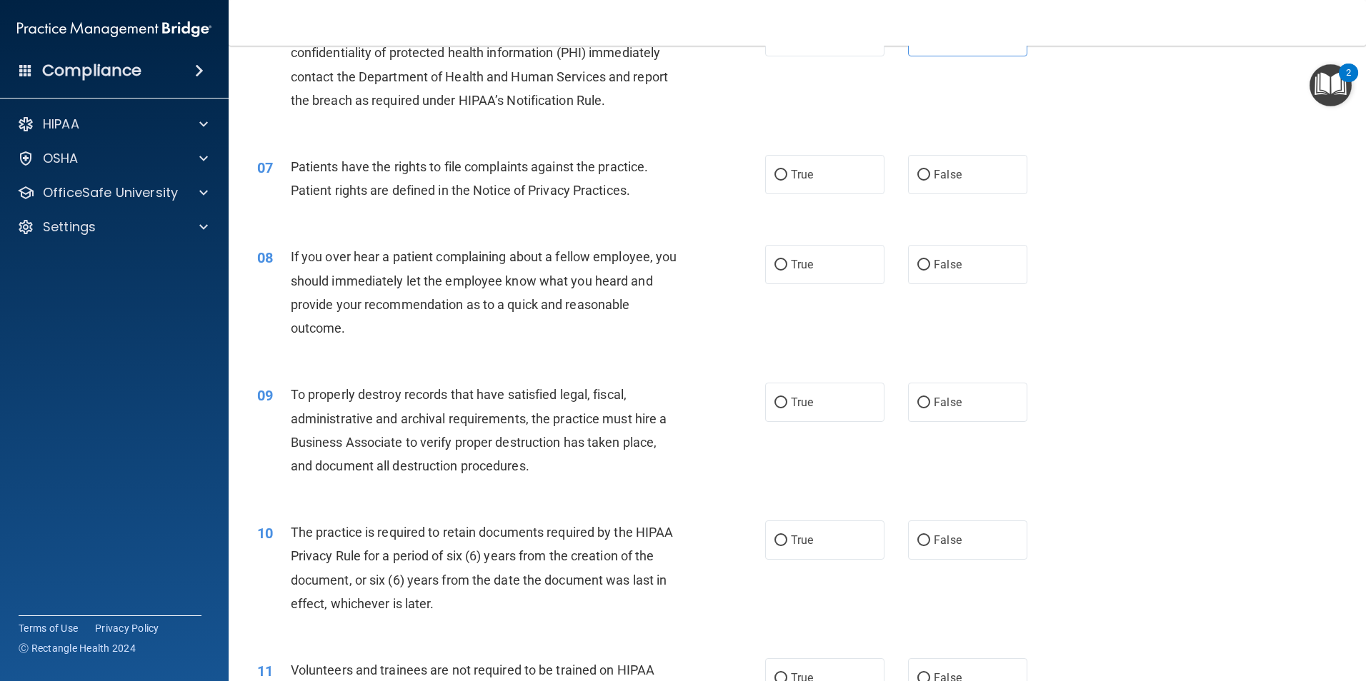
scroll to position [714, 0]
click at [791, 180] on span "True" at bounding box center [802, 174] width 22 height 14
click at [786, 180] on input "True" at bounding box center [780, 174] width 13 height 11
radio input "true"
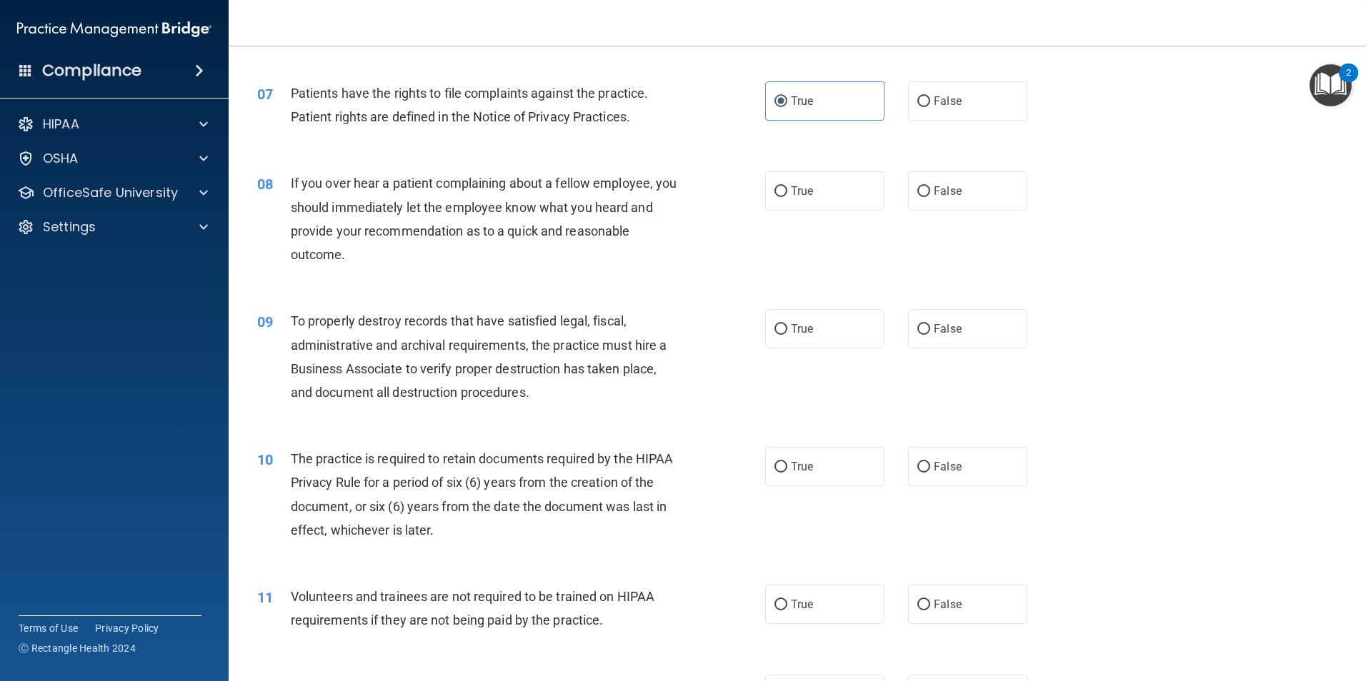
scroll to position [786, 0]
click at [917, 188] on input "False" at bounding box center [923, 193] width 13 height 11
radio input "true"
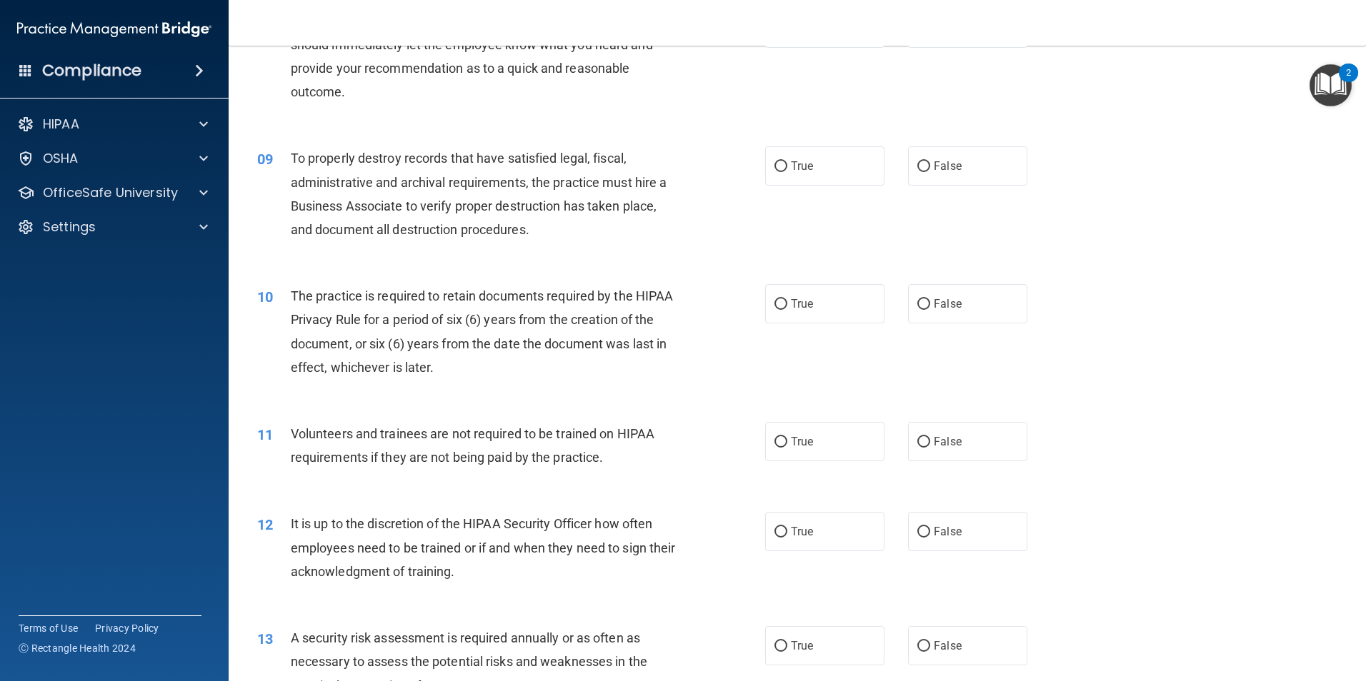
scroll to position [1000, 0]
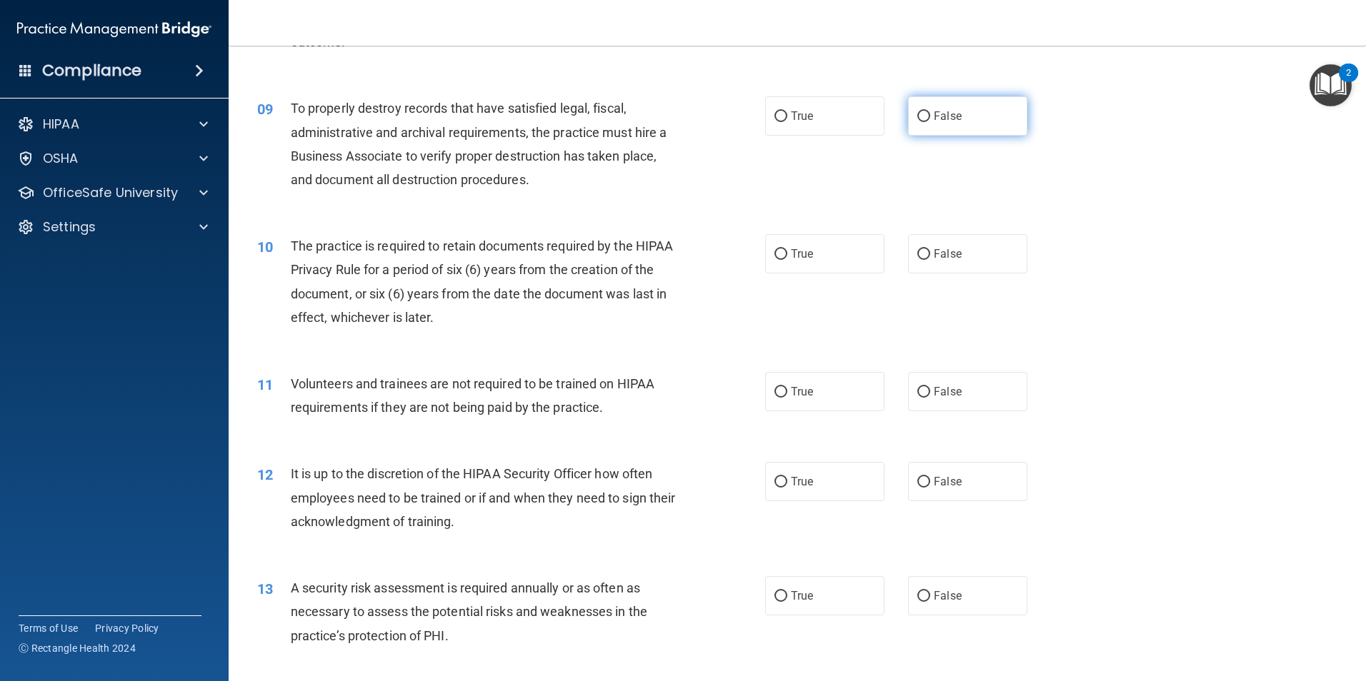
click at [933, 121] on span "False" at bounding box center [947, 116] width 28 height 14
click at [930, 121] on input "False" at bounding box center [923, 116] width 13 height 11
radio input "true"
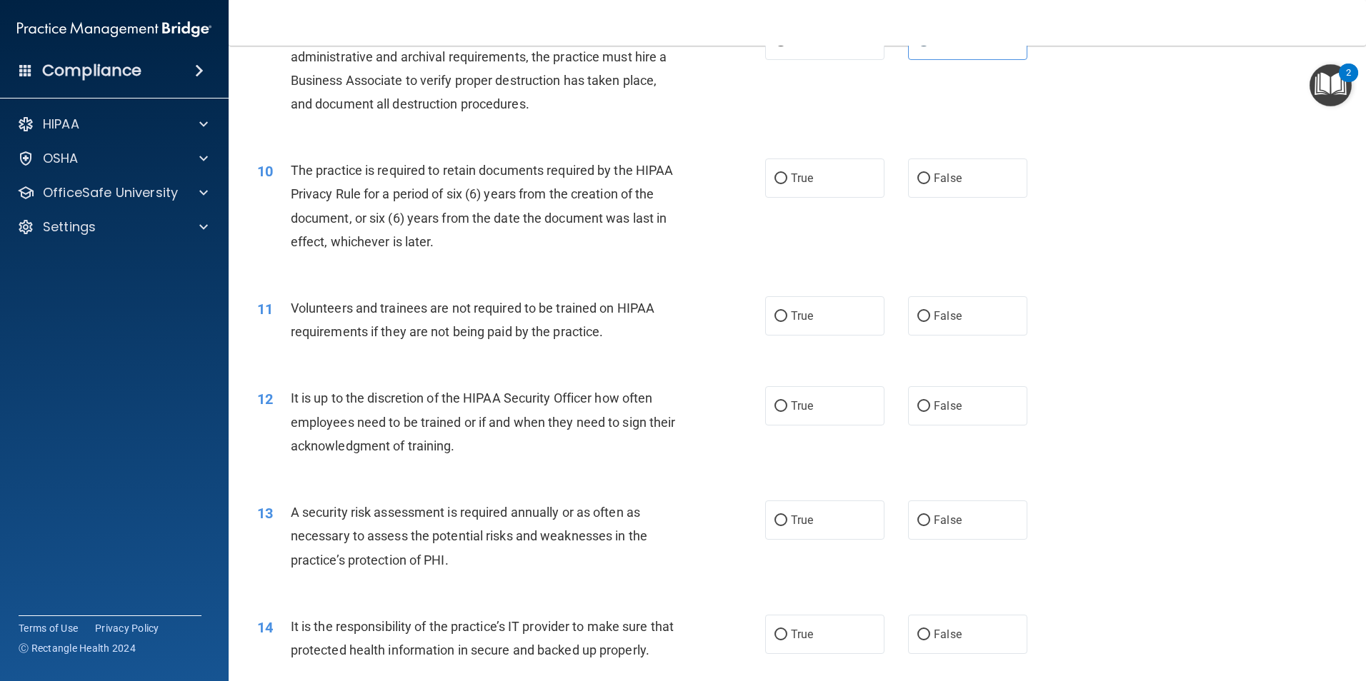
scroll to position [1071, 0]
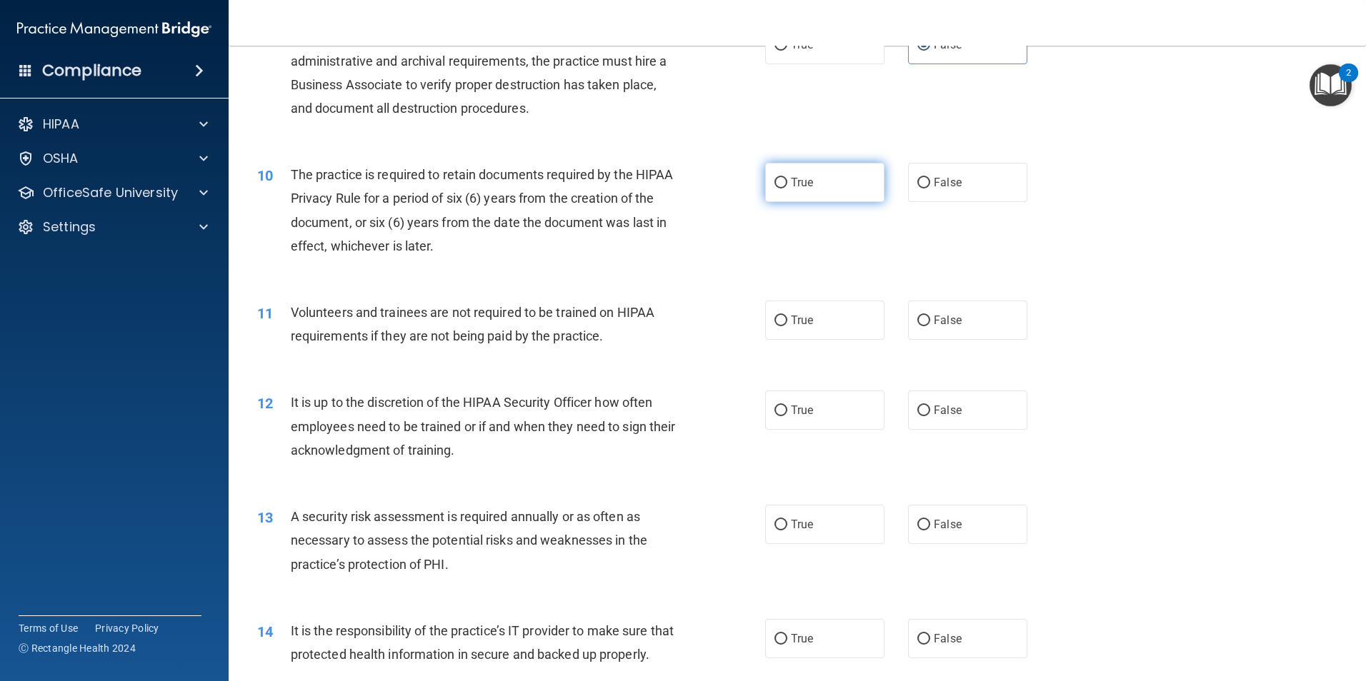
click at [775, 181] on input "True" at bounding box center [780, 183] width 13 height 11
radio input "true"
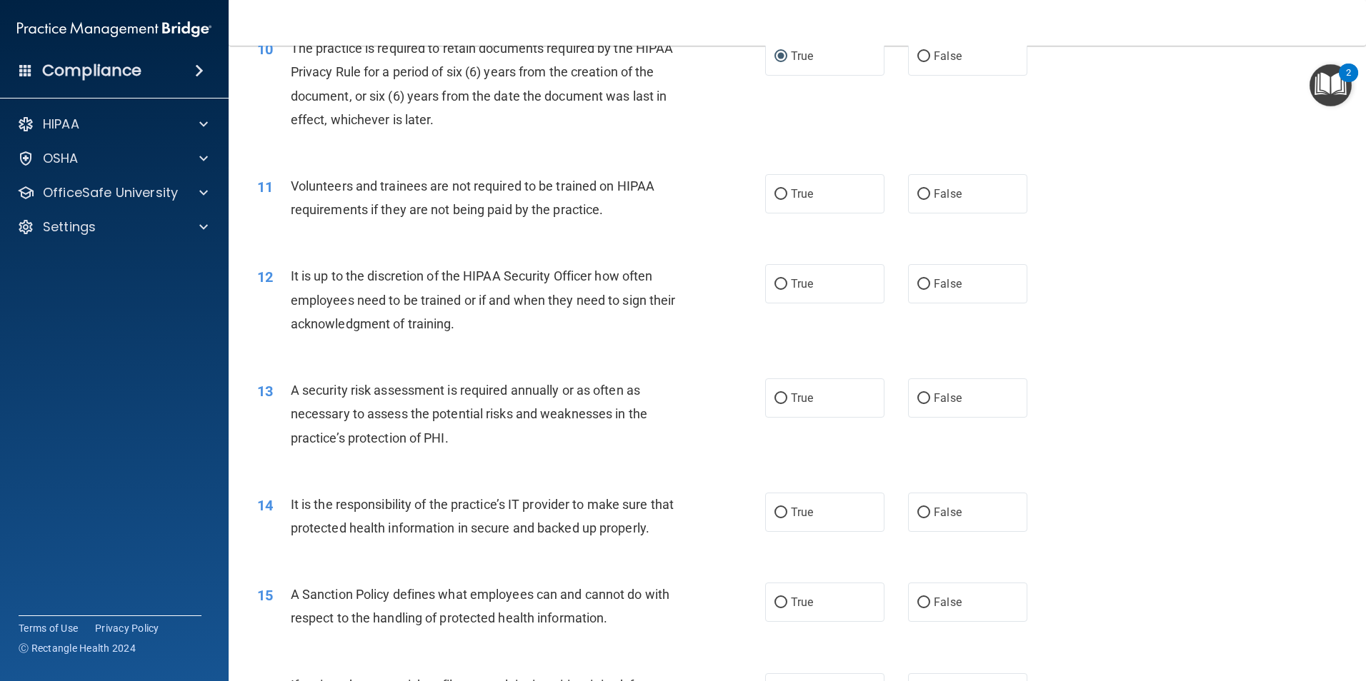
scroll to position [1214, 0]
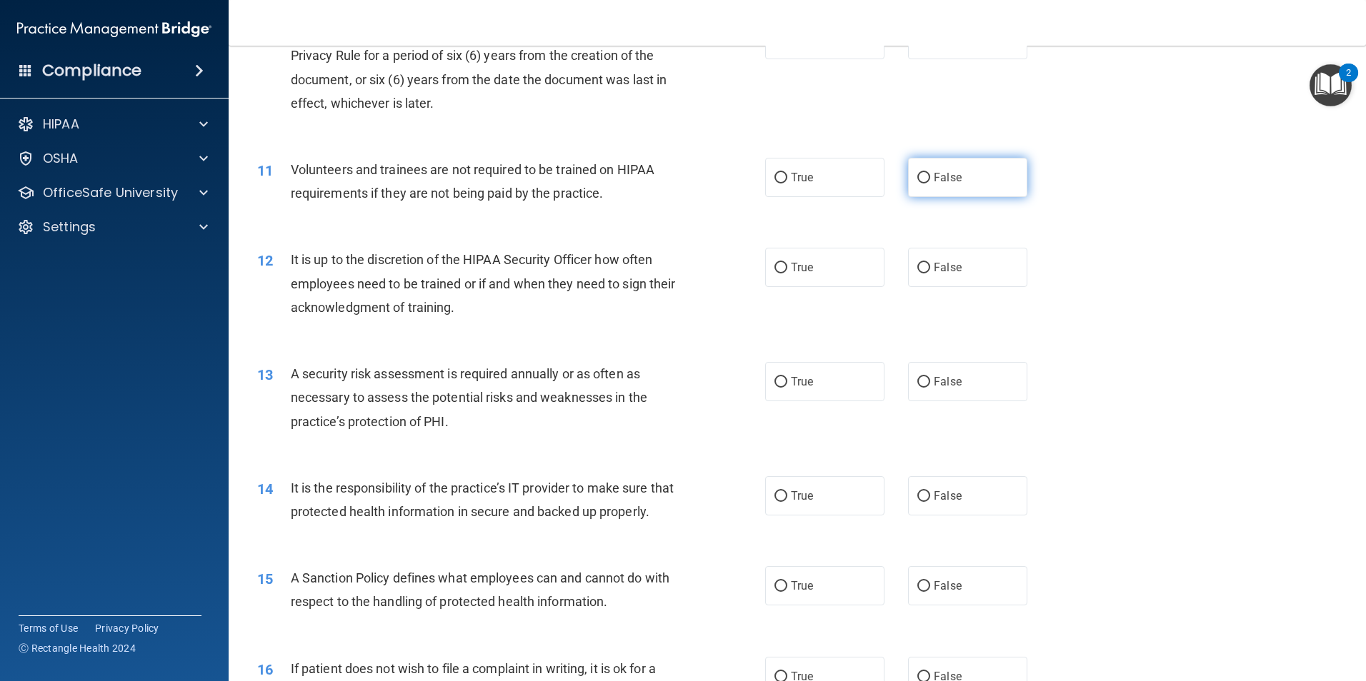
click at [923, 182] on input "False" at bounding box center [923, 178] width 13 height 11
radio input "true"
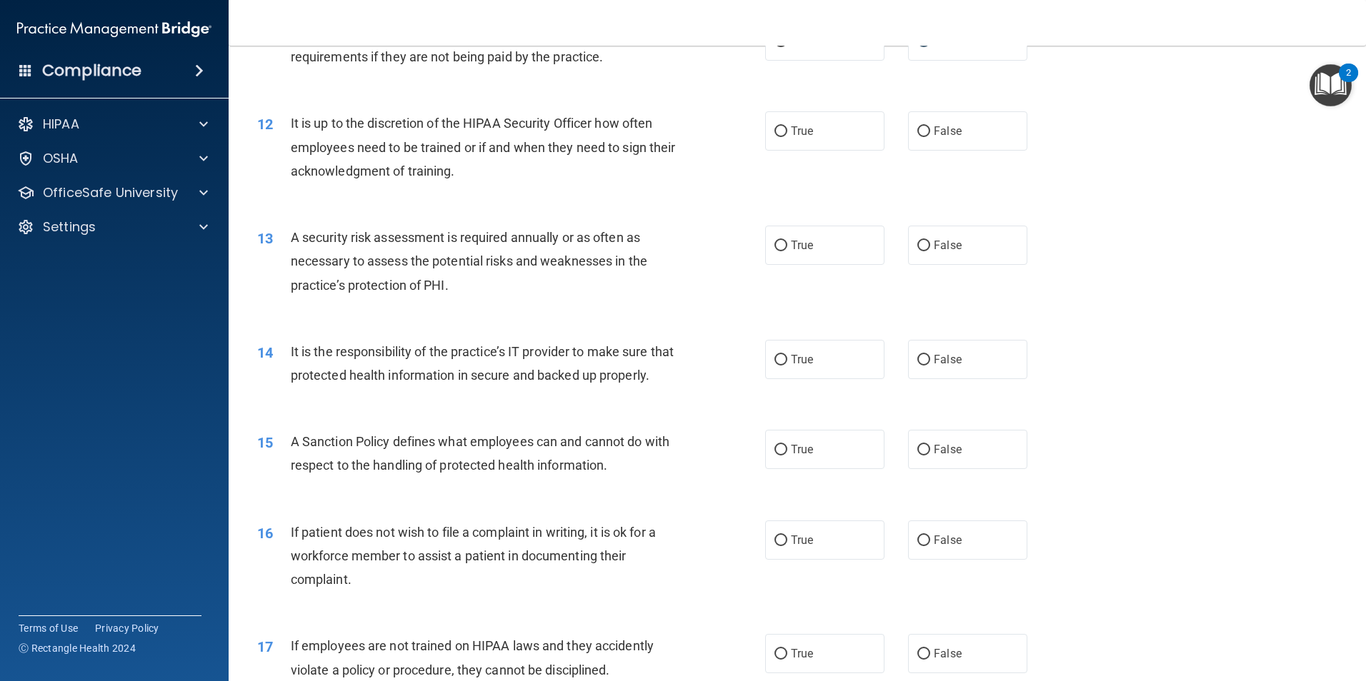
scroll to position [1357, 0]
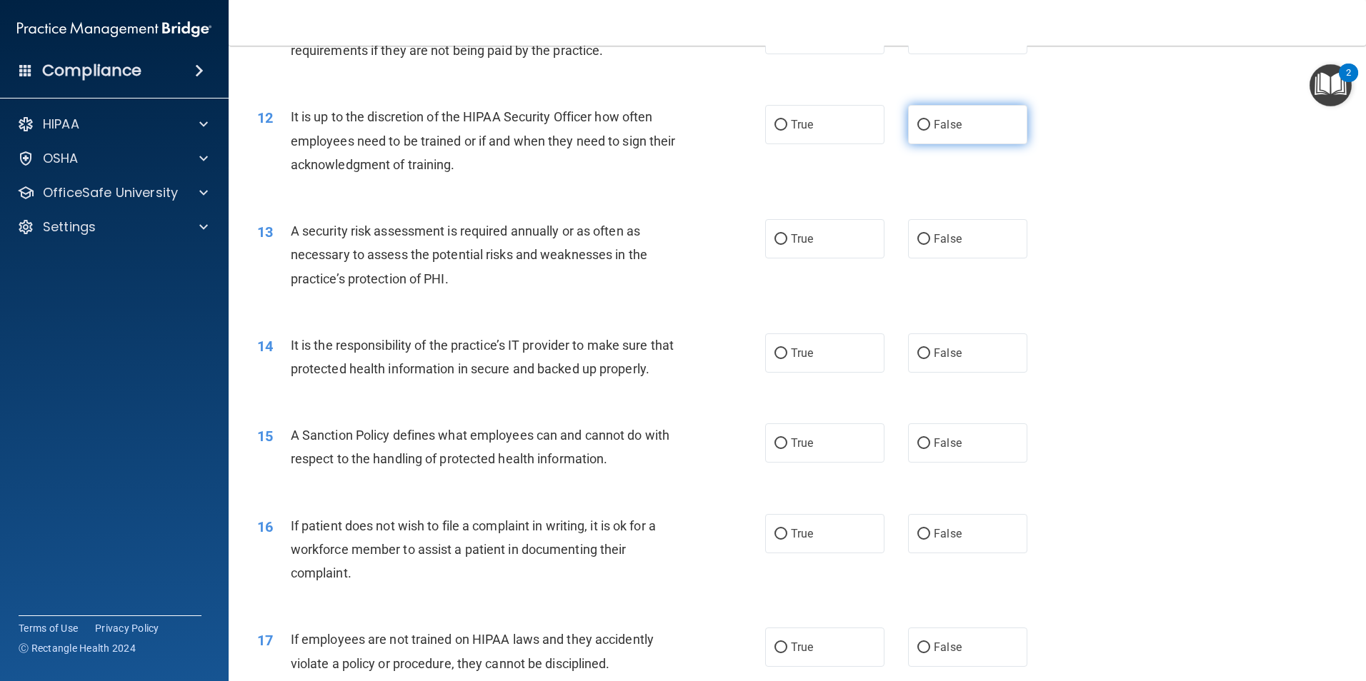
click at [917, 126] on input "False" at bounding box center [923, 125] width 13 height 11
radio input "true"
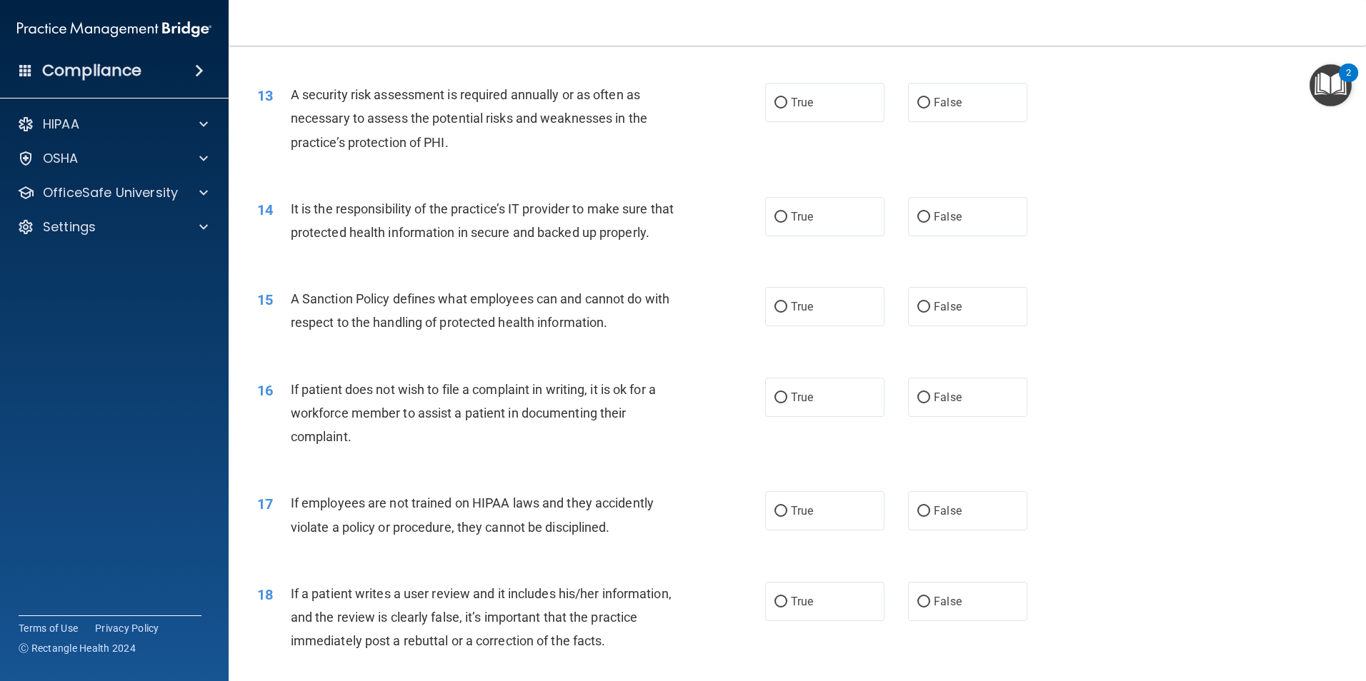
scroll to position [1500, 0]
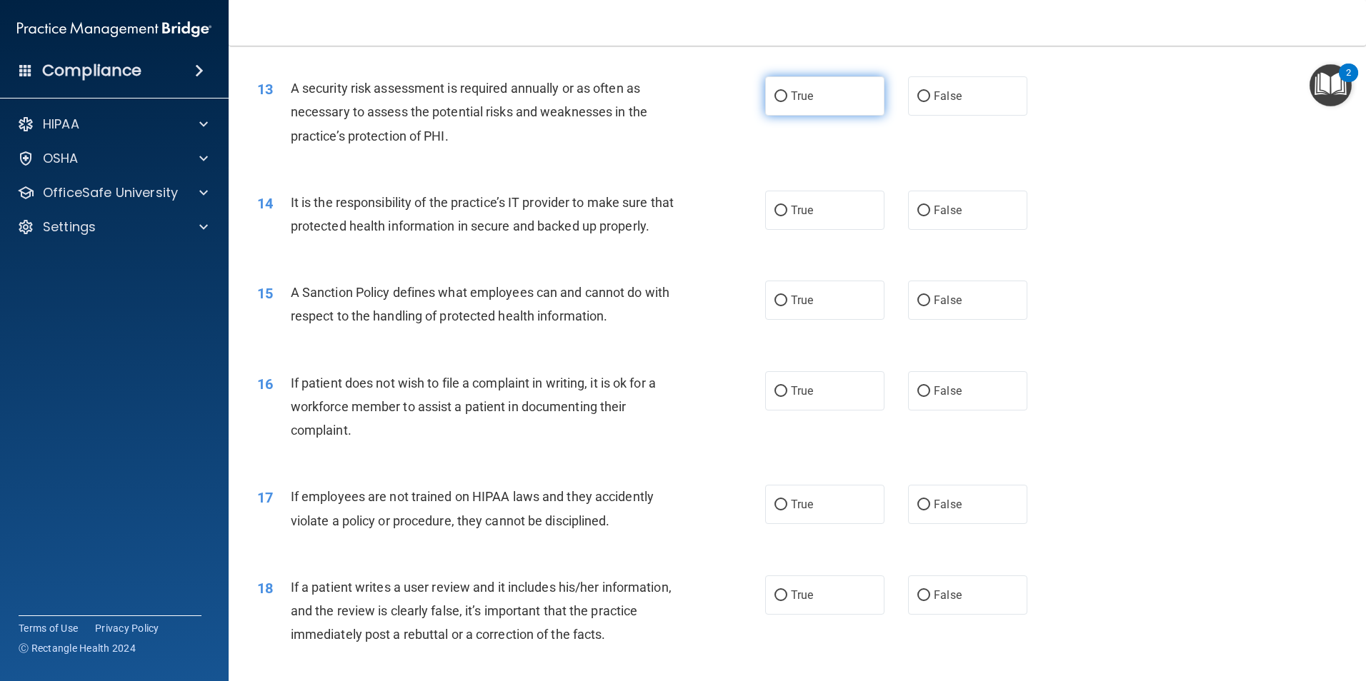
click at [777, 94] on input "True" at bounding box center [780, 96] width 13 height 11
radio input "true"
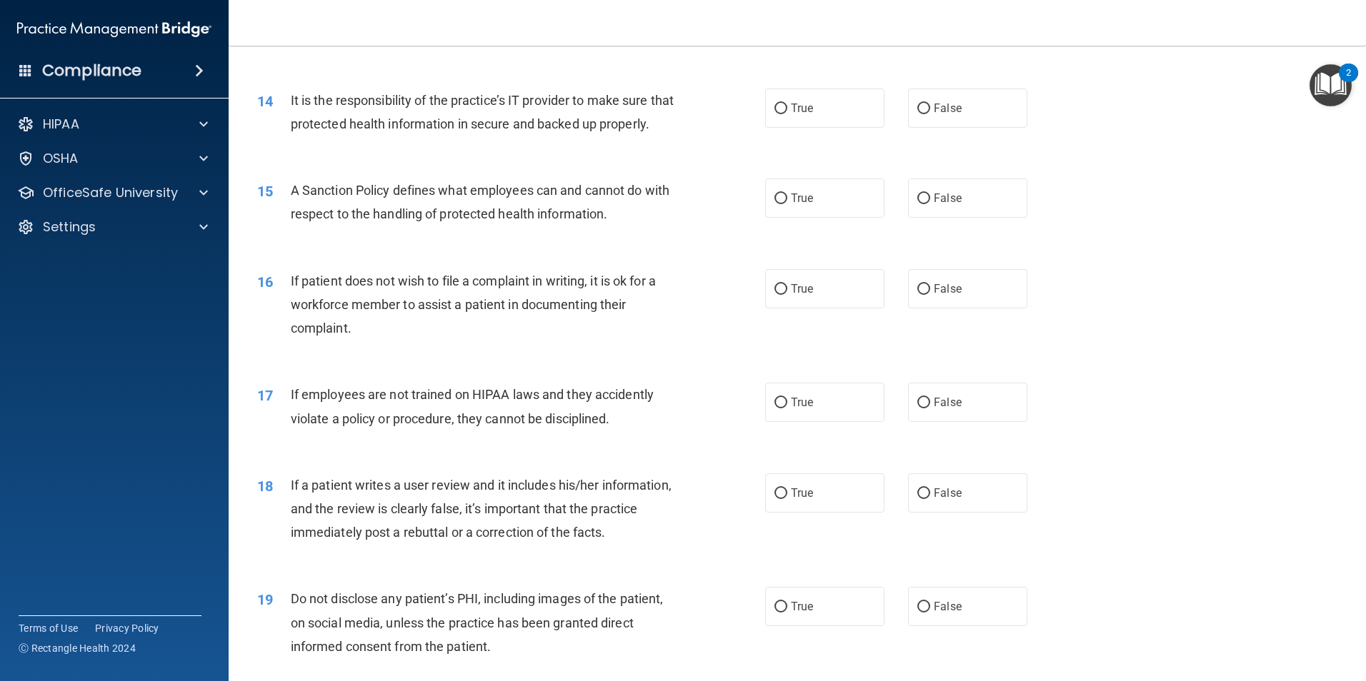
scroll to position [1643, 0]
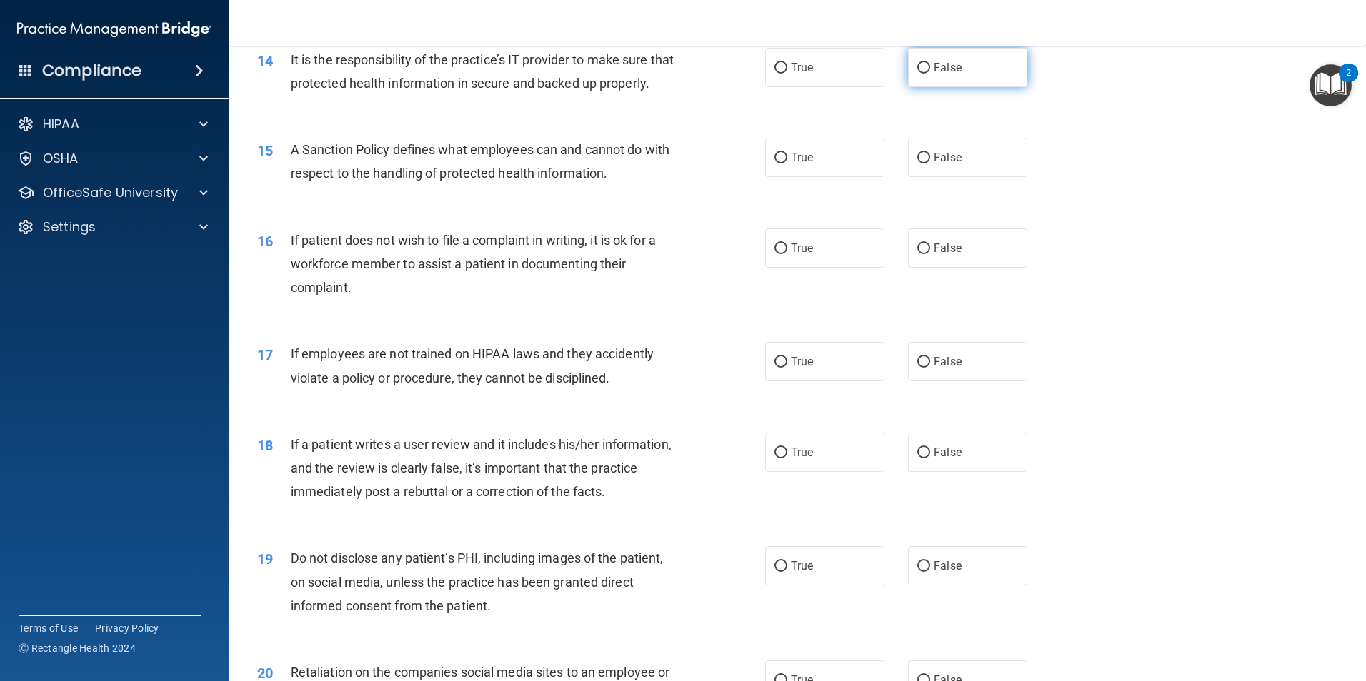
click at [922, 74] on label "False" at bounding box center [967, 67] width 119 height 39
click at [922, 74] on input "False" at bounding box center [923, 68] width 13 height 11
radio input "true"
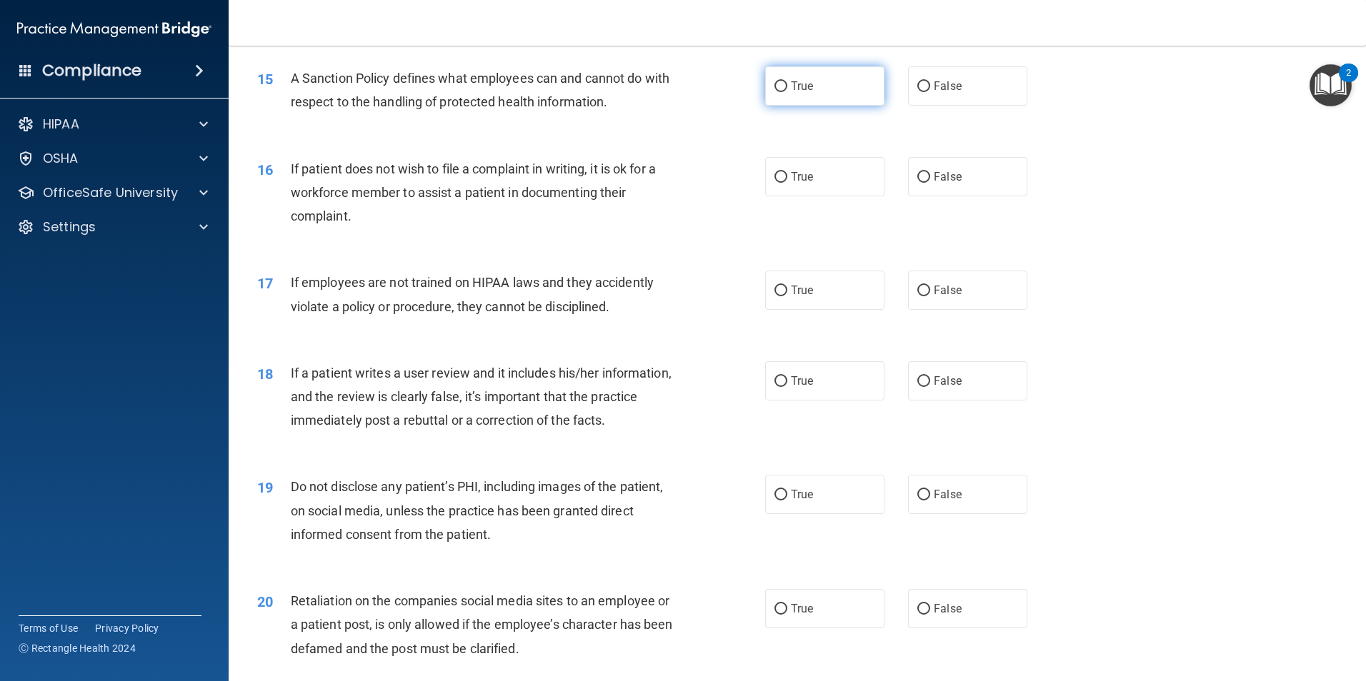
click at [778, 92] on input "True" at bounding box center [780, 86] width 13 height 11
radio input "true"
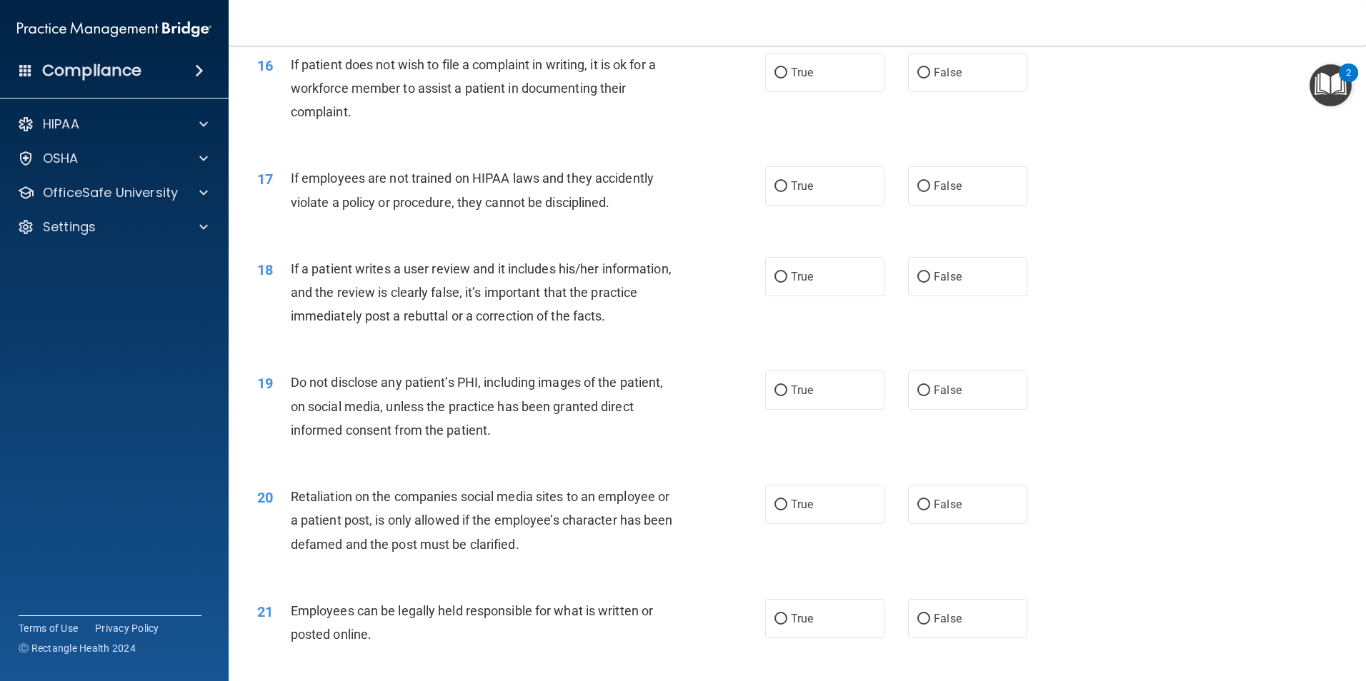
scroll to position [1786, 0]
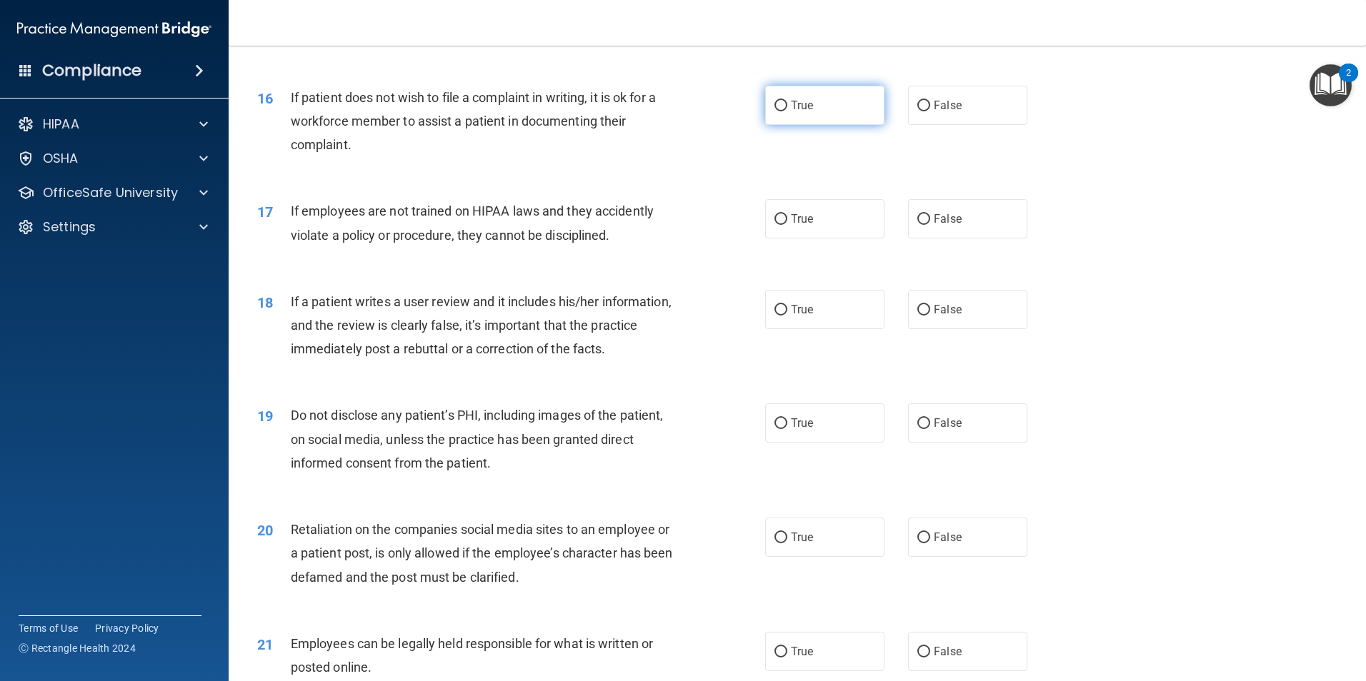
click at [791, 112] on span "True" at bounding box center [802, 106] width 22 height 14
click at [787, 111] on input "True" at bounding box center [780, 106] width 13 height 11
radio input "true"
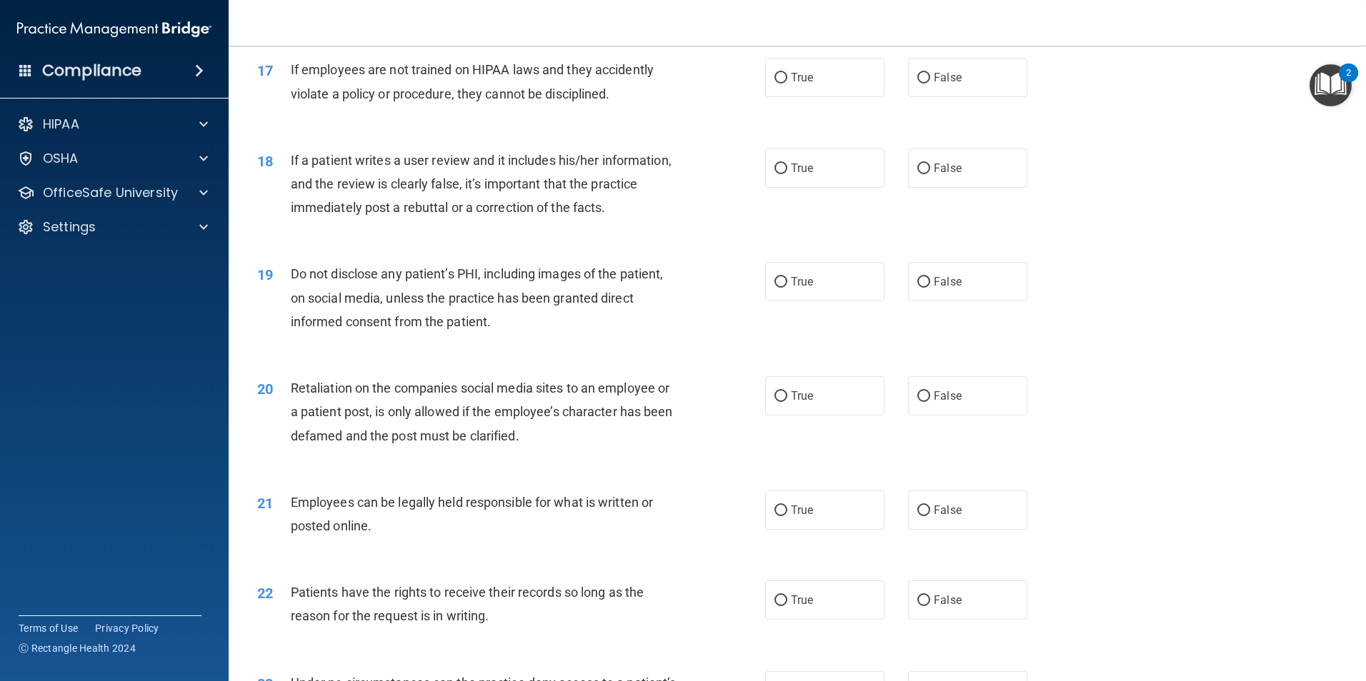
scroll to position [1928, 0]
click at [796, 83] on span "True" at bounding box center [802, 76] width 22 height 14
click at [787, 82] on input "True" at bounding box center [780, 76] width 13 height 11
radio input "true"
click at [920, 91] on label "False" at bounding box center [967, 75] width 119 height 39
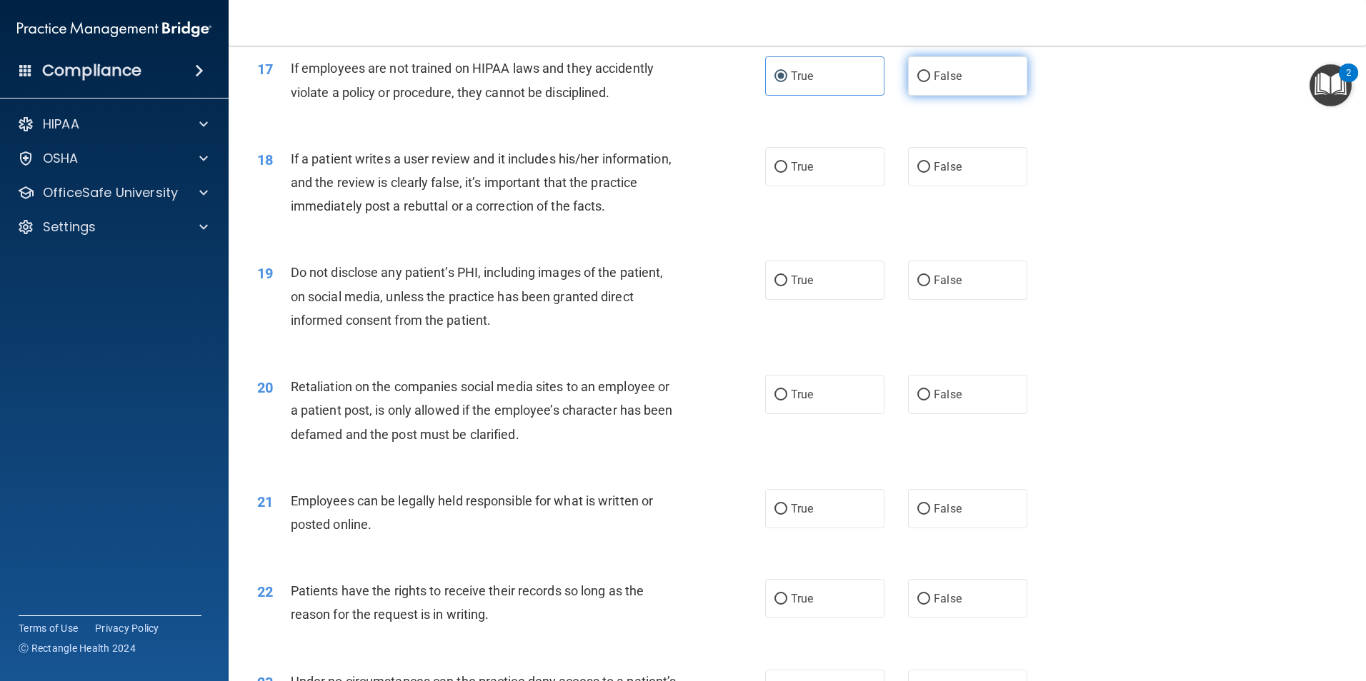
click at [920, 82] on input "False" at bounding box center [923, 76] width 13 height 11
radio input "true"
radio input "false"
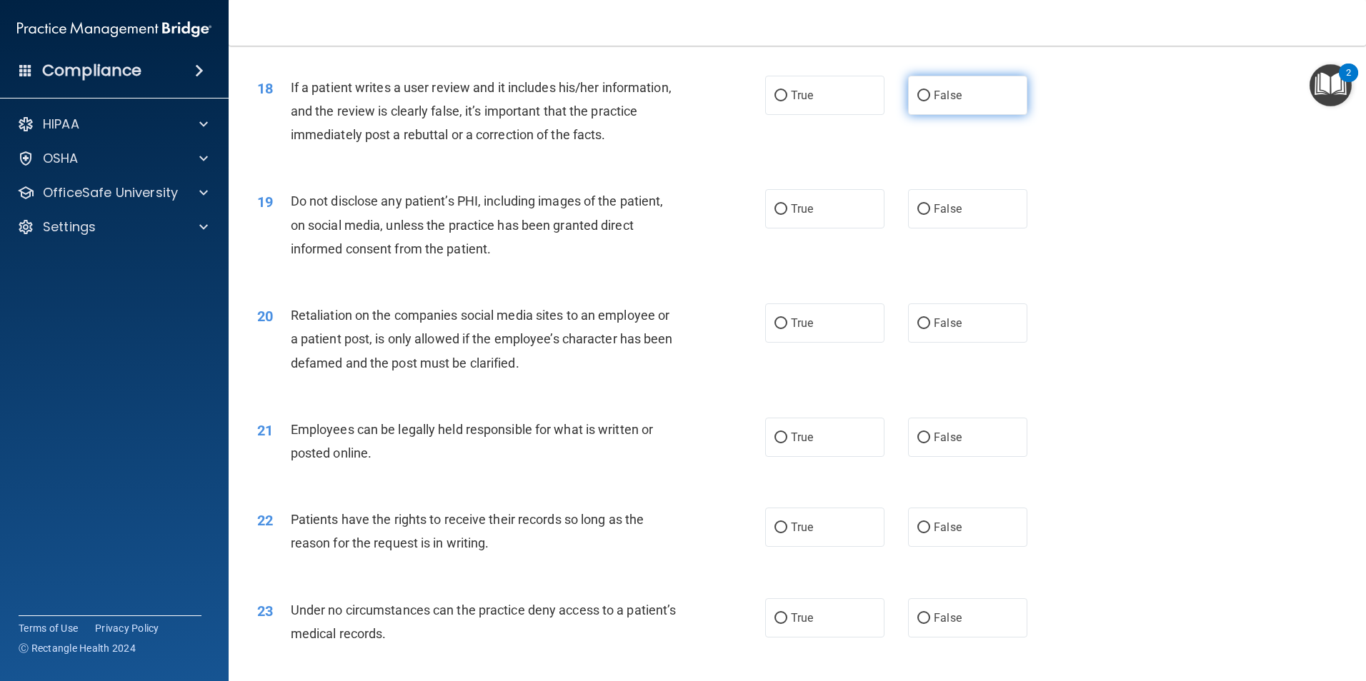
click at [917, 101] on input "False" at bounding box center [923, 96] width 13 height 11
radio input "true"
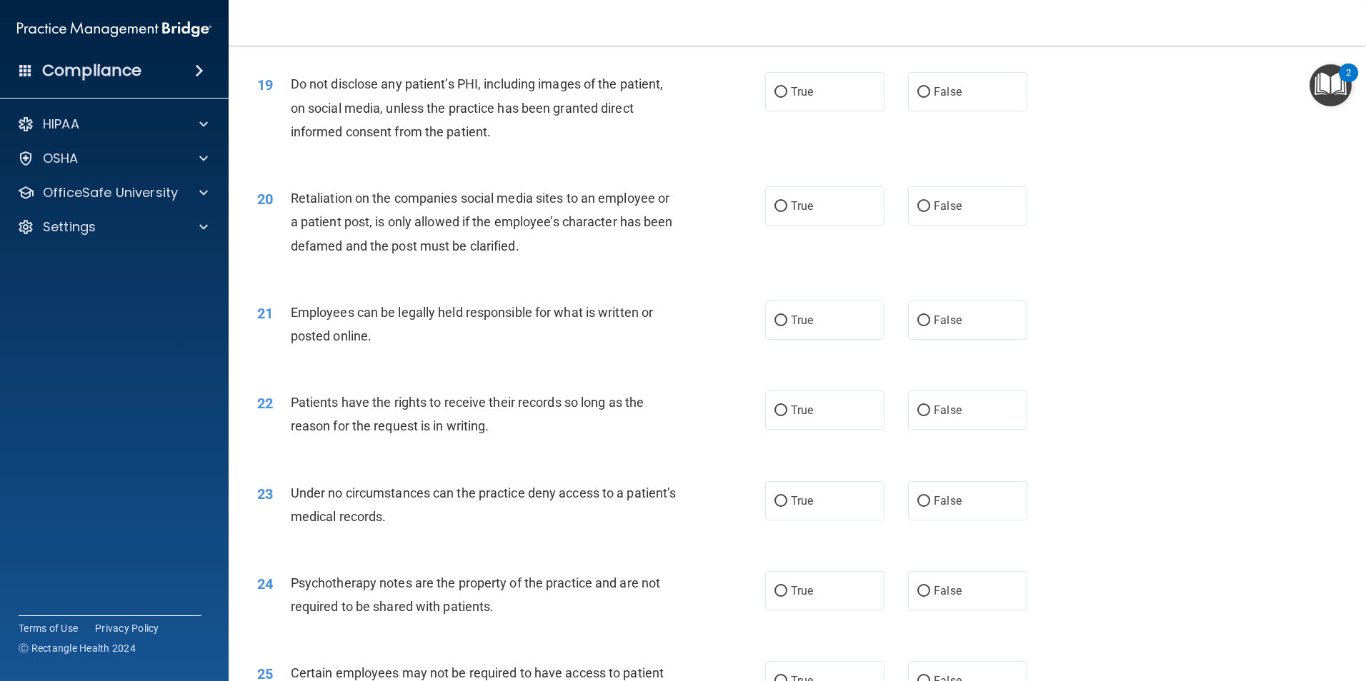
scroll to position [2143, 0]
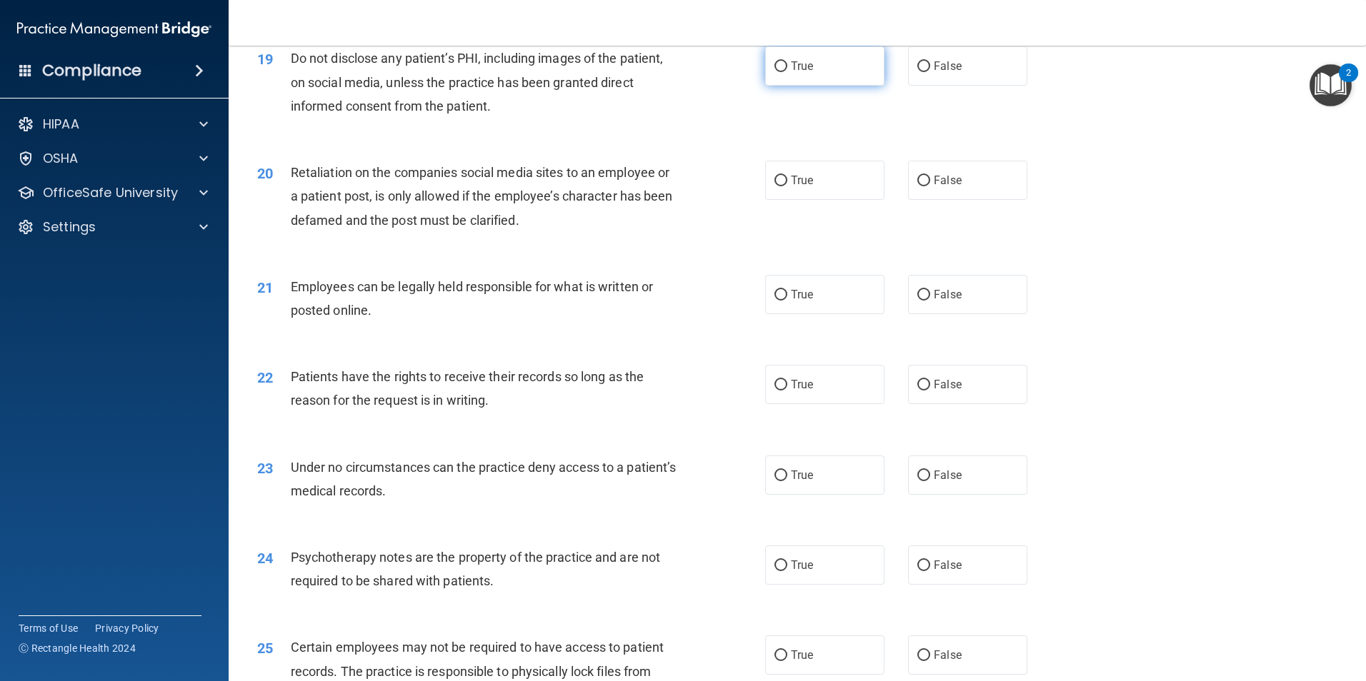
click at [774, 72] on input "True" at bounding box center [780, 66] width 13 height 11
radio input "true"
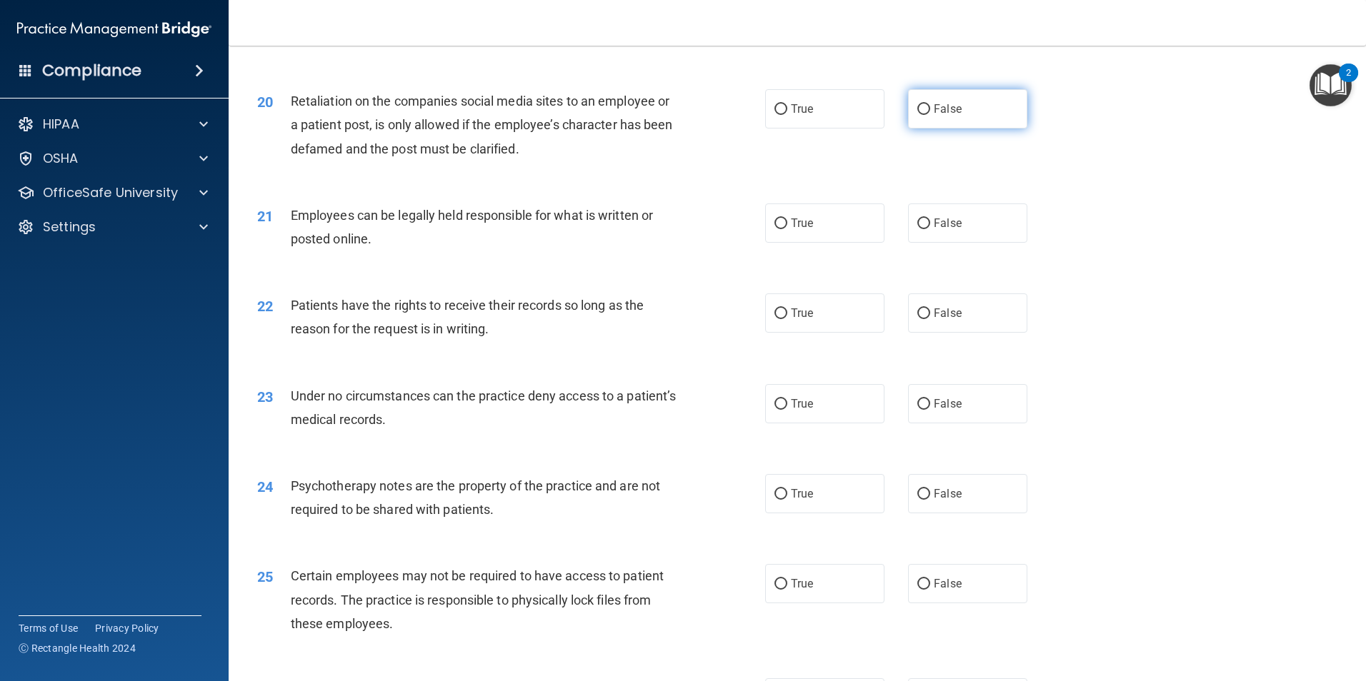
click at [940, 116] on span "False" at bounding box center [947, 109] width 28 height 14
click at [930, 115] on input "False" at bounding box center [923, 109] width 13 height 11
radio input "true"
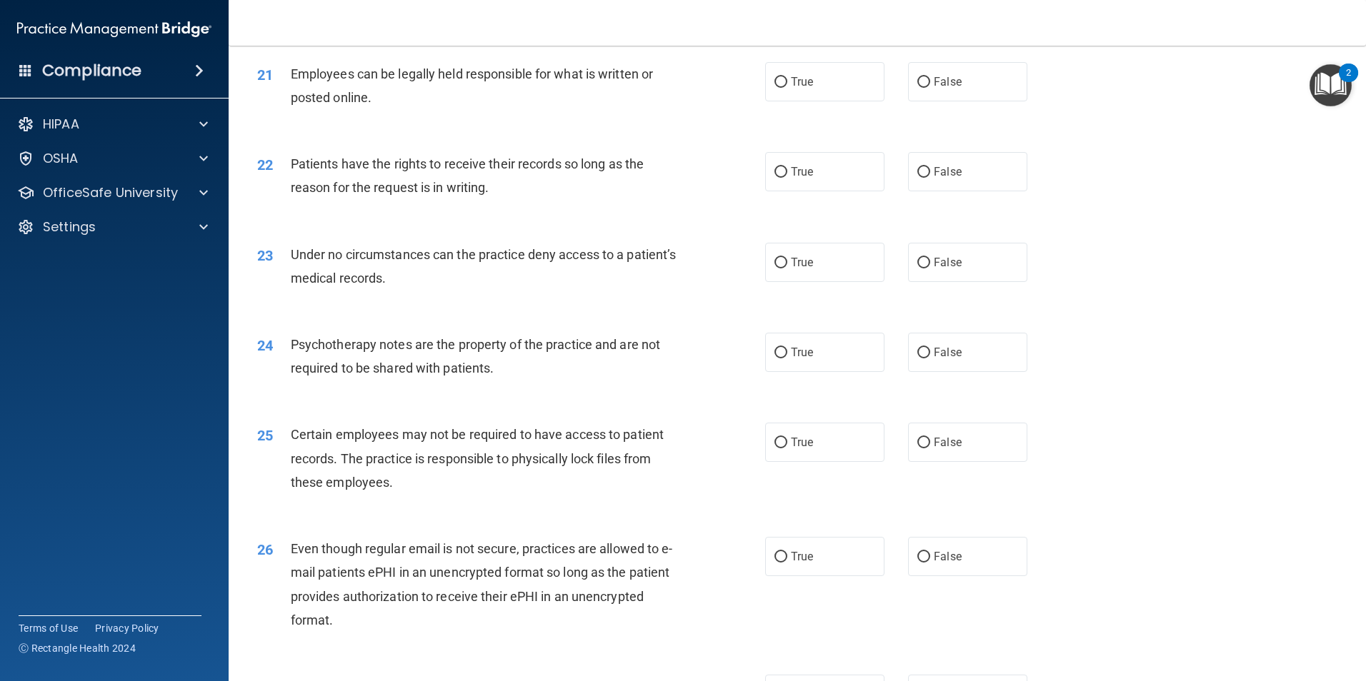
scroll to position [2357, 0]
click at [783, 100] on label "True" at bounding box center [824, 80] width 119 height 39
click at [783, 86] on input "True" at bounding box center [780, 81] width 13 height 11
radio input "true"
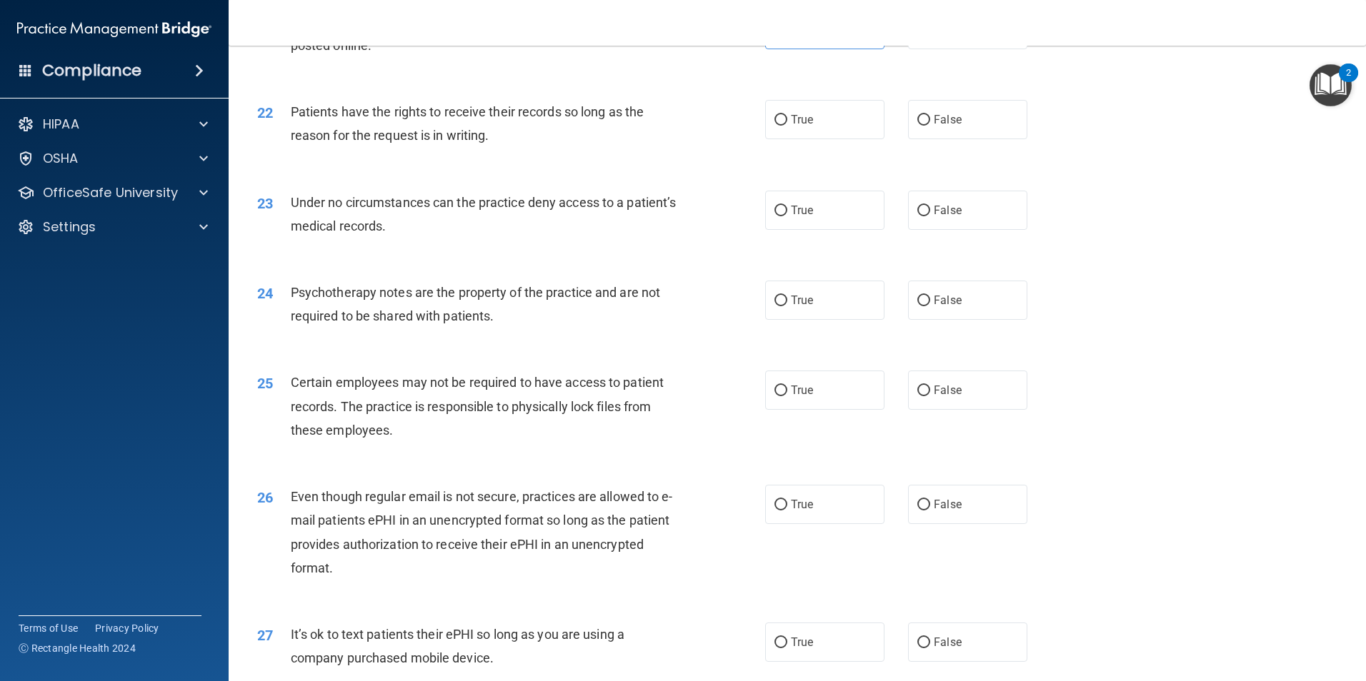
scroll to position [2428, 0]
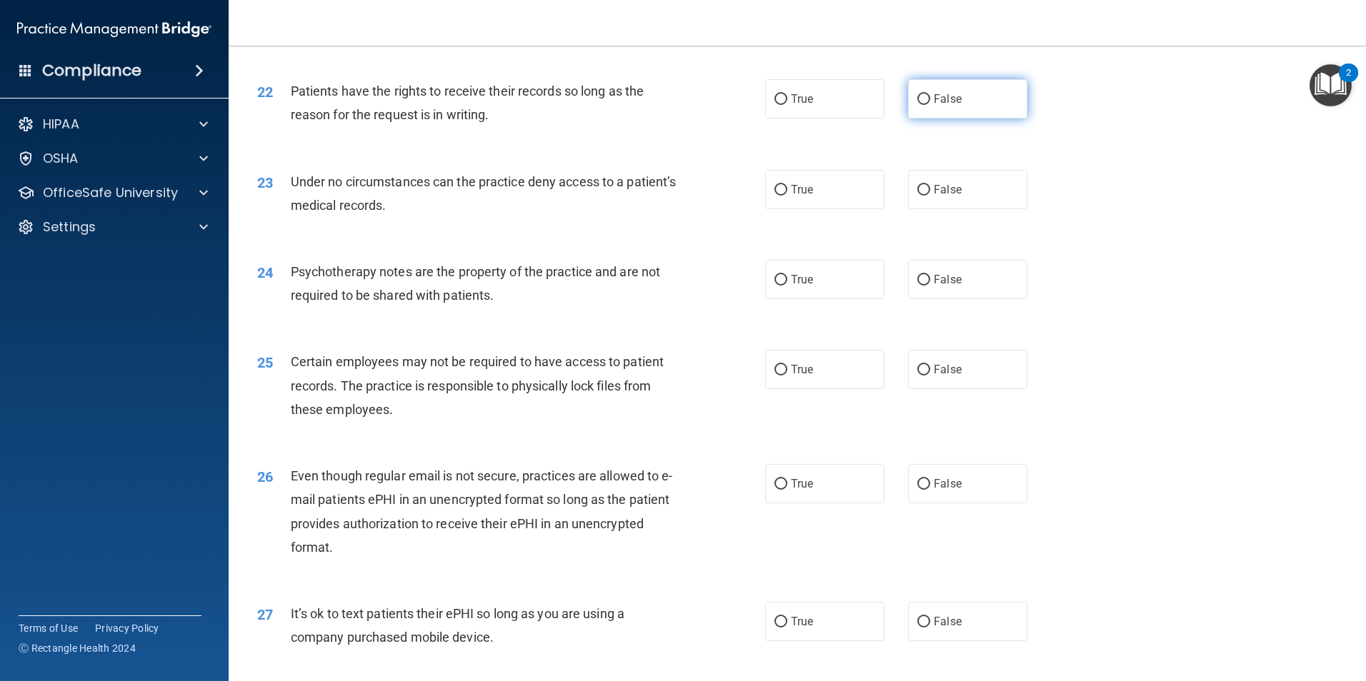
click at [937, 106] on span "False" at bounding box center [947, 99] width 28 height 14
click at [930, 105] on input "False" at bounding box center [923, 99] width 13 height 11
radio input "true"
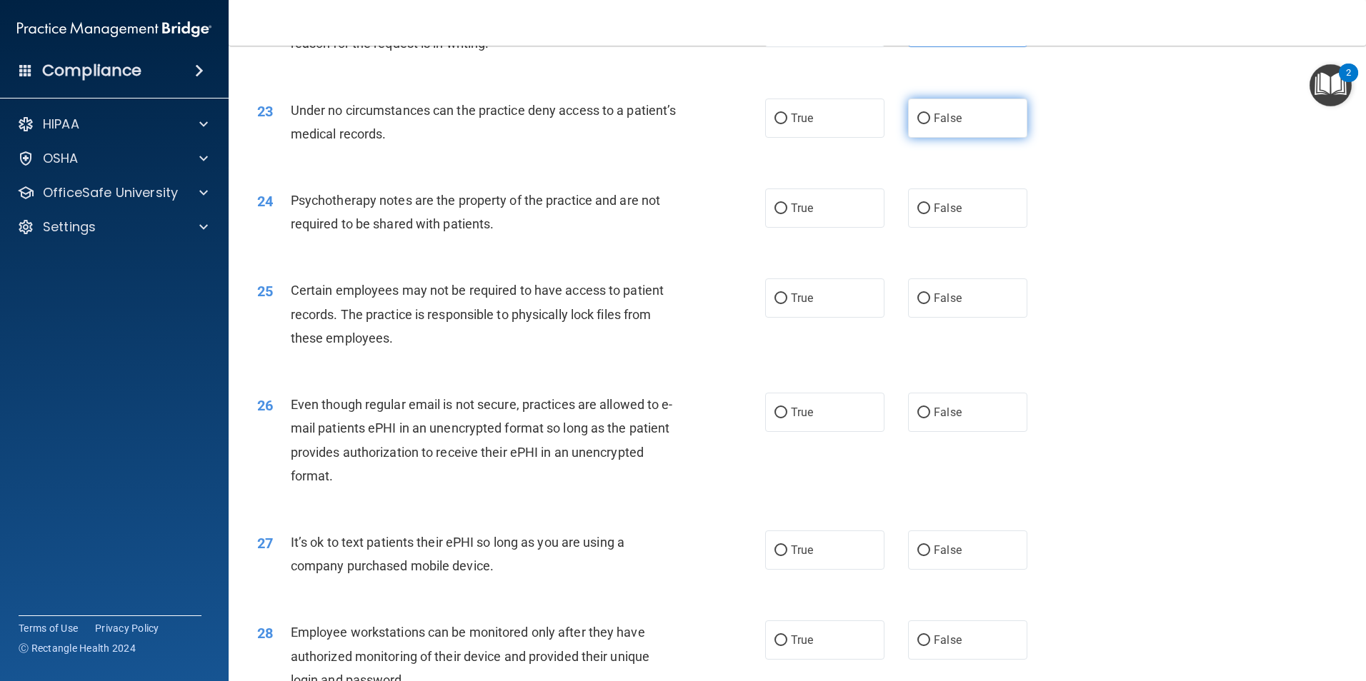
click at [935, 125] on span "False" at bounding box center [947, 118] width 28 height 14
click at [930, 124] on input "False" at bounding box center [923, 119] width 13 height 11
radio input "true"
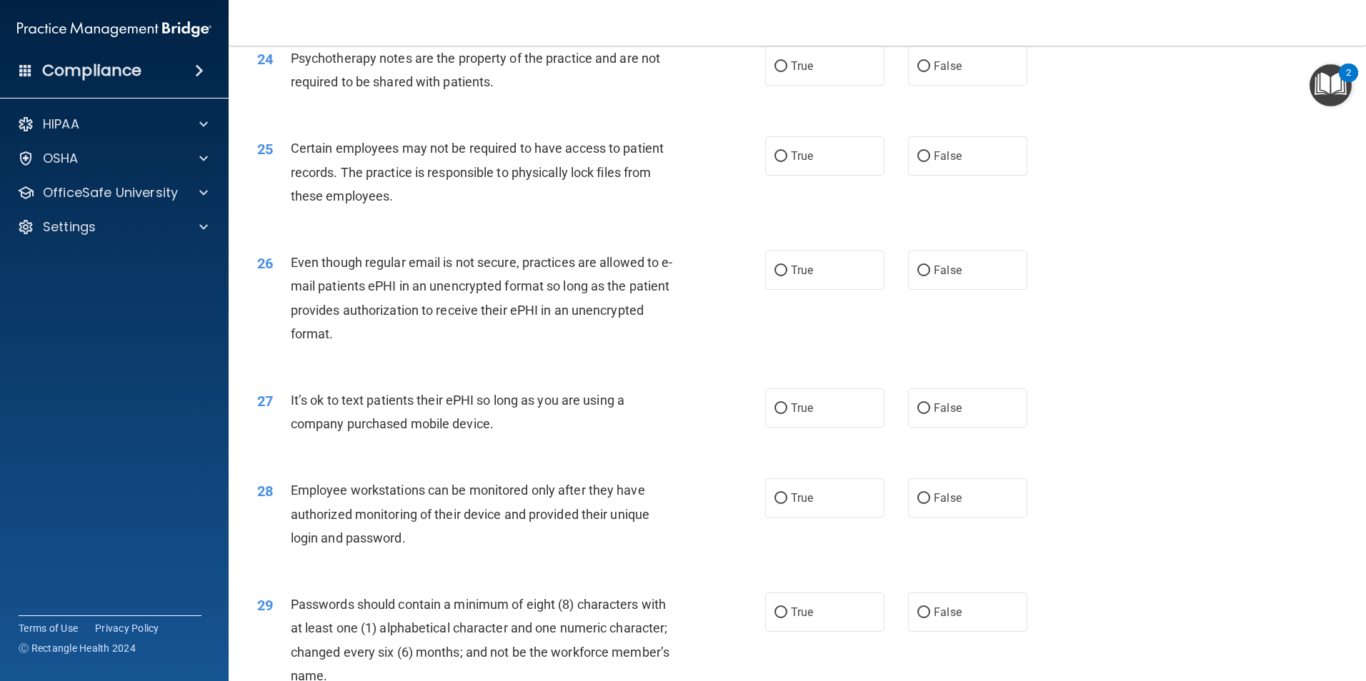
scroll to position [2643, 0]
click at [791, 72] on span "True" at bounding box center [802, 66] width 22 height 14
click at [787, 71] on input "True" at bounding box center [780, 66] width 13 height 11
radio input "true"
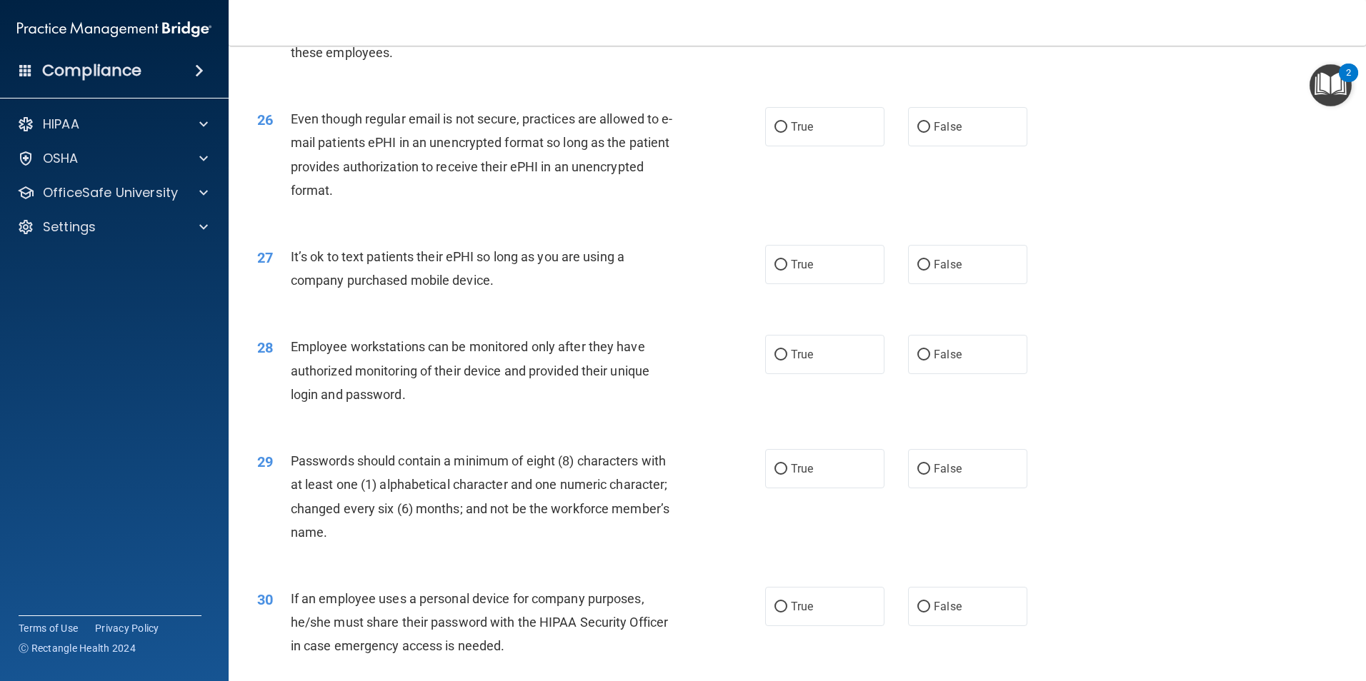
scroll to position [2714, 0]
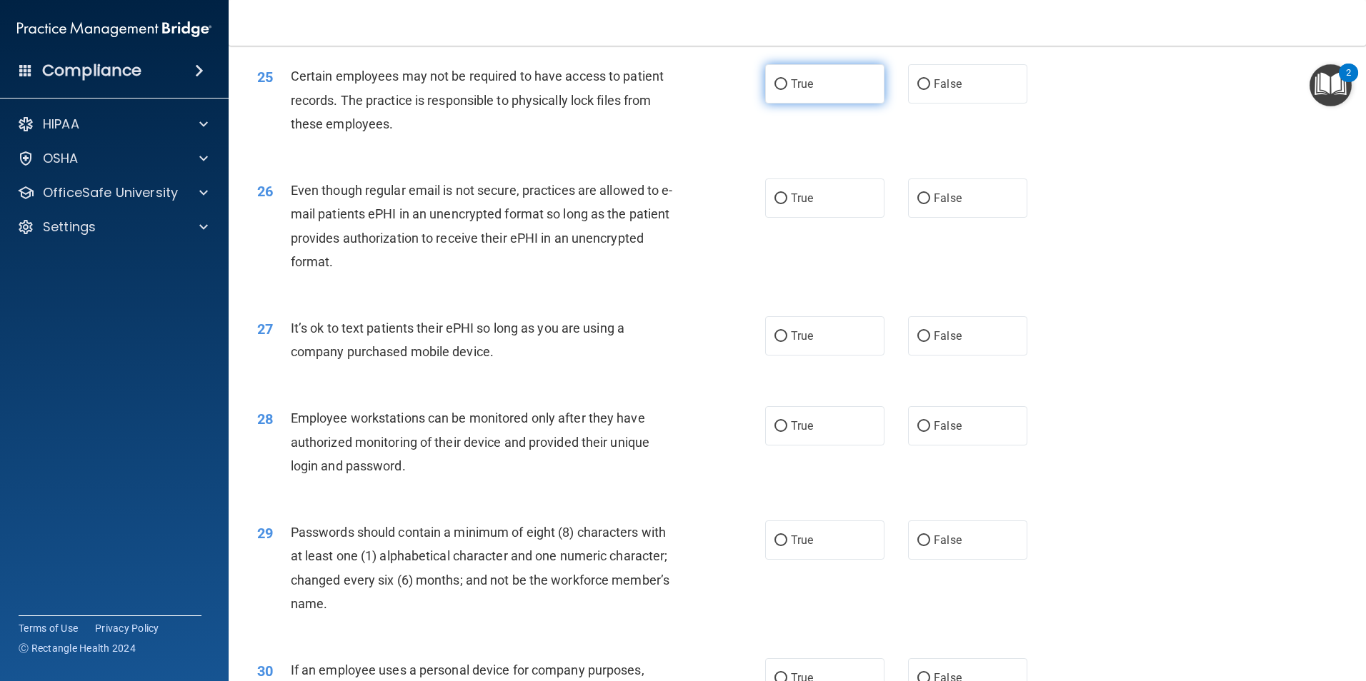
click at [774, 90] on input "True" at bounding box center [780, 84] width 13 height 11
radio input "true"
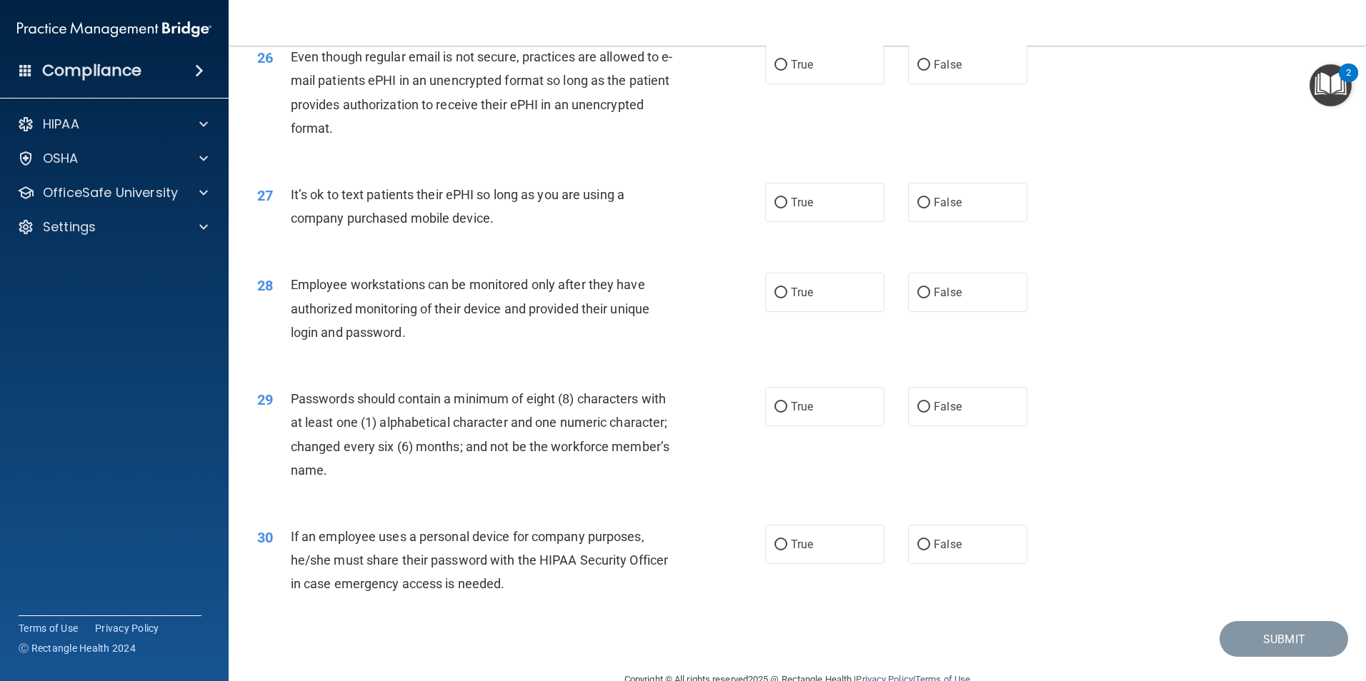
scroll to position [2857, 0]
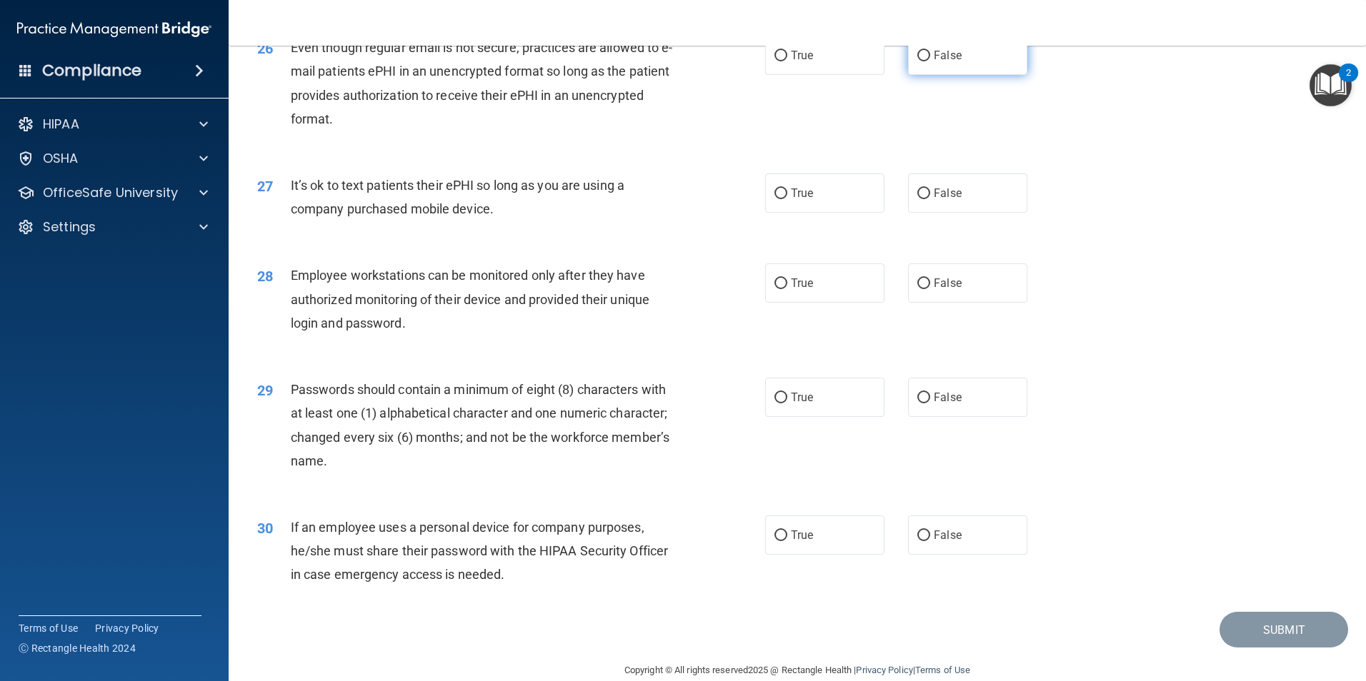
click at [918, 61] on input "False" at bounding box center [923, 56] width 13 height 11
radio input "true"
click at [818, 213] on label "True" at bounding box center [824, 193] width 119 height 39
click at [787, 199] on input "True" at bounding box center [780, 194] width 13 height 11
radio input "true"
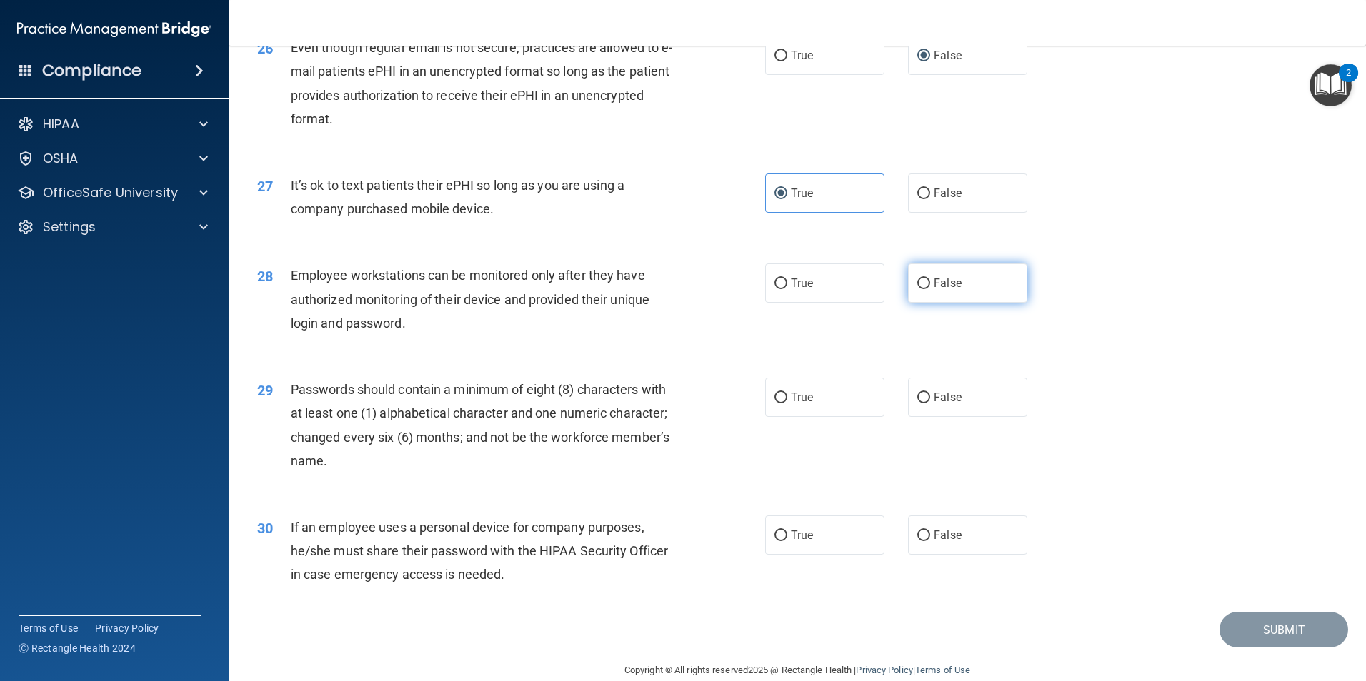
click at [933, 290] on span "False" at bounding box center [947, 283] width 28 height 14
click at [929, 289] on input "False" at bounding box center [923, 284] width 13 height 11
radio input "true"
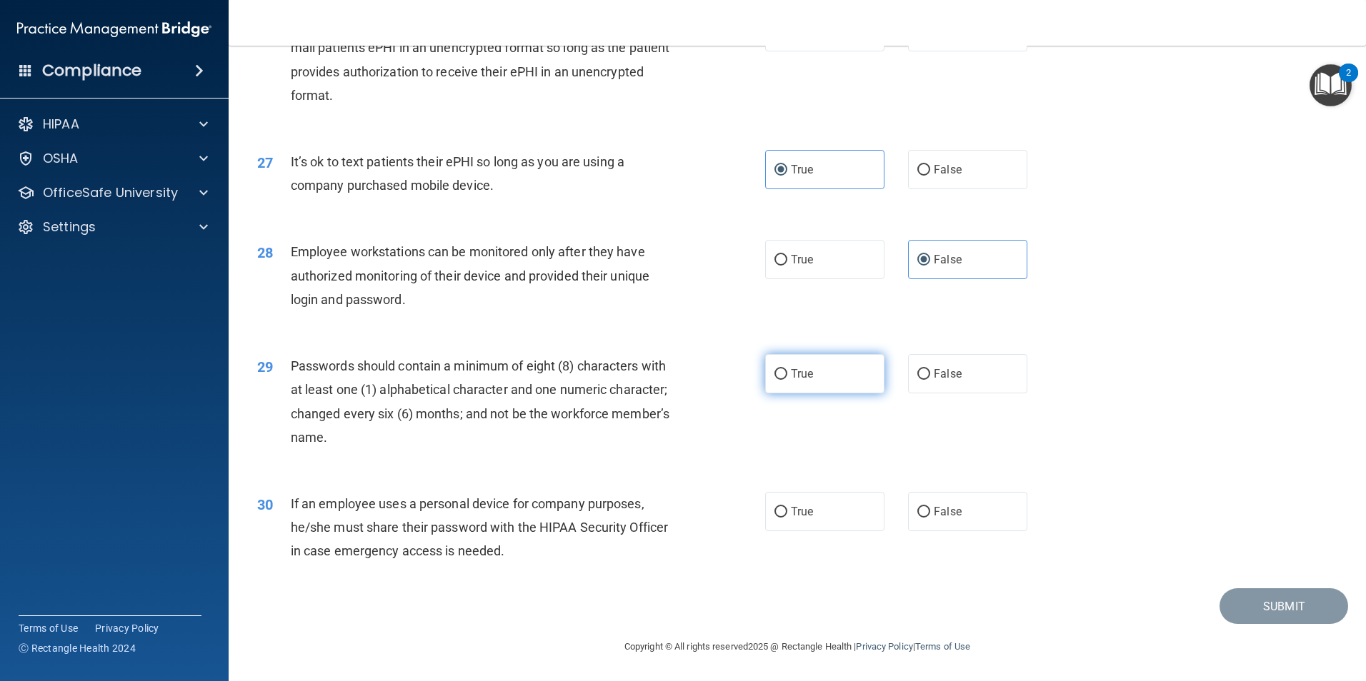
scroll to position [2904, 0]
click at [791, 379] on span "True" at bounding box center [802, 374] width 22 height 14
click at [787, 379] on input "True" at bounding box center [780, 374] width 13 height 11
radio input "true"
click at [917, 513] on input "False" at bounding box center [923, 512] width 13 height 11
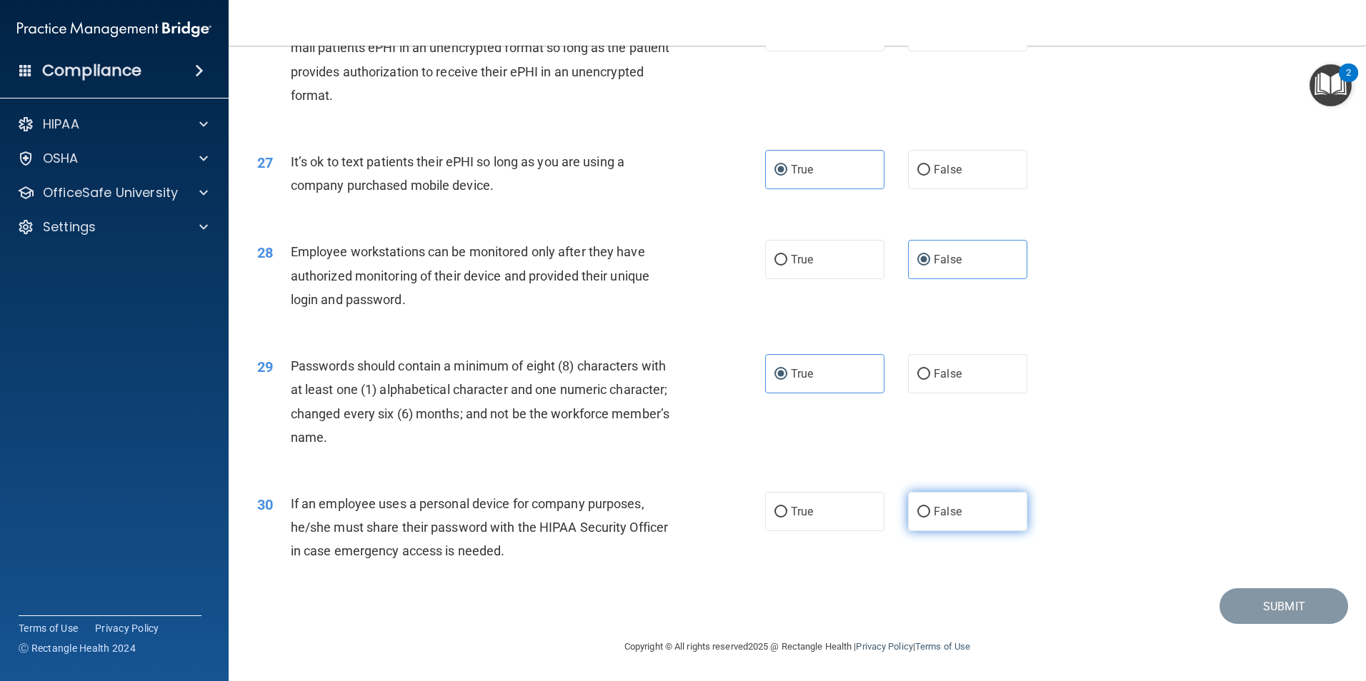
radio input "true"
click at [1229, 606] on button "Submit" at bounding box center [1283, 607] width 129 height 36
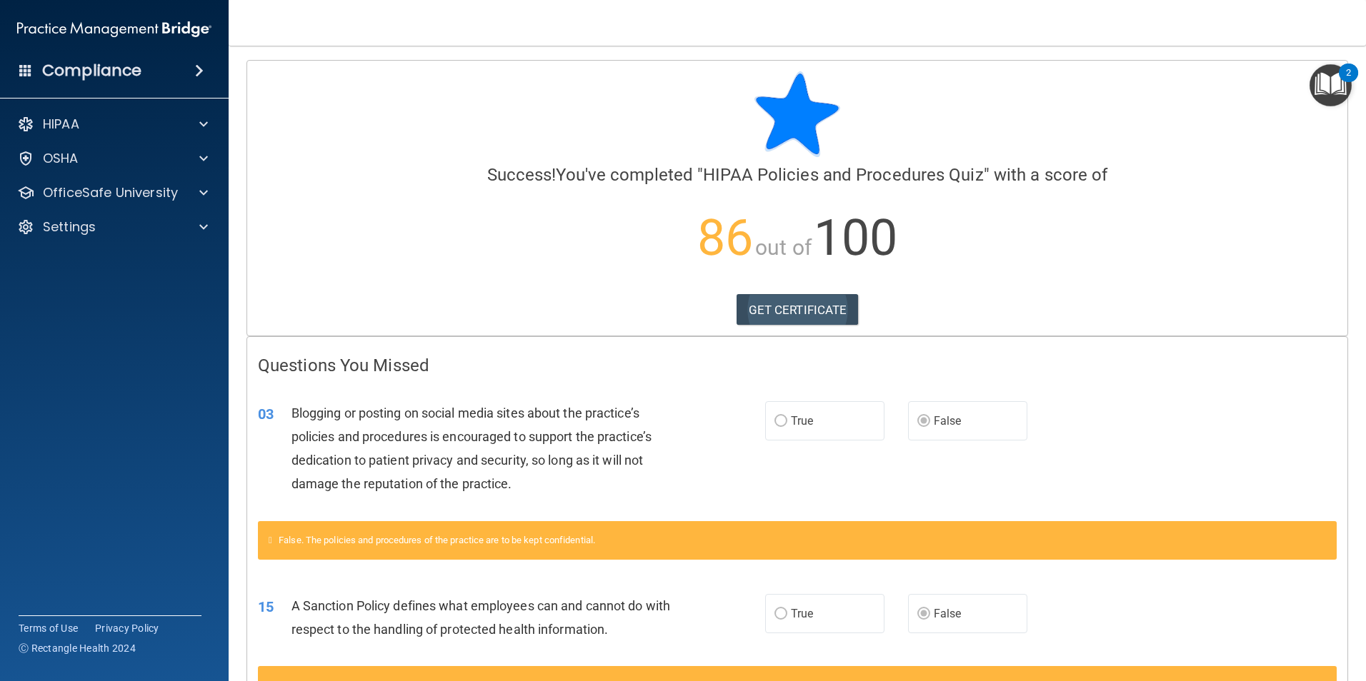
scroll to position [71, 0]
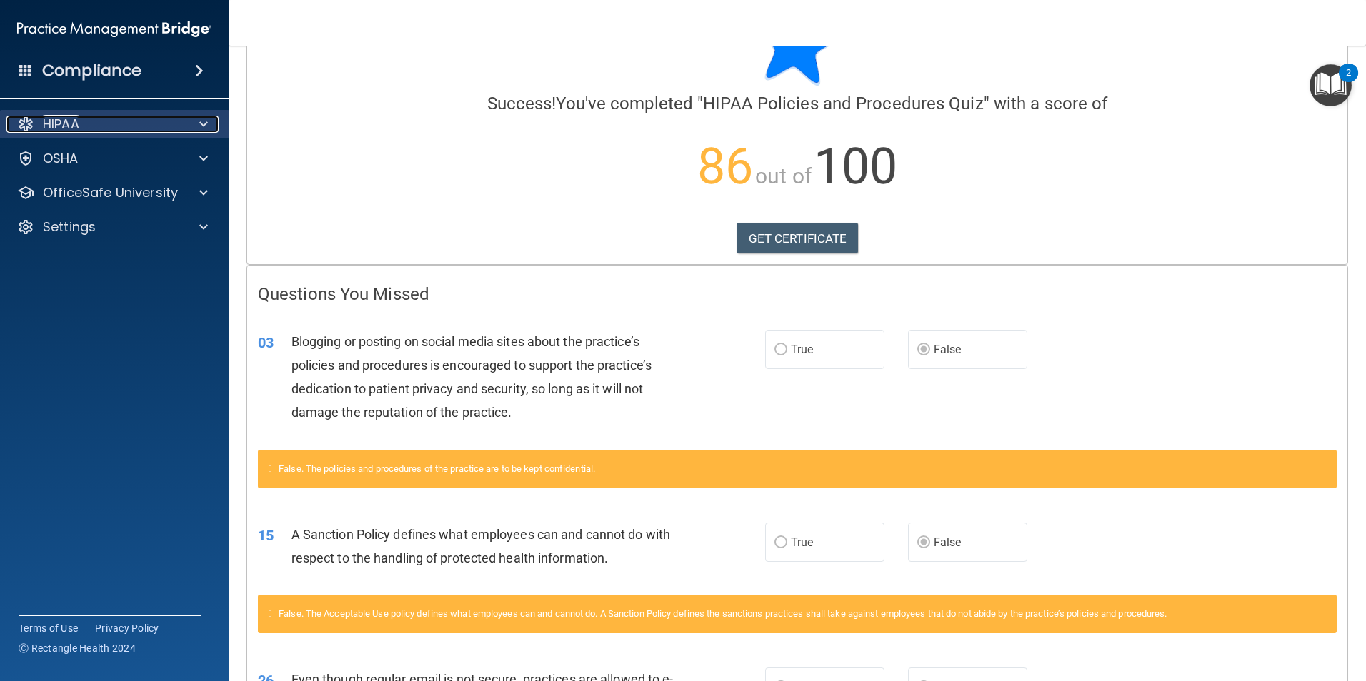
click at [179, 128] on div "HIPAA" at bounding box center [94, 124] width 177 height 17
click at [186, 124] on div at bounding box center [202, 124] width 36 height 17
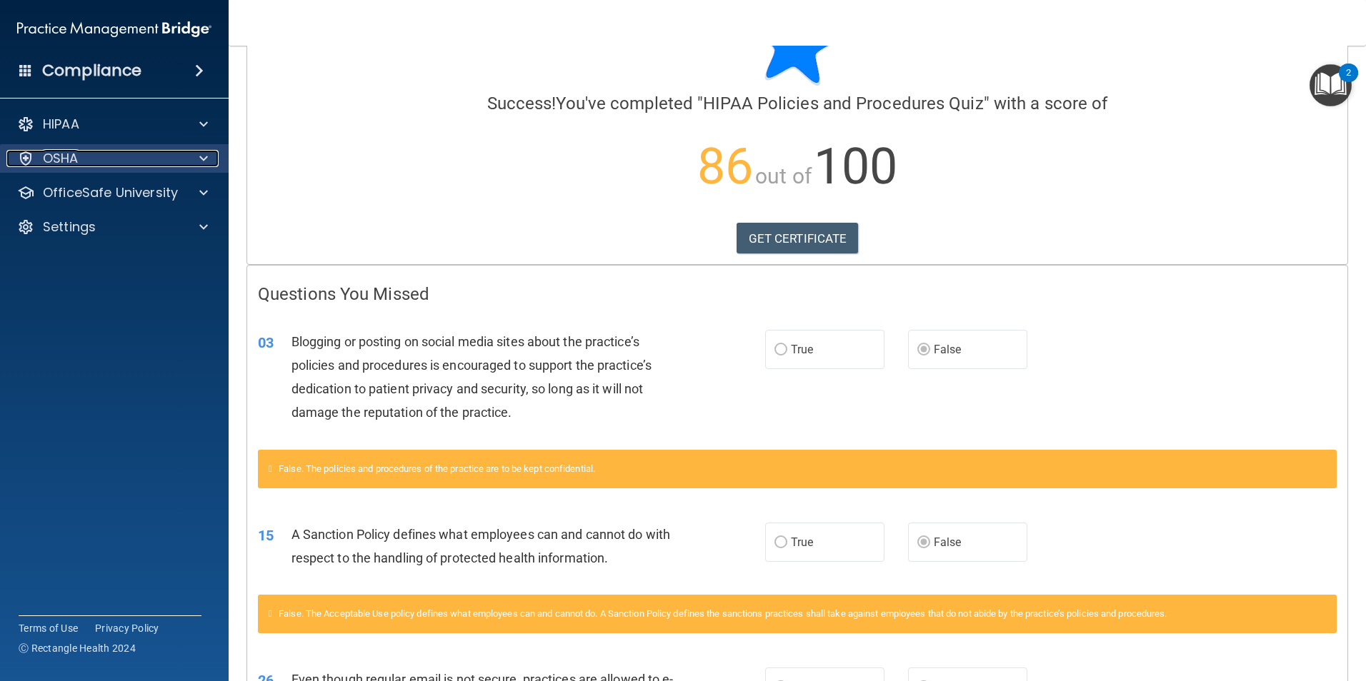
click at [205, 154] on span at bounding box center [203, 158] width 9 height 17
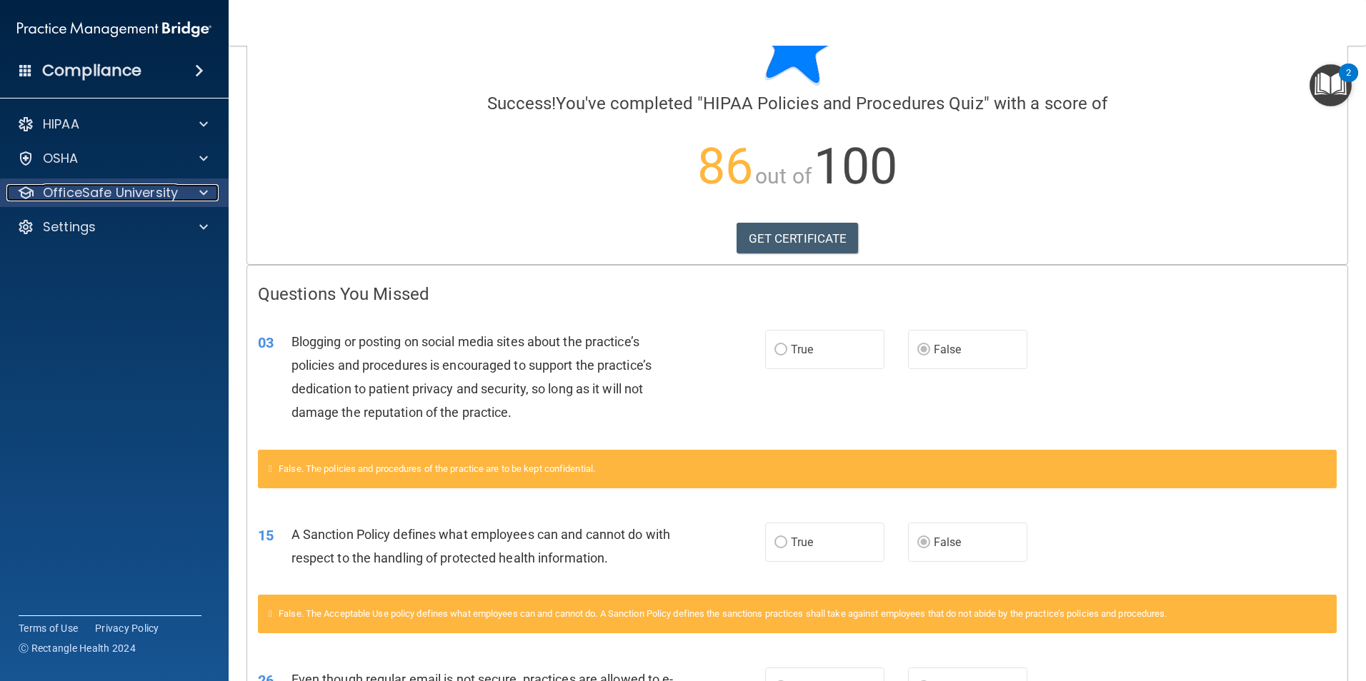
click at [211, 195] on div at bounding box center [202, 192] width 36 height 17
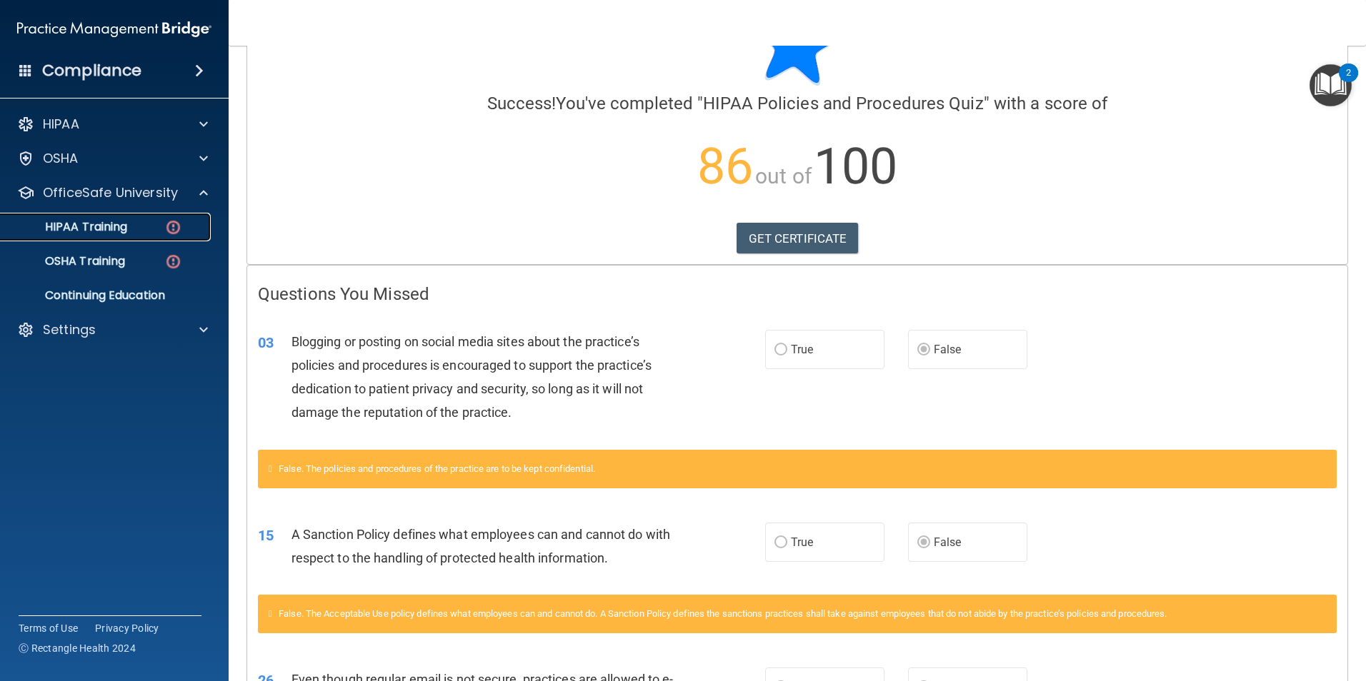
click at [134, 227] on div "HIPAA Training" at bounding box center [106, 227] width 195 height 14
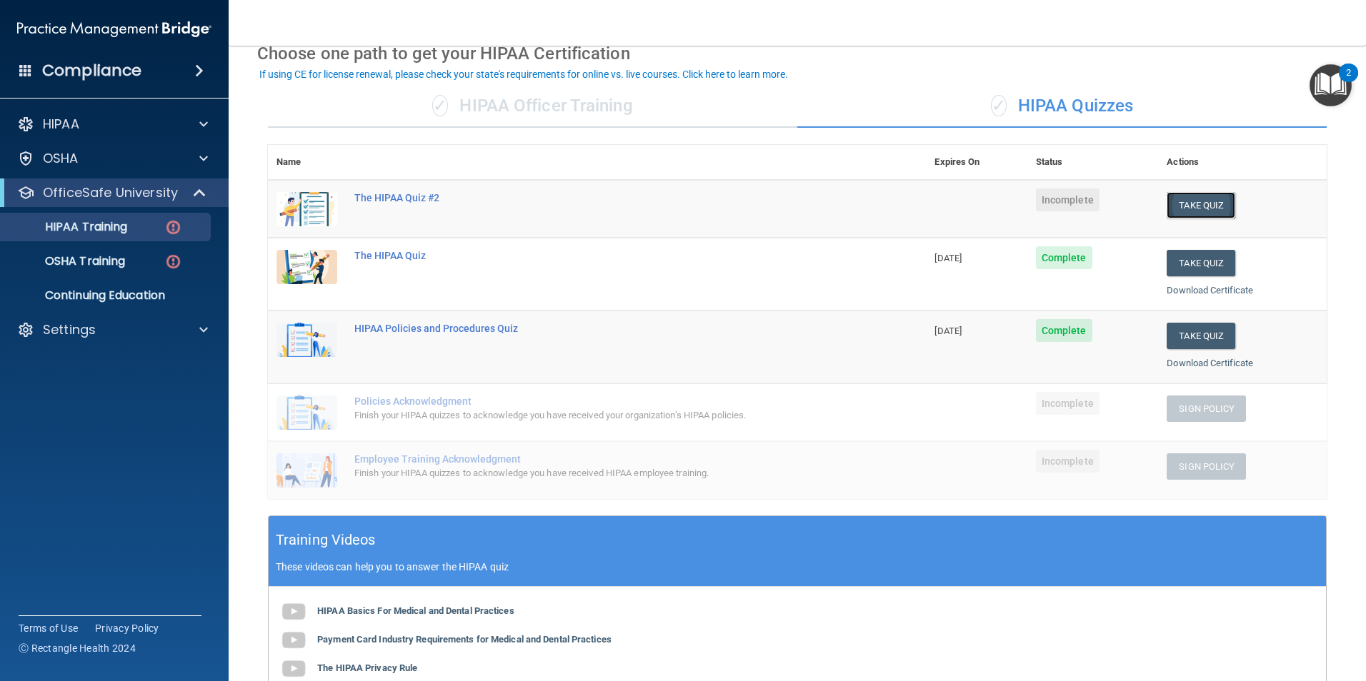
click at [1186, 207] on button "Take Quiz" at bounding box center [1200, 205] width 69 height 26
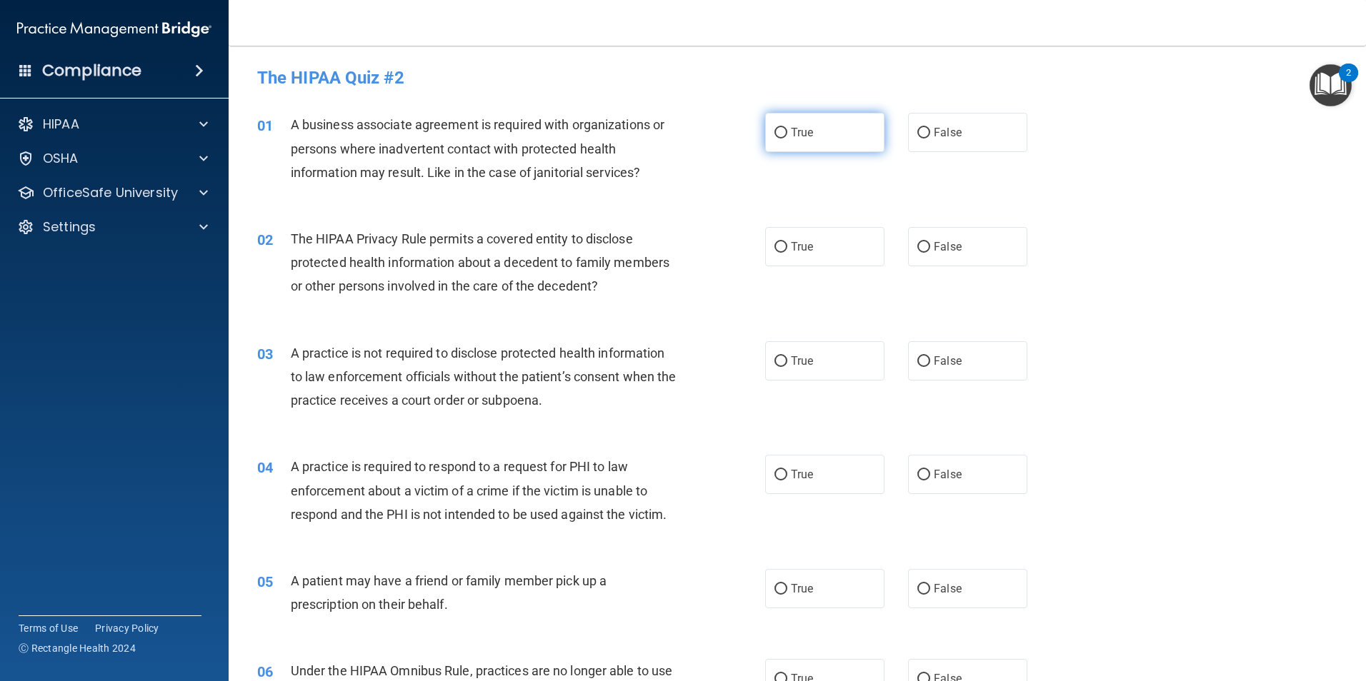
click at [821, 141] on label "True" at bounding box center [824, 132] width 119 height 39
click at [787, 139] on input "True" at bounding box center [780, 133] width 13 height 11
radio input "true"
click at [966, 131] on label "False" at bounding box center [967, 132] width 119 height 39
click at [930, 131] on input "False" at bounding box center [923, 133] width 13 height 11
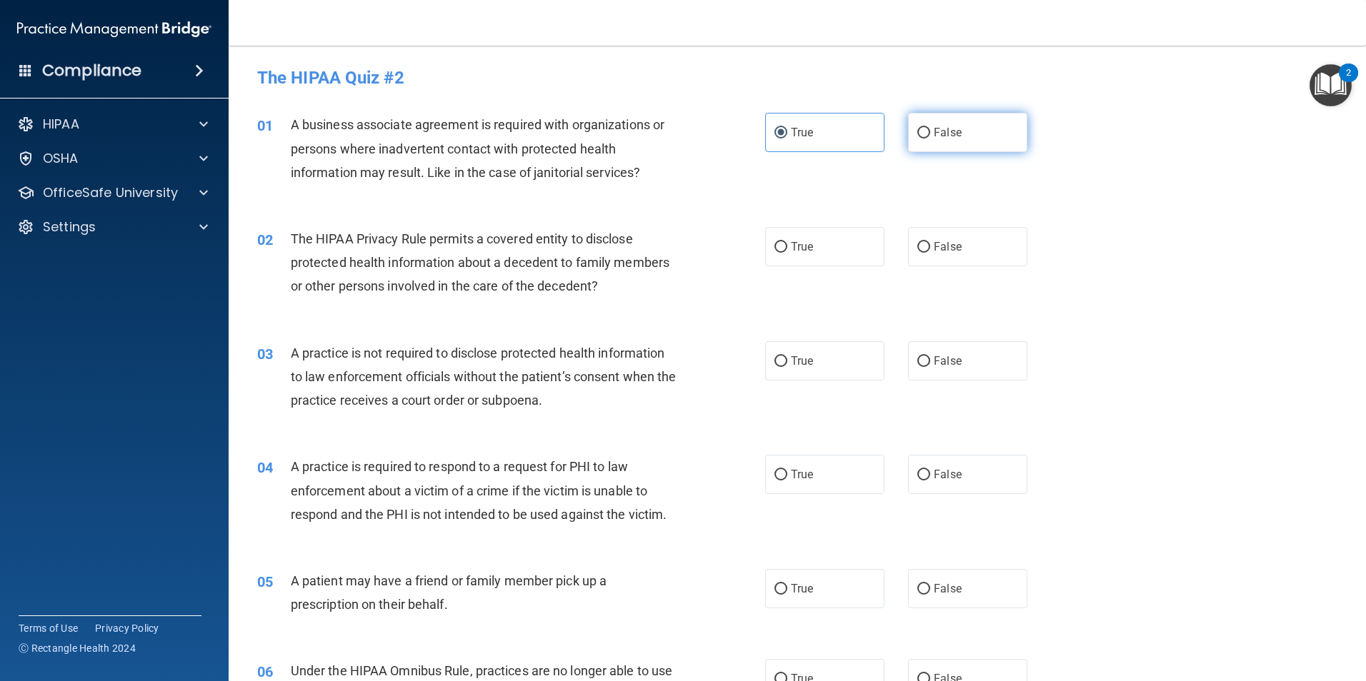
radio input "true"
radio input "false"
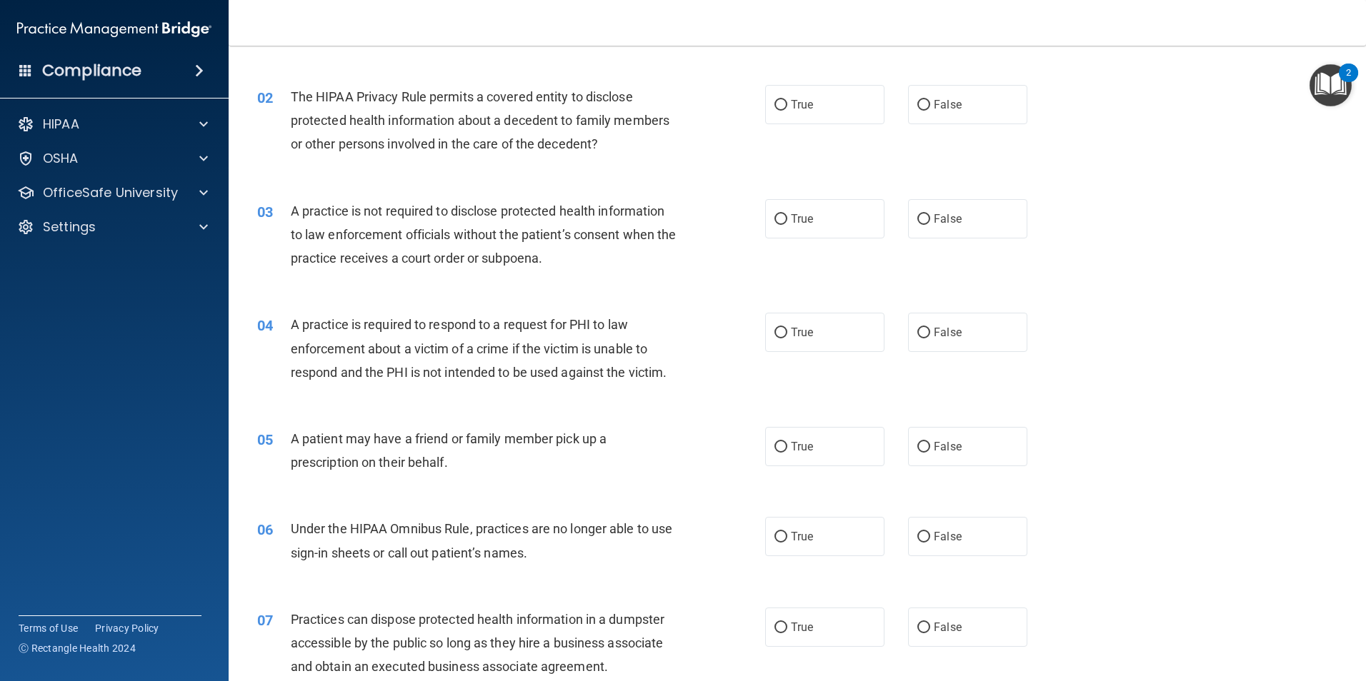
scroll to position [143, 0]
click at [811, 100] on label "True" at bounding box center [824, 103] width 119 height 39
click at [787, 100] on input "True" at bounding box center [780, 104] width 13 height 11
radio input "true"
click at [938, 114] on label "False" at bounding box center [967, 103] width 119 height 39
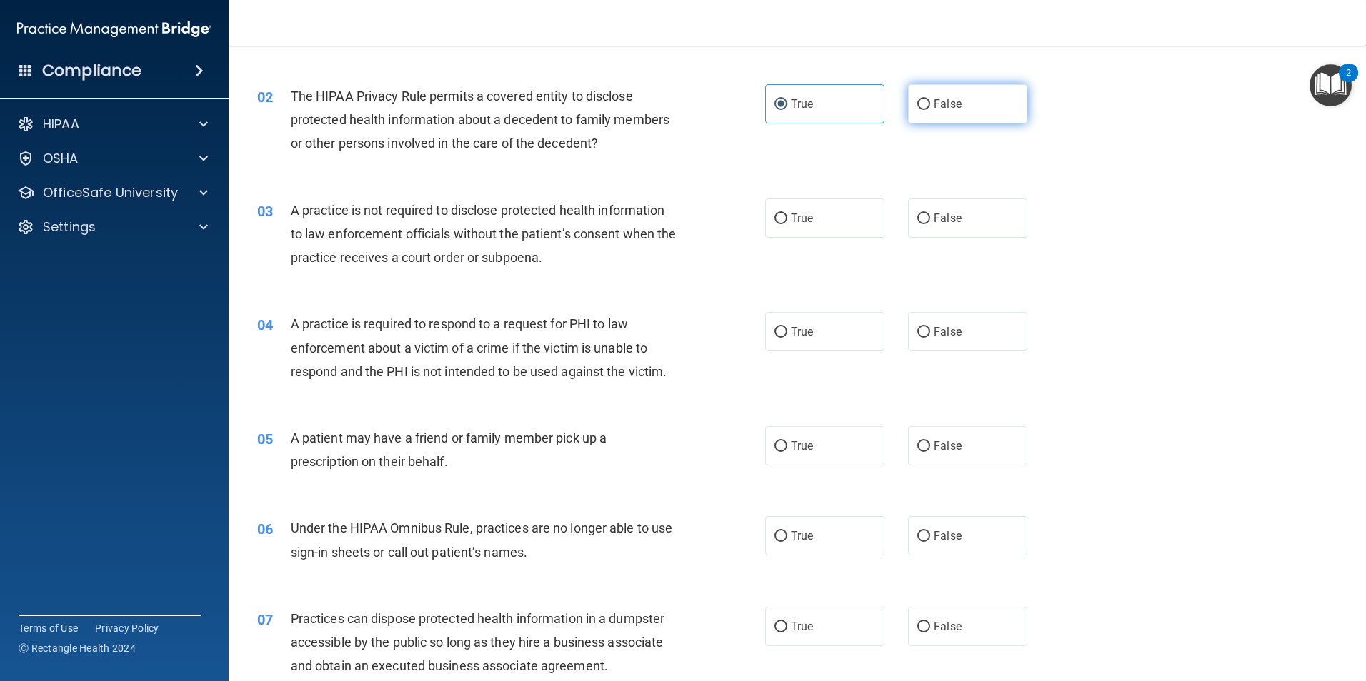
click at [930, 110] on input "False" at bounding box center [923, 104] width 13 height 11
radio input "true"
radio input "false"
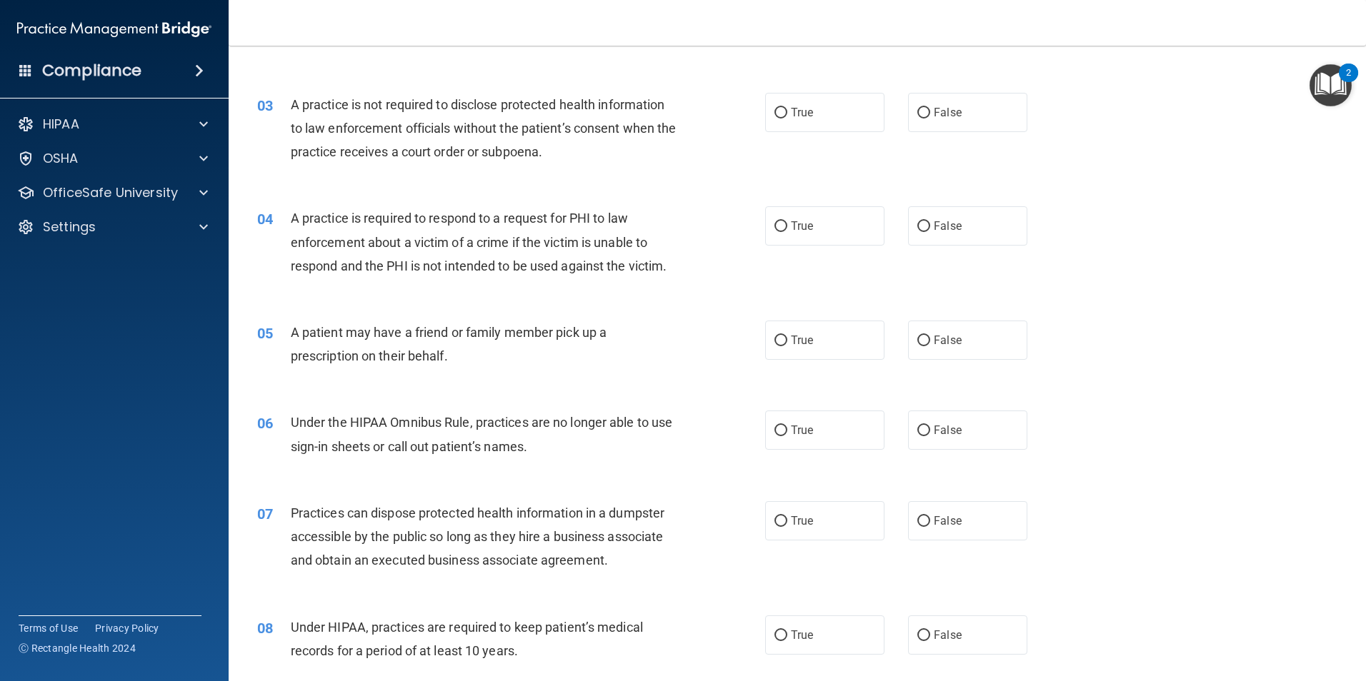
scroll to position [286, 0]
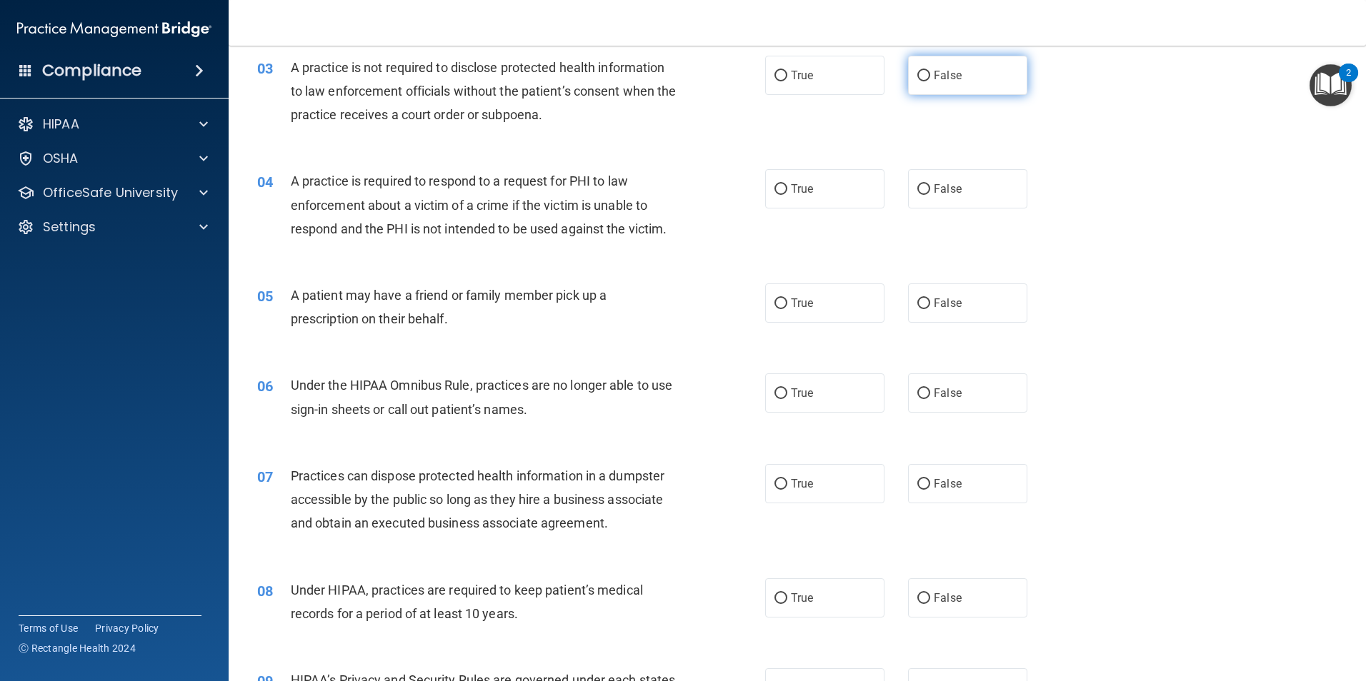
click at [940, 65] on label "False" at bounding box center [967, 75] width 119 height 39
click at [930, 71] on input "False" at bounding box center [923, 76] width 13 height 11
radio input "true"
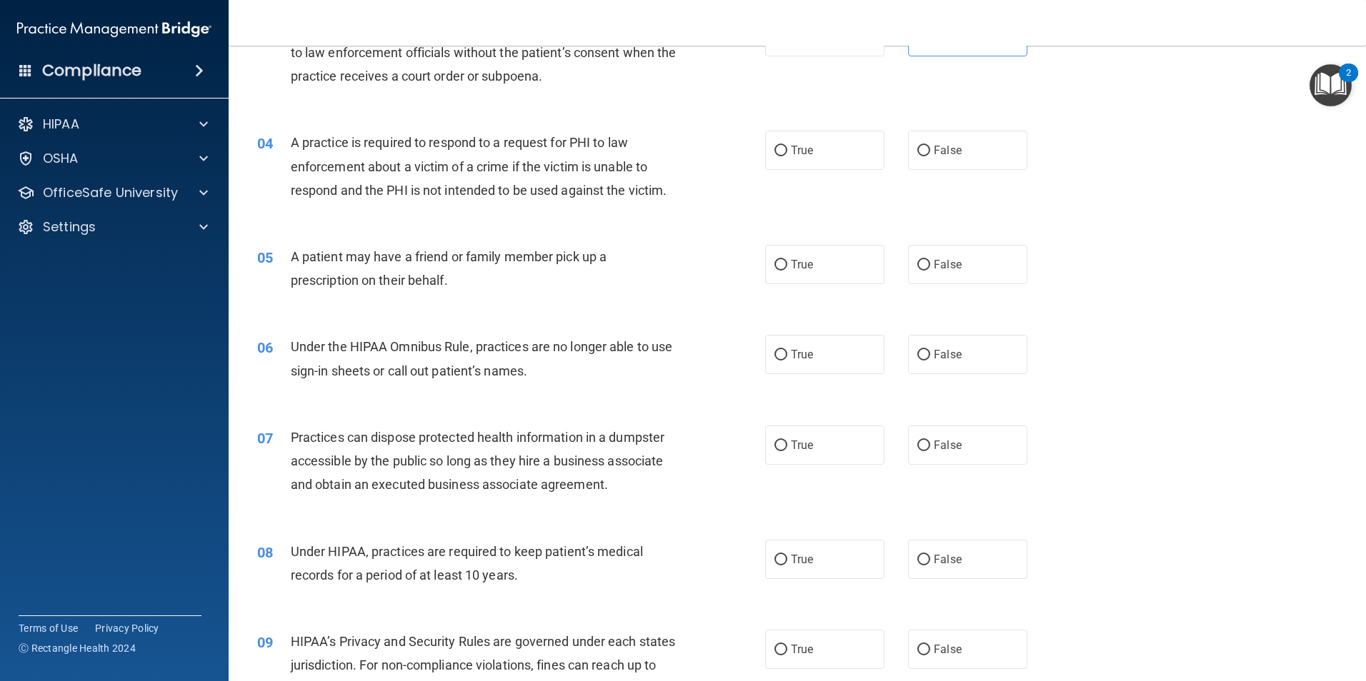
scroll to position [357, 0]
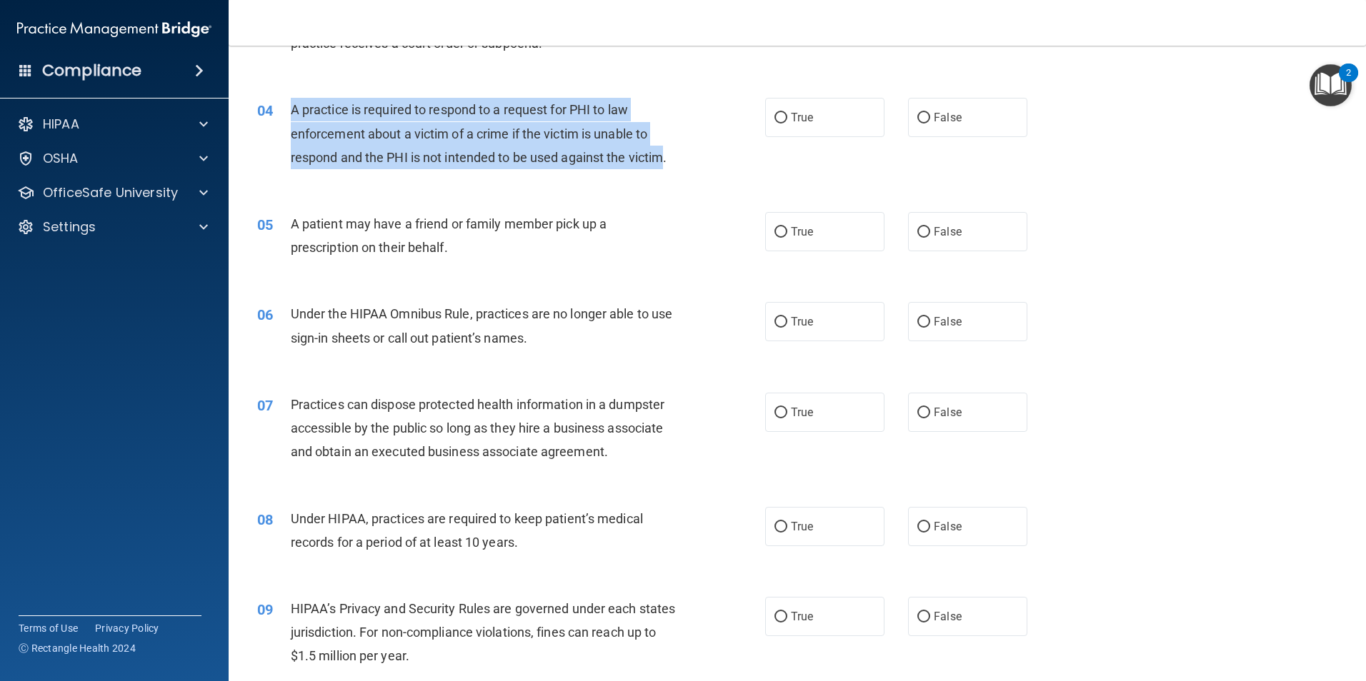
drag, startPoint x: 668, startPoint y: 162, endPoint x: 286, endPoint y: 119, distance: 384.6
click at [286, 119] on div "04 A practice is required to respond to a request for PHI to law enforcement ab…" at bounding box center [511, 137] width 551 height 79
drag, startPoint x: 286, startPoint y: 119, endPoint x: 314, endPoint y: 126, distance: 29.4
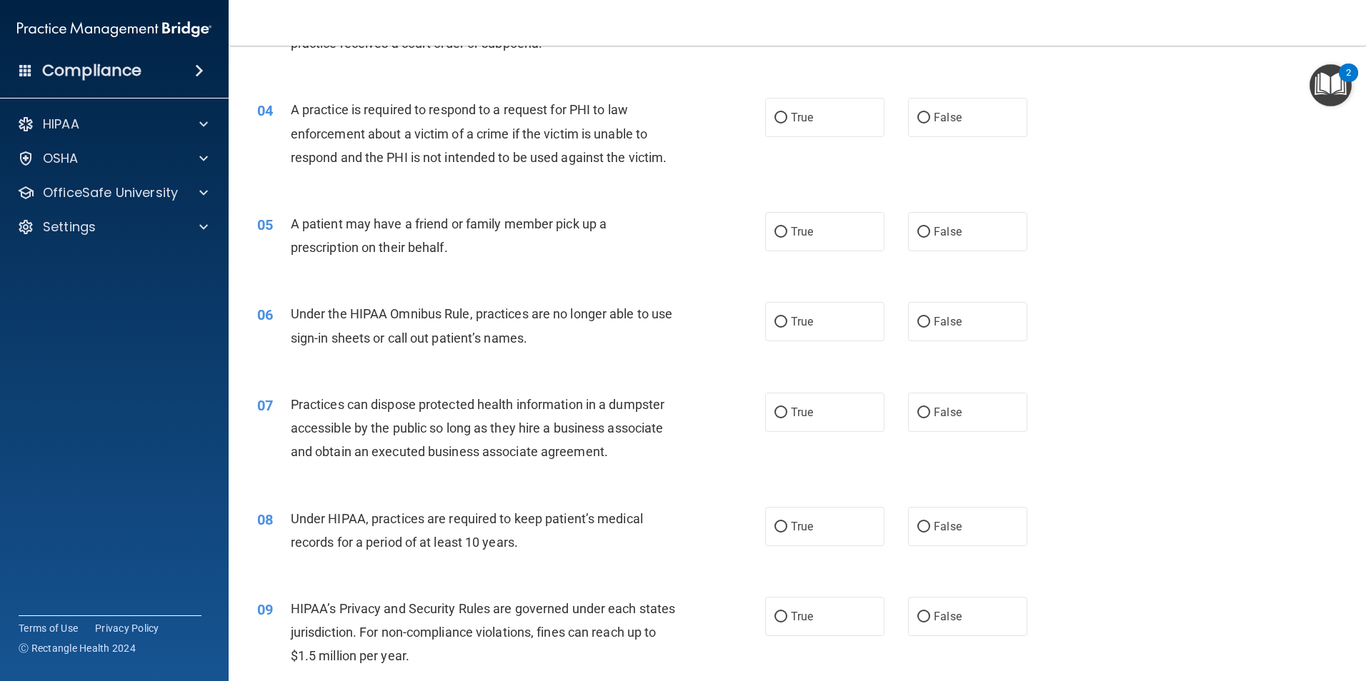
click at [391, 257] on div "A patient may have a friend or family member pick up a prescription on their be…" at bounding box center [489, 235] width 397 height 47
click at [776, 119] on input "True" at bounding box center [780, 118] width 13 height 11
radio input "true"
click at [918, 231] on input "False" at bounding box center [923, 232] width 13 height 11
radio input "true"
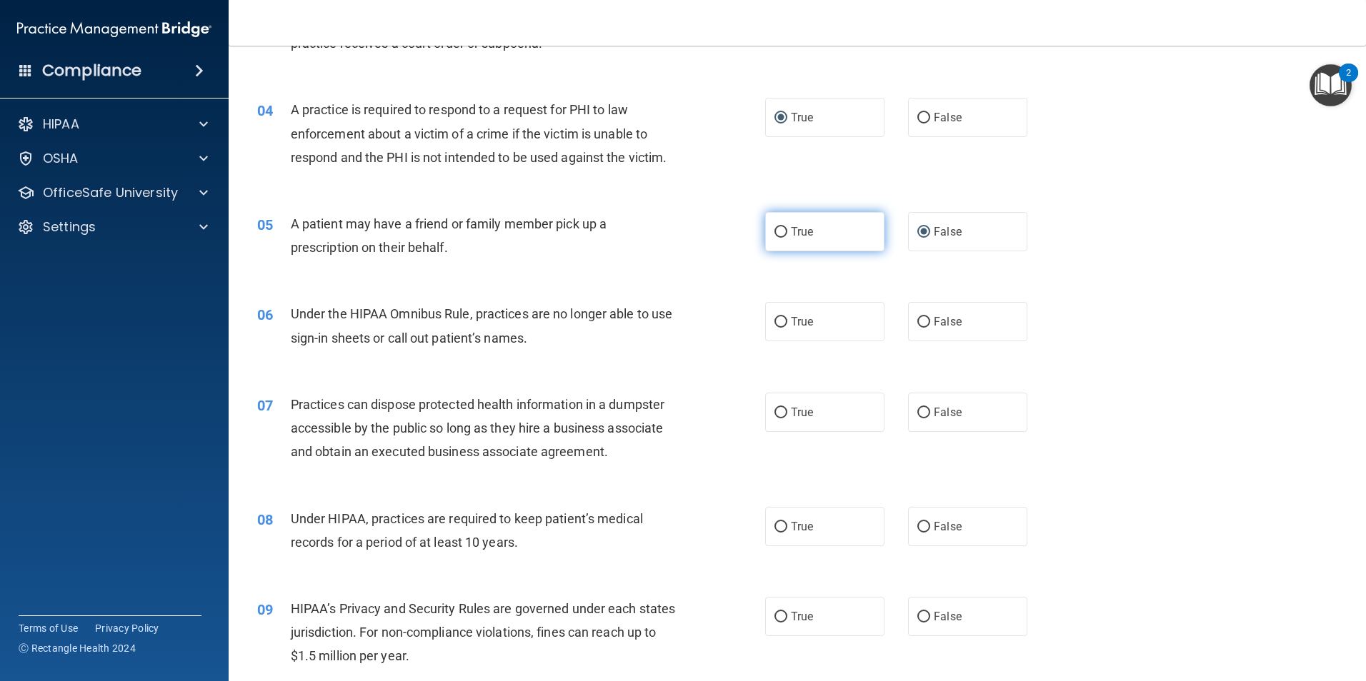
click at [794, 239] on label "True" at bounding box center [824, 231] width 119 height 39
click at [787, 238] on input "True" at bounding box center [780, 232] width 13 height 11
radio input "true"
radio input "false"
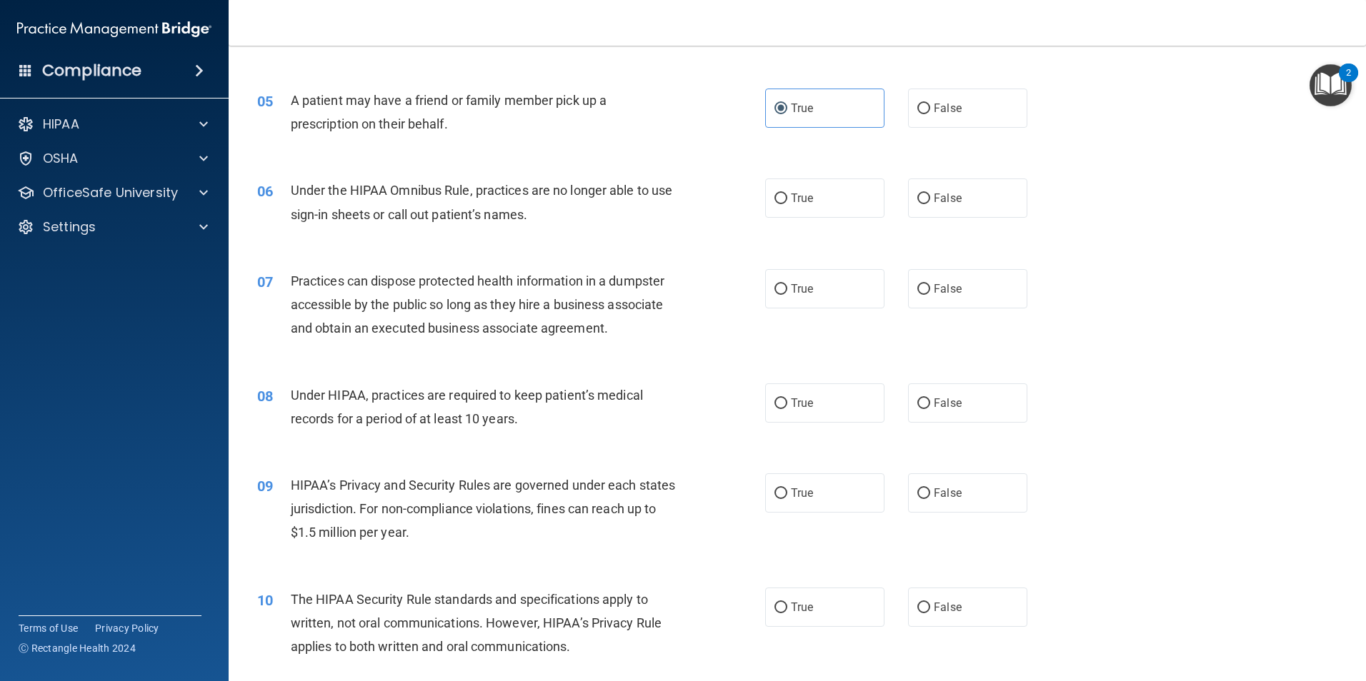
scroll to position [500, 0]
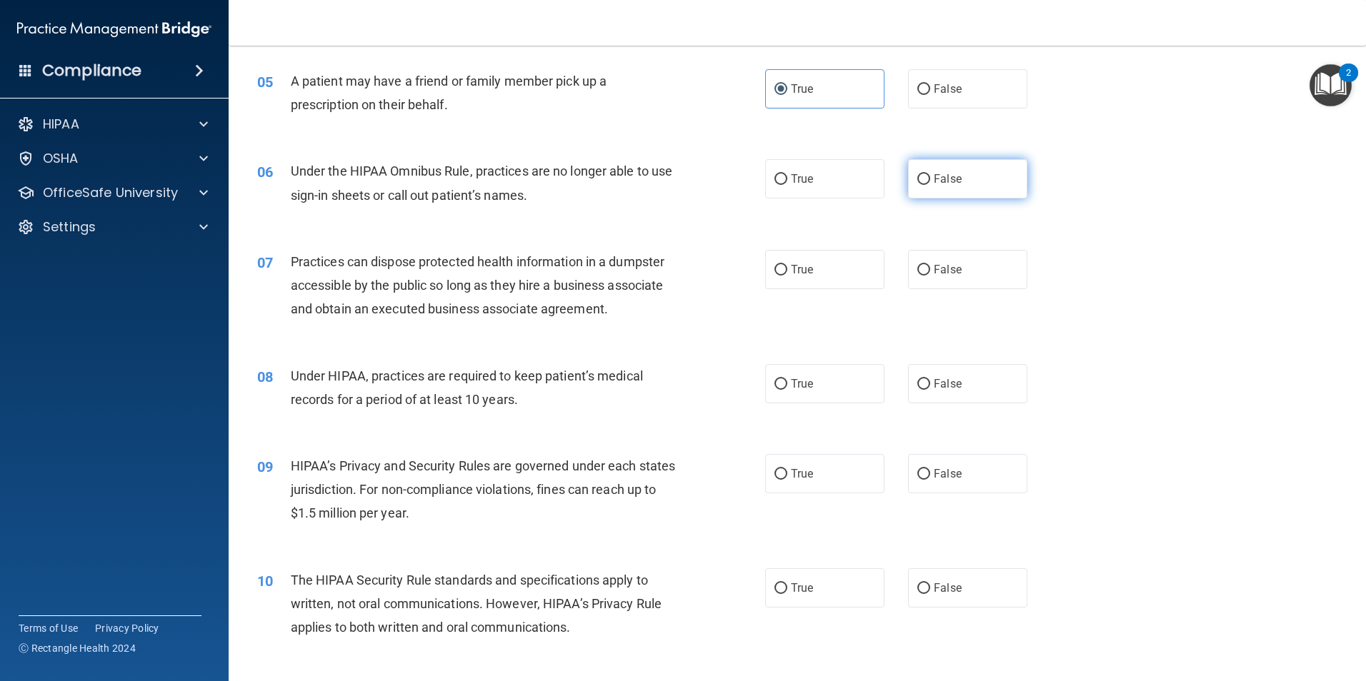
click at [946, 179] on span "False" at bounding box center [947, 179] width 28 height 14
click at [930, 179] on input "False" at bounding box center [923, 179] width 13 height 11
radio input "true"
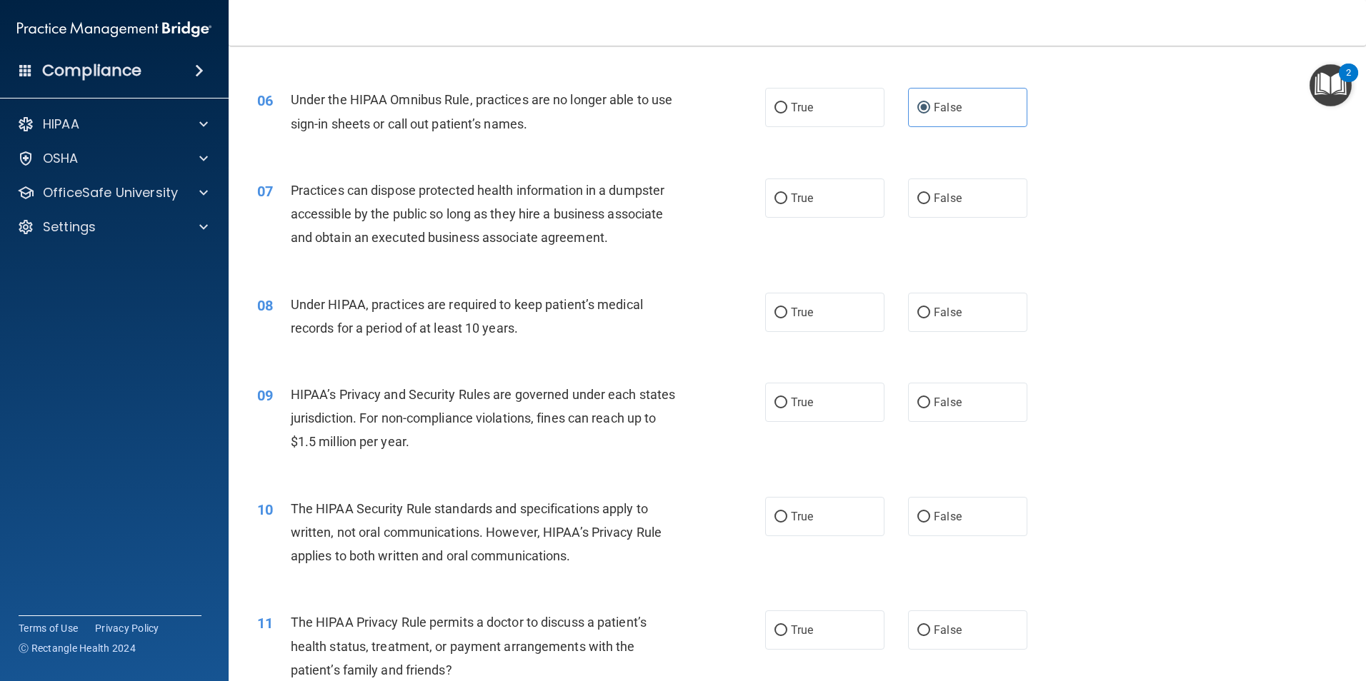
scroll to position [643, 0]
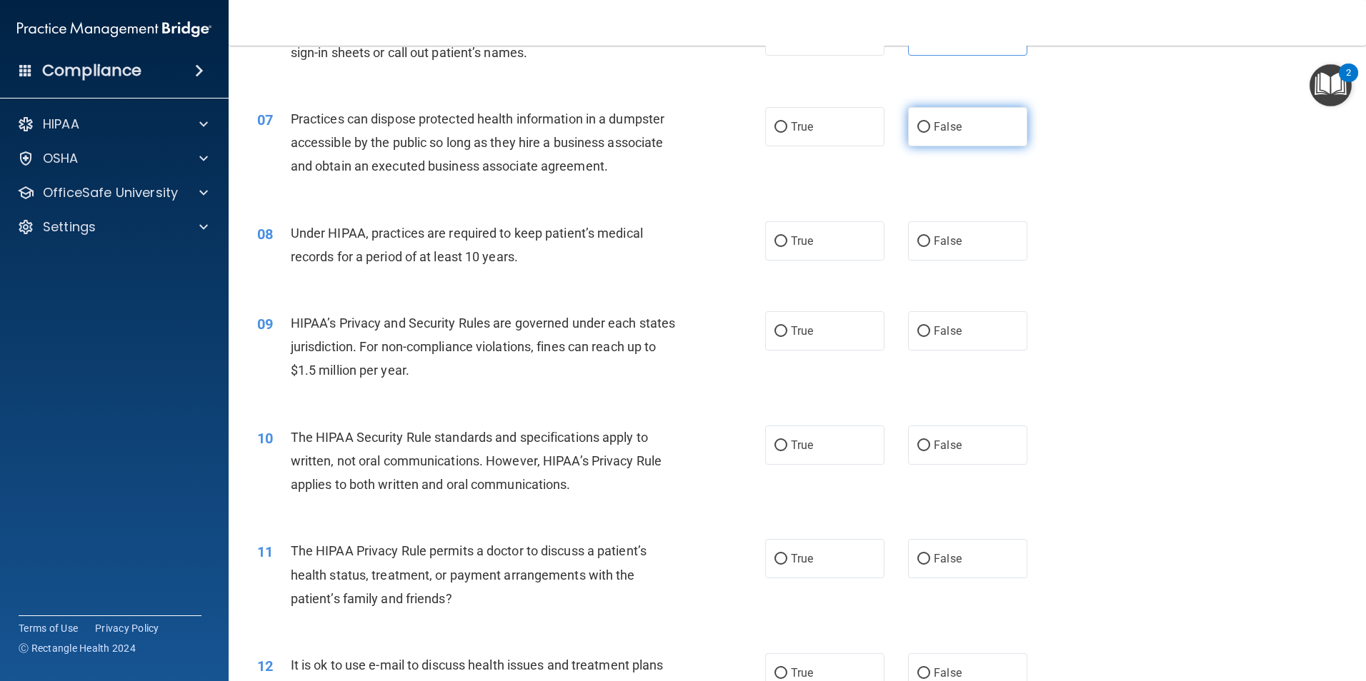
click at [922, 122] on input "False" at bounding box center [923, 127] width 13 height 11
radio input "true"
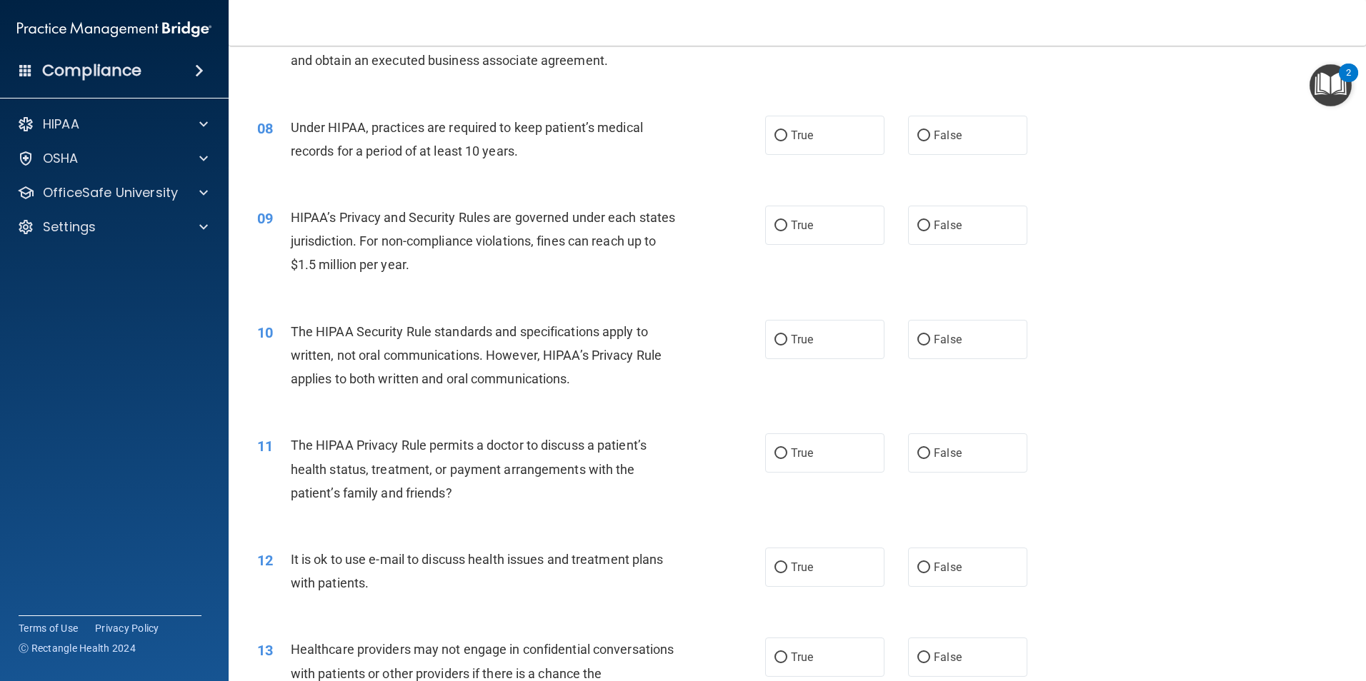
scroll to position [714, 0]
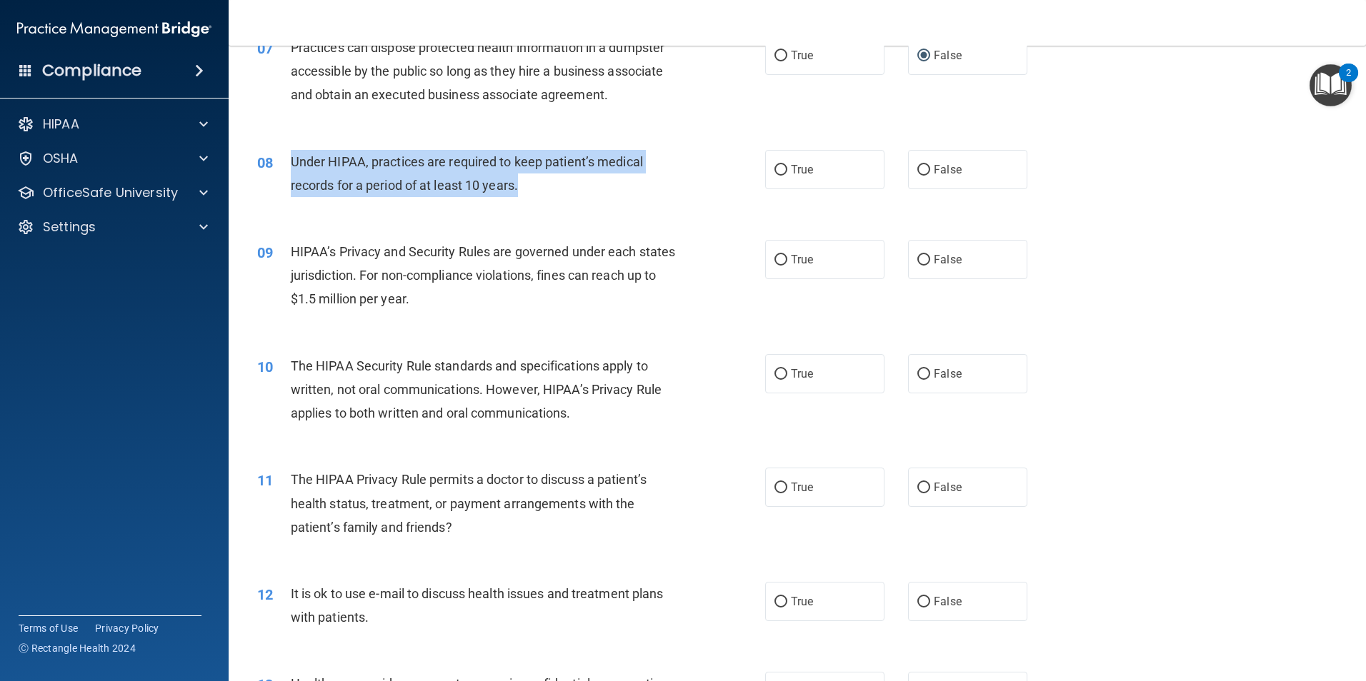
drag, startPoint x: 524, startPoint y: 186, endPoint x: 273, endPoint y: 187, distance: 251.4
click at [273, 187] on div "08 Under HIPAA, practices are required to keep patient’s medical records for a …" at bounding box center [511, 177] width 551 height 54
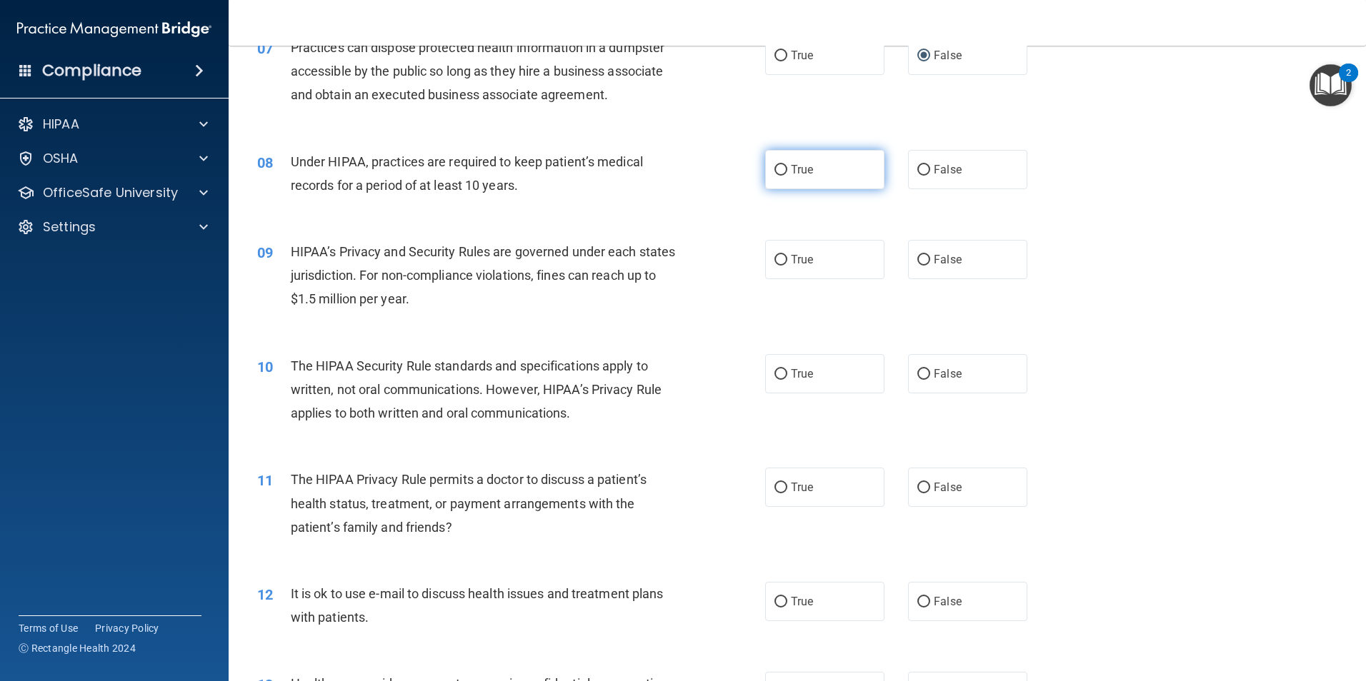
click at [779, 184] on label "True" at bounding box center [824, 169] width 119 height 39
click at [779, 176] on input "True" at bounding box center [780, 170] width 13 height 11
radio input "true"
click at [793, 263] on span "True" at bounding box center [802, 260] width 22 height 14
click at [787, 263] on input "True" at bounding box center [780, 260] width 13 height 11
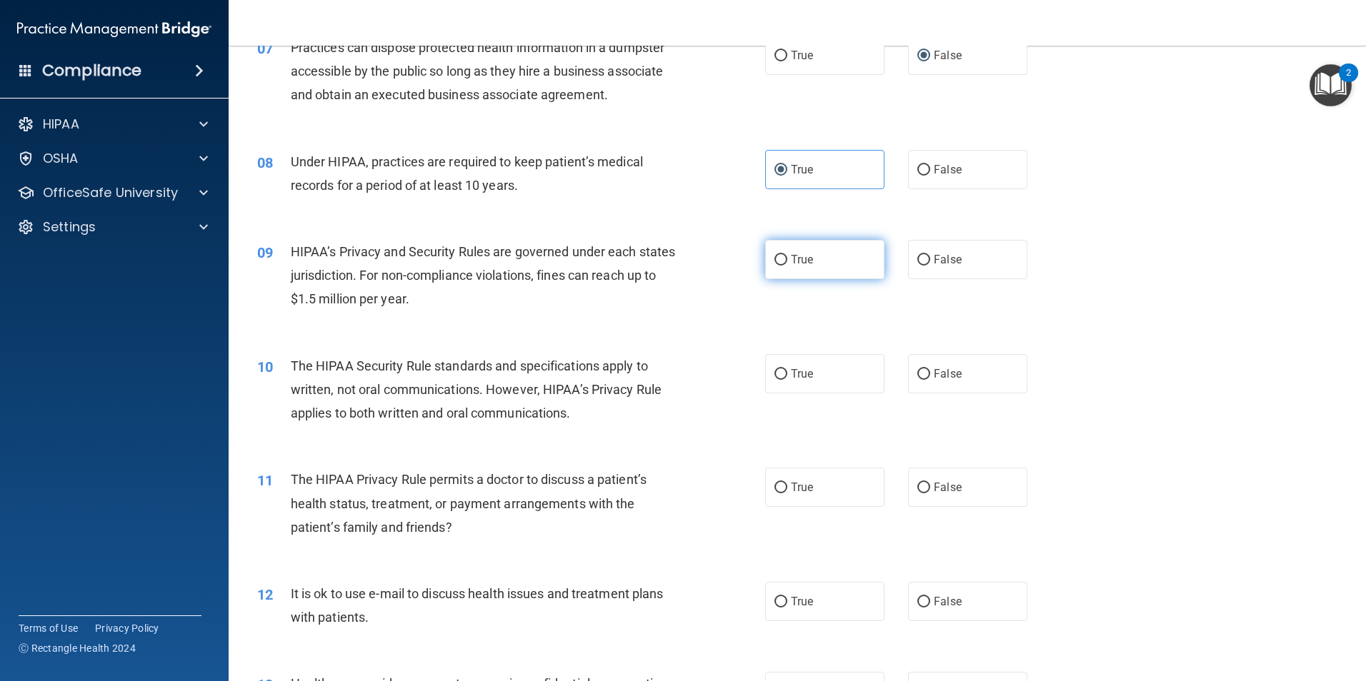
radio input "true"
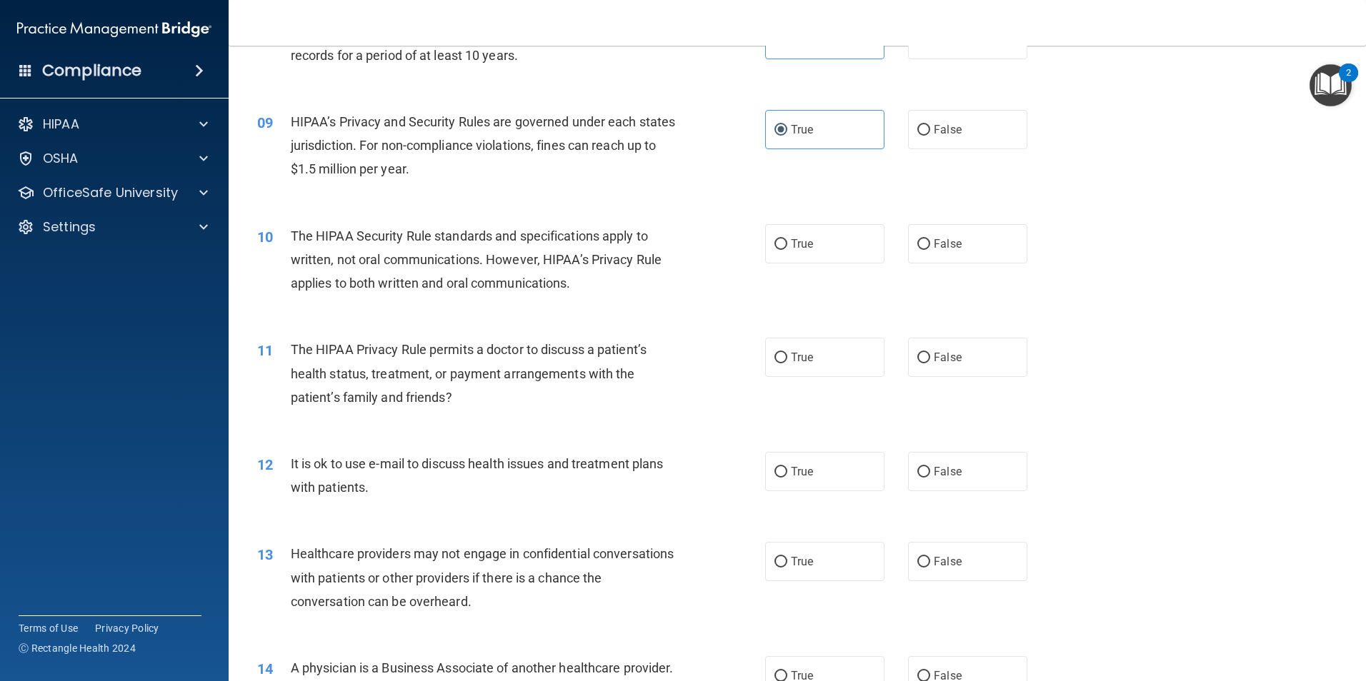
scroll to position [857, 0]
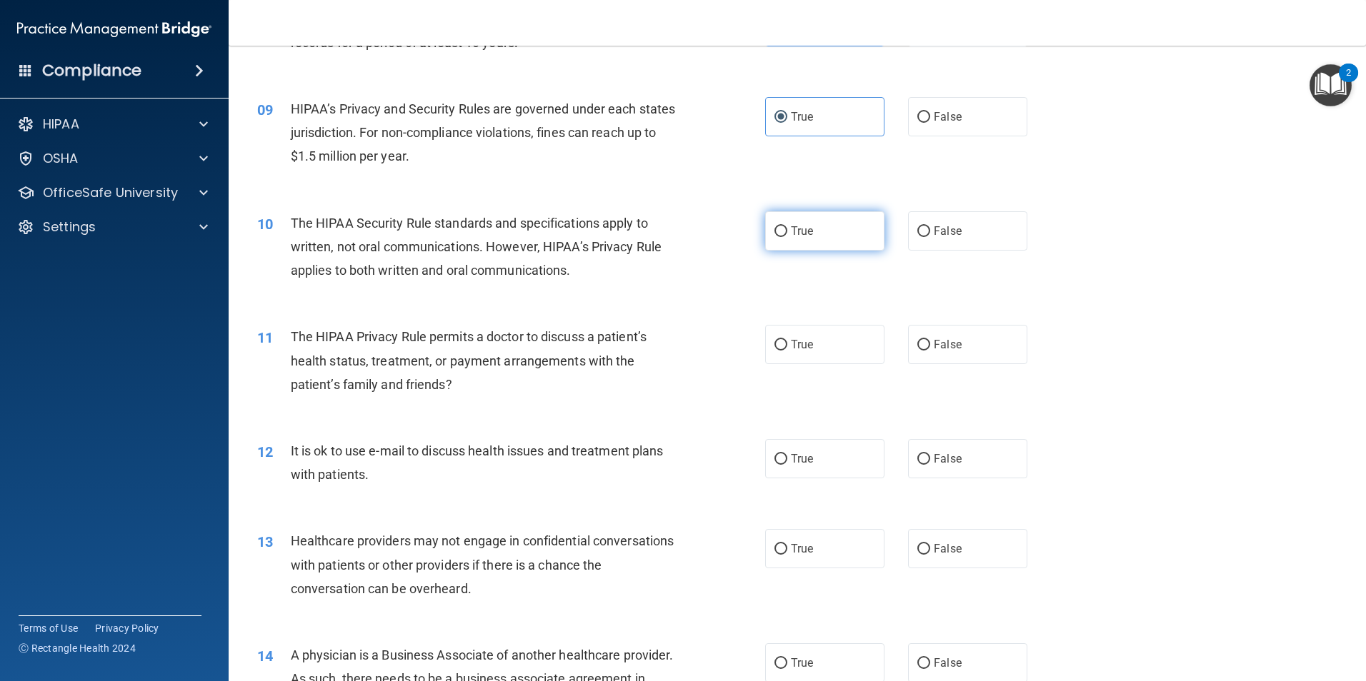
click at [778, 234] on input "True" at bounding box center [780, 231] width 13 height 11
radio input "true"
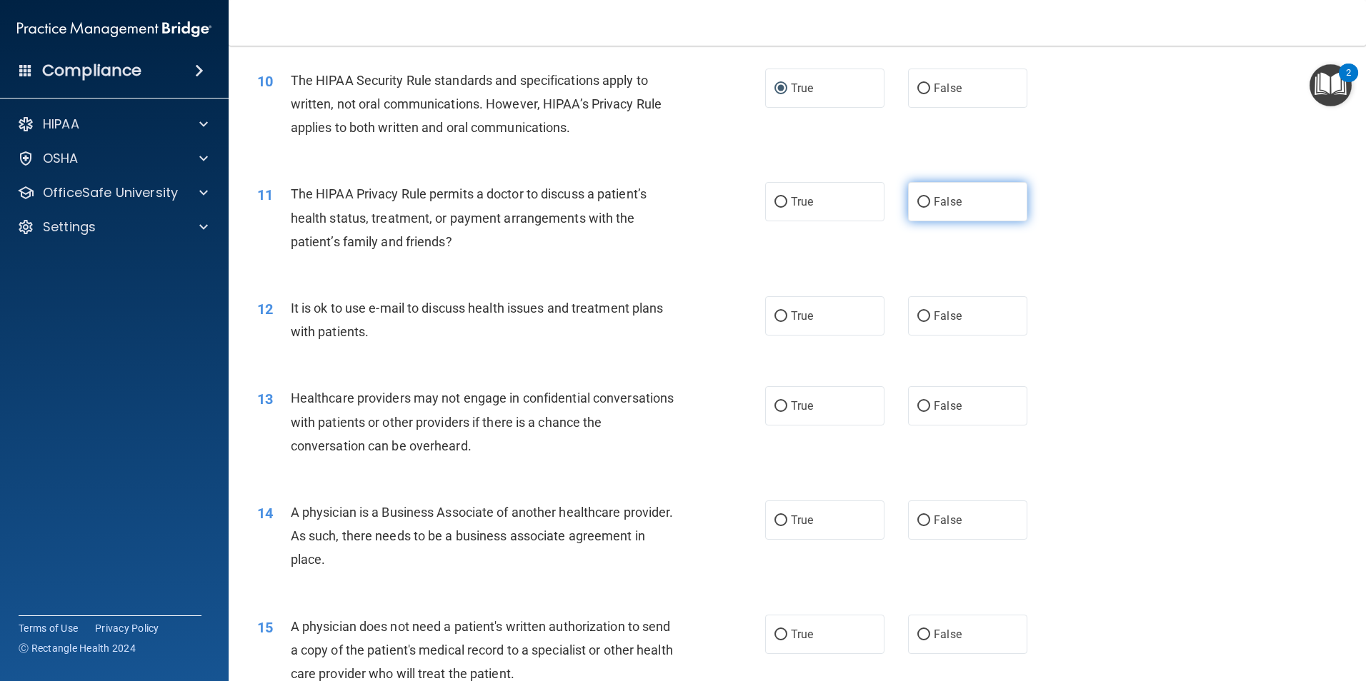
click at [926, 196] on label "False" at bounding box center [967, 201] width 119 height 39
click at [926, 197] on input "False" at bounding box center [923, 202] width 13 height 11
radio input "true"
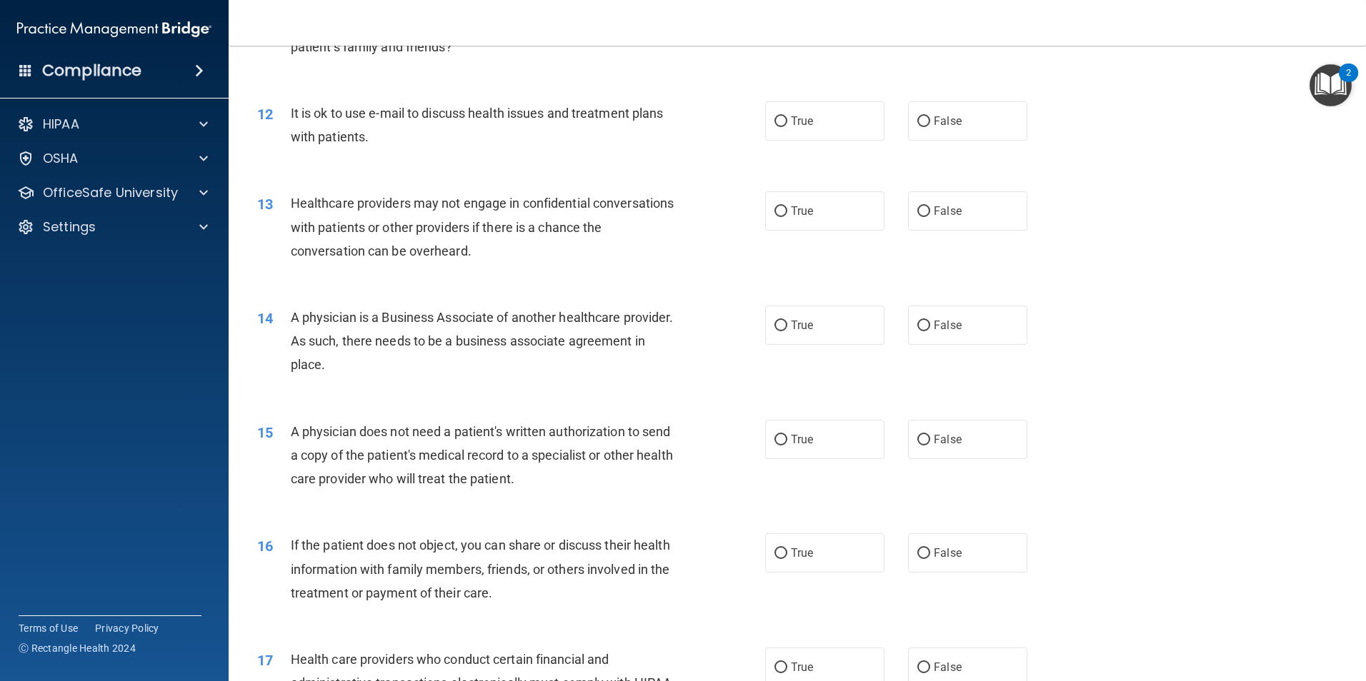
scroll to position [1214, 0]
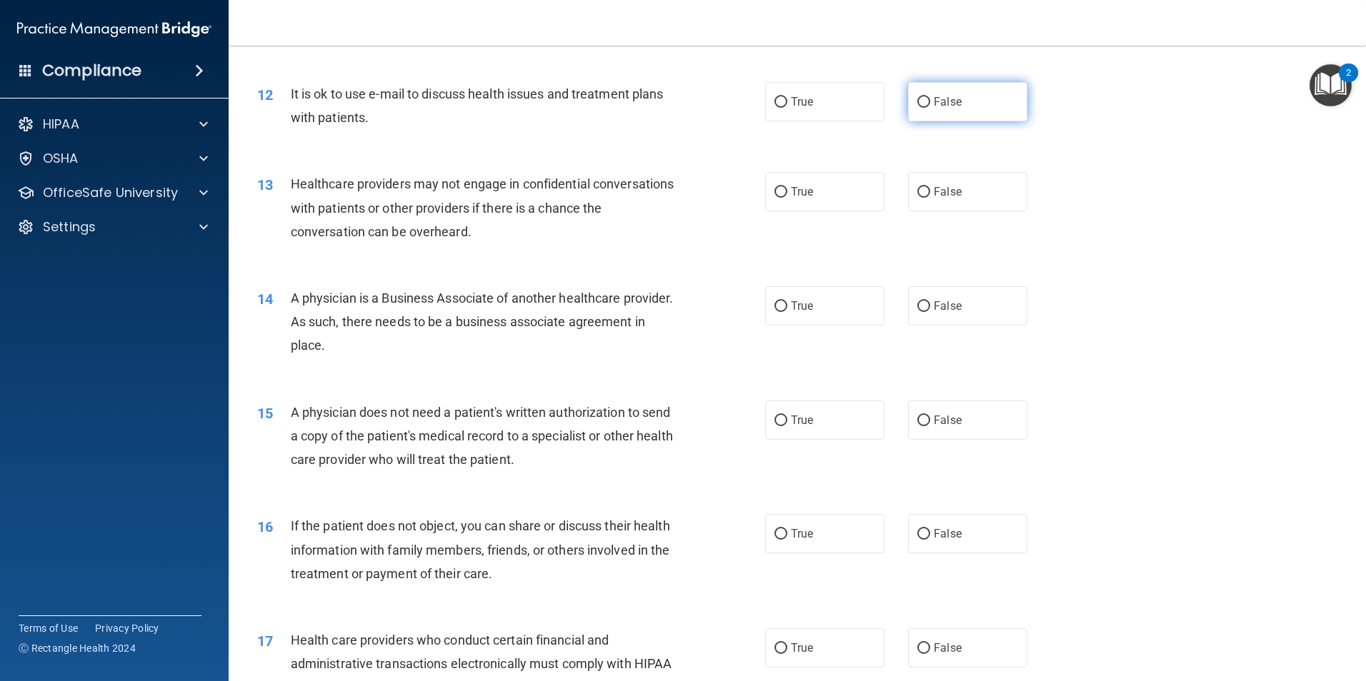
click at [931, 94] on label "False" at bounding box center [967, 101] width 119 height 39
click at [930, 97] on input "False" at bounding box center [923, 102] width 13 height 11
radio input "true"
click at [782, 189] on label "True" at bounding box center [824, 191] width 119 height 39
click at [782, 189] on input "True" at bounding box center [780, 192] width 13 height 11
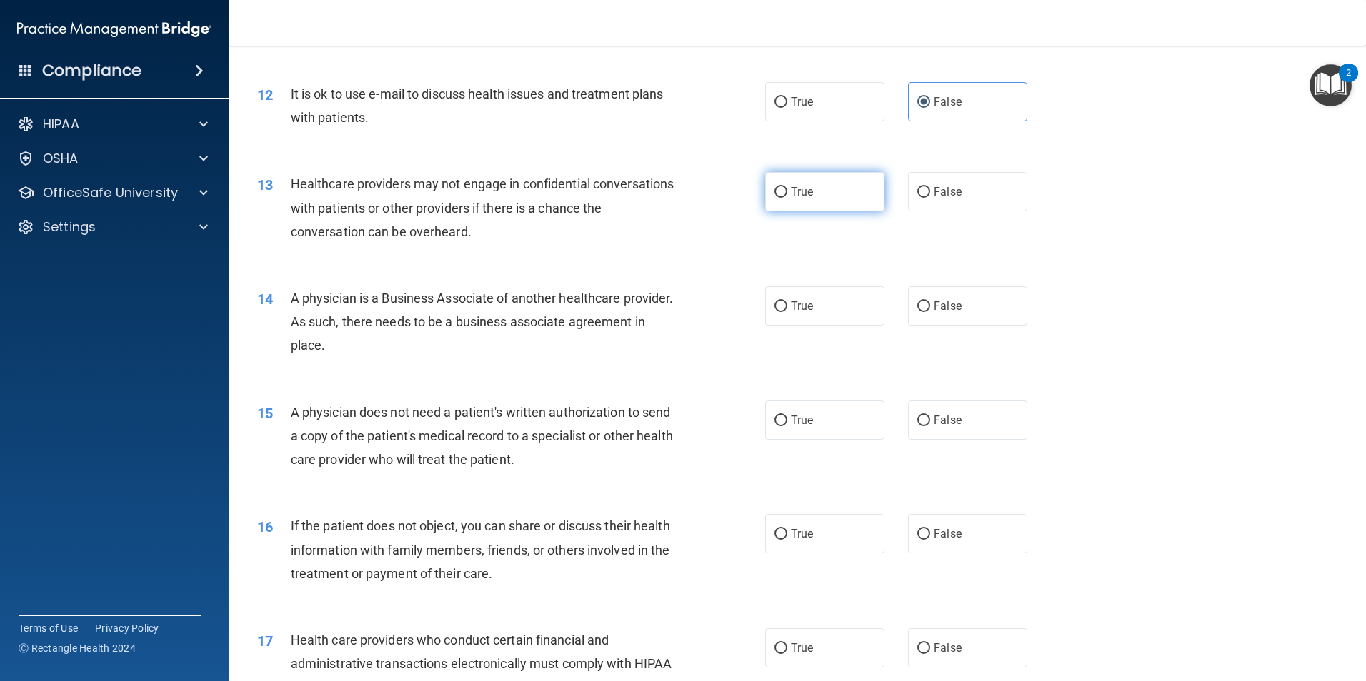
radio input "true"
click at [933, 305] on span "False" at bounding box center [947, 306] width 28 height 14
click at [928, 305] on input "False" at bounding box center [923, 306] width 13 height 11
radio input "true"
click at [774, 305] on input "True" at bounding box center [780, 306] width 13 height 11
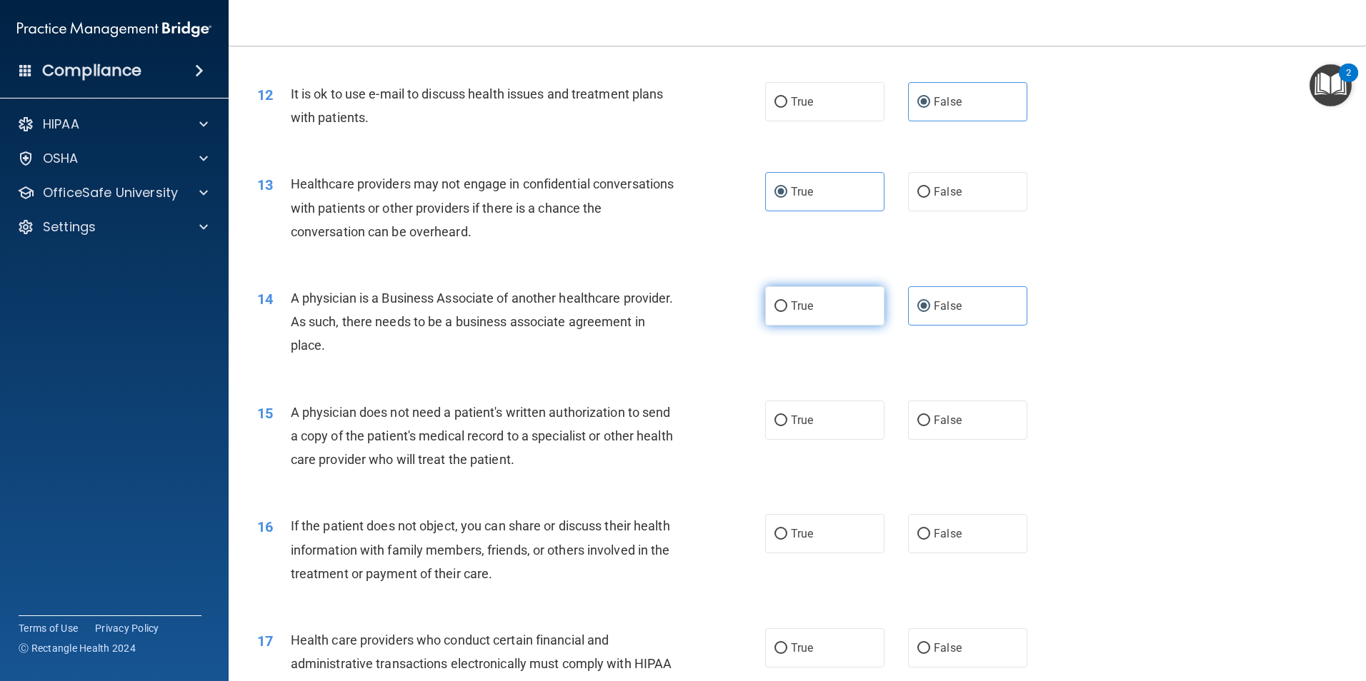
radio input "true"
radio input "false"
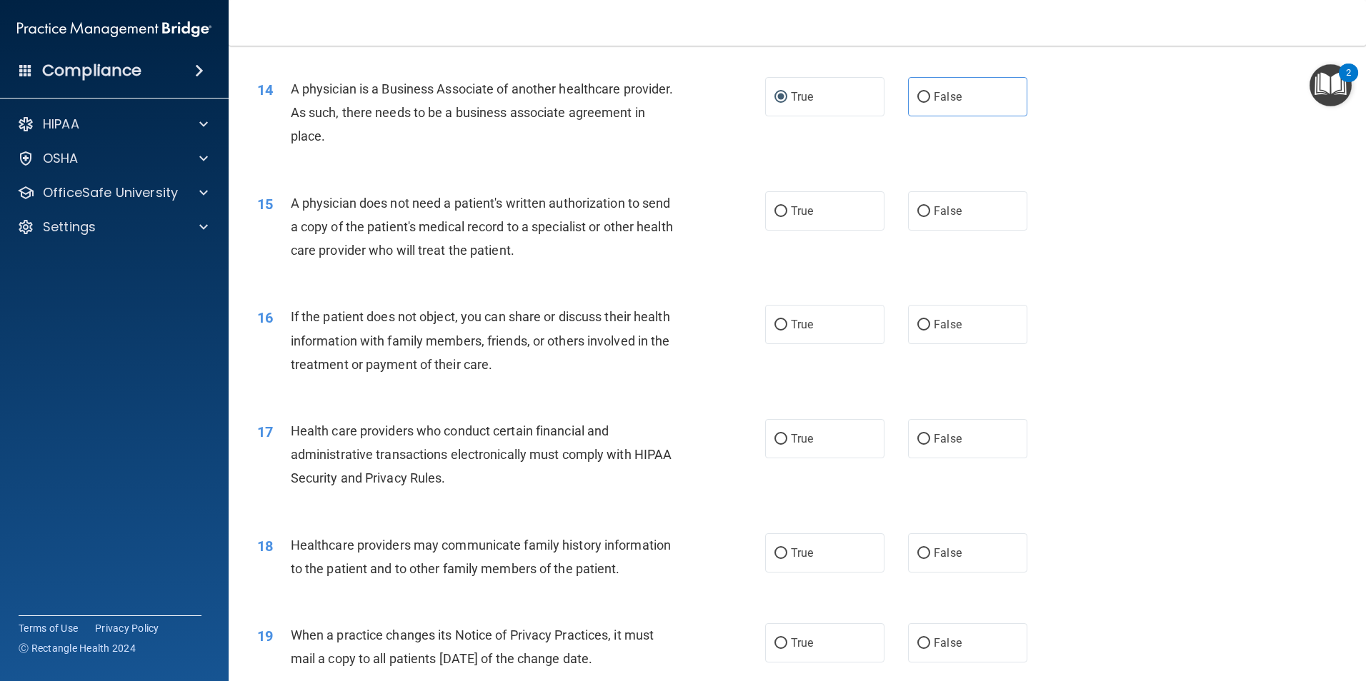
scroll to position [1428, 0]
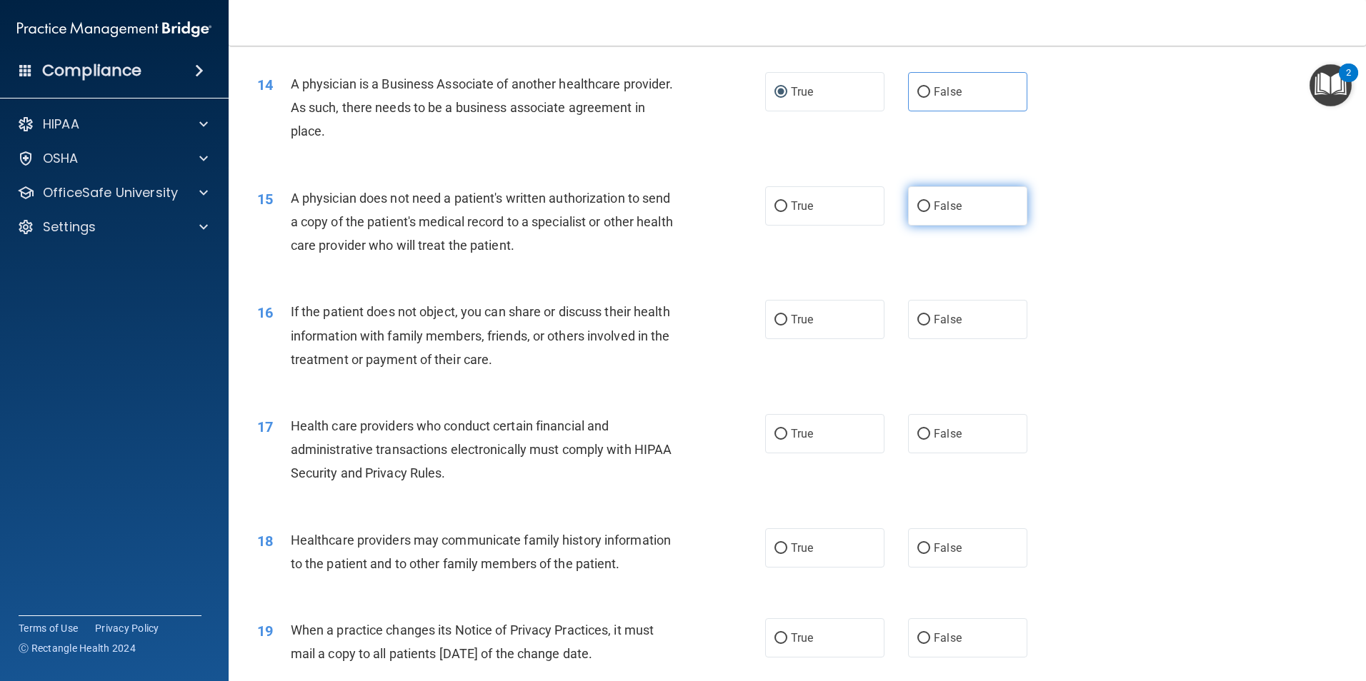
click at [925, 206] on label "False" at bounding box center [967, 205] width 119 height 39
click at [925, 206] on input "False" at bounding box center [923, 206] width 13 height 11
radio input "true"
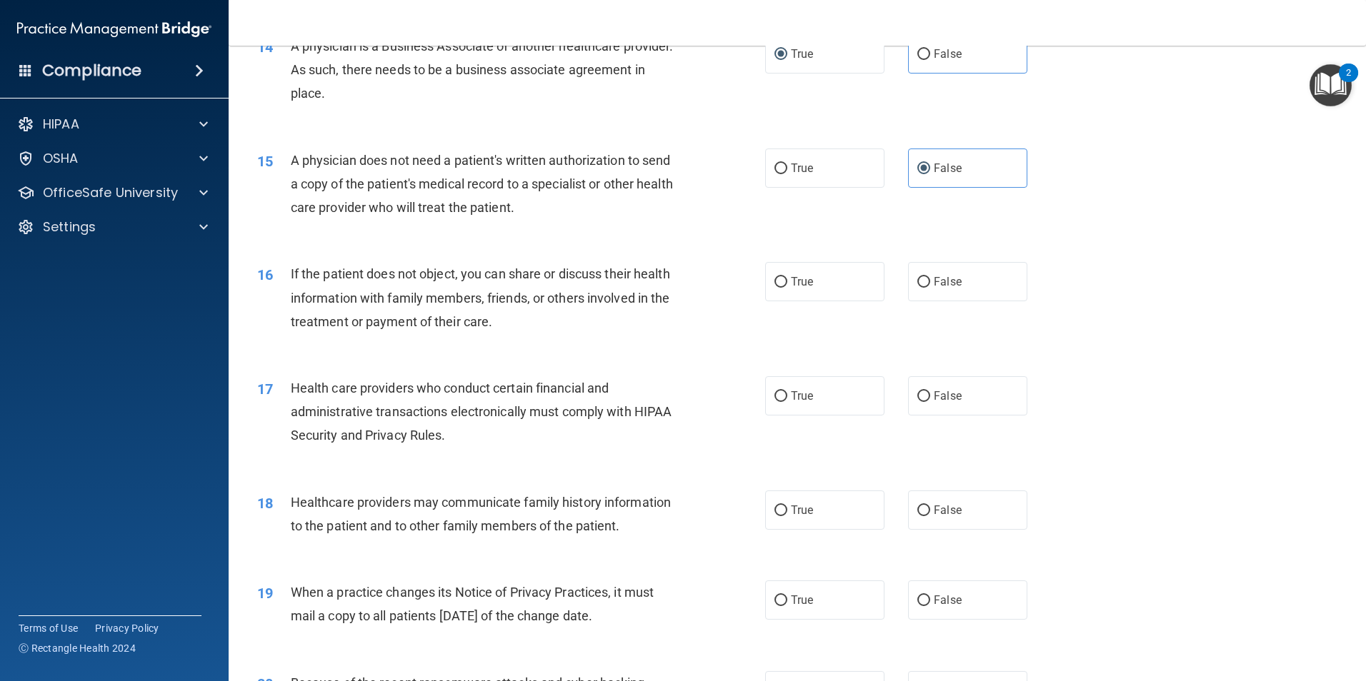
scroll to position [1500, 0]
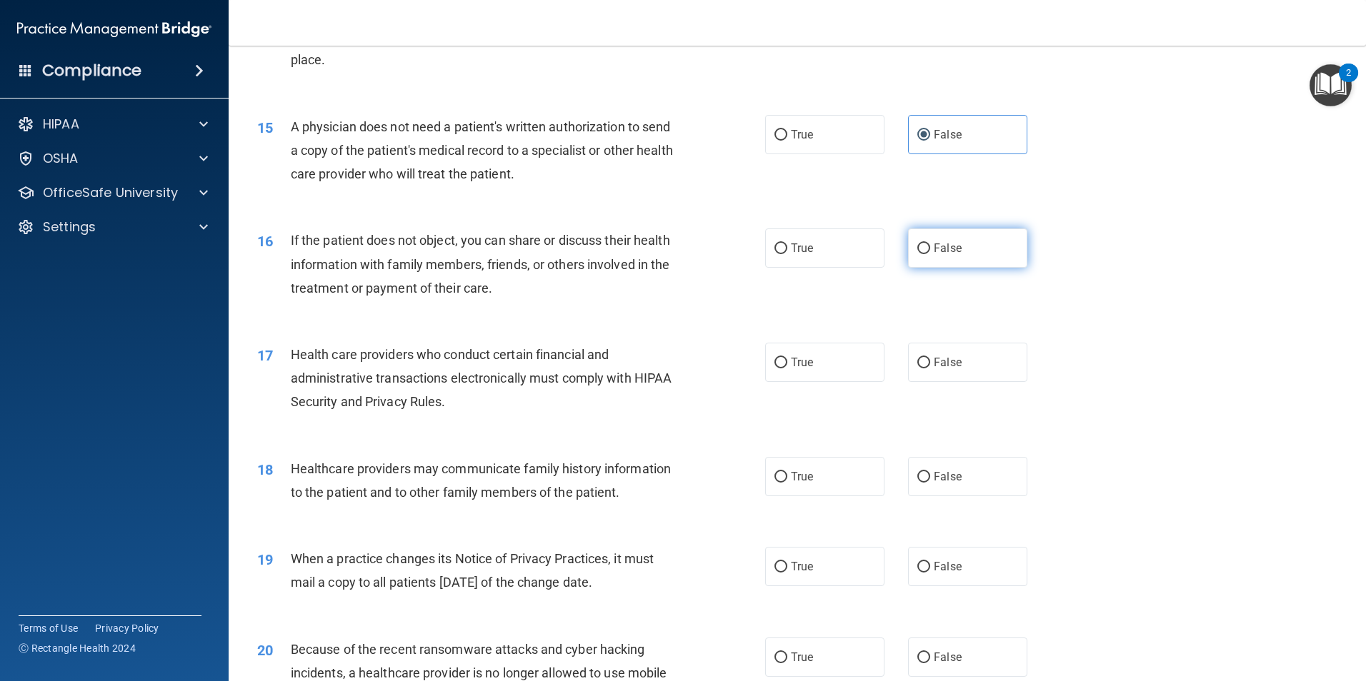
click at [948, 244] on span "False" at bounding box center [947, 248] width 28 height 14
click at [930, 244] on input "False" at bounding box center [923, 249] width 13 height 11
radio input "true"
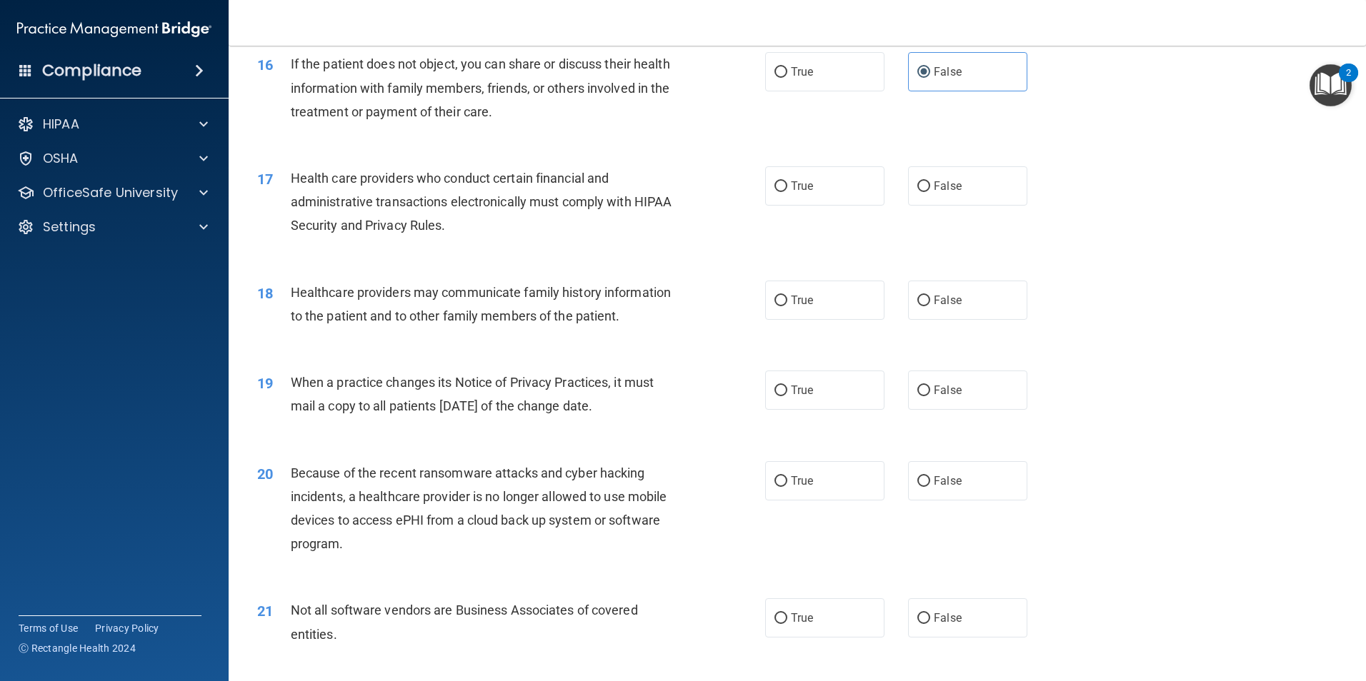
scroll to position [1714, 0]
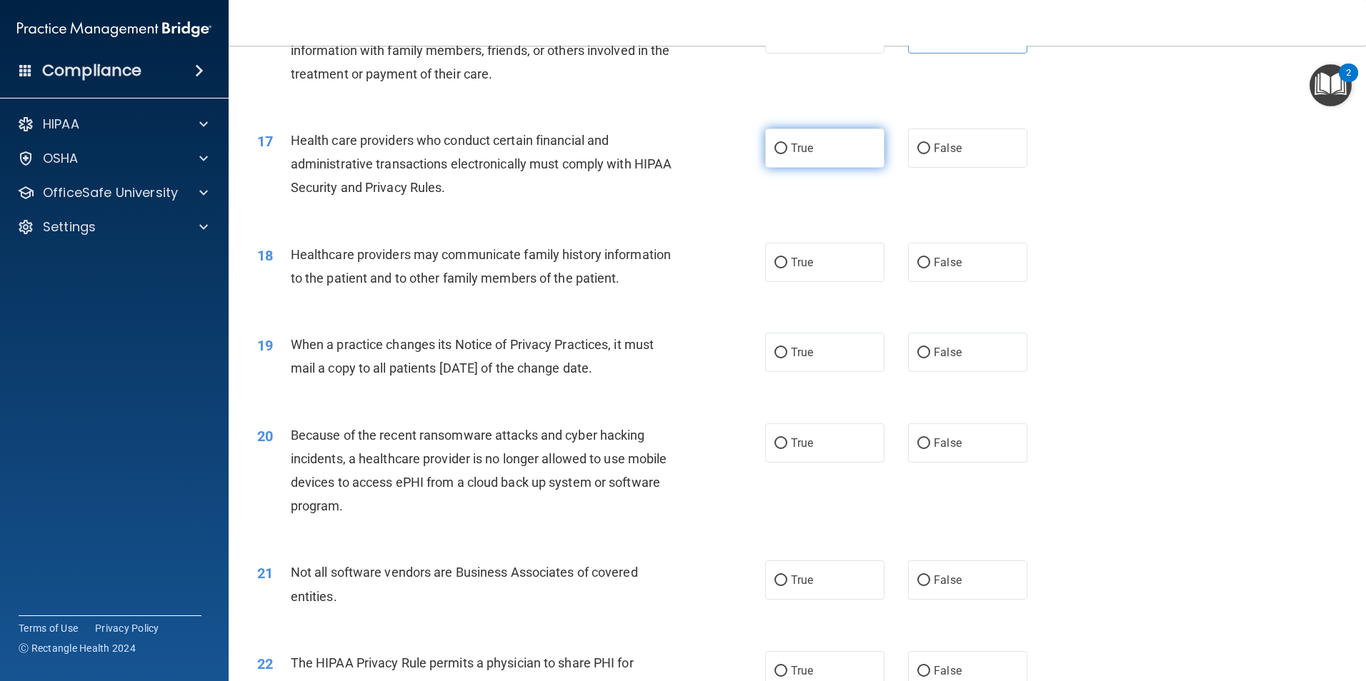
click at [765, 141] on label "True" at bounding box center [824, 148] width 119 height 39
click at [774, 144] on input "True" at bounding box center [780, 149] width 13 height 11
radio input "true"
click at [917, 261] on input "False" at bounding box center [923, 263] width 13 height 11
radio input "true"
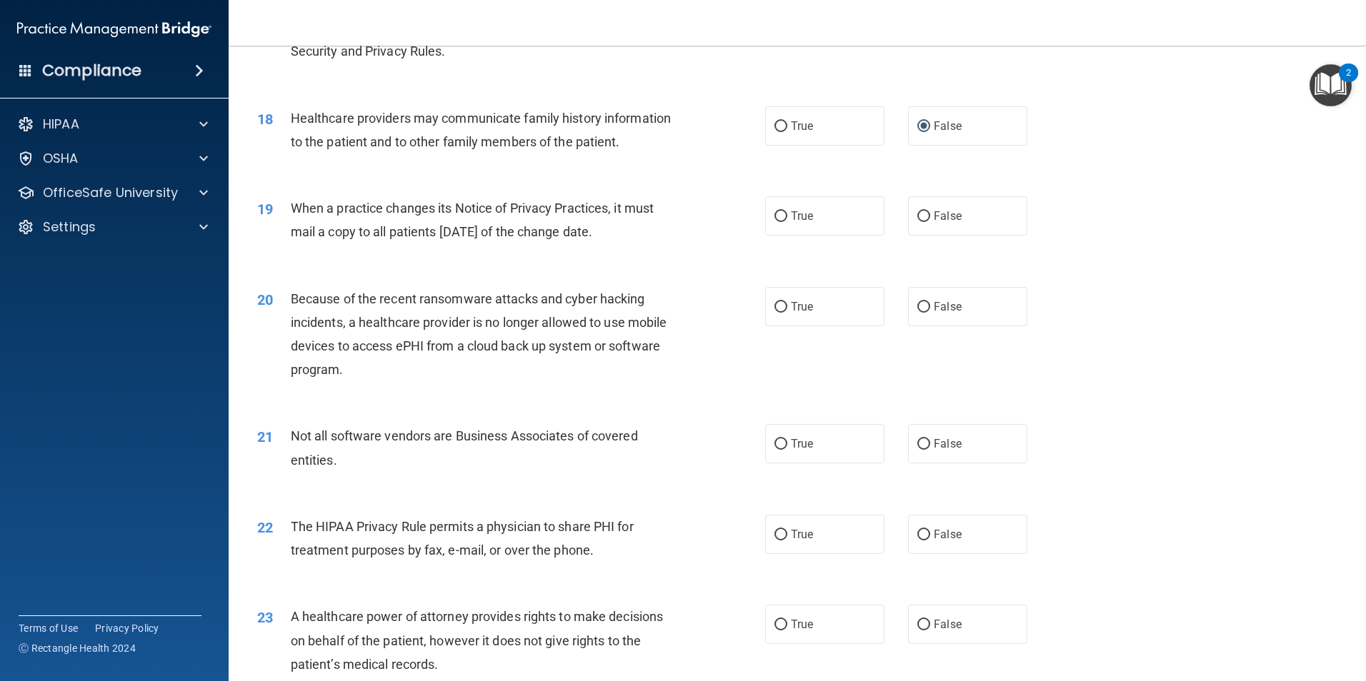
scroll to position [1857, 0]
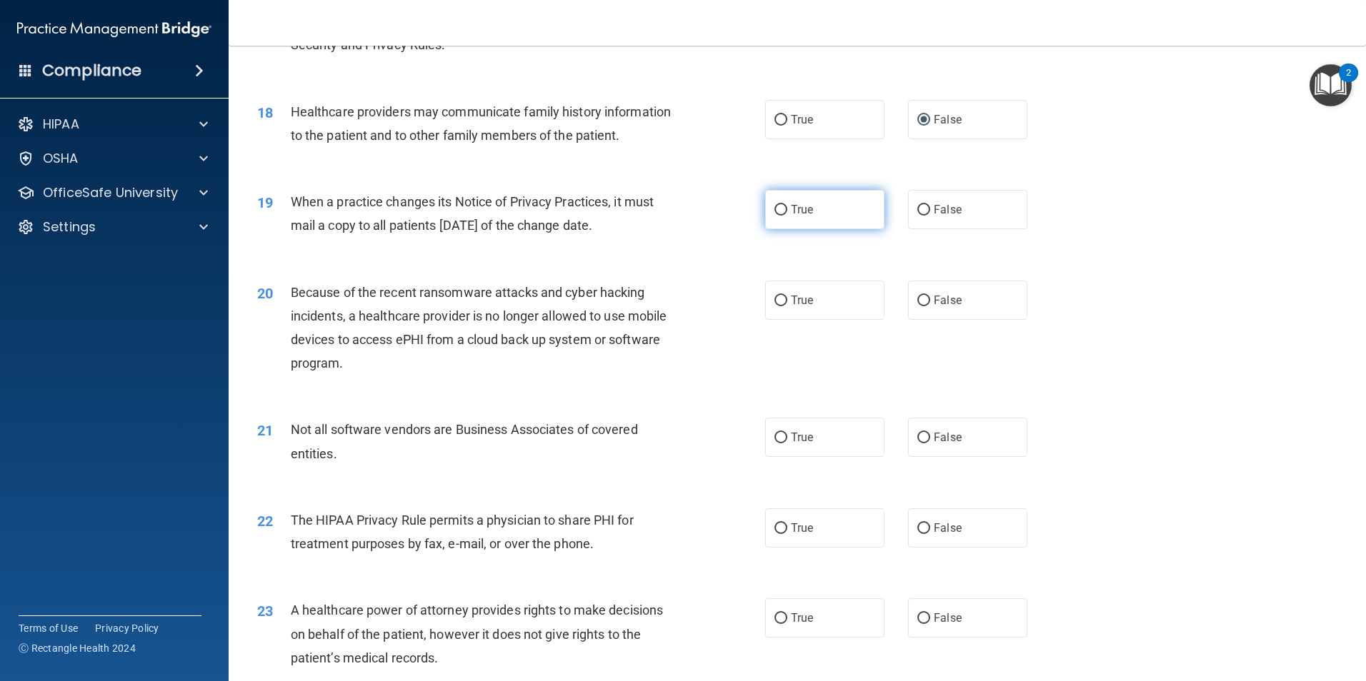
click at [825, 214] on label "True" at bounding box center [824, 209] width 119 height 39
click at [787, 214] on input "True" at bounding box center [780, 210] width 13 height 11
radio input "true"
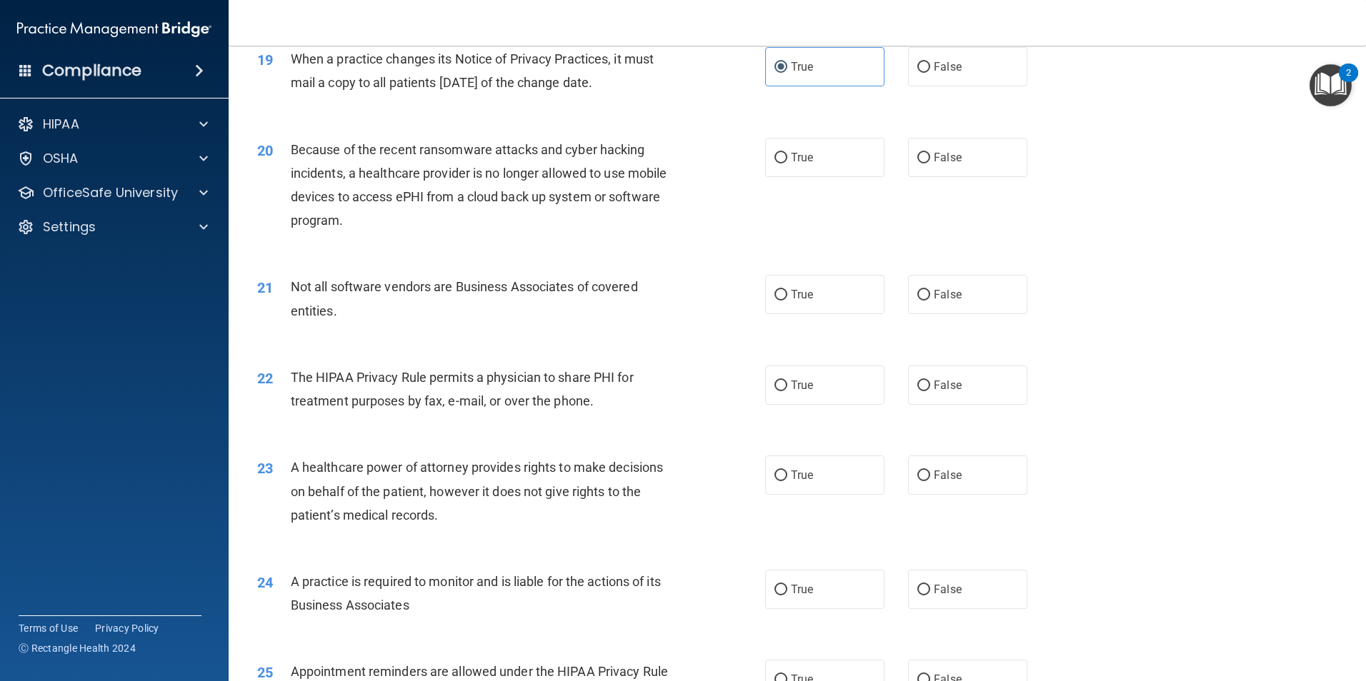
scroll to position [2071, 0]
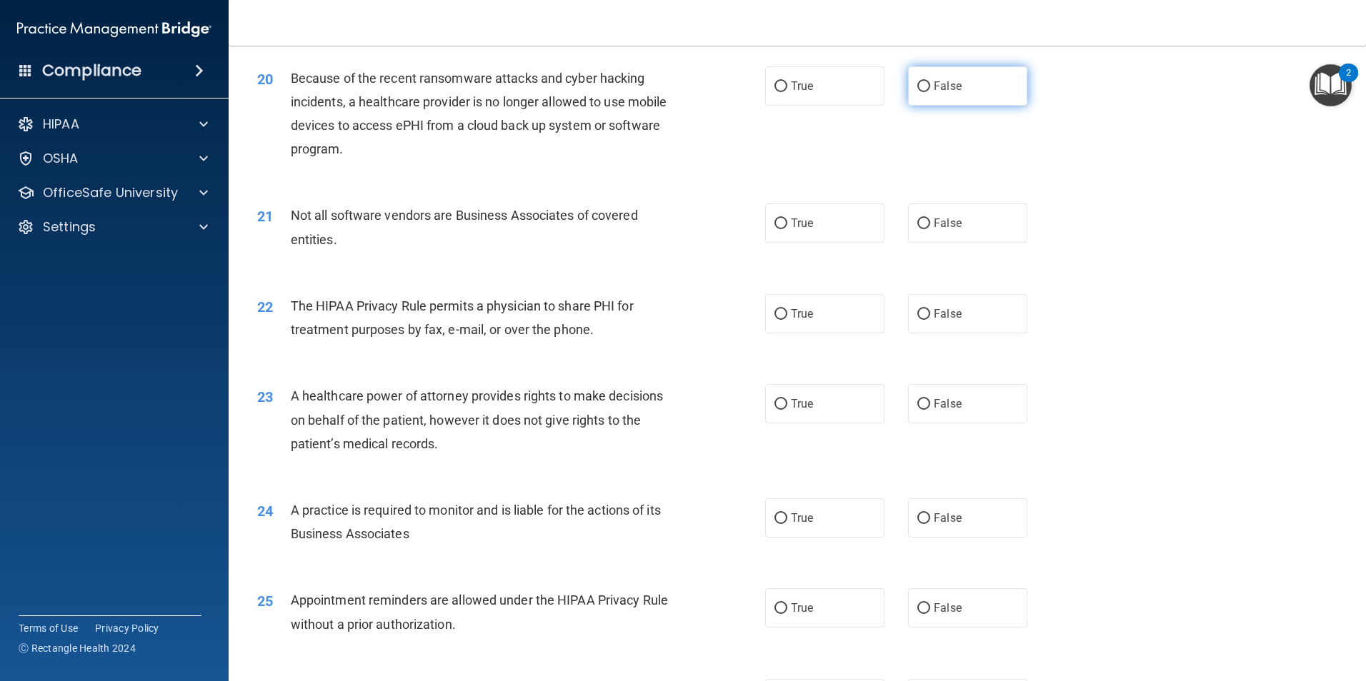
click at [933, 88] on span "False" at bounding box center [947, 86] width 28 height 14
click at [928, 88] on input "False" at bounding box center [923, 86] width 13 height 11
radio input "true"
click at [805, 226] on span "True" at bounding box center [802, 223] width 22 height 14
click at [787, 226] on input "True" at bounding box center [780, 224] width 13 height 11
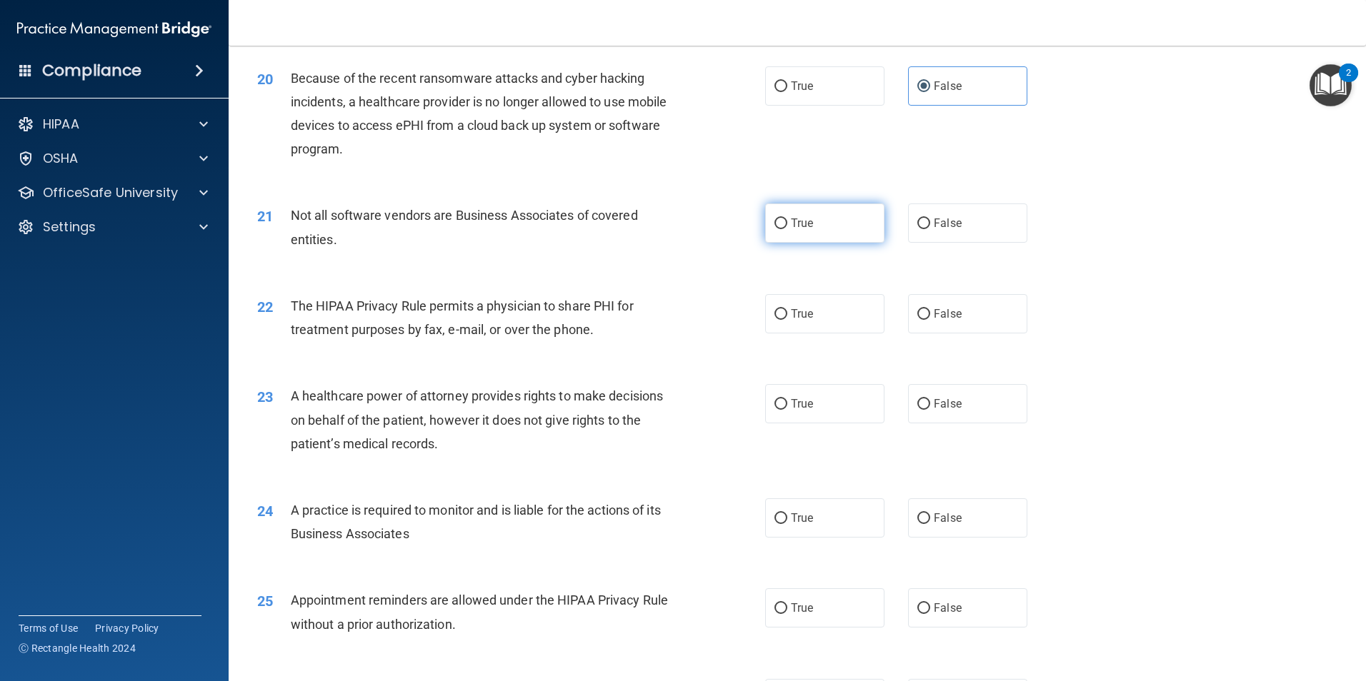
radio input "true"
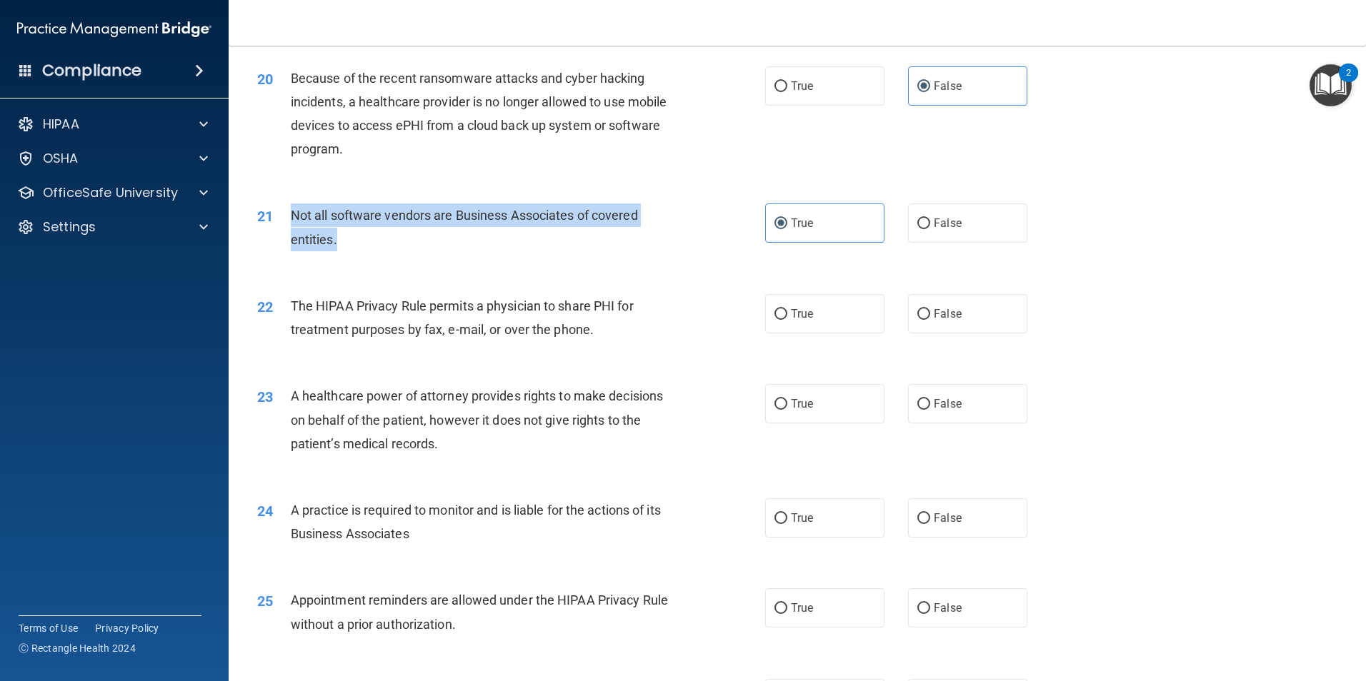
drag, startPoint x: 356, startPoint y: 244, endPoint x: 281, endPoint y: 226, distance: 77.1
click at [281, 226] on div "21 Not all software vendors are Business Associates of covered entities." at bounding box center [511, 231] width 551 height 54
drag, startPoint x: 281, startPoint y: 226, endPoint x: 311, endPoint y: 239, distance: 32.6
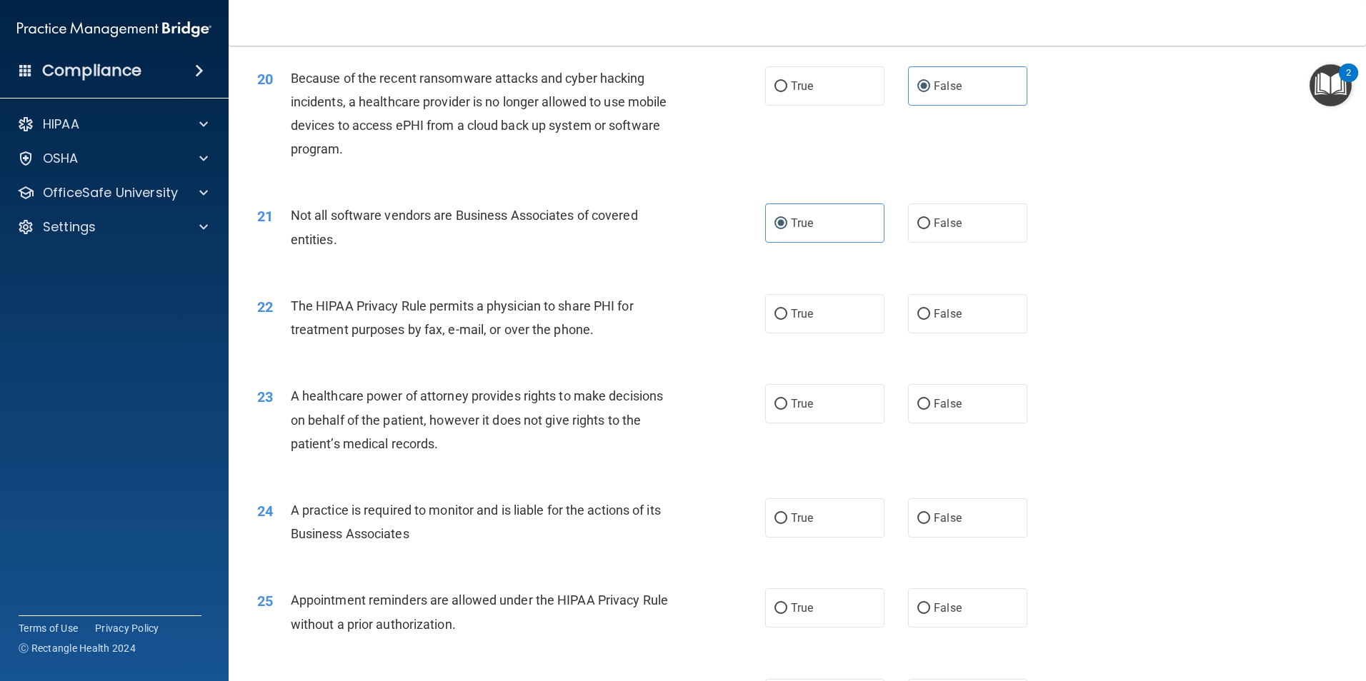
click at [377, 351] on div "22 The HIPAA Privacy Rule permits a physician to share PHI for treatment purpos…" at bounding box center [796, 321] width 1101 height 90
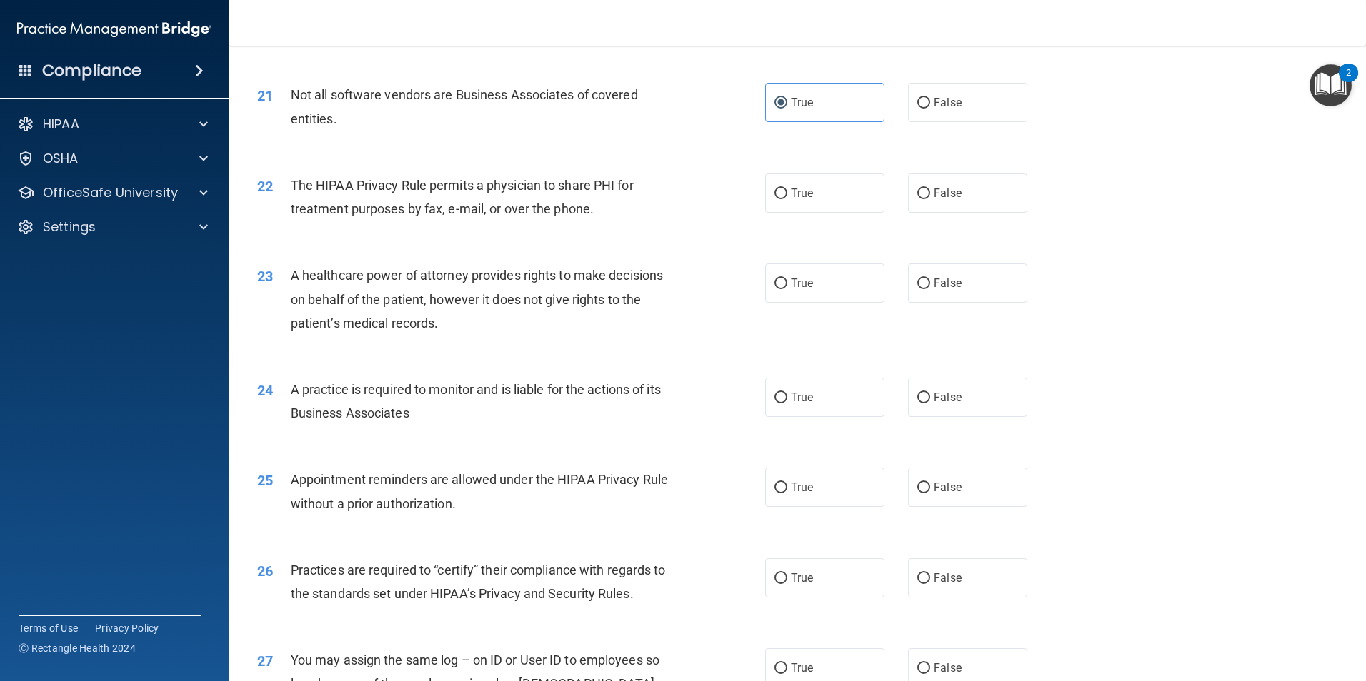
scroll to position [2285, 0]
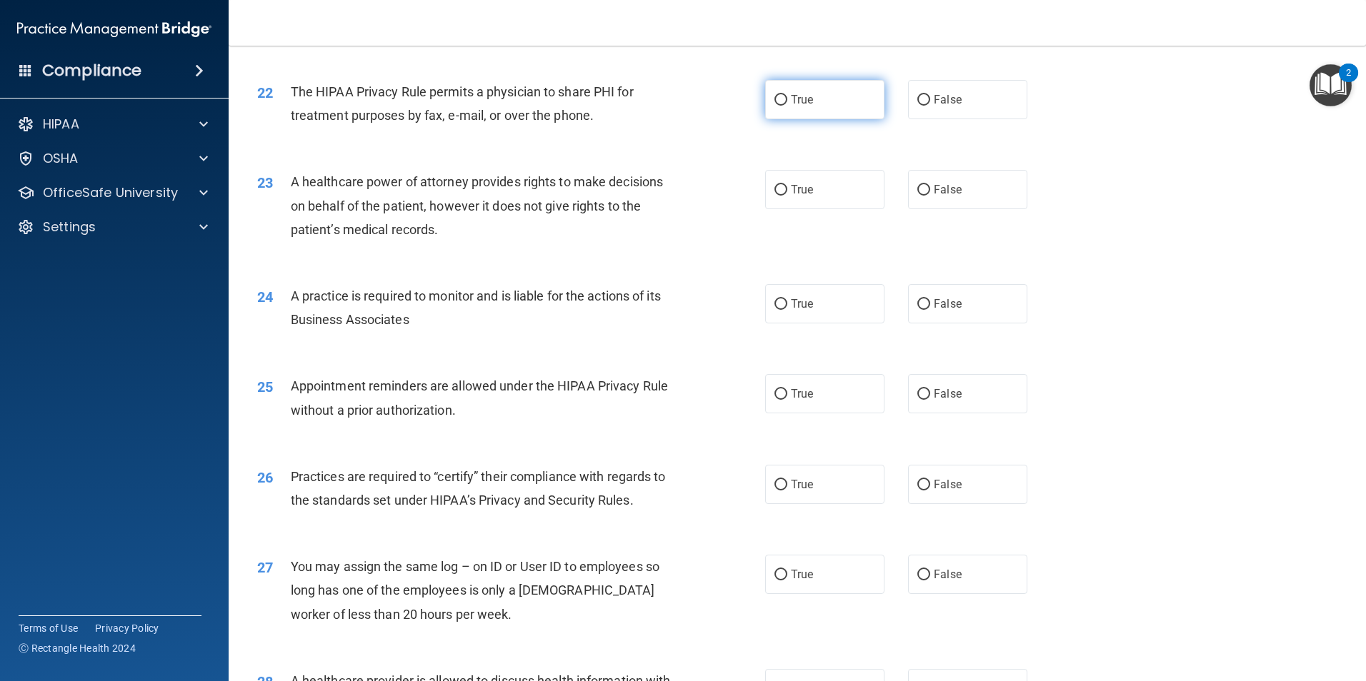
click at [783, 99] on label "True" at bounding box center [824, 99] width 119 height 39
click at [783, 99] on input "True" at bounding box center [780, 100] width 13 height 11
radio input "true"
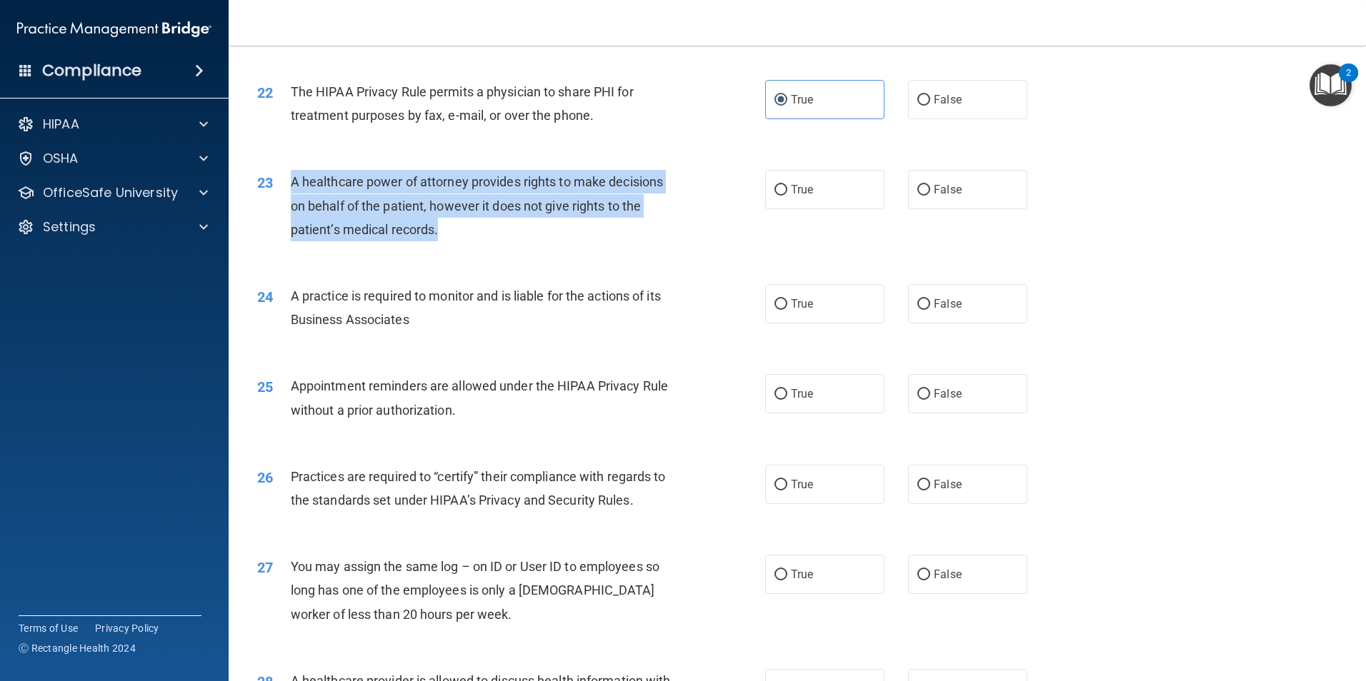
drag, startPoint x: 438, startPoint y: 229, endPoint x: 286, endPoint y: 191, distance: 156.6
click at [286, 191] on div "23 A healthcare power of attorney provides rights to make decisions on behalf o…" at bounding box center [511, 209] width 551 height 79
click at [286, 191] on div "23" at bounding box center [268, 183] width 44 height 26
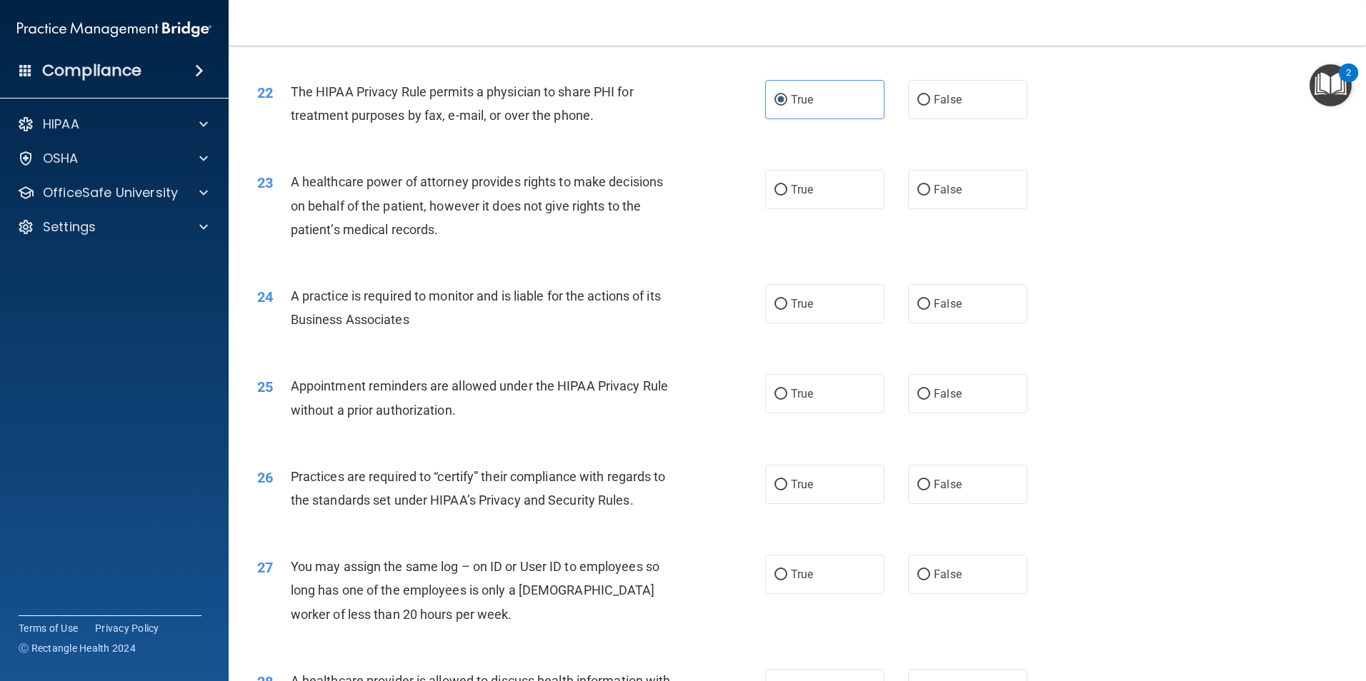
click at [443, 232] on div "A healthcare power of attorney provides rights to make decisions on behalf of t…" at bounding box center [489, 205] width 397 height 71
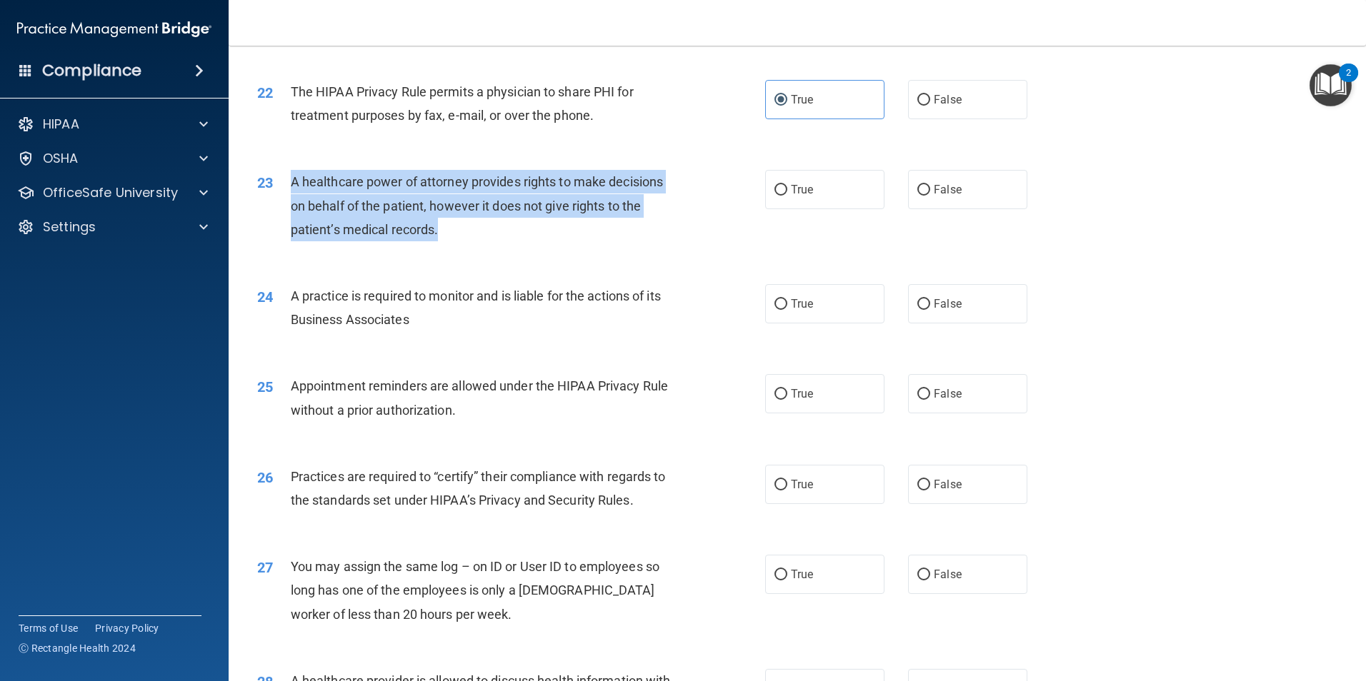
drag, startPoint x: 439, startPoint y: 231, endPoint x: 285, endPoint y: 193, distance: 158.3
click at [285, 193] on div "23 A healthcare power of attorney provides rights to make decisions on behalf o…" at bounding box center [511, 209] width 551 height 79
drag, startPoint x: 285, startPoint y: 193, endPoint x: 323, endPoint y: 211, distance: 42.2
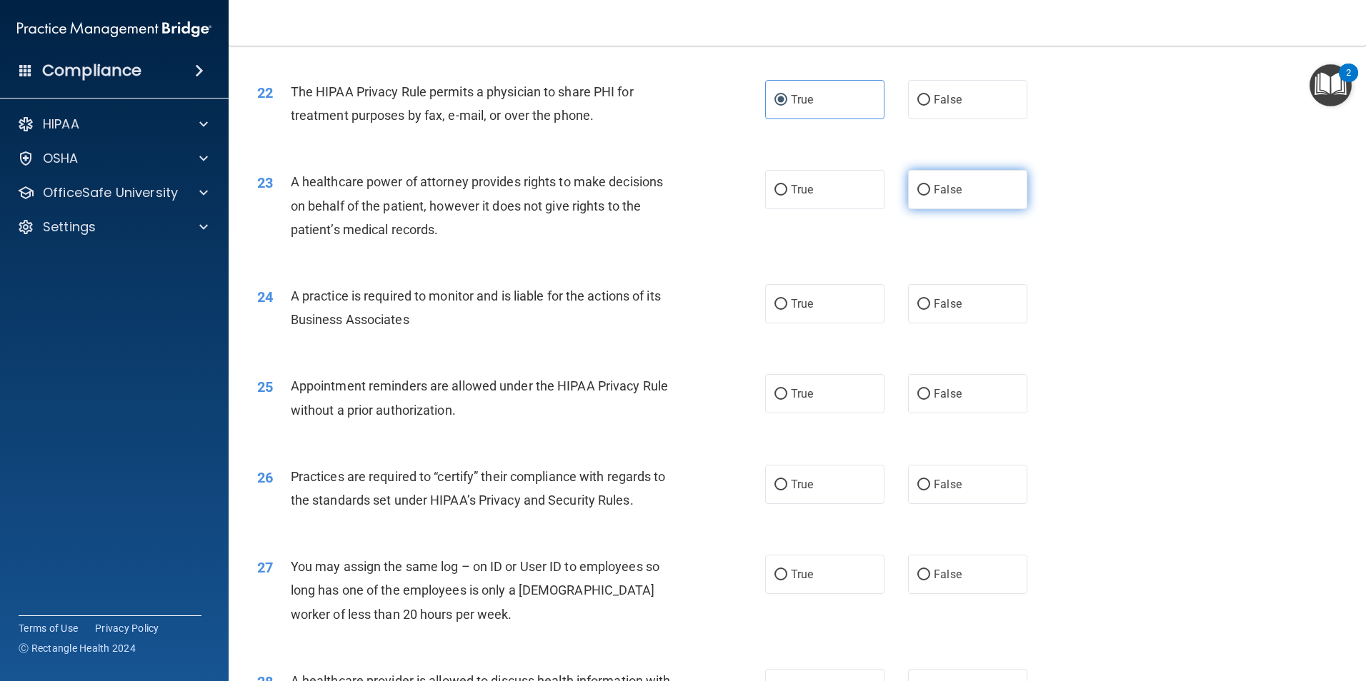
click at [937, 190] on span "False" at bounding box center [947, 190] width 28 height 14
click at [930, 190] on input "False" at bounding box center [923, 190] width 13 height 11
radio input "true"
click at [956, 293] on label "False" at bounding box center [967, 303] width 119 height 39
click at [930, 299] on input "False" at bounding box center [923, 304] width 13 height 11
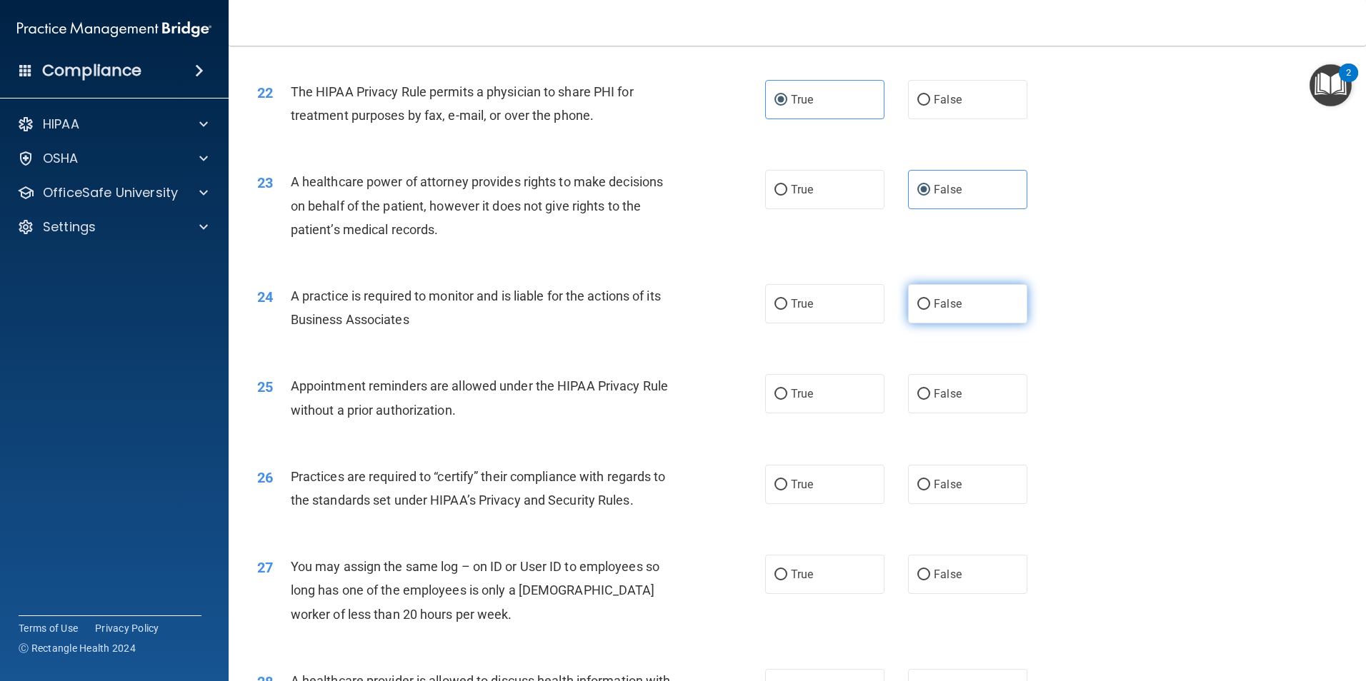
radio input "true"
click at [794, 299] on span "True" at bounding box center [802, 304] width 22 height 14
click at [787, 299] on input "True" at bounding box center [780, 304] width 13 height 11
radio input "true"
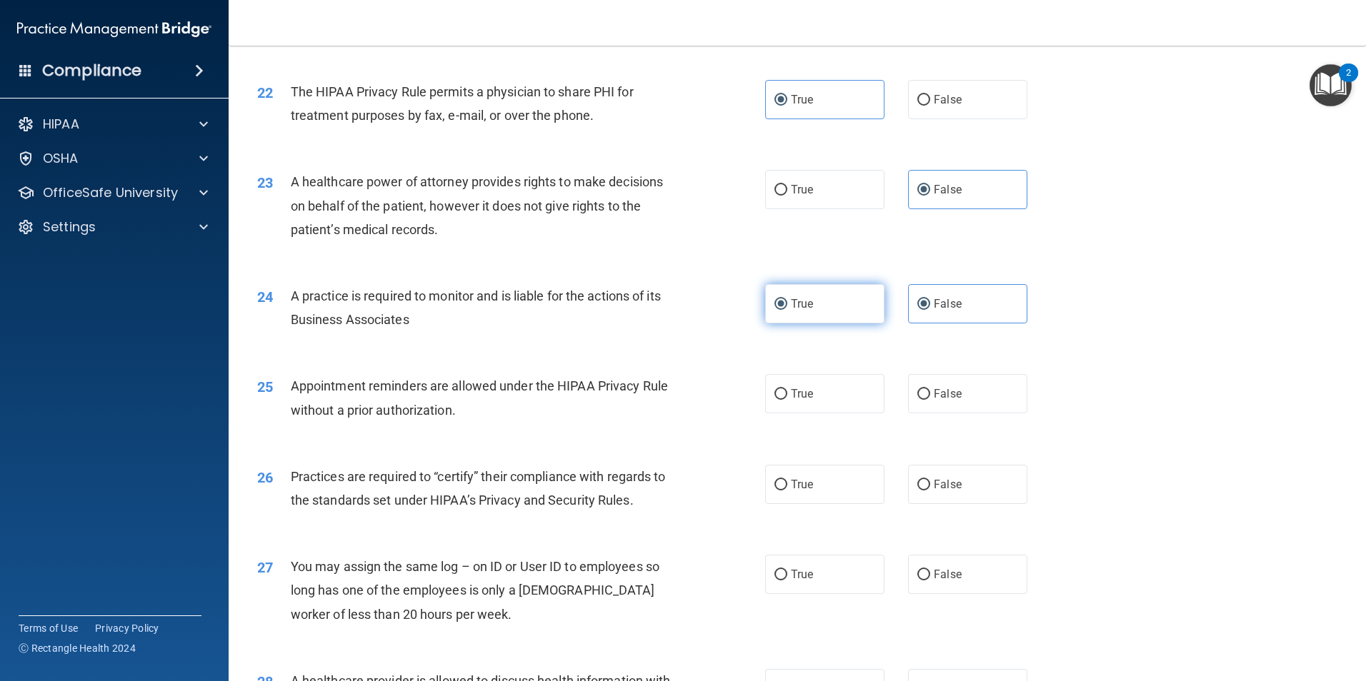
radio input "false"
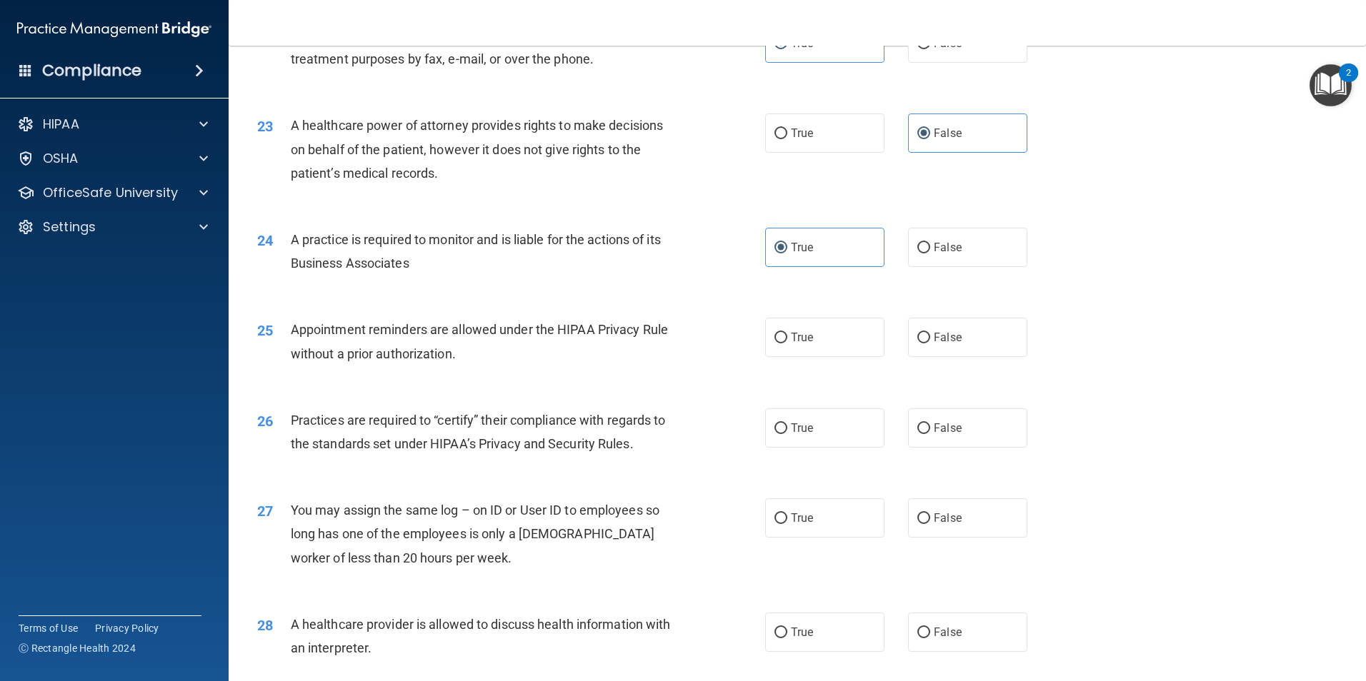
scroll to position [2428, 0]
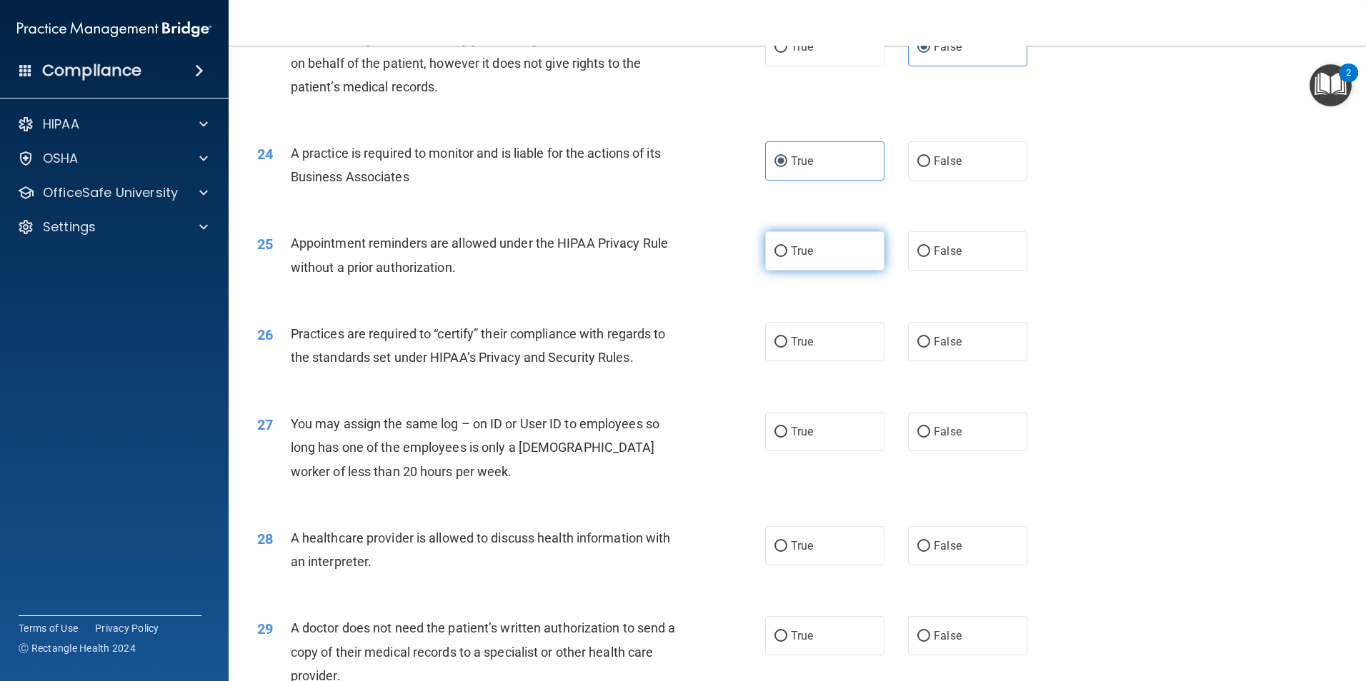
click at [791, 256] on span "True" at bounding box center [802, 251] width 22 height 14
click at [787, 256] on input "True" at bounding box center [780, 251] width 13 height 11
radio input "true"
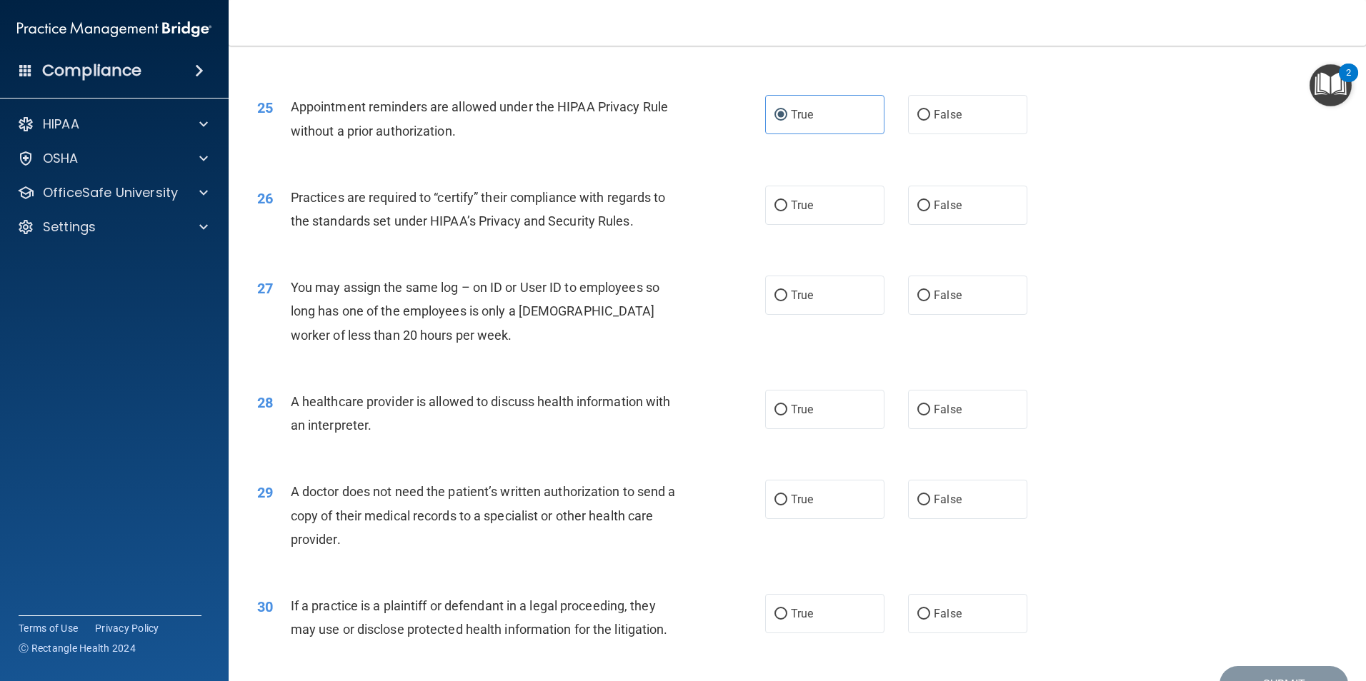
scroll to position [2571, 0]
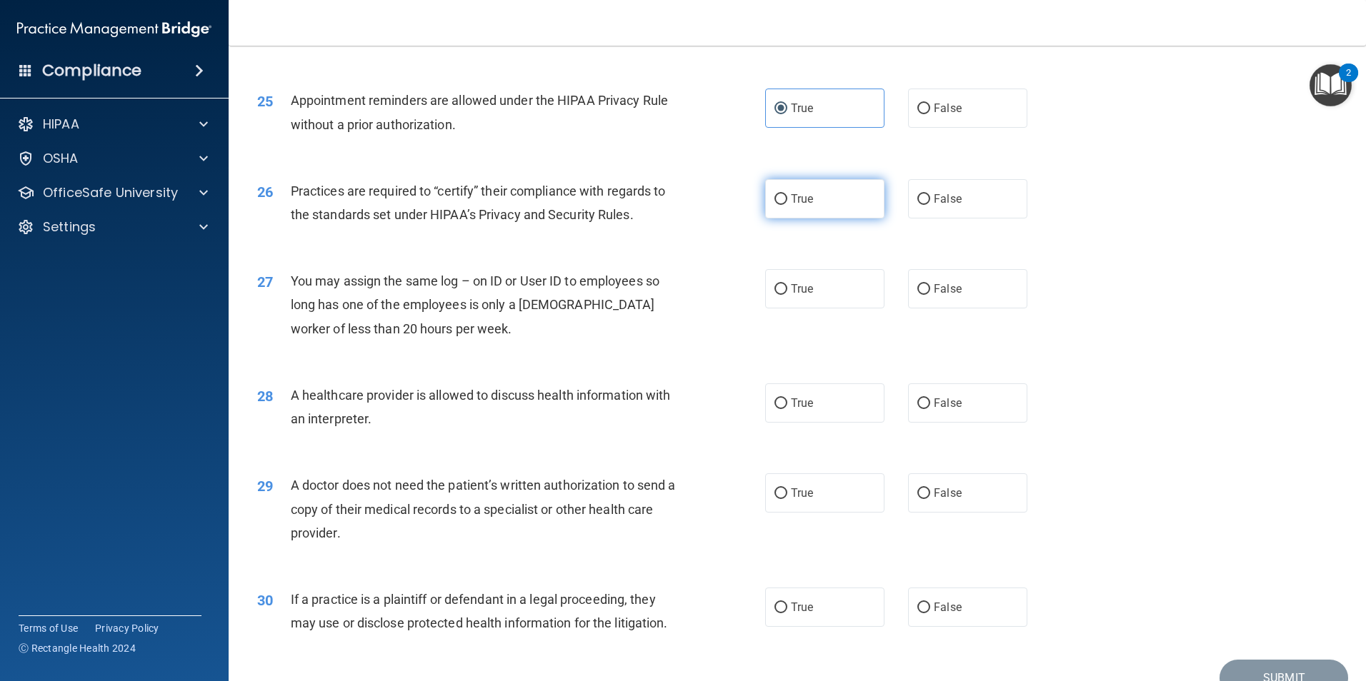
click at [784, 195] on label "True" at bounding box center [824, 198] width 119 height 39
click at [784, 195] on input "True" at bounding box center [780, 199] width 13 height 11
radio input "true"
click at [972, 294] on label "False" at bounding box center [967, 288] width 119 height 39
click at [930, 294] on input "False" at bounding box center [923, 289] width 13 height 11
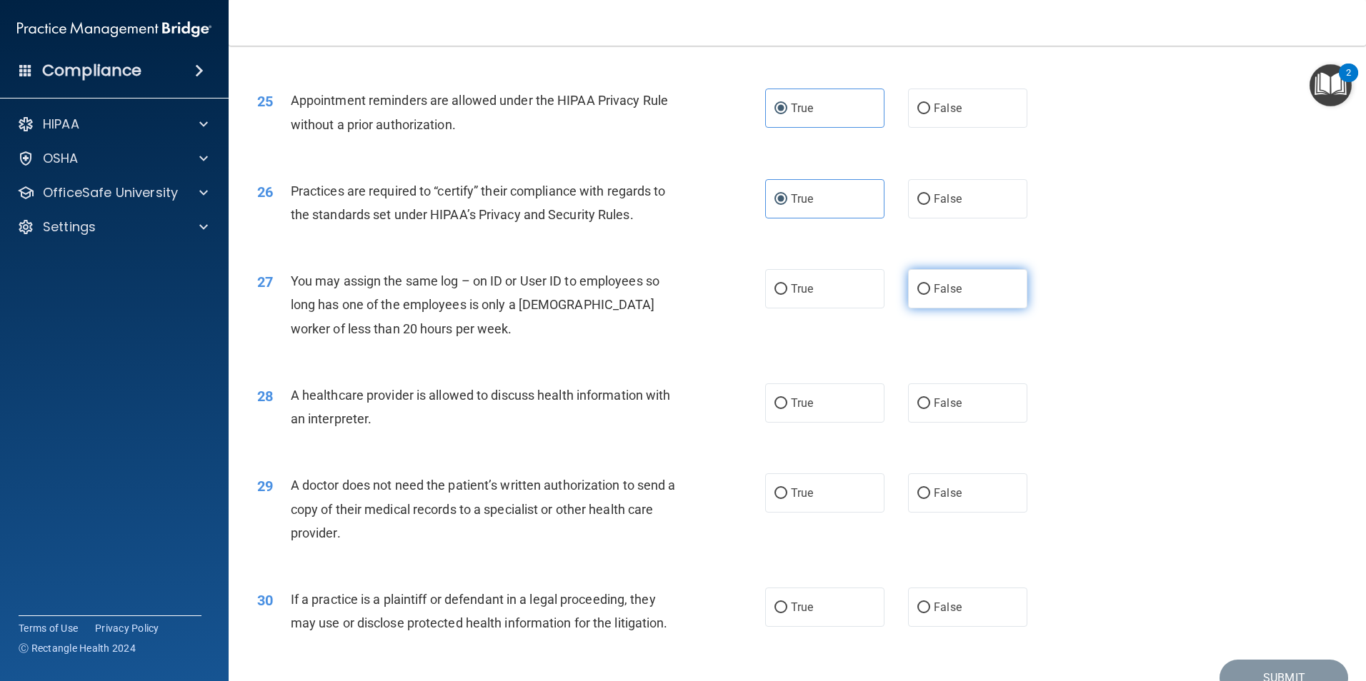
radio input "true"
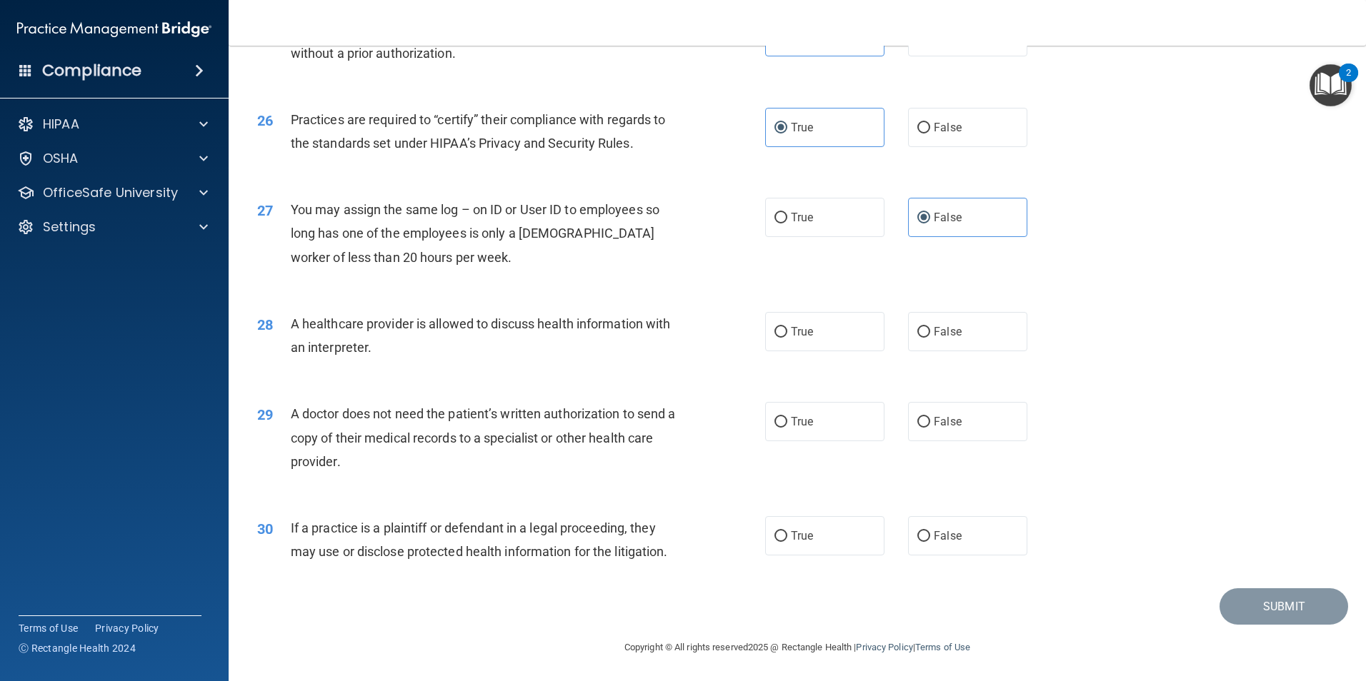
scroll to position [2643, 0]
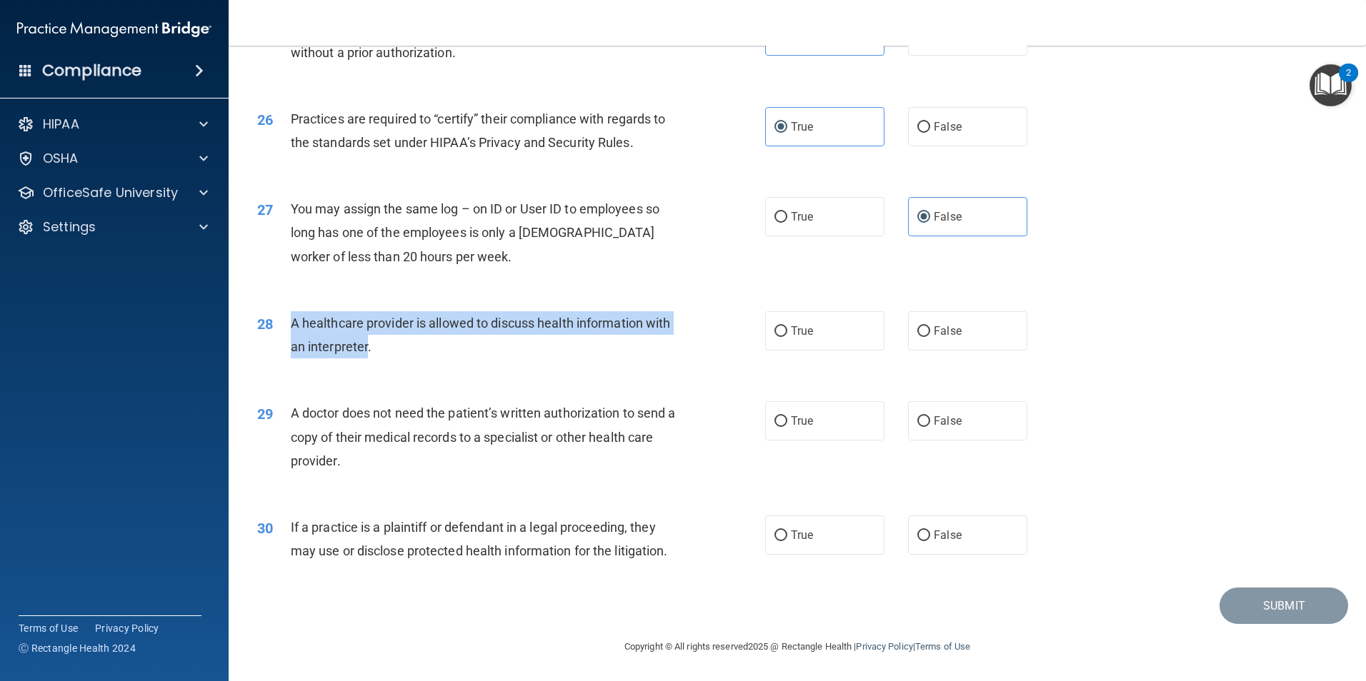
drag, startPoint x: 393, startPoint y: 348, endPoint x: 281, endPoint y: 337, distance: 111.9
click at [281, 337] on div "28 A healthcare provider is allowed to discuss health information with an inter…" at bounding box center [511, 338] width 551 height 54
drag, startPoint x: 281, startPoint y: 337, endPoint x: 323, endPoint y: 341, distance: 41.6
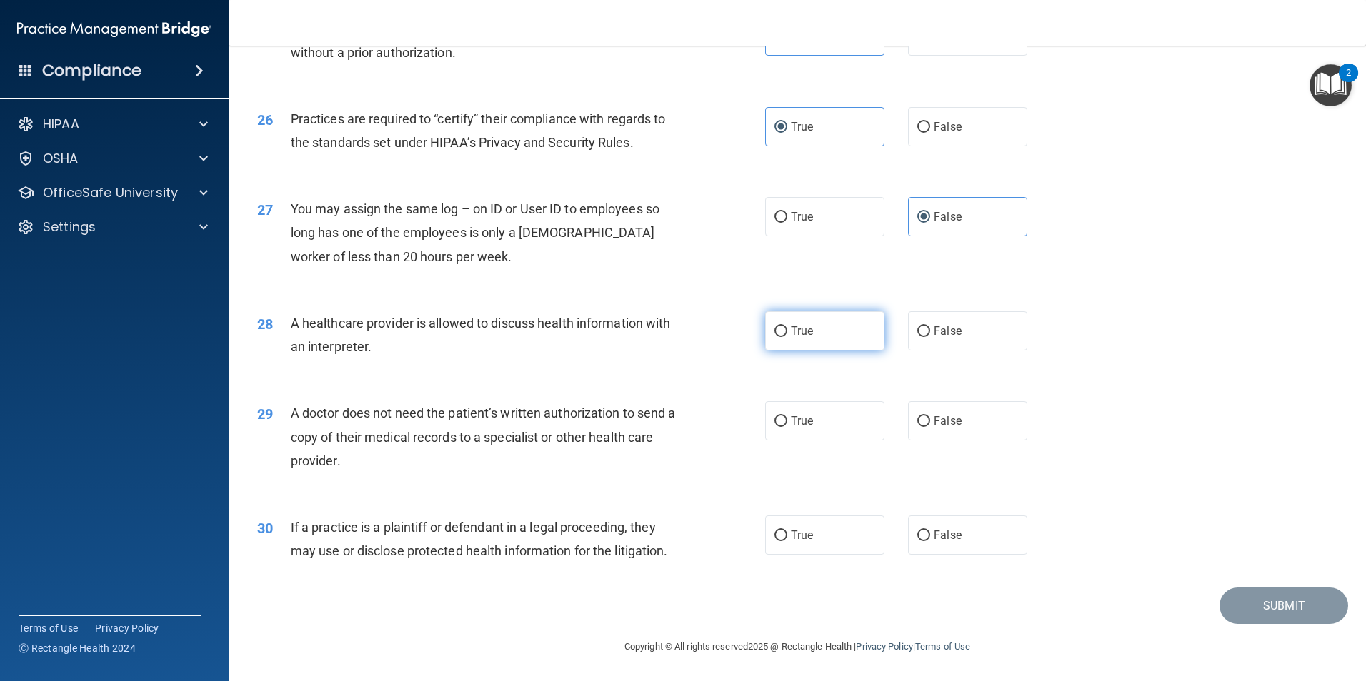
click at [851, 331] on label "True" at bounding box center [824, 330] width 119 height 39
click at [787, 331] on input "True" at bounding box center [780, 331] width 13 height 11
radio input "true"
click at [952, 416] on span "False" at bounding box center [947, 421] width 28 height 14
click at [930, 416] on input "False" at bounding box center [923, 421] width 13 height 11
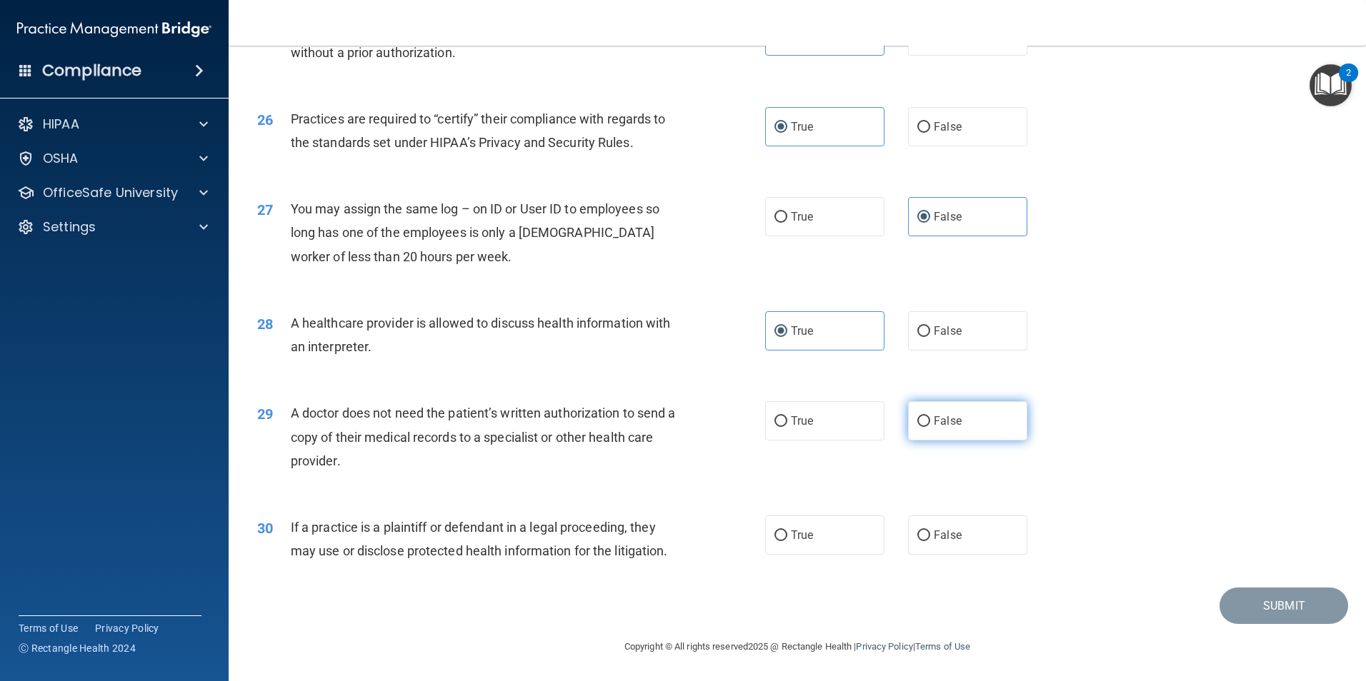
radio input "true"
click at [816, 542] on label "True" at bounding box center [824, 535] width 119 height 39
click at [787, 541] on input "True" at bounding box center [780, 536] width 13 height 11
radio input "true"
click at [1249, 604] on button "Submit" at bounding box center [1283, 606] width 129 height 36
